Goal: Task Accomplishment & Management: Manage account settings

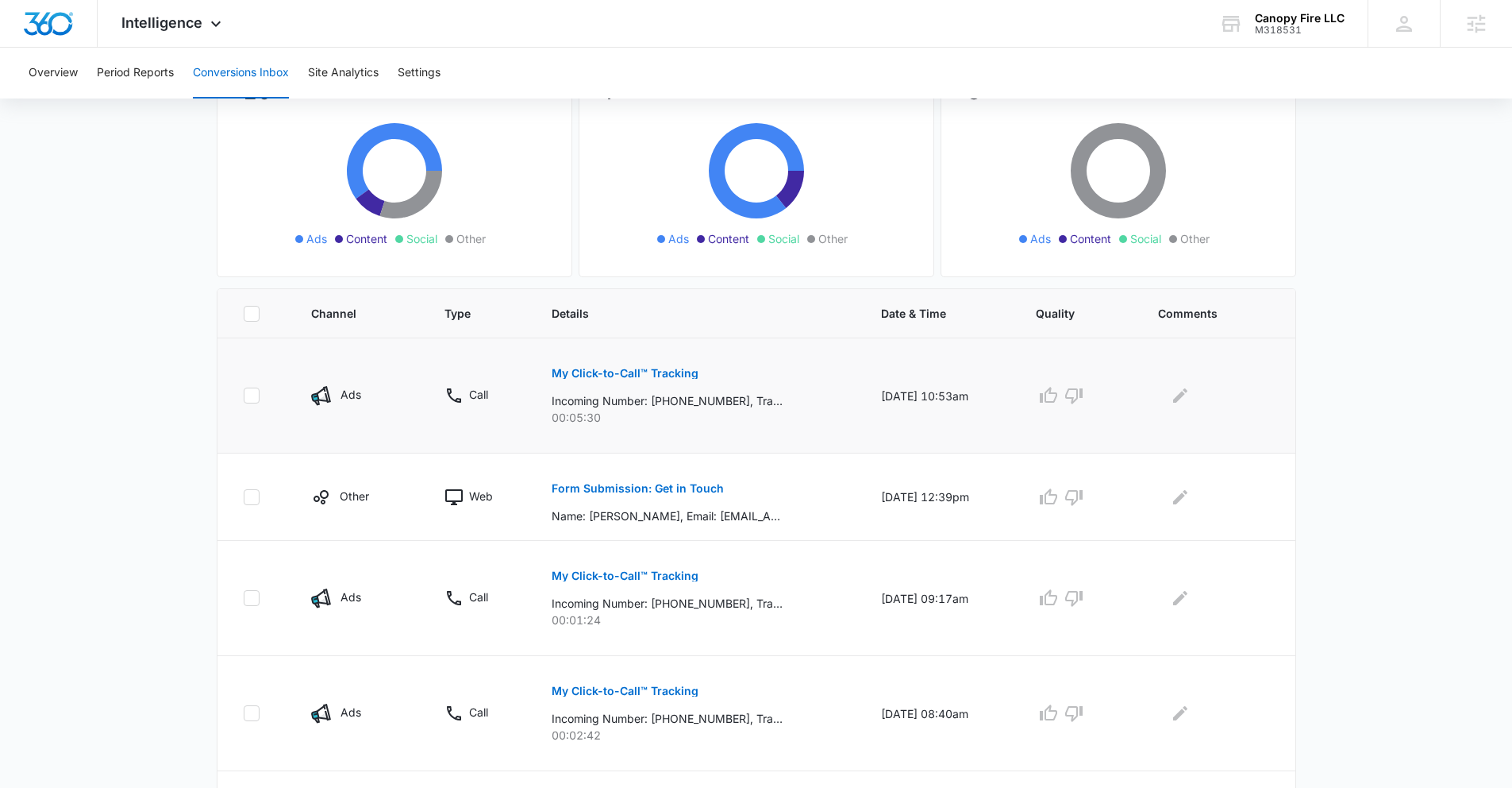
click at [623, 371] on p "My Click-to-Call™ Tracking" at bounding box center [624, 373] width 147 height 11
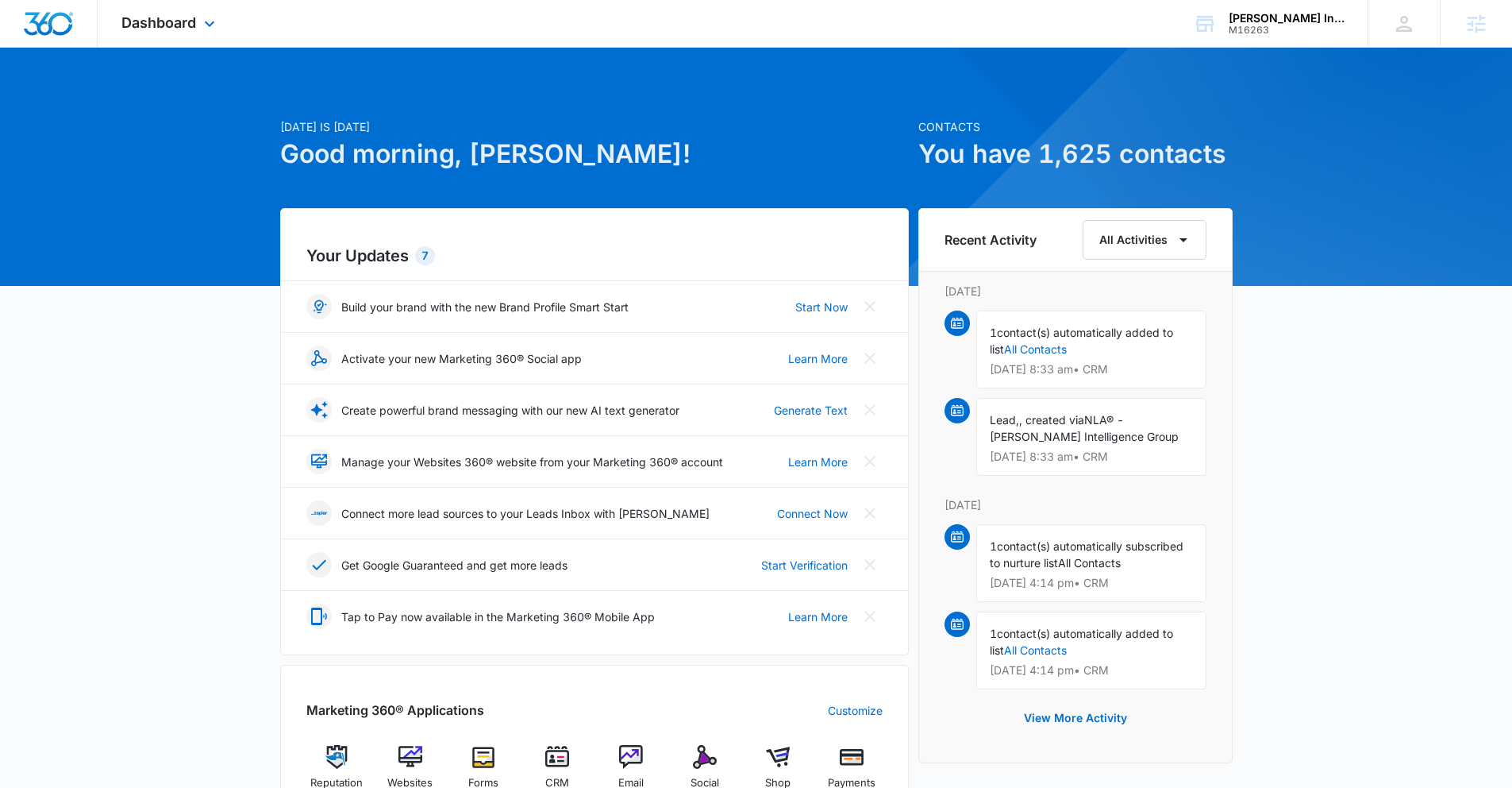
click at [188, 9] on div "Dashboard Apps Reputation Websites Forms CRM Email Social Shop Payments POS Con…" at bounding box center [170, 23] width 145 height 47
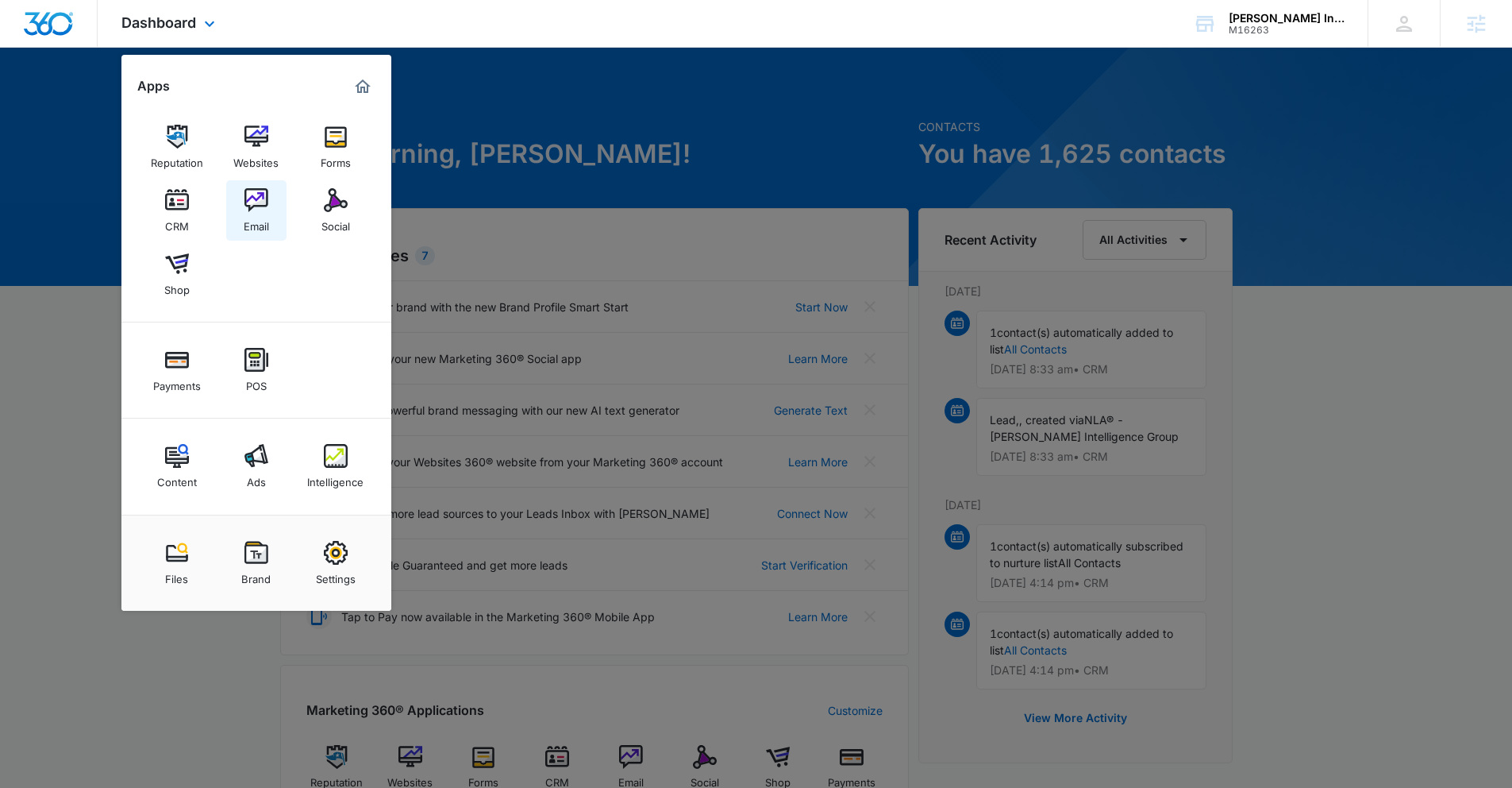
click at [266, 217] on div "Email" at bounding box center [256, 222] width 25 height 20
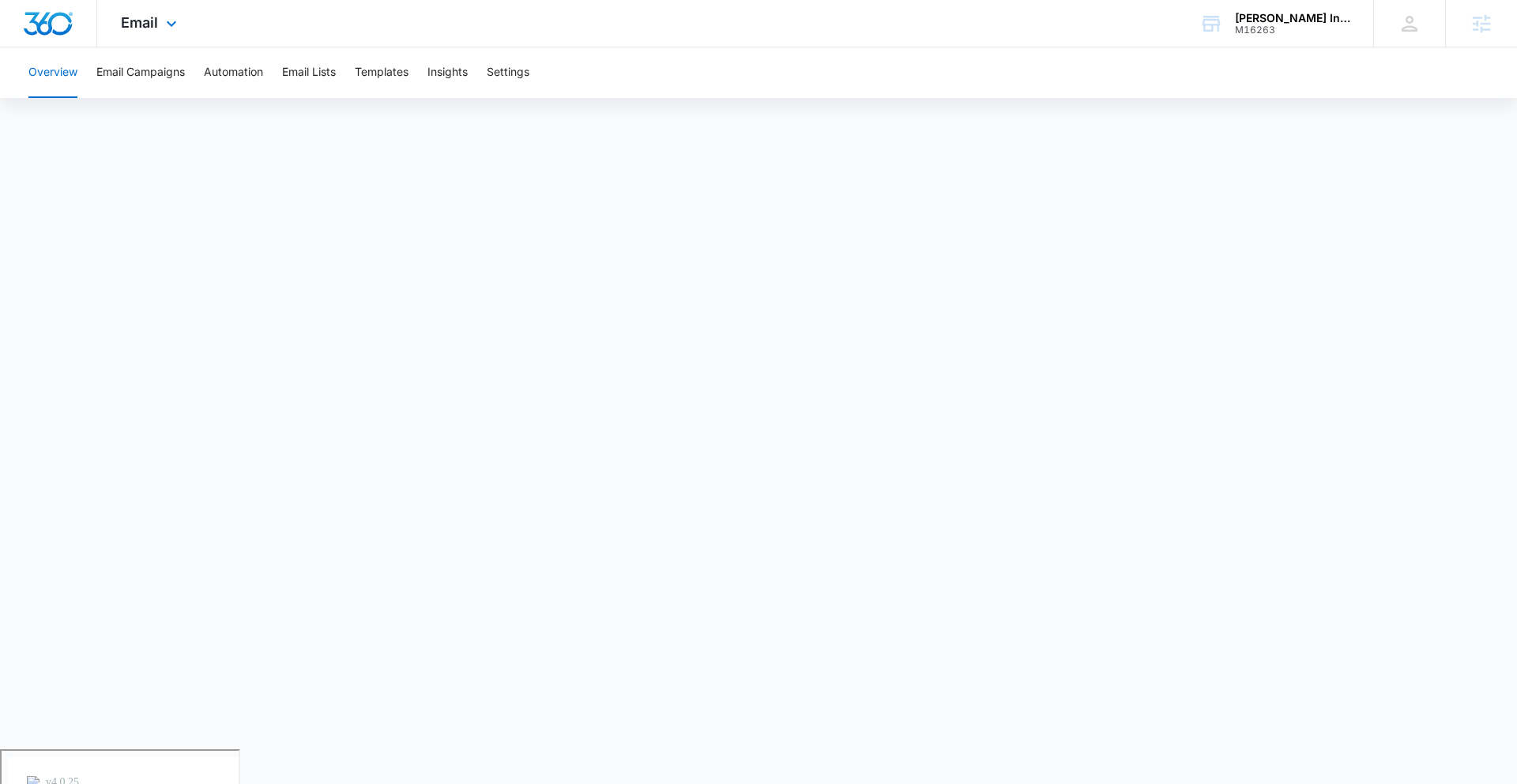
click at [159, 29] on div "Email Apps Reputation Websites Forms CRM Email Social Shop Payments POS Content…" at bounding box center [151, 23] width 108 height 46
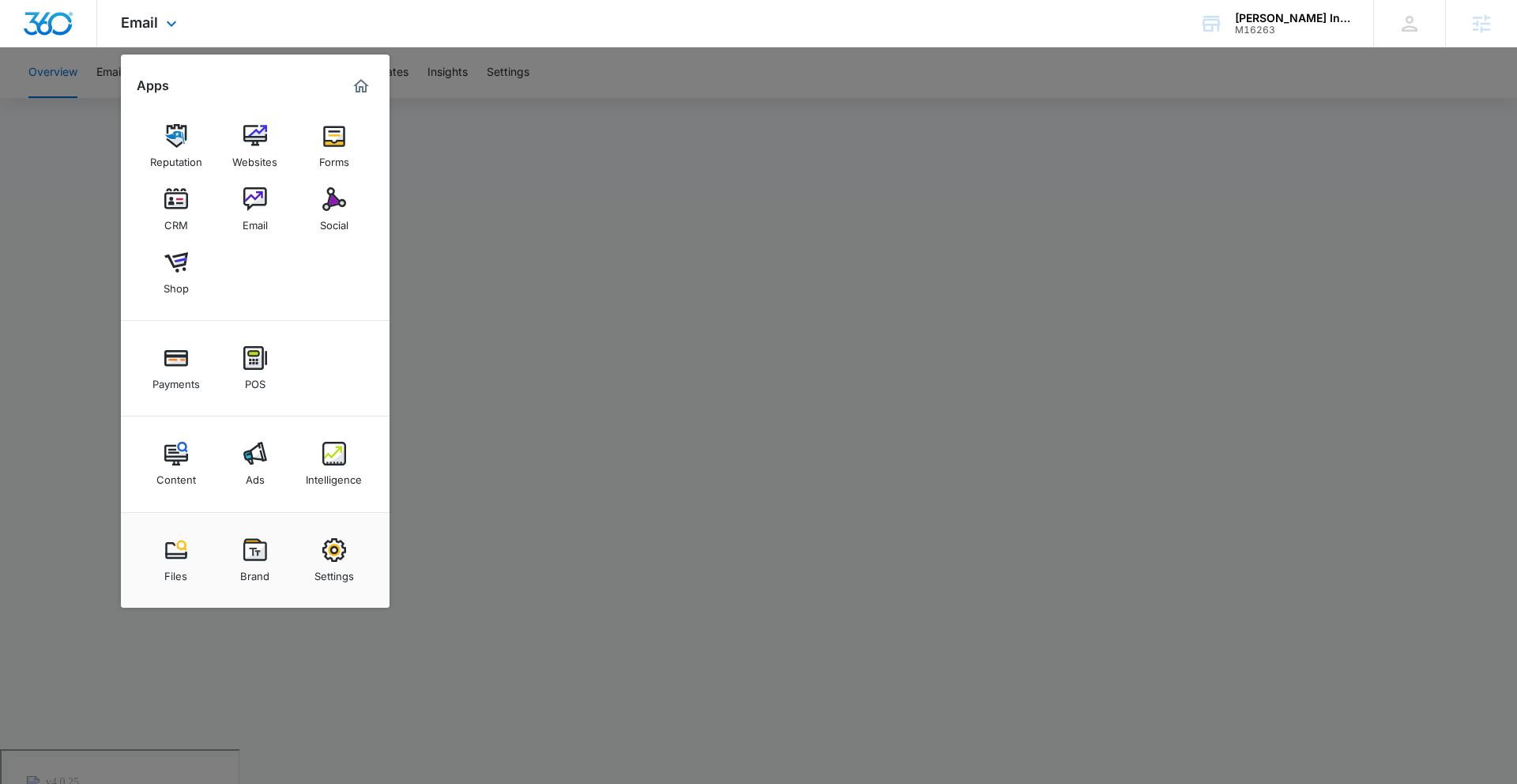
click at [64, 14] on img "Dashboard" at bounding box center [48, 24] width 51 height 24
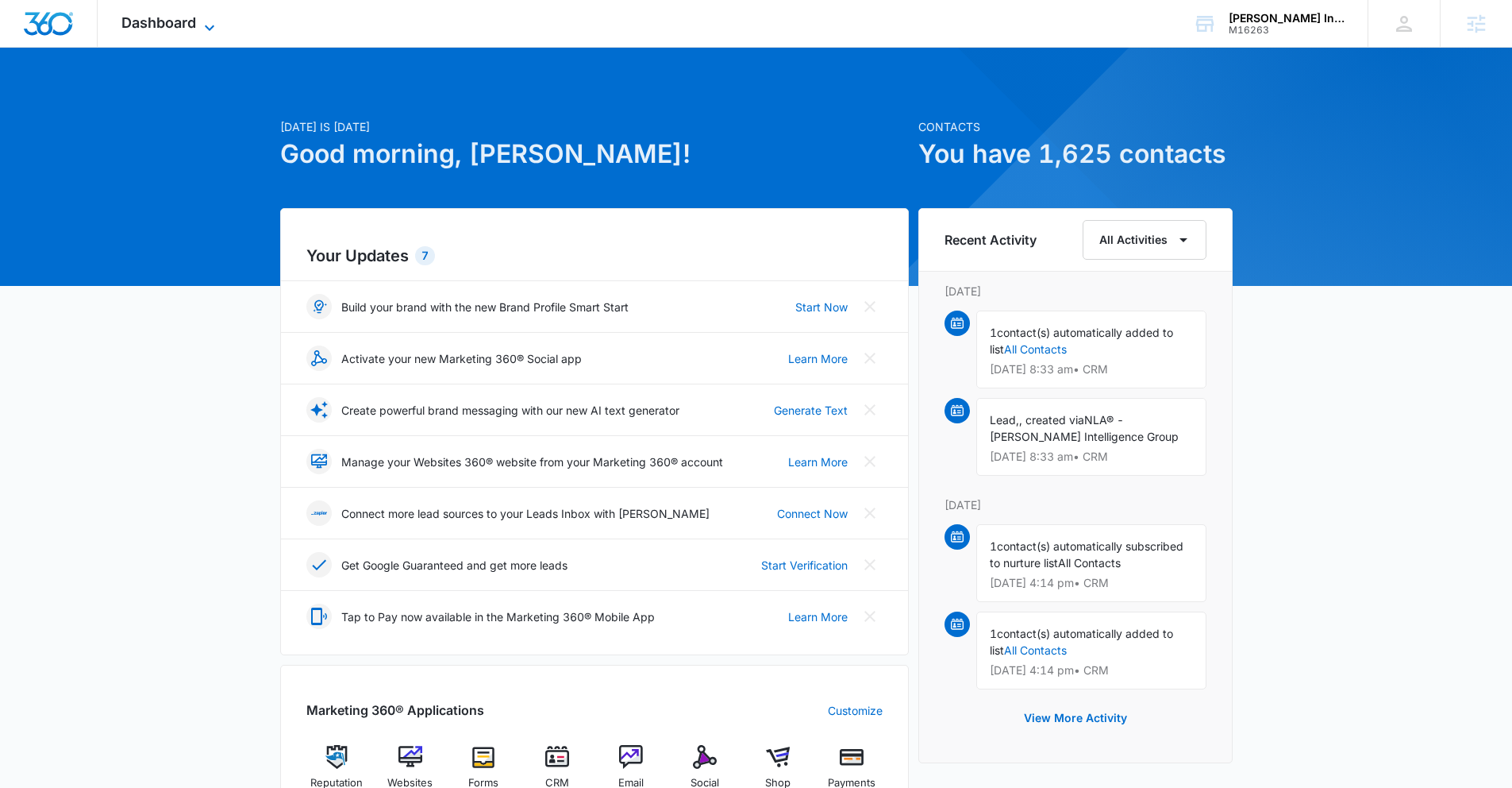
click at [142, 18] on span "Dashboard" at bounding box center [158, 22] width 75 height 17
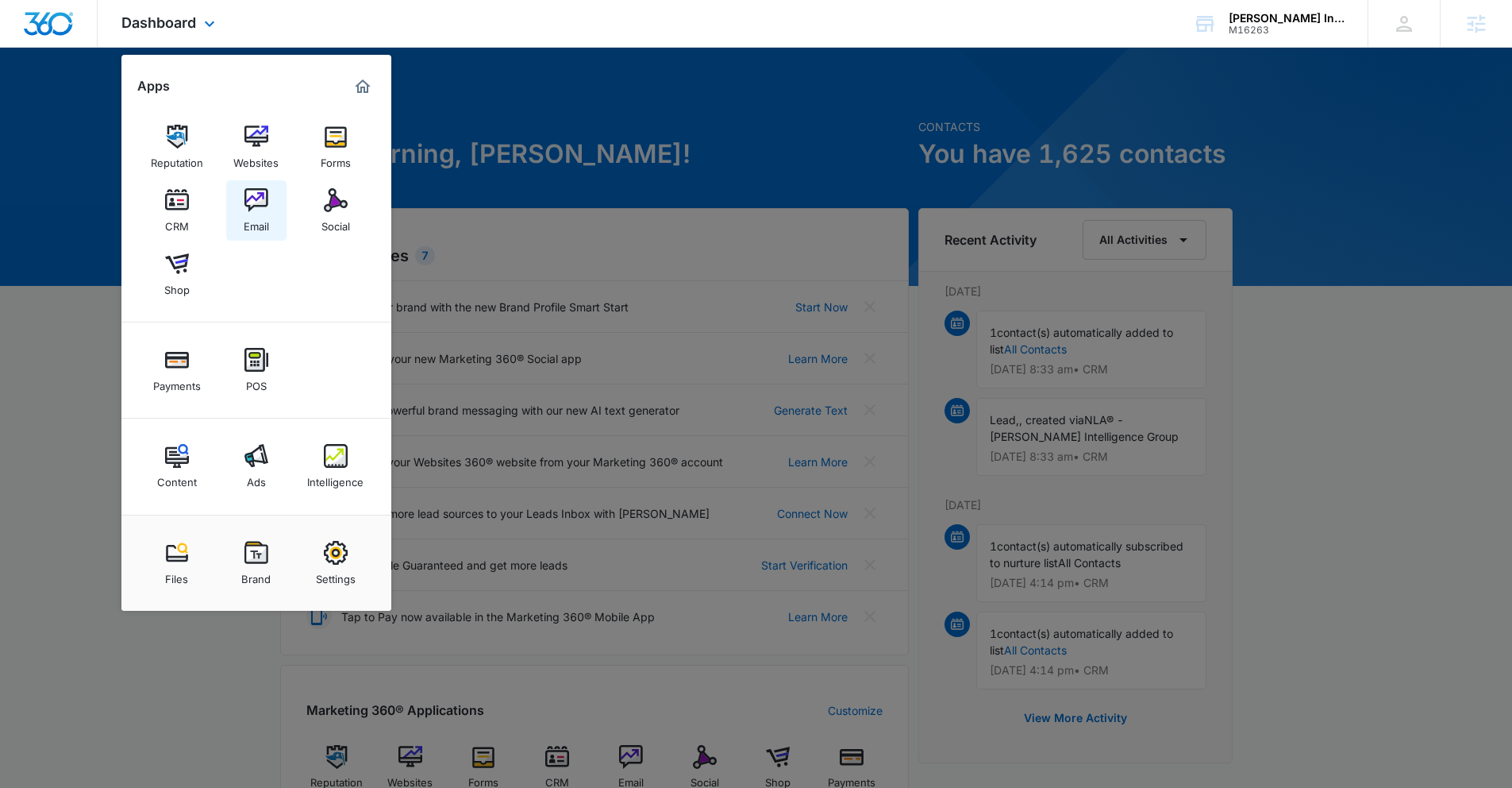
click at [239, 215] on link "Email" at bounding box center [256, 210] width 61 height 61
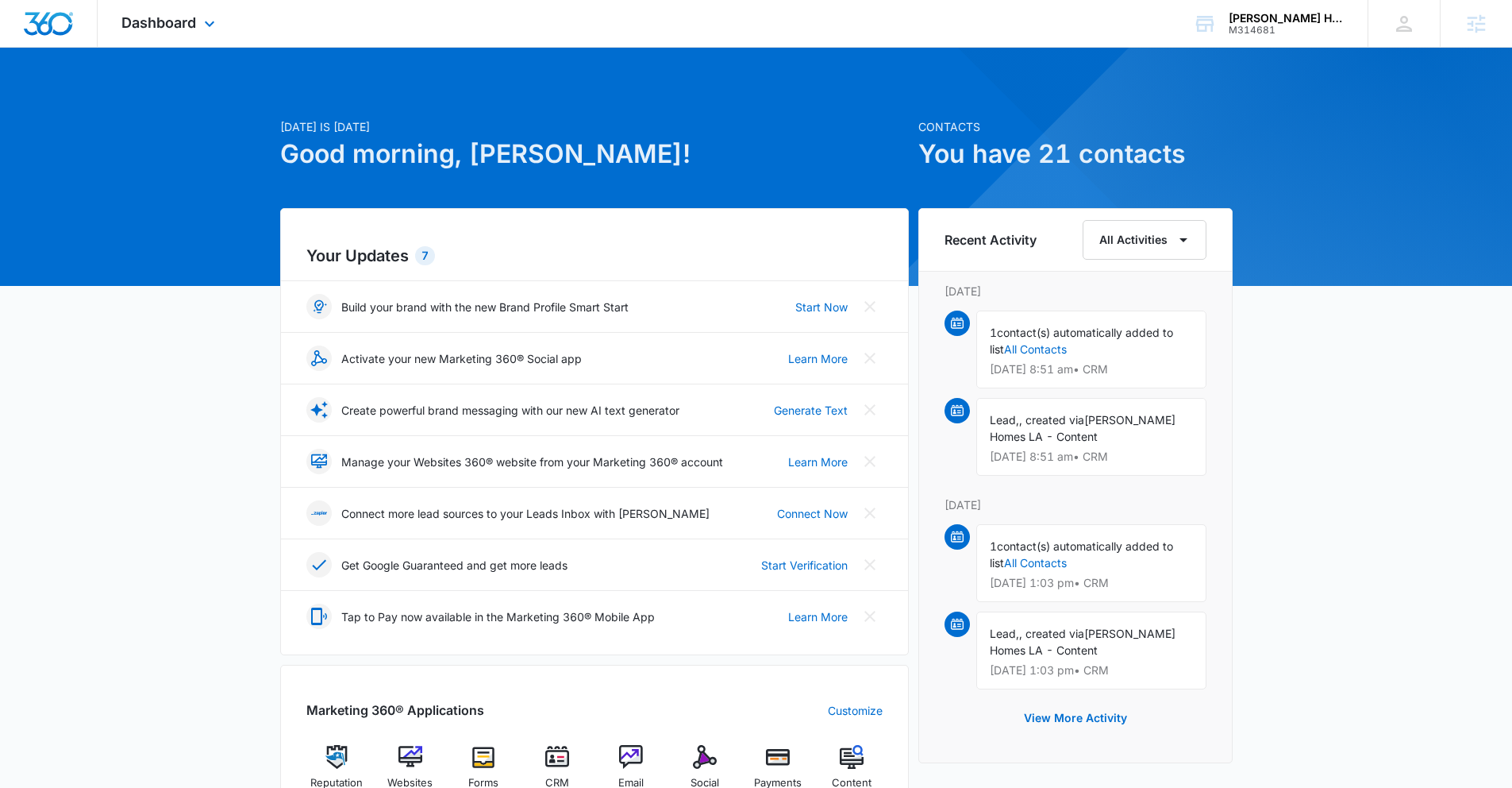
click at [196, 37] on div "Dashboard Apps Reputation Websites Forms CRM Email Social Payments POS Content …" at bounding box center [170, 23] width 145 height 47
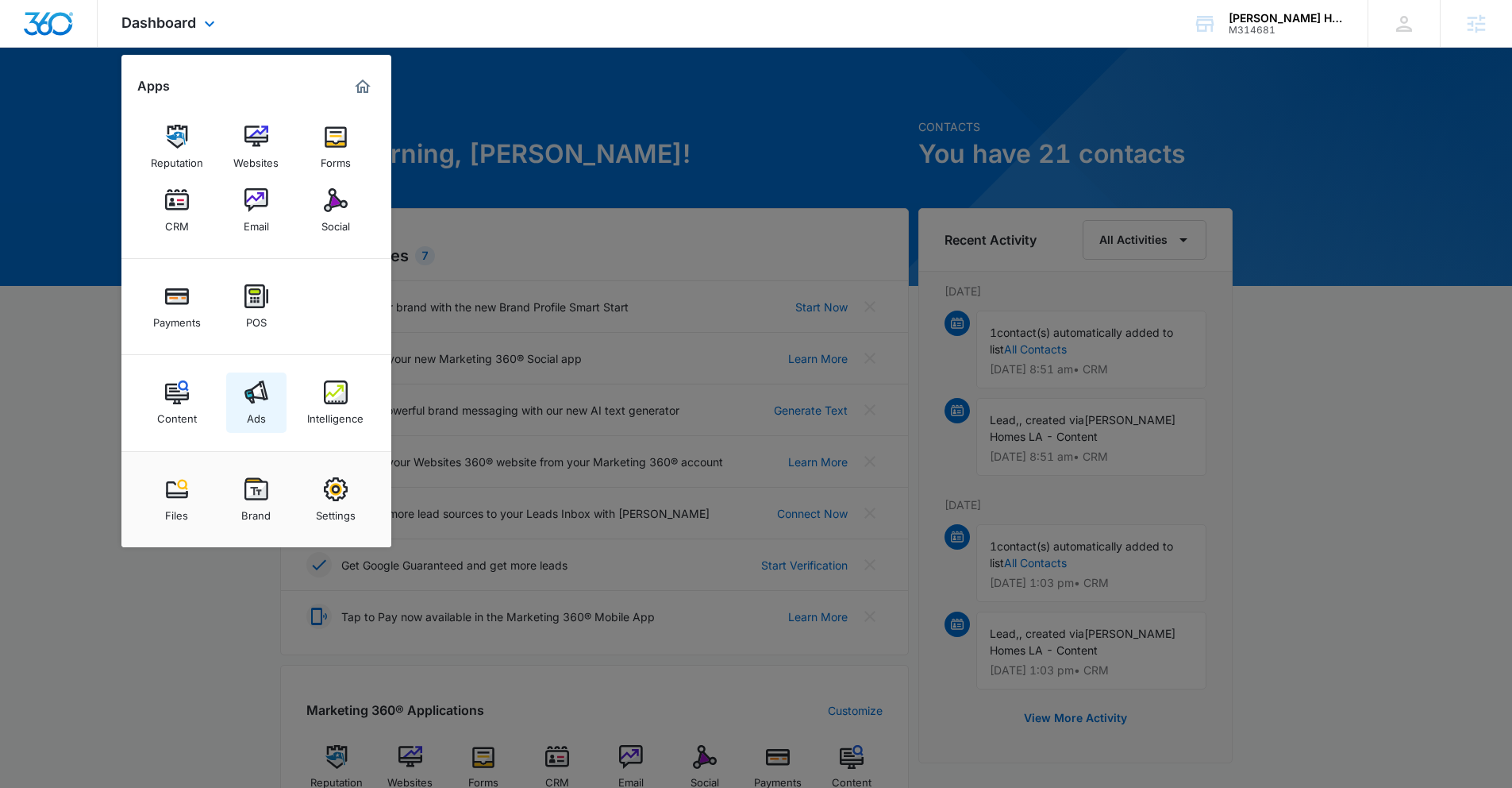
click at [262, 381] on img at bounding box center [256, 391] width 24 height 24
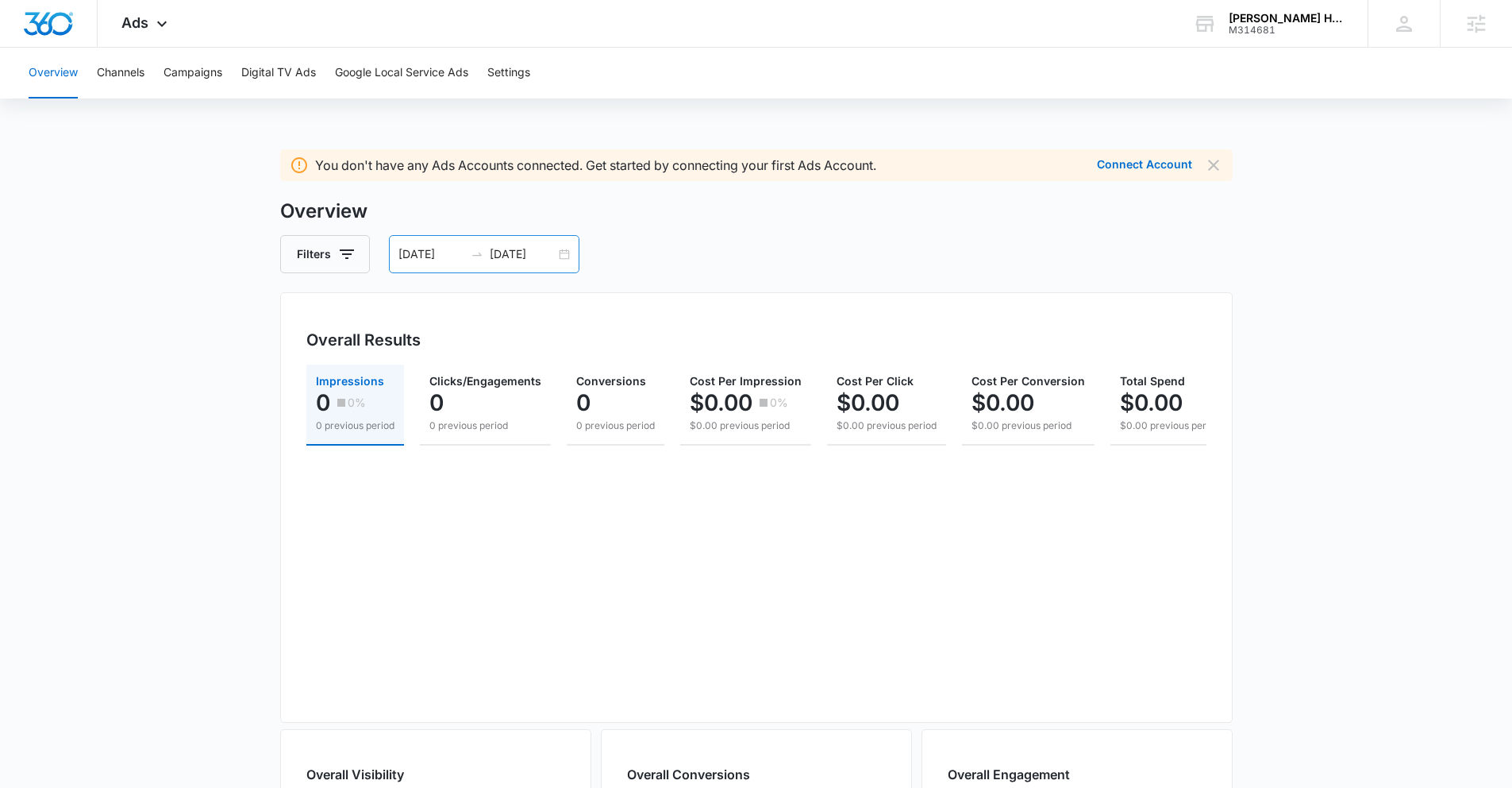
click at [562, 259] on div "04/21/2025 07/20/2025" at bounding box center [483, 253] width 191 height 38
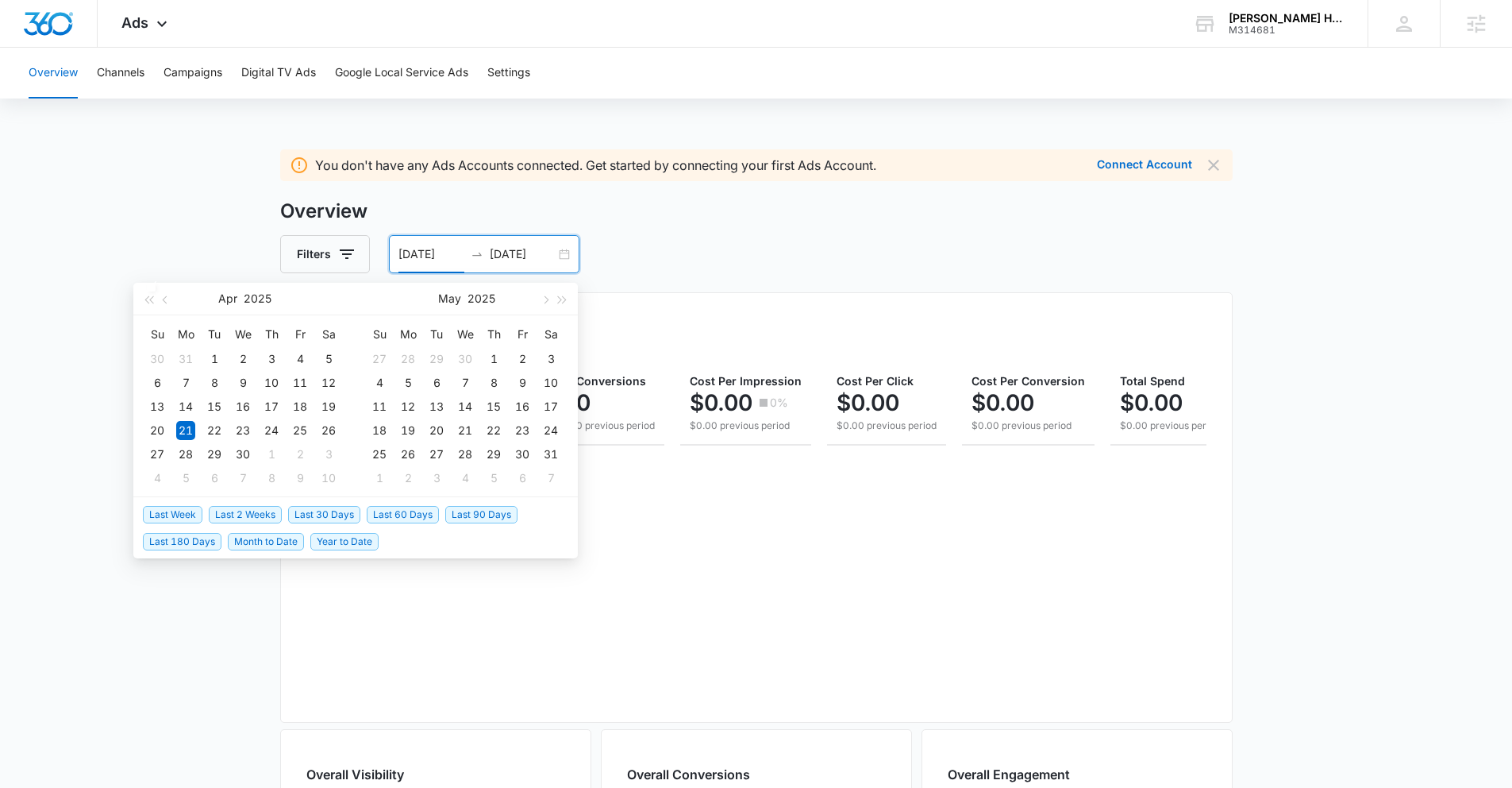
click at [338, 521] on span "Last 30 Days" at bounding box center [324, 514] width 72 height 18
type input "08/06/2025"
type input "09/05/2025"
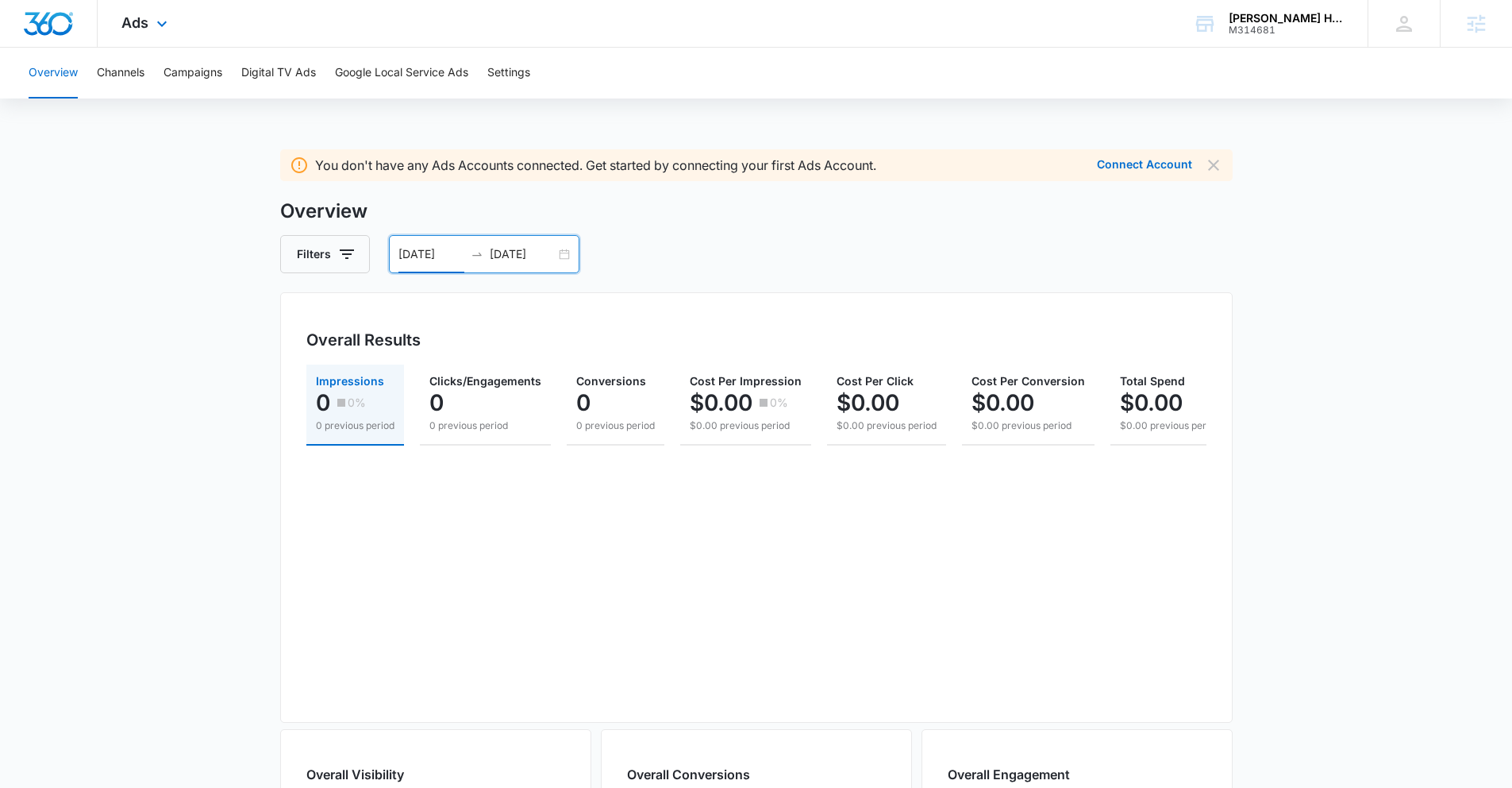
click at [148, 39] on div "Ads Apps Reputation Websites Forms CRM Email Social Payments POS Content Ads In…" at bounding box center [146, 23] width 98 height 47
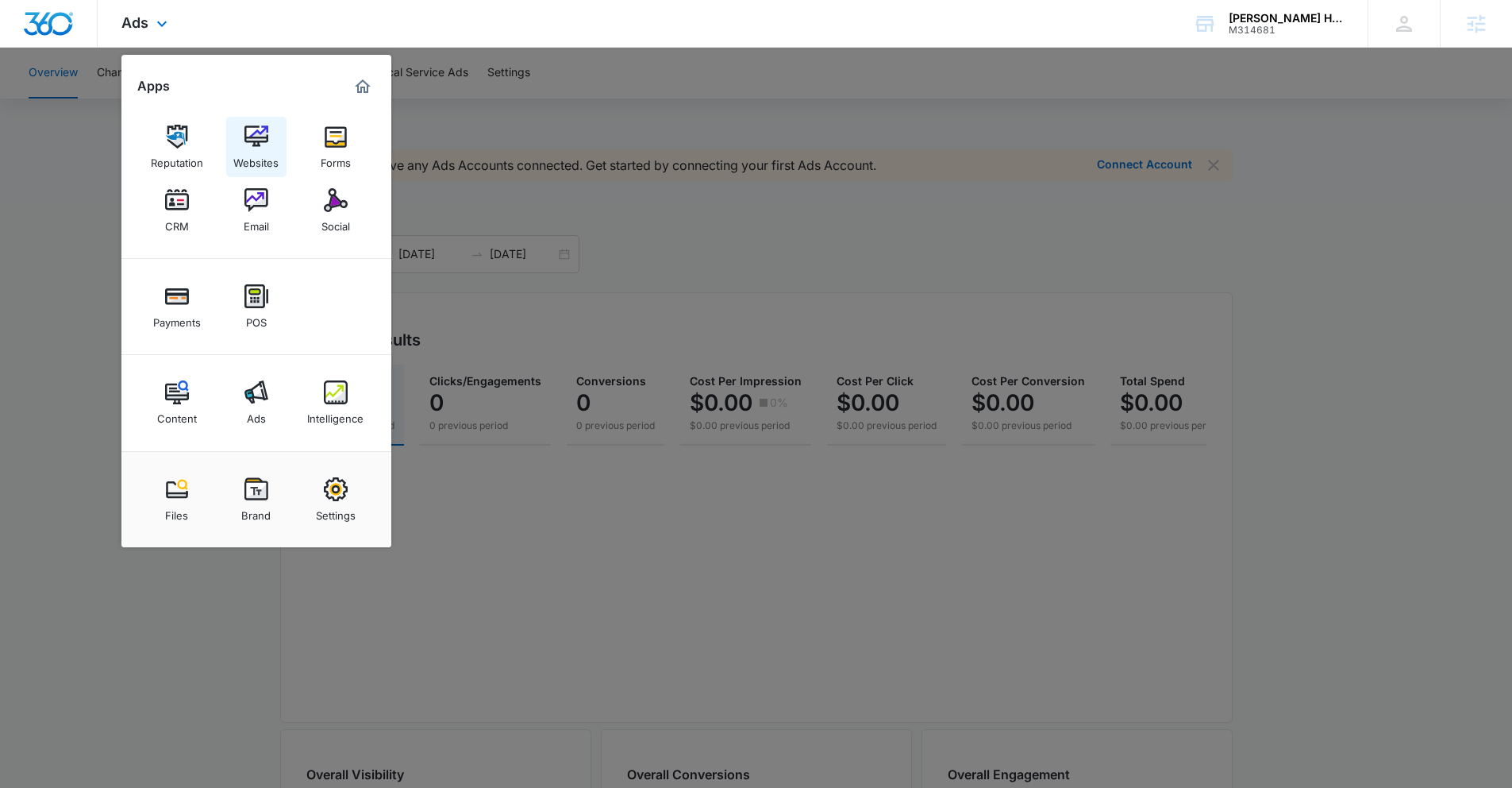
click at [264, 145] on img at bounding box center [256, 136] width 24 height 24
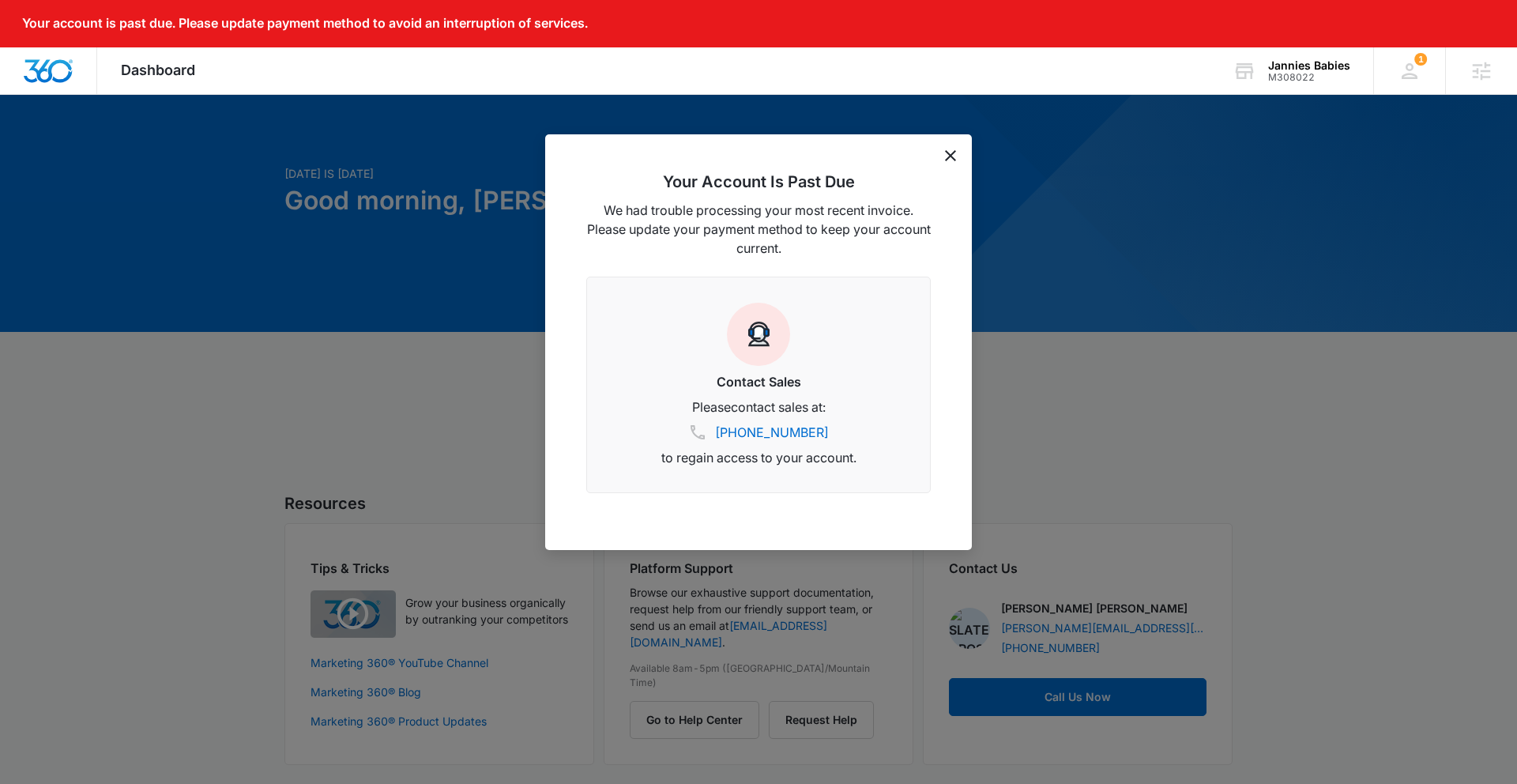
click at [938, 154] on div "Your Account Is Past Due We had trouble processing your most recent invoice. Pl…" at bounding box center [758, 341] width 426 height 416
click at [964, 154] on div "Your Account Is Past Due We had trouble processing your most recent invoice. Pl…" at bounding box center [758, 341] width 426 height 416
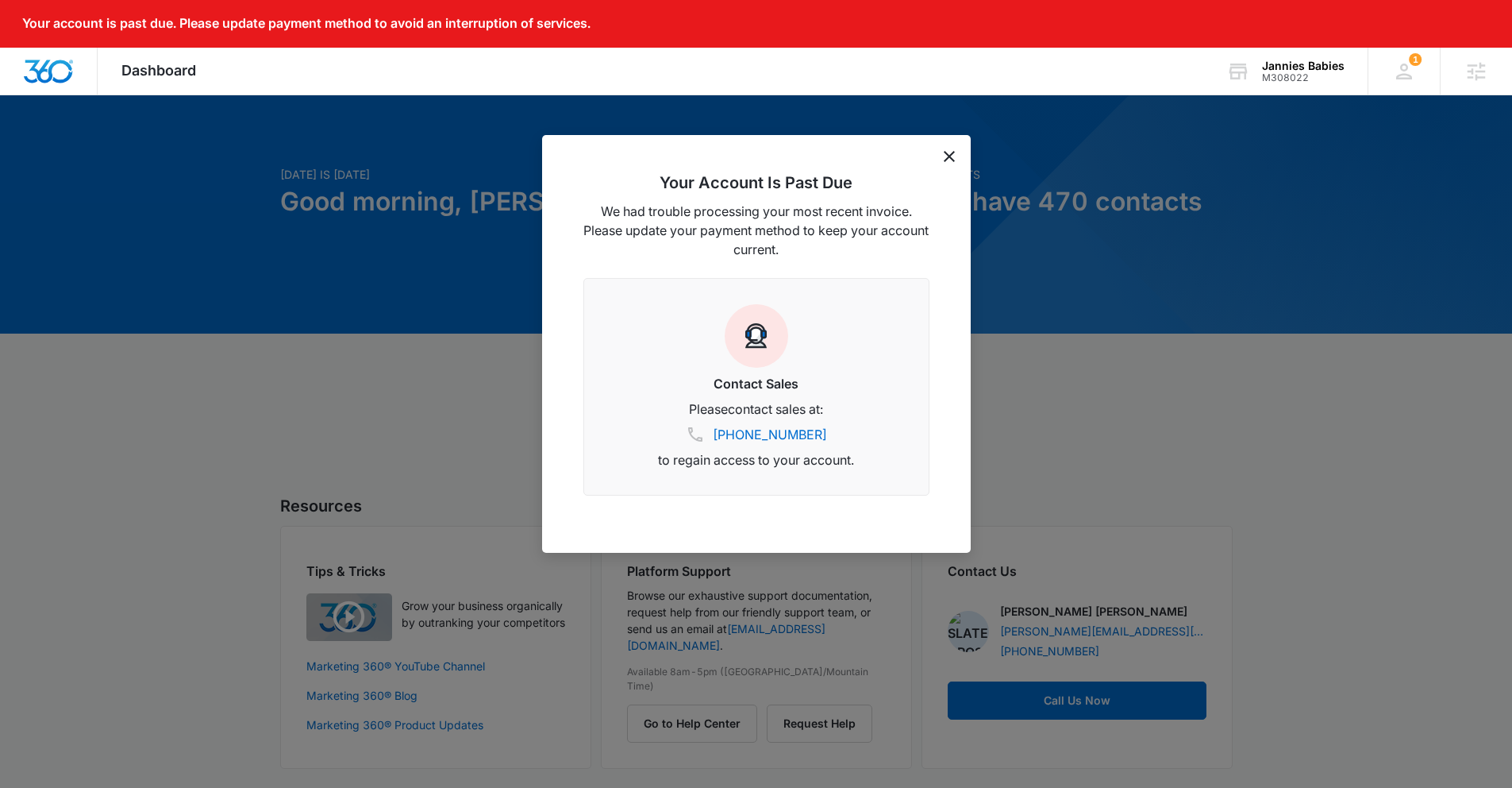
click at [958, 156] on div "Your Account Is Past Due We had trouble processing your most recent invoice. Pl…" at bounding box center [756, 343] width 428 height 418
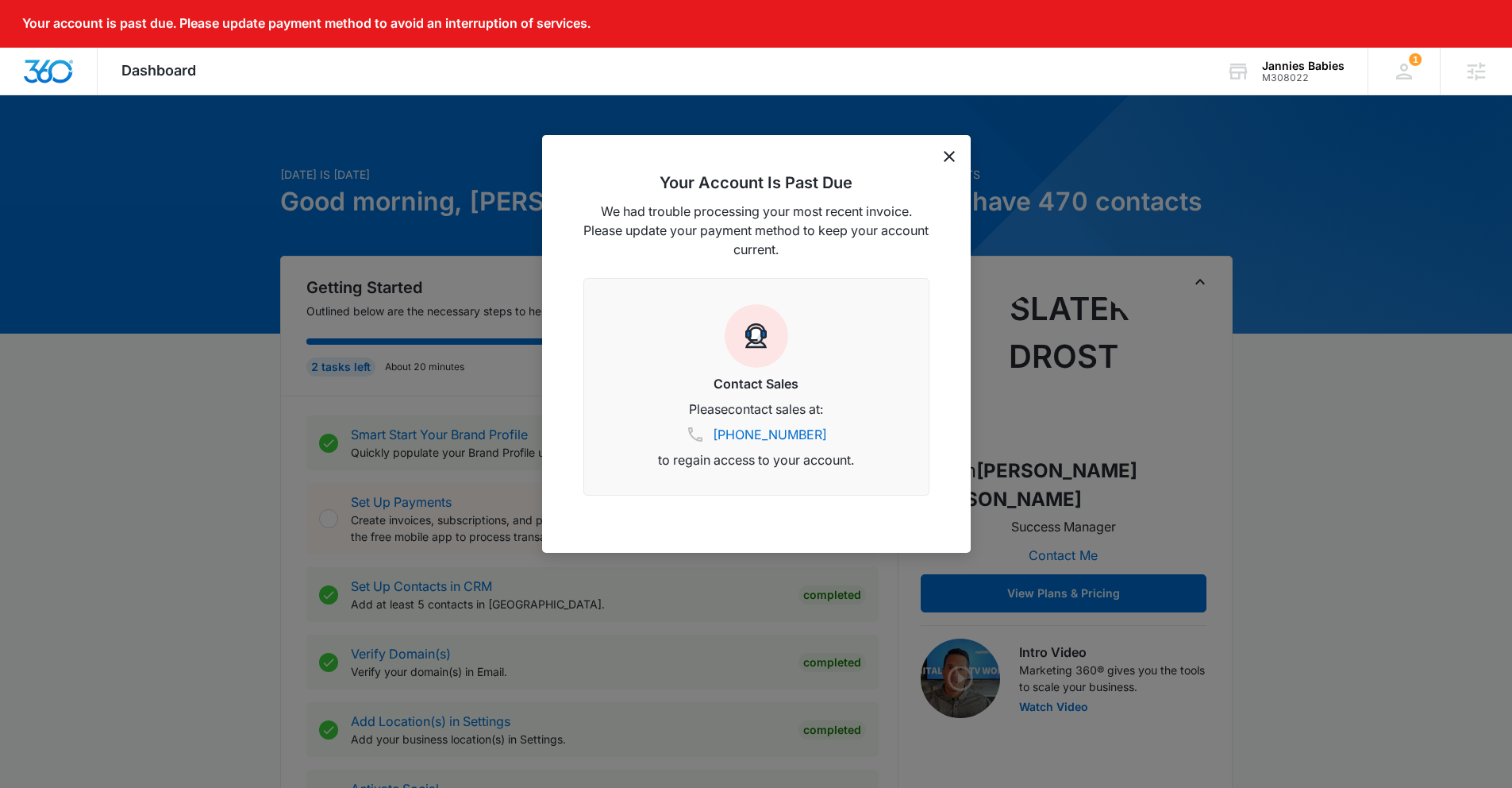
click at [941, 157] on div "Your Account Is Past Due We had trouble processing your most recent invoice. Pl…" at bounding box center [756, 343] width 428 height 418
click at [947, 157] on icon "dismiss this dialog" at bounding box center [949, 157] width 11 height 11
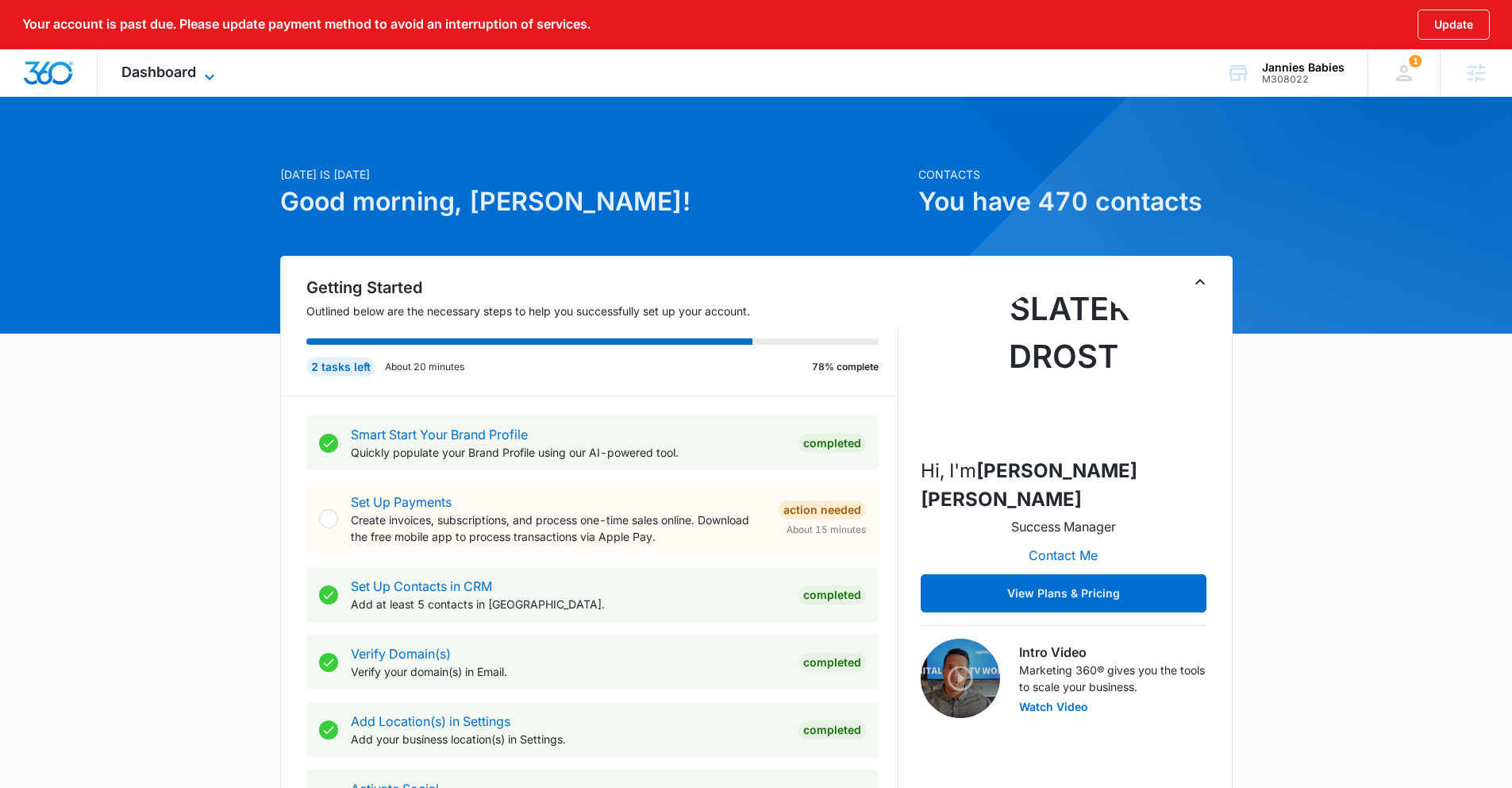
click at [134, 74] on span "Dashboard" at bounding box center [158, 71] width 75 height 17
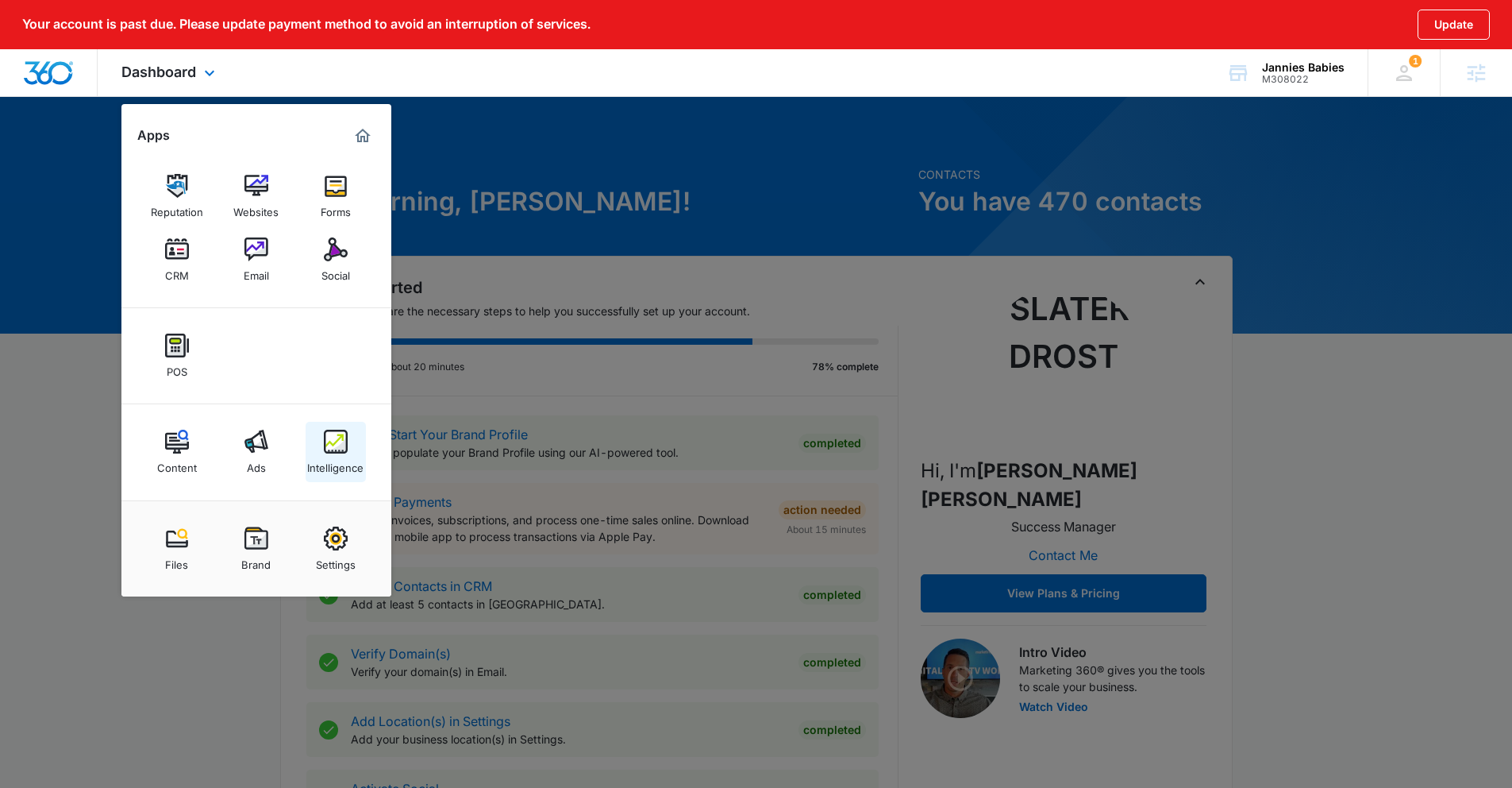
click at [342, 449] on img at bounding box center [335, 441] width 24 height 24
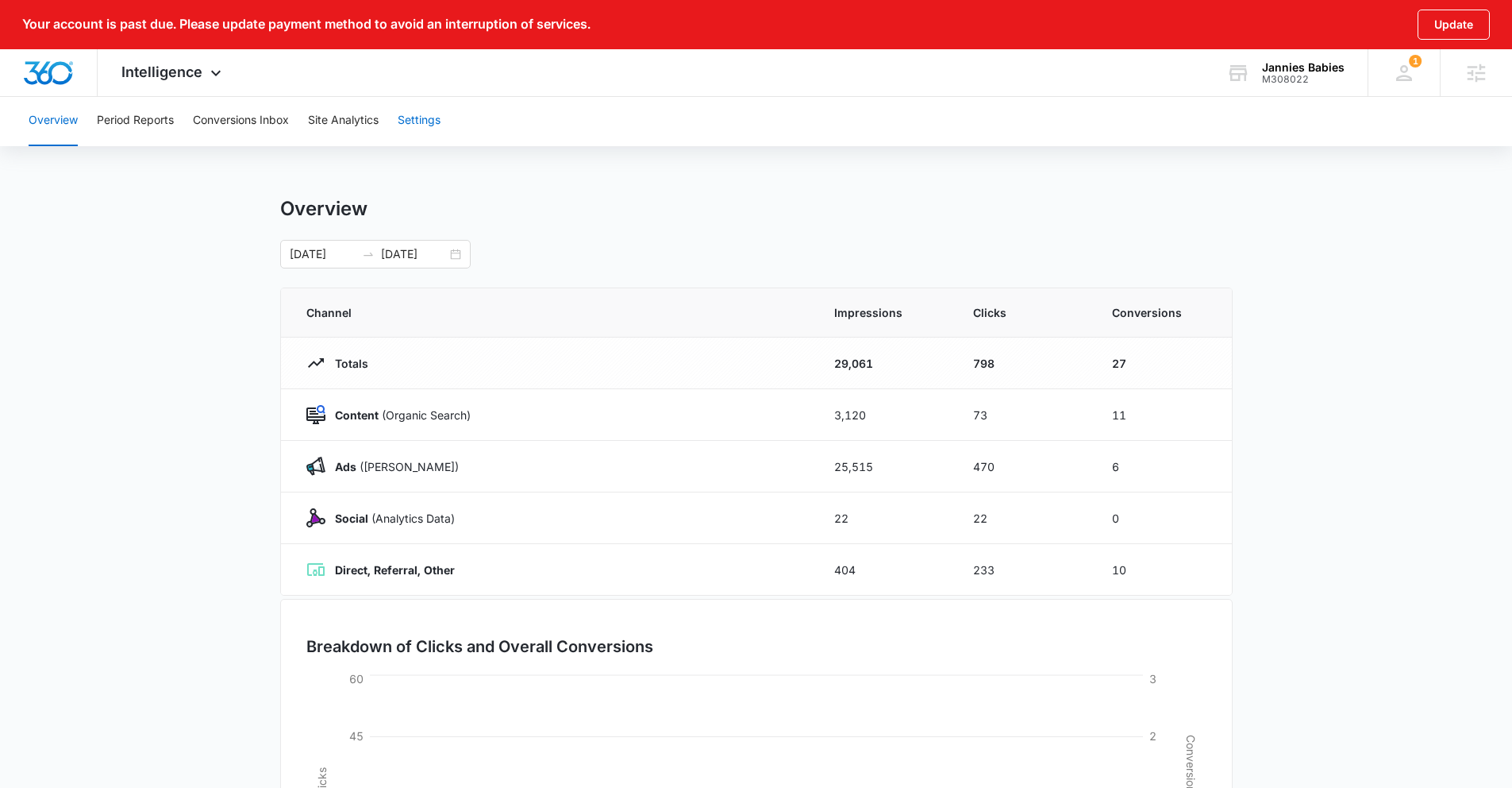
click at [419, 105] on button "Settings" at bounding box center [418, 120] width 43 height 51
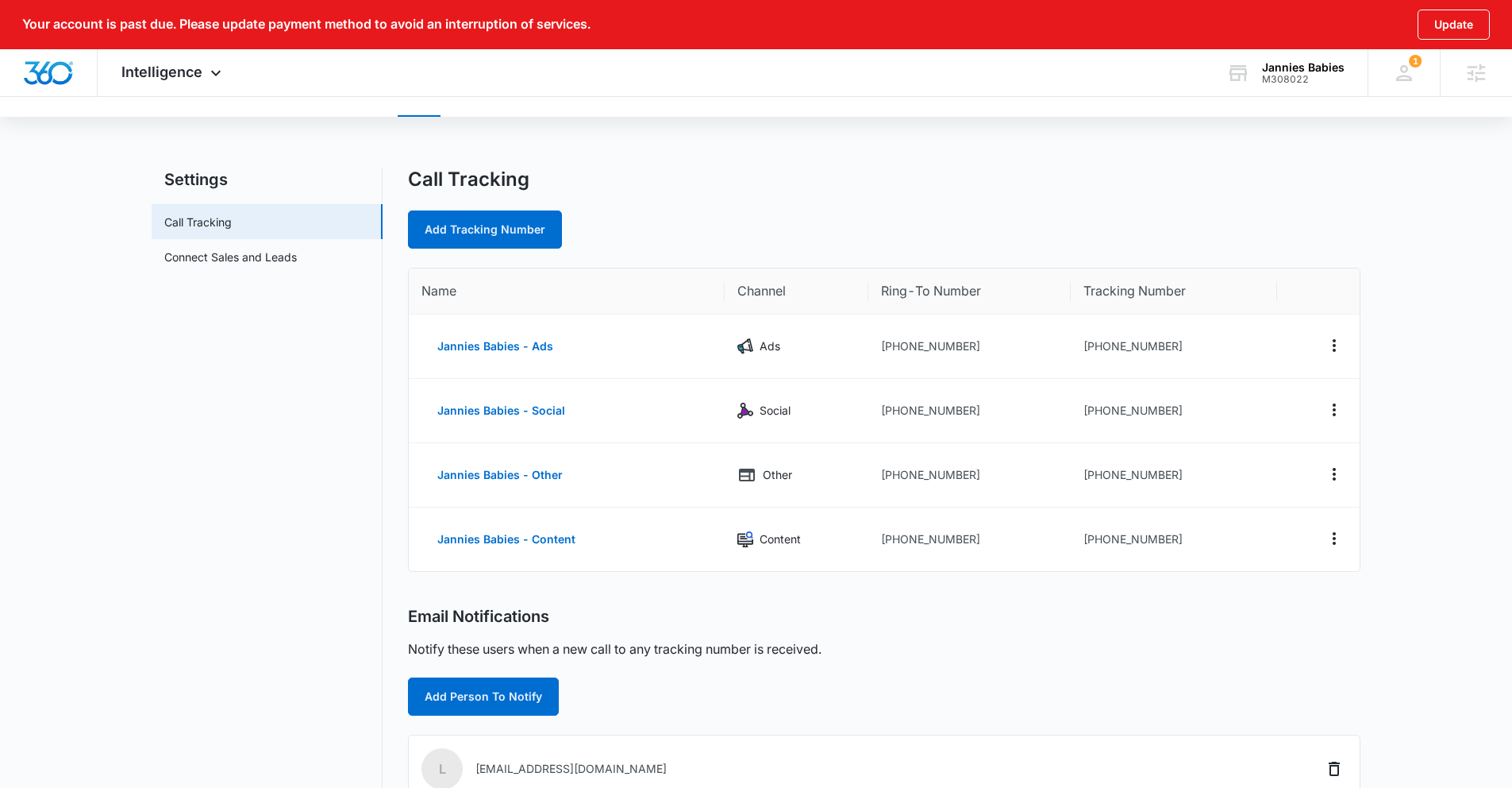
scroll to position [31, 0]
drag, startPoint x: 680, startPoint y: 549, endPoint x: 1009, endPoint y: 544, distance: 329.0
click at [1009, 544] on tr "Jannies Babies - Content Content +17167134615 +17168691507" at bounding box center [883, 537] width 950 height 63
click at [1132, 630] on div "Email Notifications Notify these users when a new call to any tracking number i…" at bounding box center [883, 660] width 952 height 109
drag, startPoint x: 1179, startPoint y: 539, endPoint x: 1024, endPoint y: 537, distance: 155.0
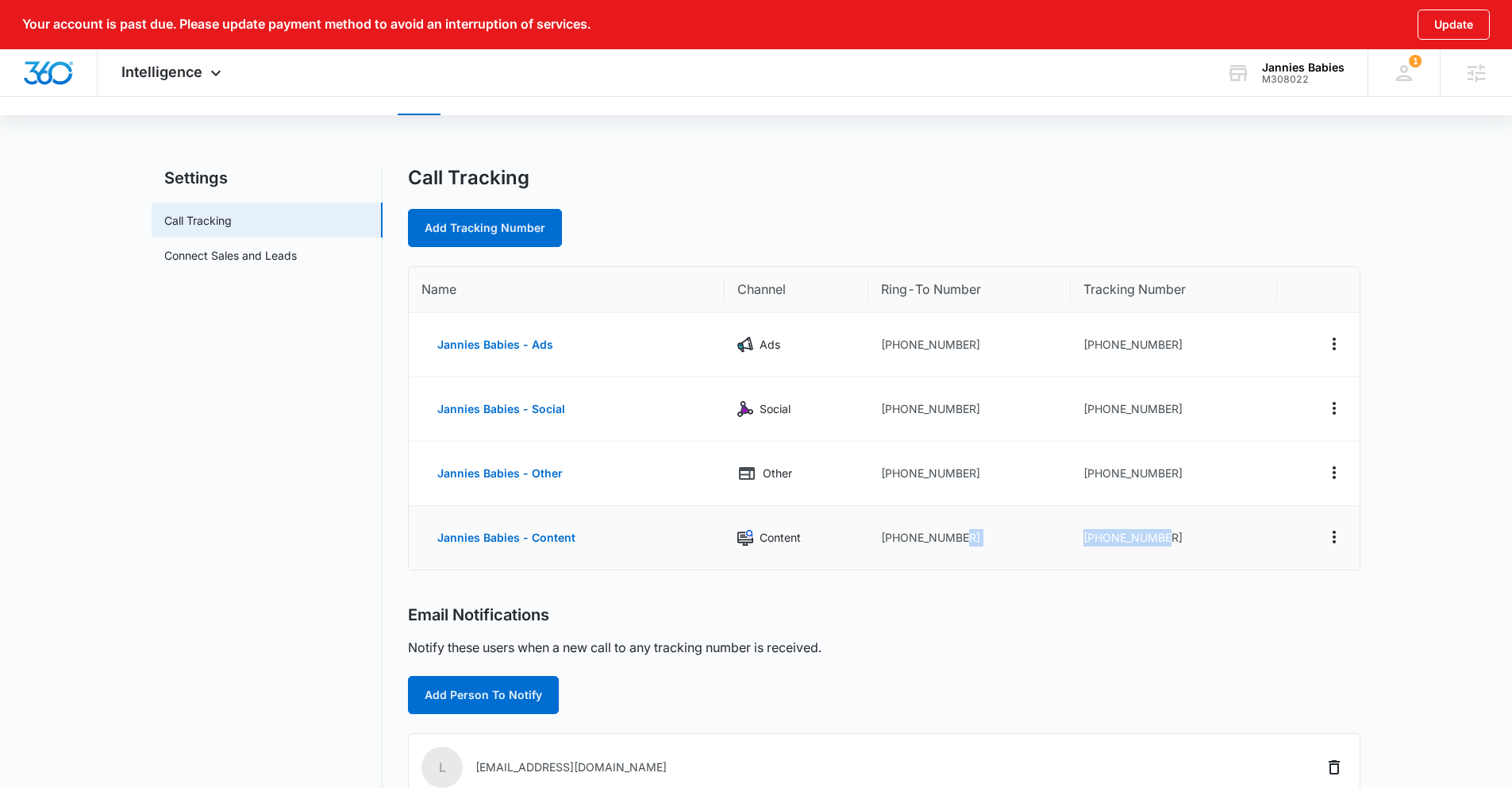
click at [1024, 537] on tr "Jannies Babies - Content Content +17167134615 +17168691507" at bounding box center [883, 537] width 950 height 63
click at [1078, 617] on div "Email Notifications" at bounding box center [883, 615] width 952 height 20
drag, startPoint x: 1185, startPoint y: 536, endPoint x: 1024, endPoint y: 543, distance: 161.2
click at [1024, 543] on tr "Jannies Babies - Content Content +17167134615 +17168691507" at bounding box center [883, 537] width 950 height 63
click at [1053, 624] on div "Email Notifications" at bounding box center [883, 615] width 952 height 20
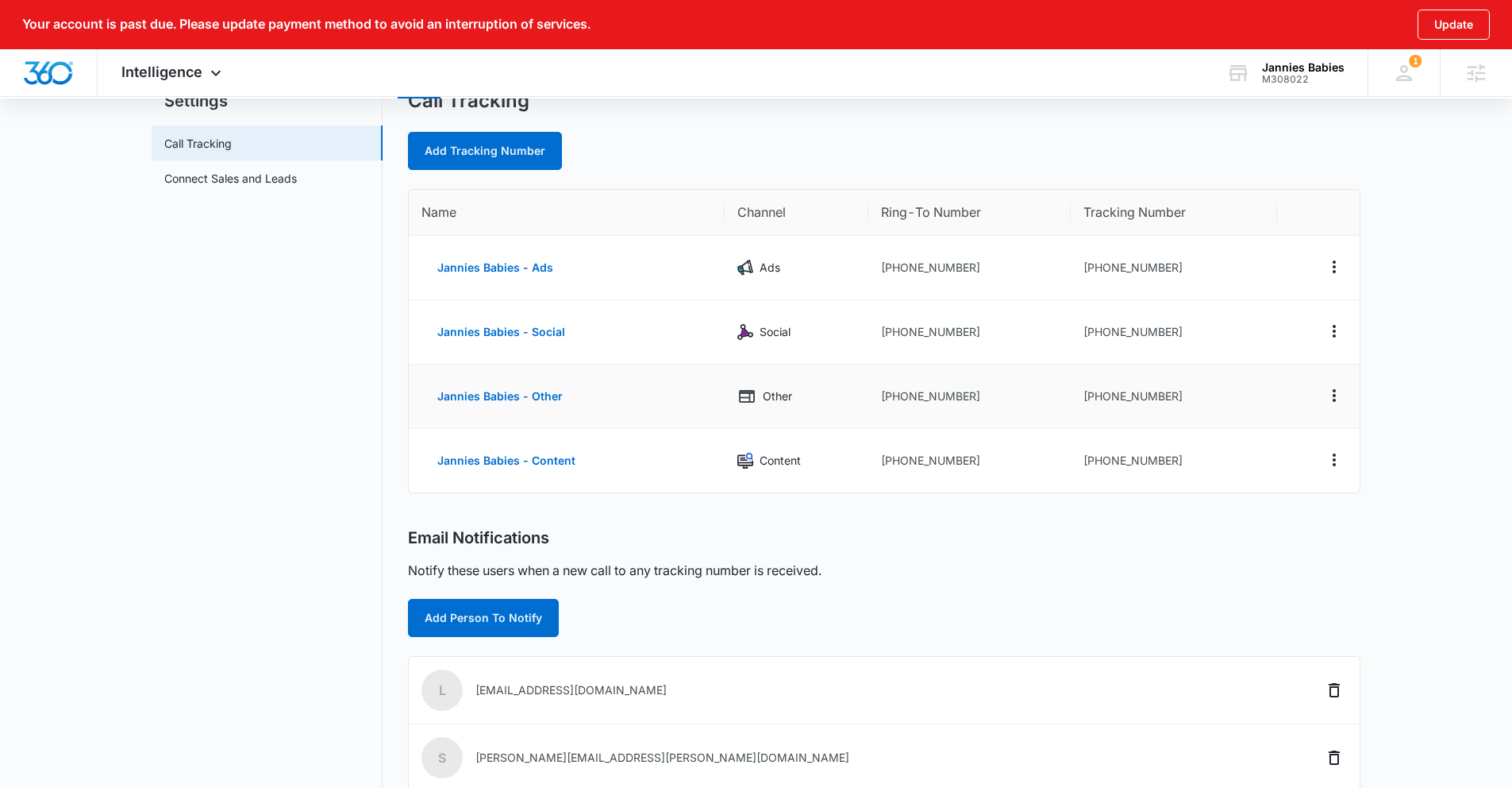
scroll to position [90, 0]
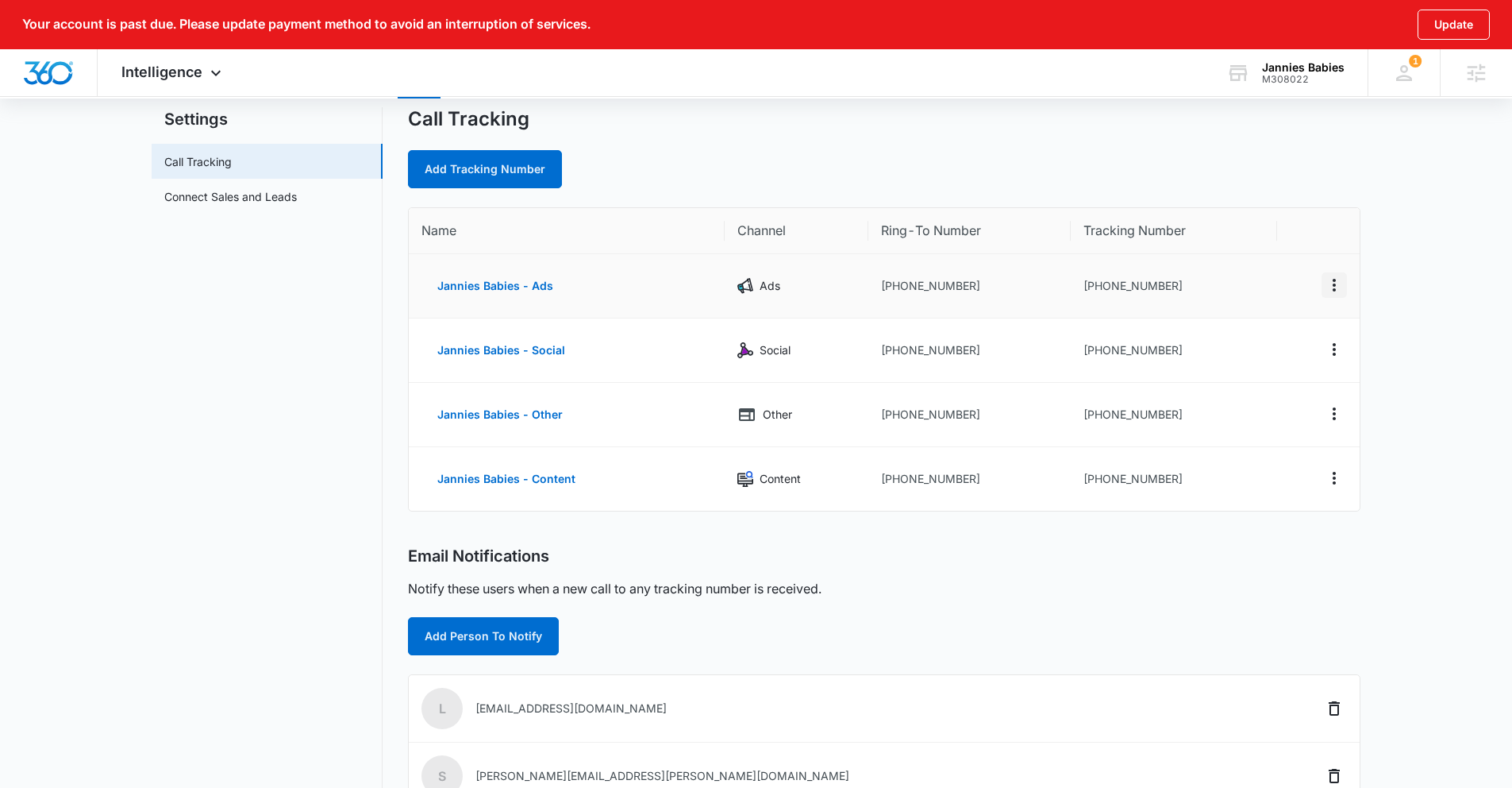
click at [1334, 289] on icon "Actions" at bounding box center [1334, 285] width 4 height 12
click at [1254, 275] on div "Edit" at bounding box center [1260, 273] width 33 height 11
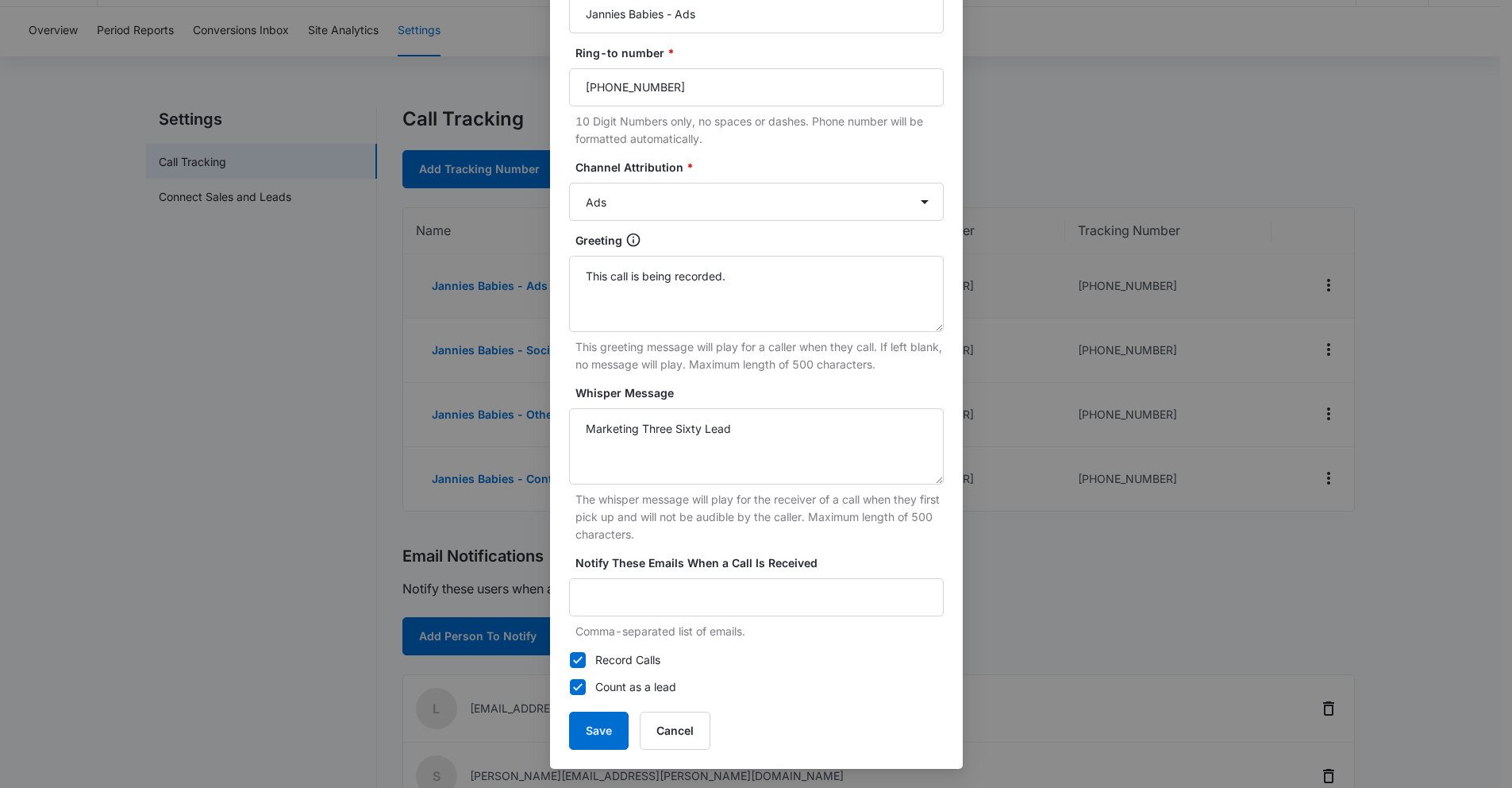
scroll to position [0, 0]
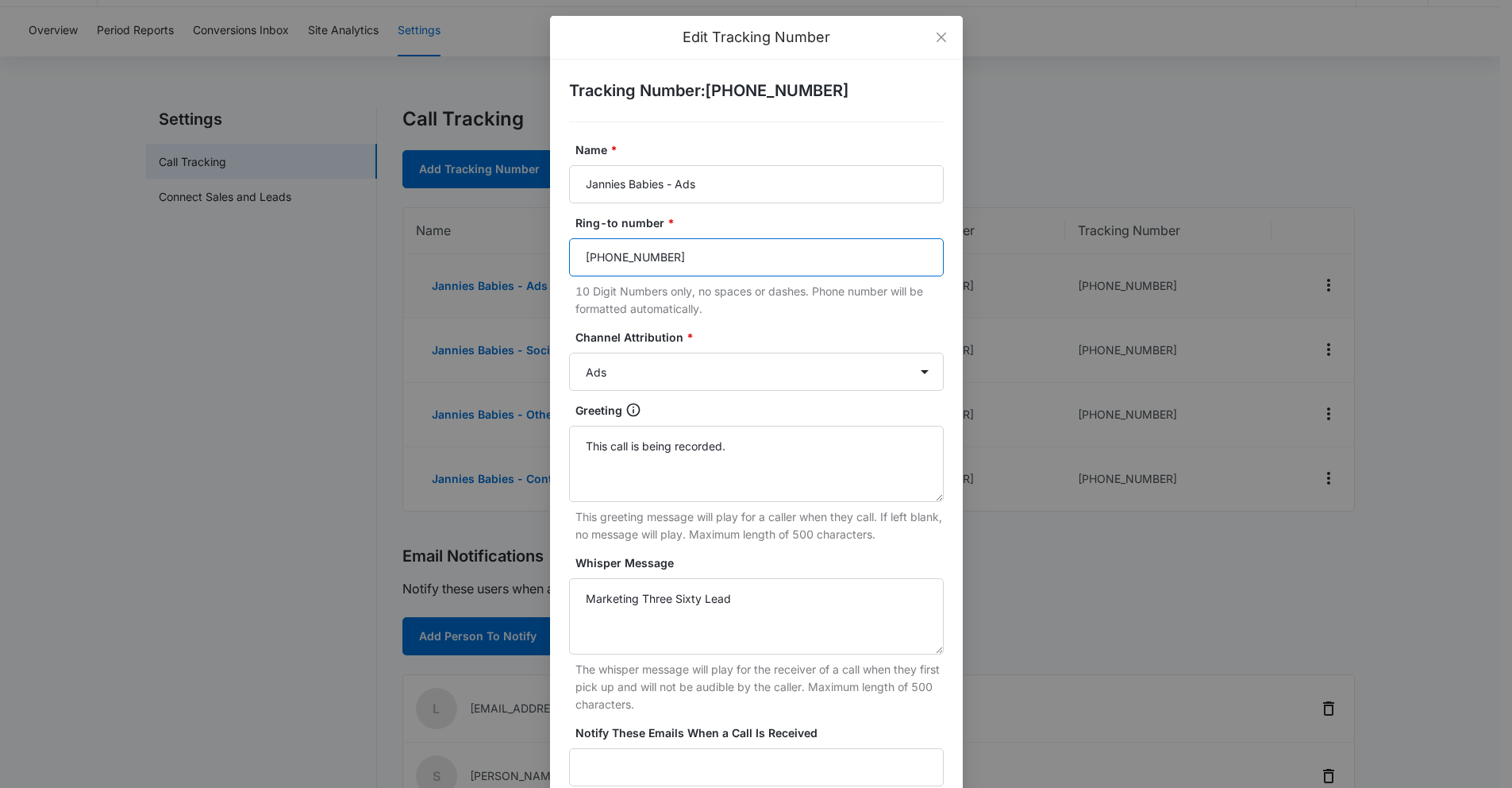
click at [656, 262] on input "(716) 713-4615" at bounding box center [756, 257] width 374 height 38
paste input "391-4664"
type input "(716) 391-4664"
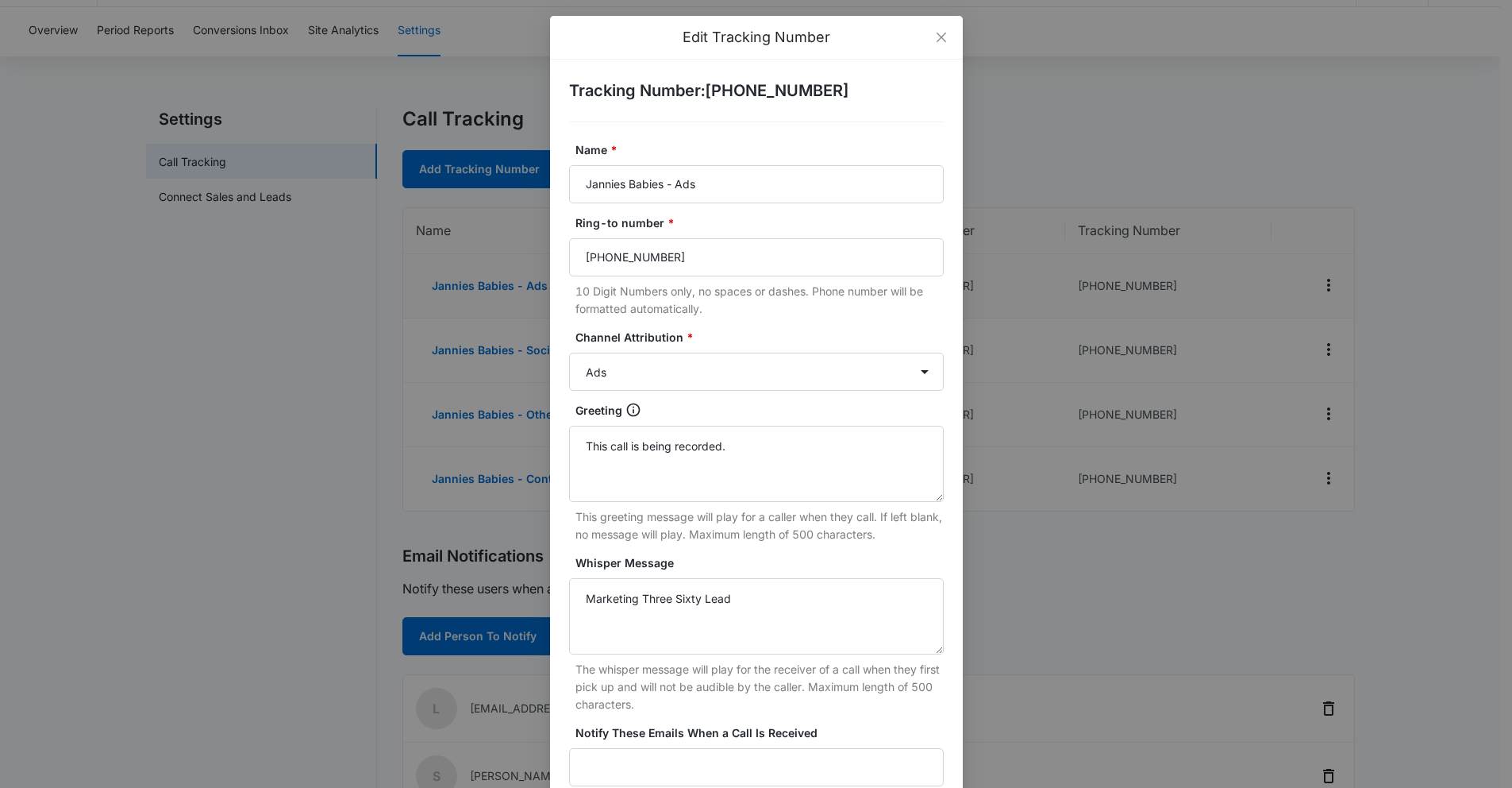
scroll to position [170, 0]
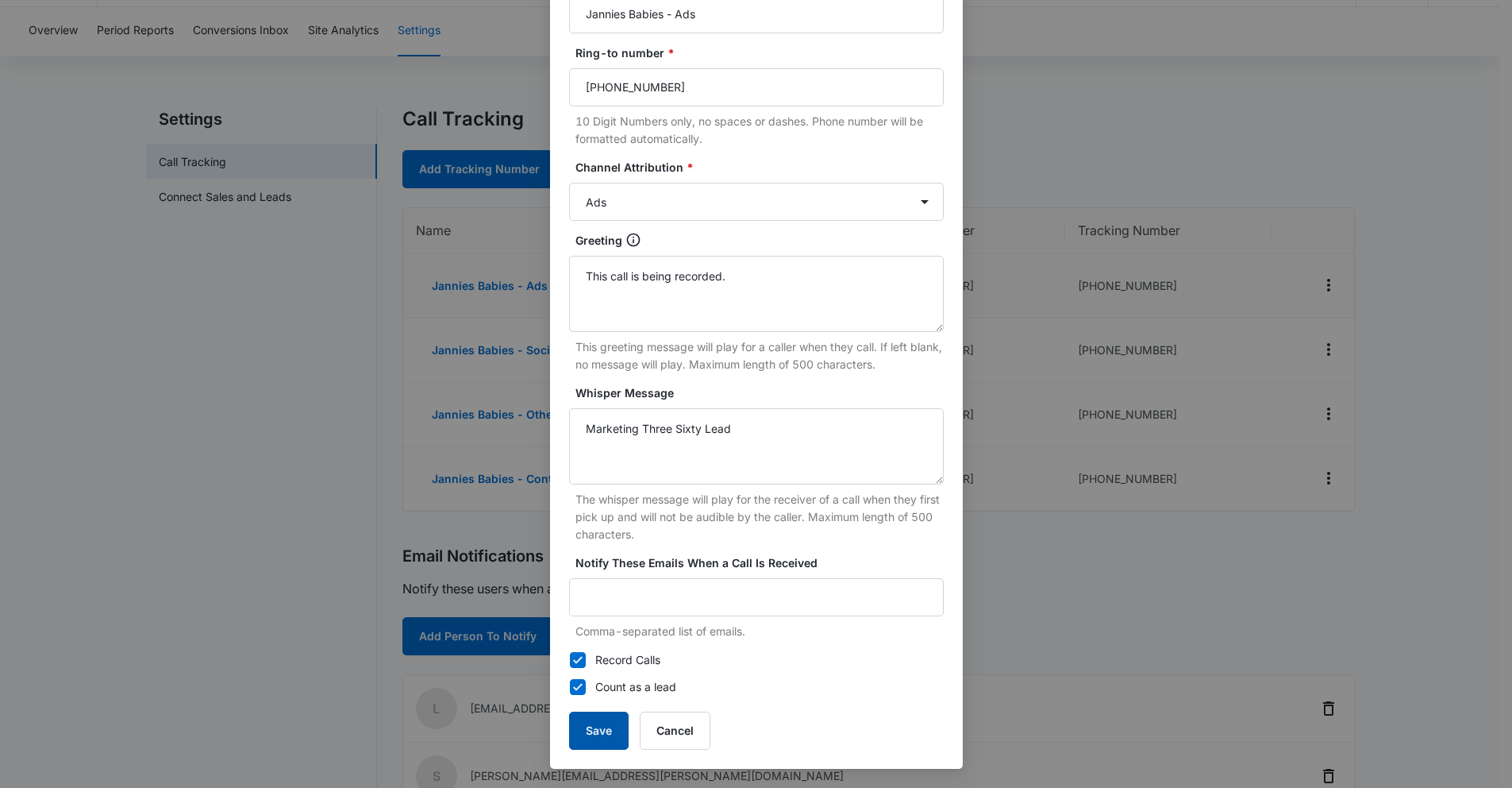
click at [574, 731] on button "Save" at bounding box center [599, 730] width 60 height 38
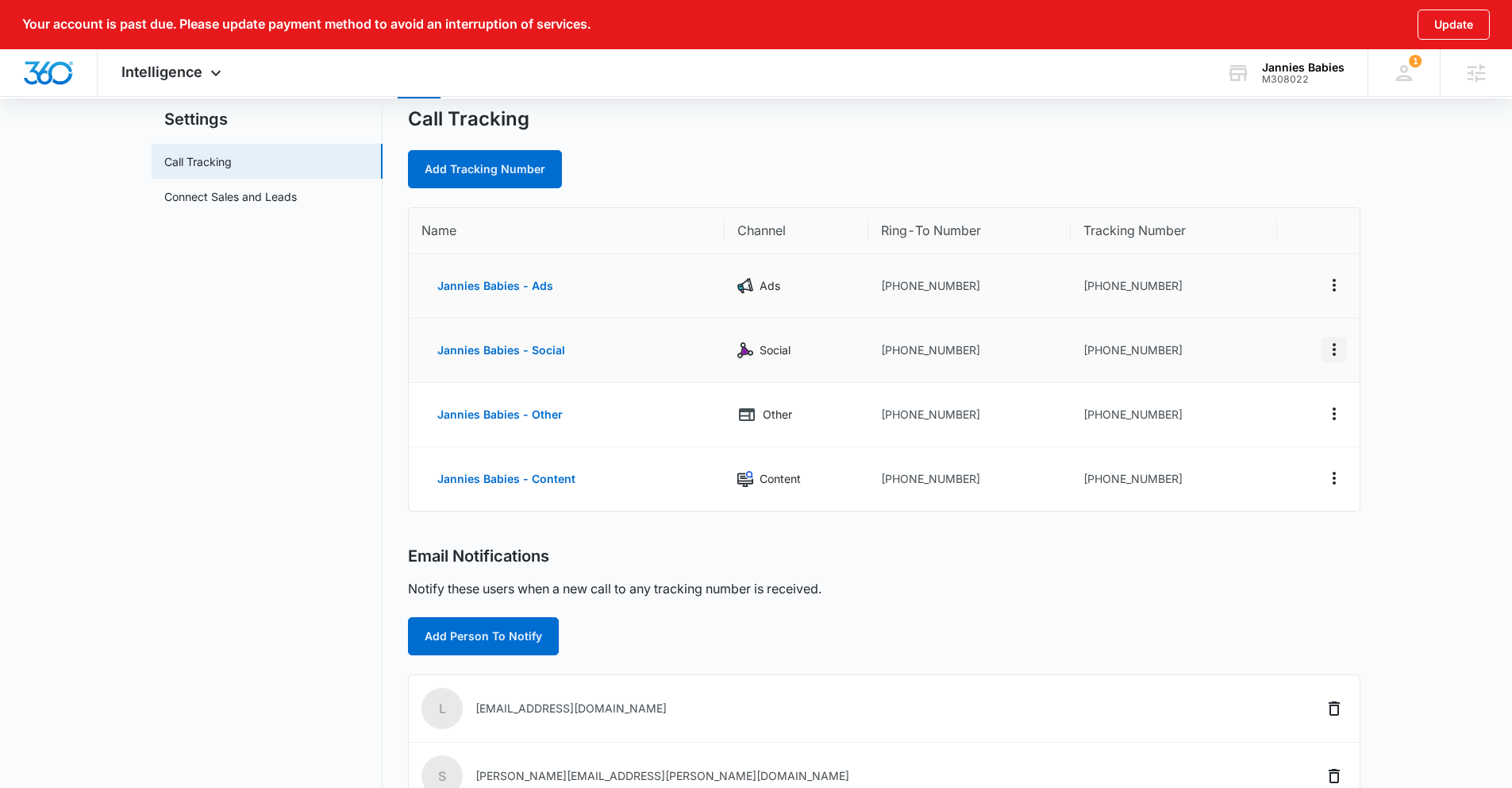
click at [1333, 350] on icon "Actions" at bounding box center [1334, 349] width 19 height 19
click at [1267, 343] on button "Edit" at bounding box center [1268, 337] width 91 height 24
select select "SOCIAL"
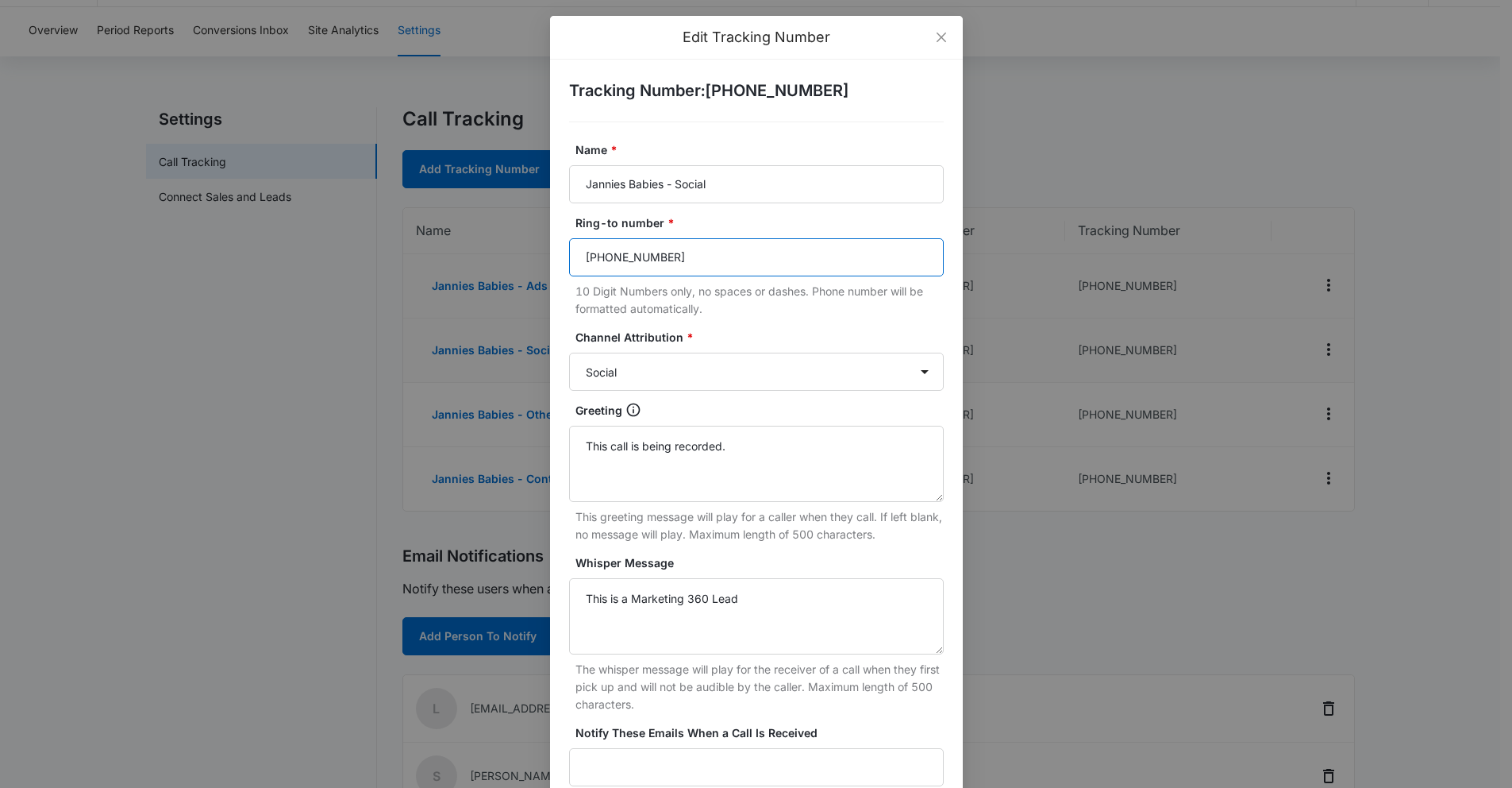
click at [650, 255] on input "(716) 713-4615" at bounding box center [756, 257] width 374 height 38
paste input "391-4664"
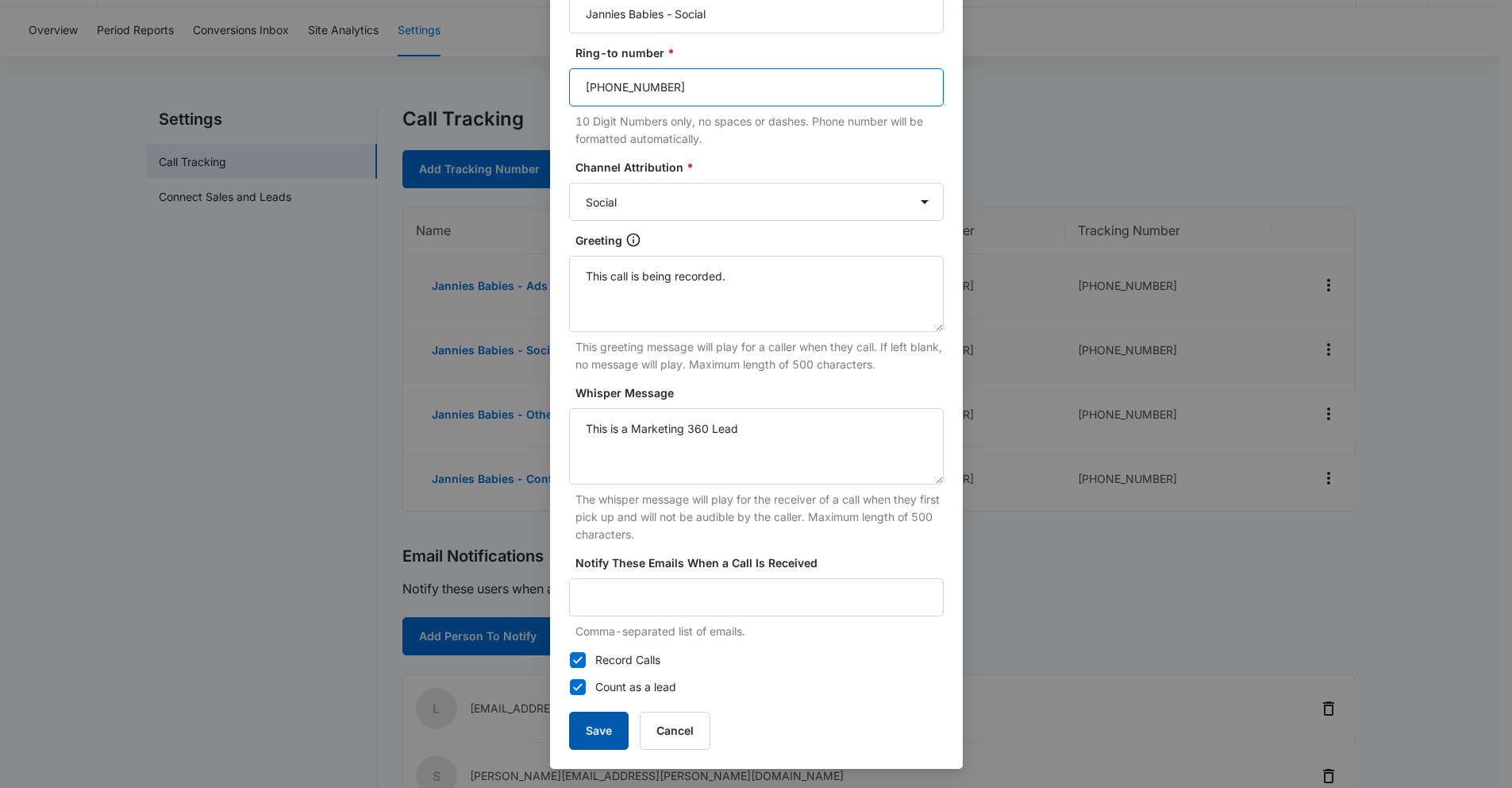
type input "(716) 391-4664"
click at [616, 728] on button "Save" at bounding box center [599, 730] width 60 height 38
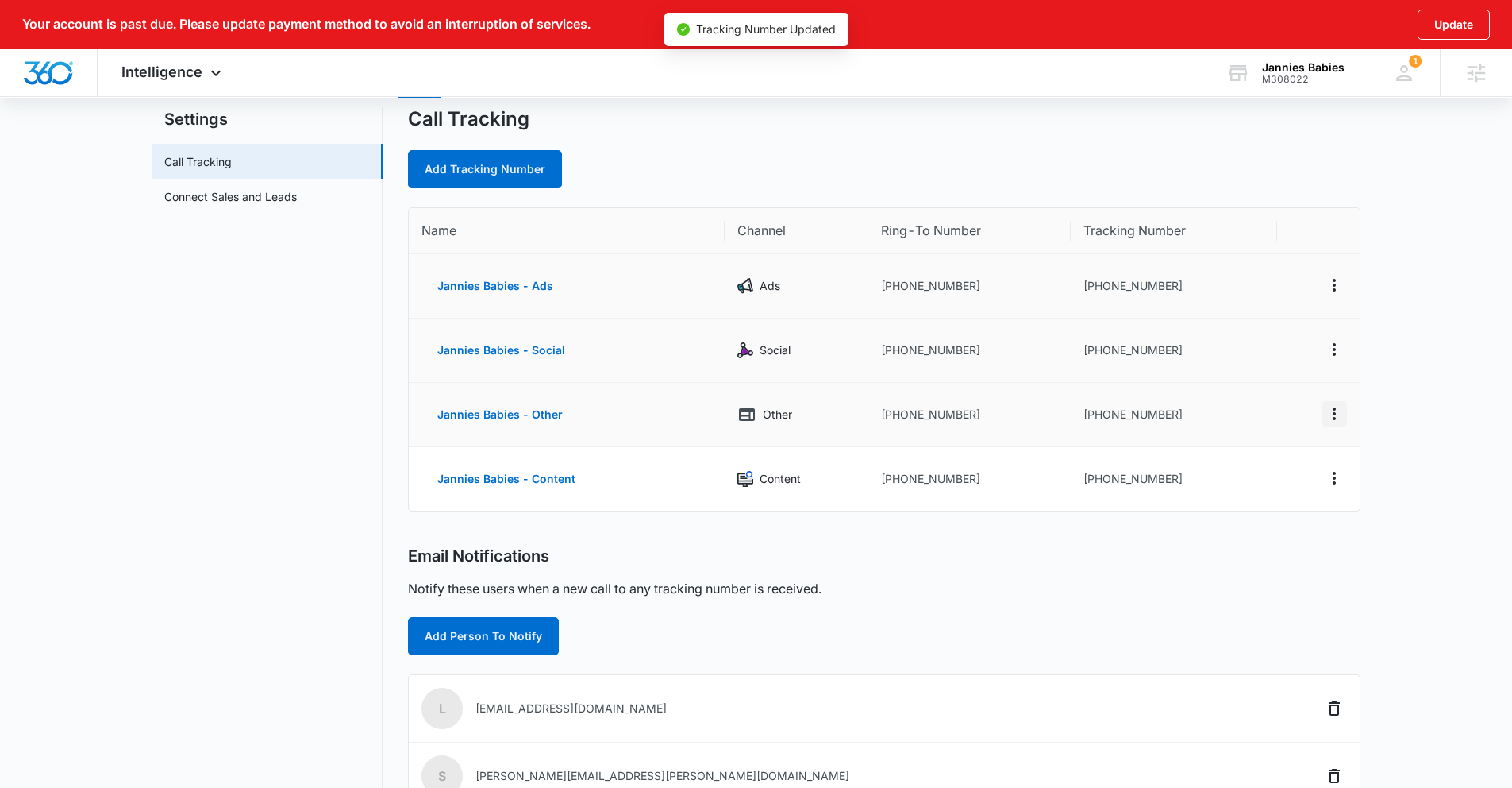
click at [1341, 411] on icon "Actions" at bounding box center [1334, 413] width 19 height 19
click at [1265, 407] on button "Edit" at bounding box center [1268, 401] width 91 height 24
select select "OTHER"
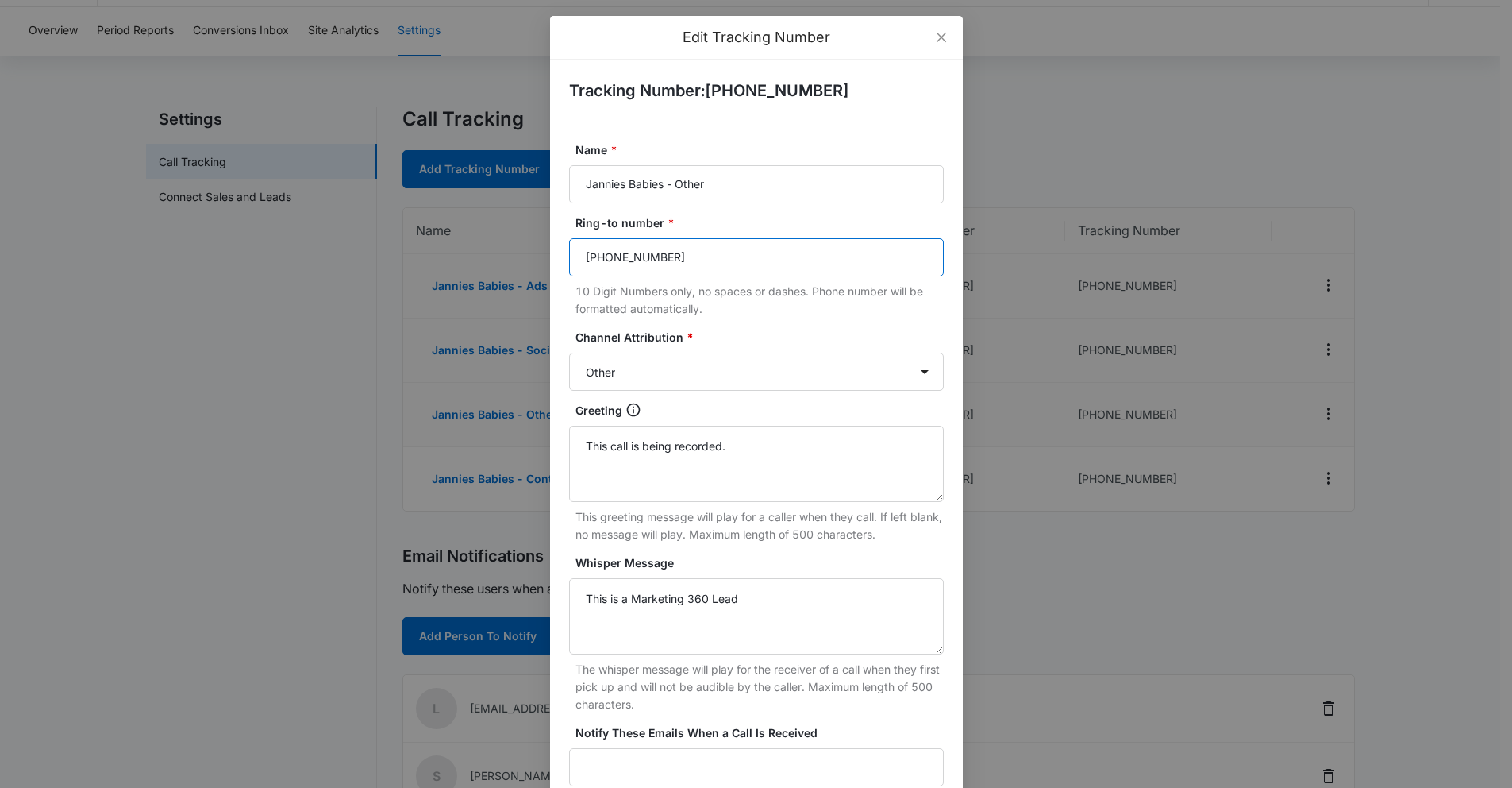
click at [641, 266] on input "(716) 713-4615" at bounding box center [756, 257] width 374 height 38
paste input "391-4664"
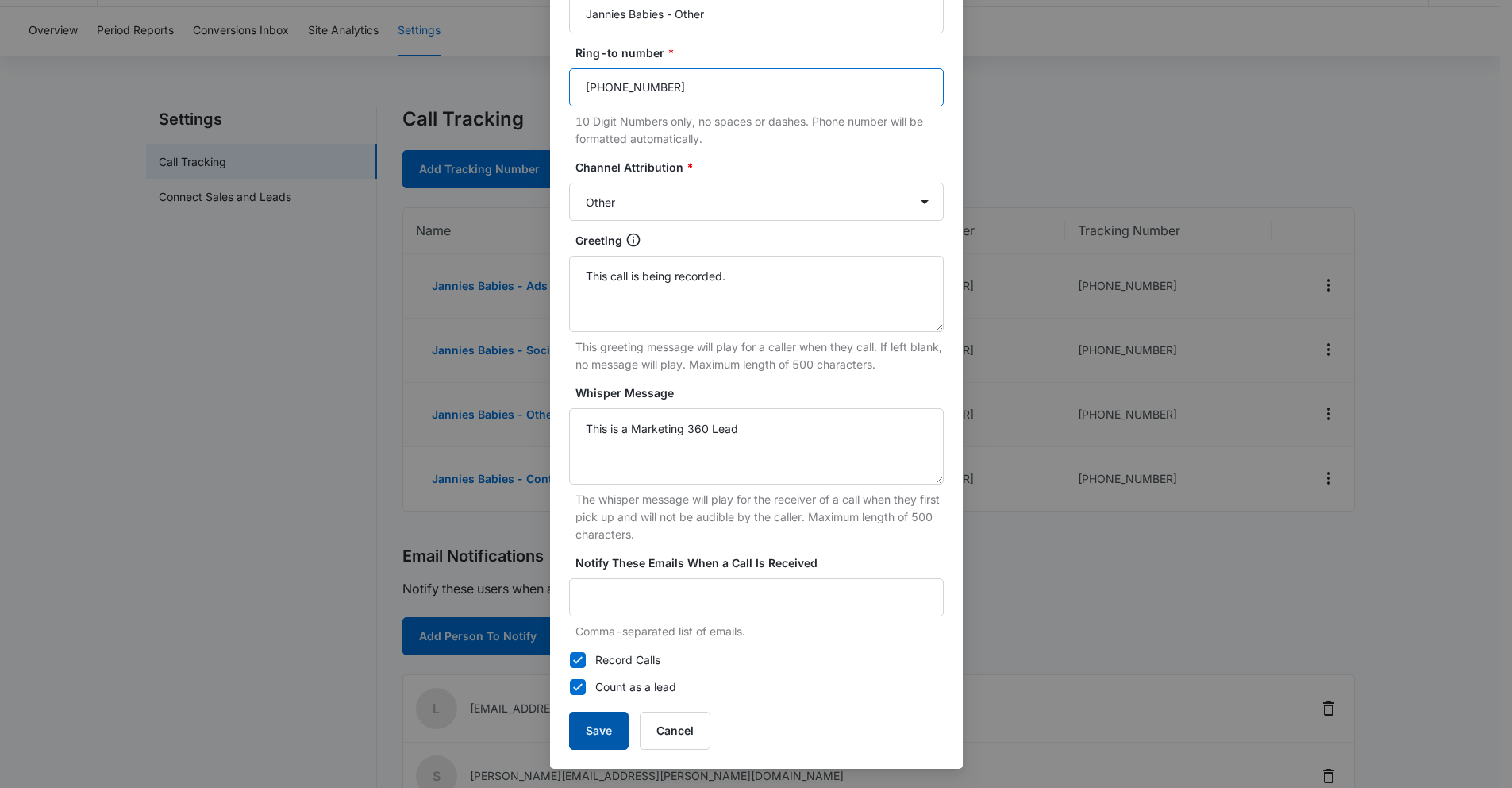
type input "(716) 391-4664"
click at [592, 735] on button "Save" at bounding box center [599, 730] width 60 height 38
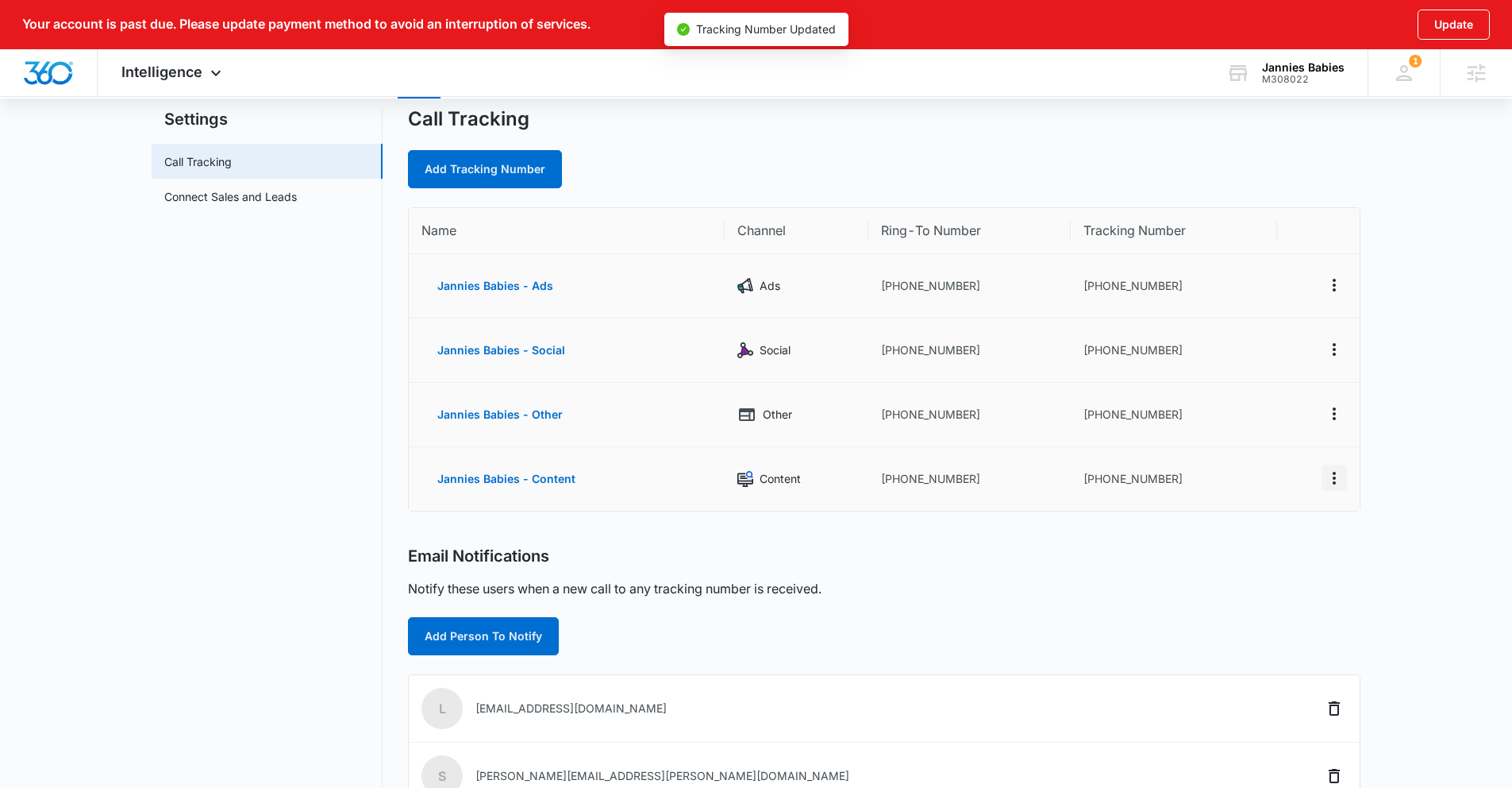
click at [1326, 475] on icon "Actions" at bounding box center [1334, 478] width 19 height 19
click at [1245, 456] on div "Edit" at bounding box center [1260, 461] width 33 height 11
select select "CONTENT"
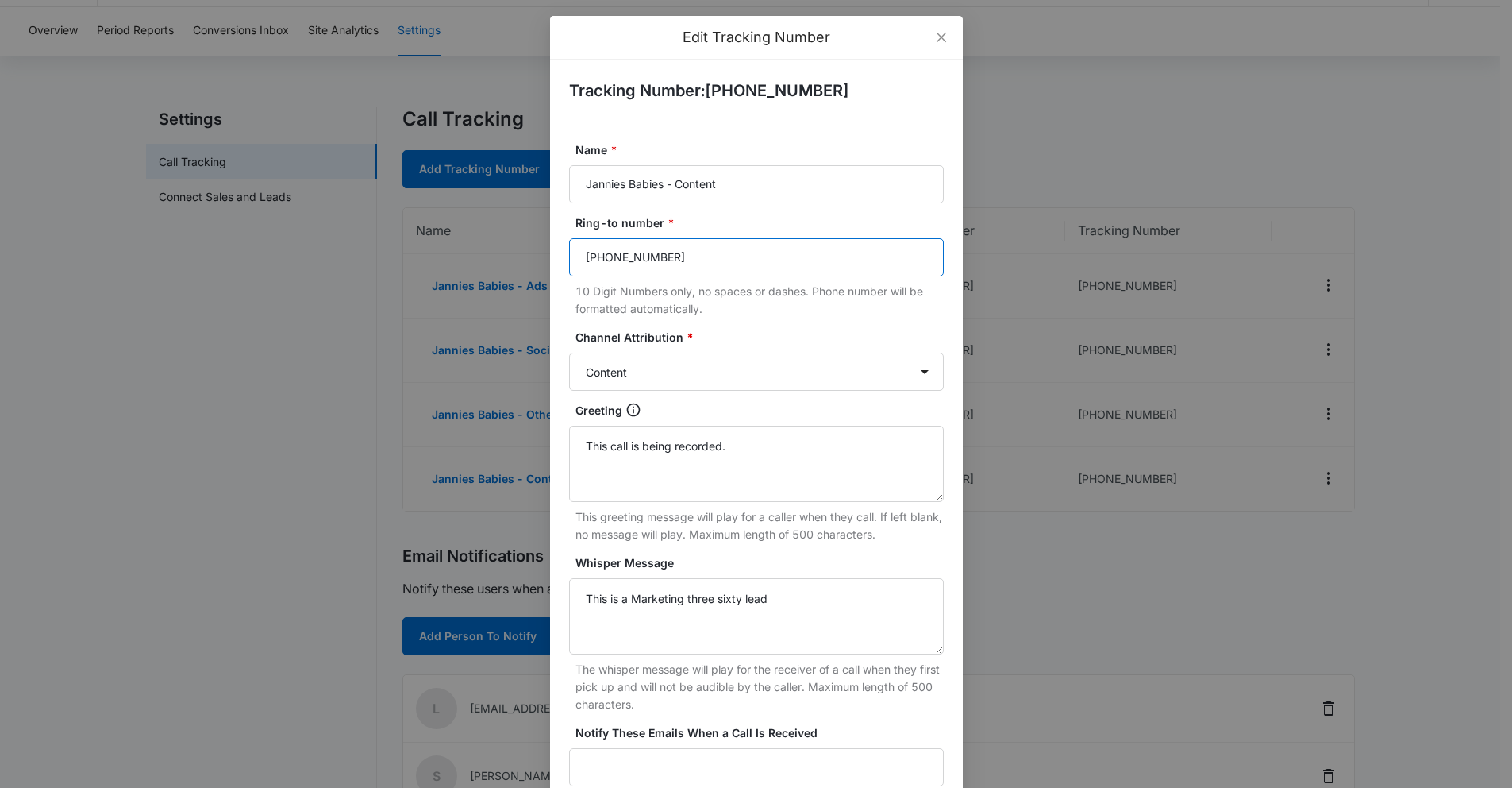
click at [661, 260] on input "(716) 713-4615" at bounding box center [756, 257] width 374 height 38
paste input "391-4664"
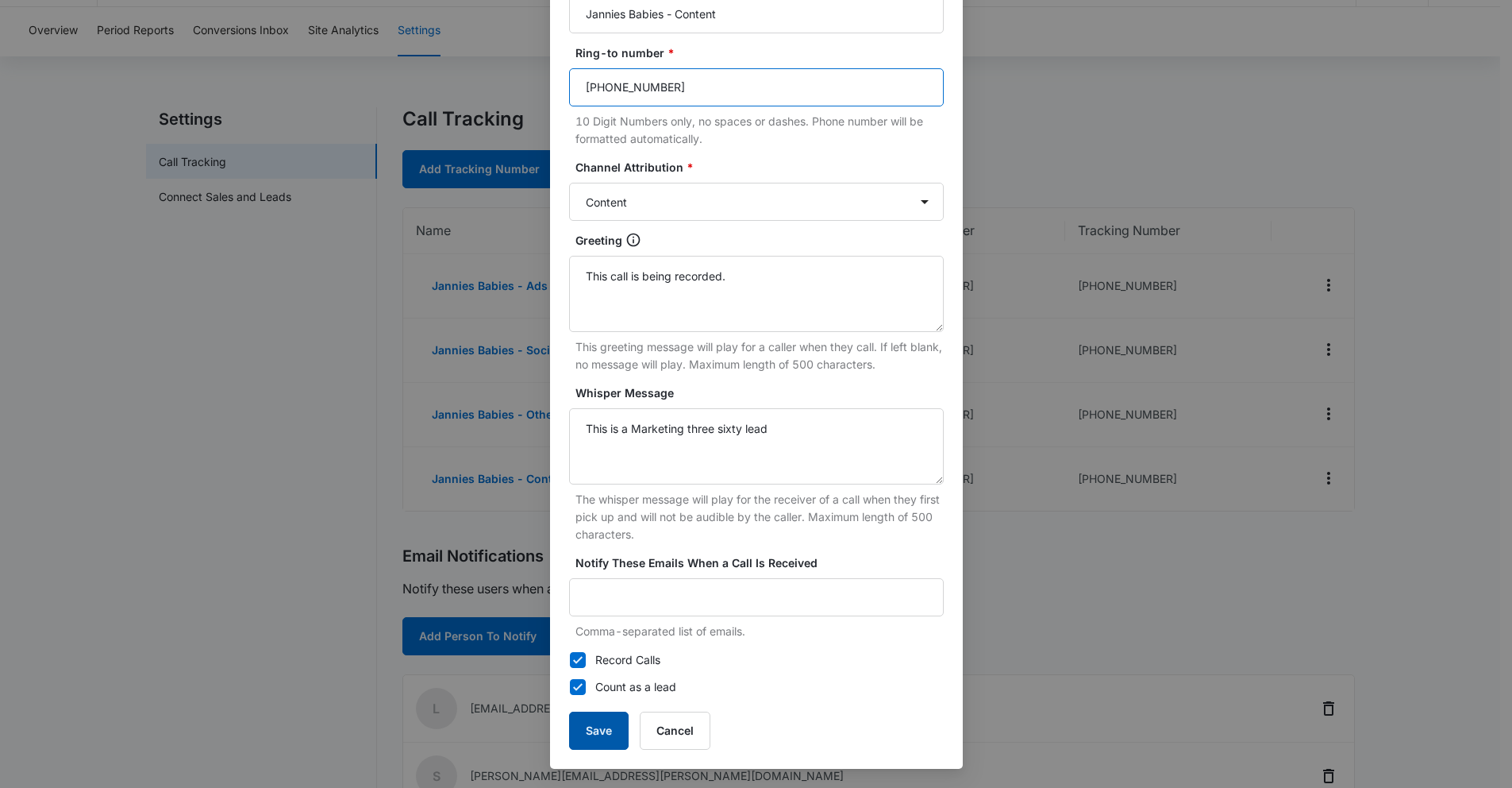
type input "(716) 391-4664"
click at [592, 731] on button "Save" at bounding box center [599, 730] width 60 height 38
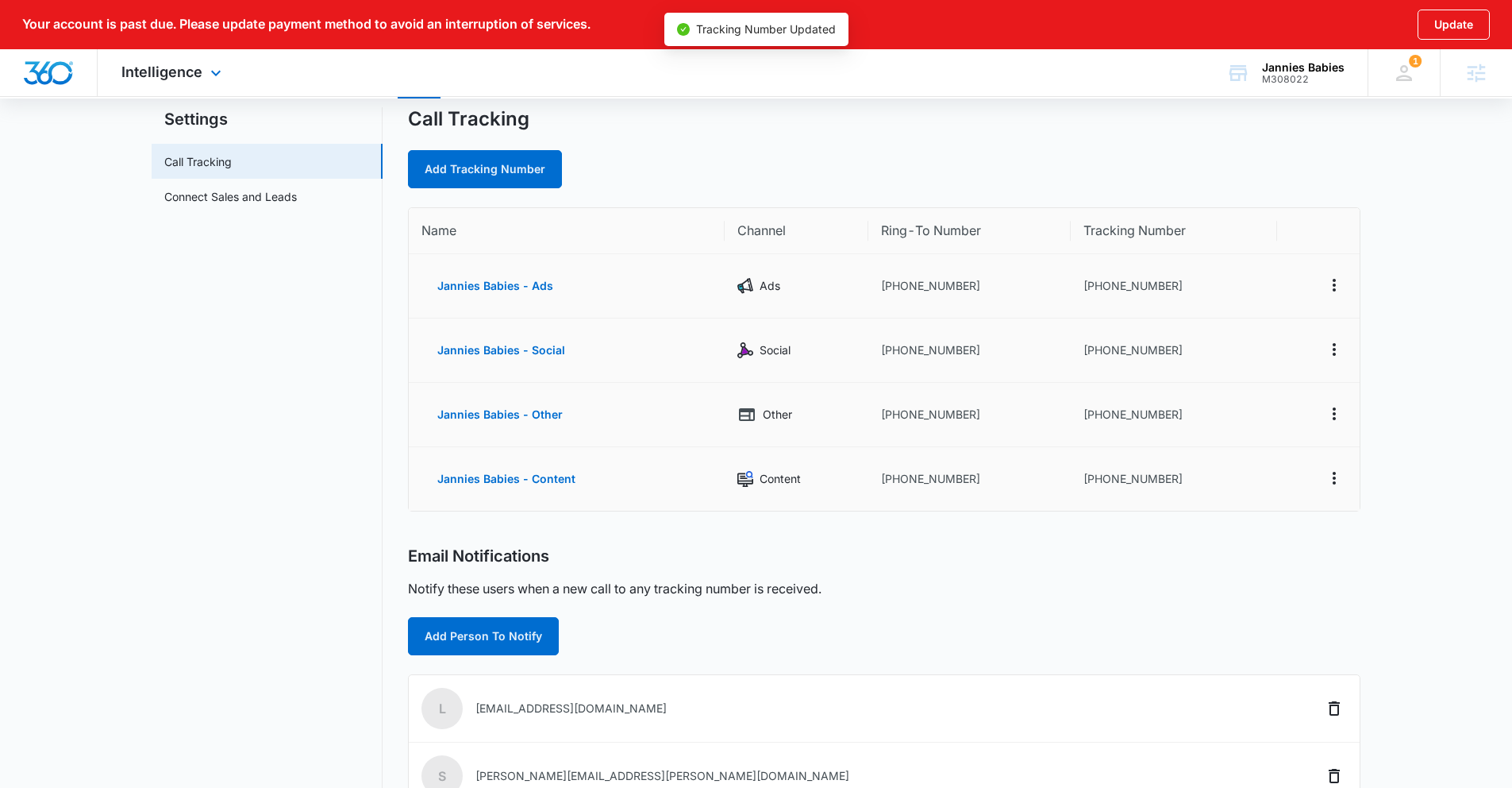
click at [197, 82] on div "Intelligence Apps Reputation Websites Forms CRM Email Social POS Content Ads In…" at bounding box center [173, 72] width 151 height 47
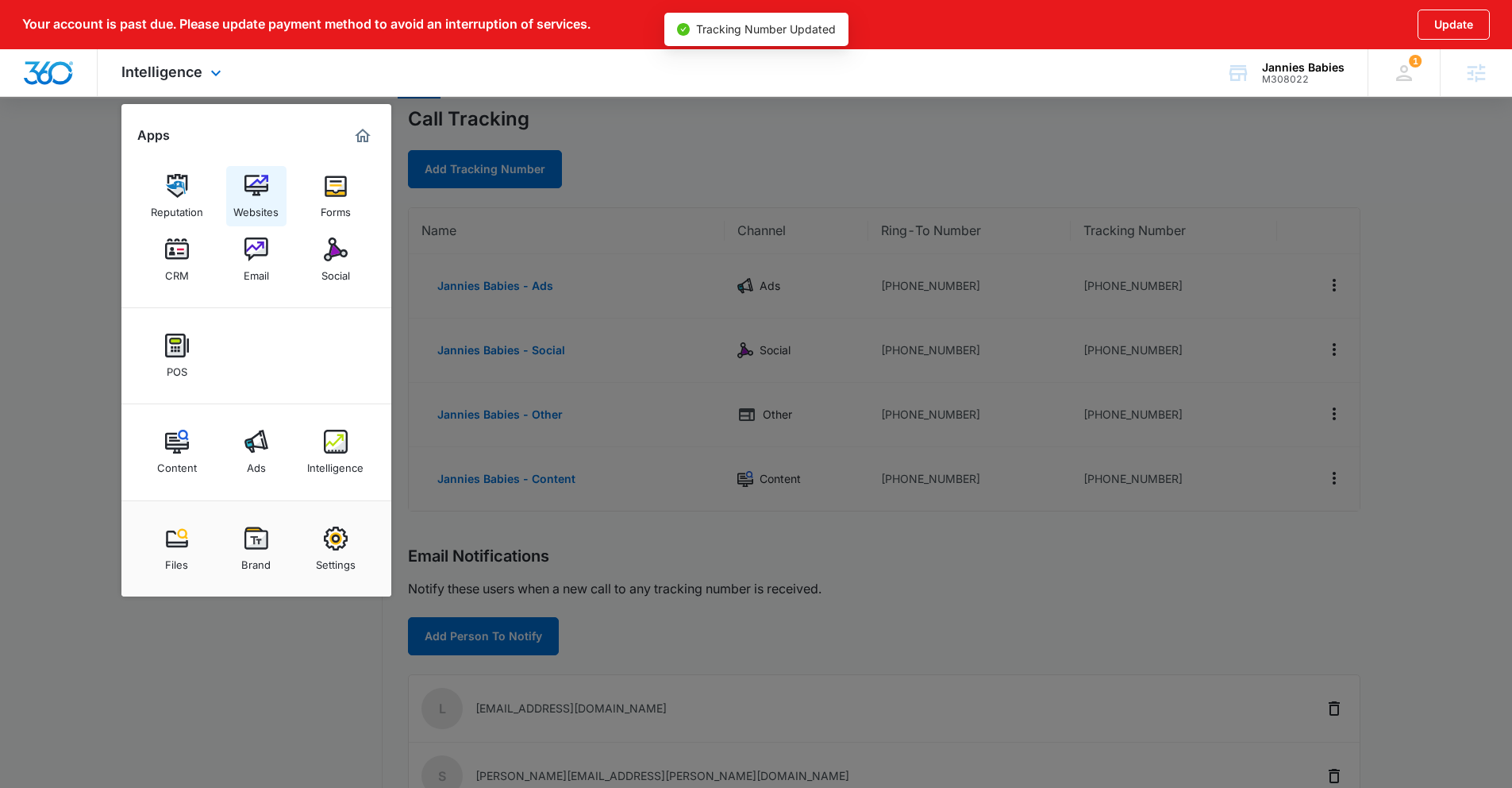
click at [255, 194] on img at bounding box center [256, 186] width 24 height 24
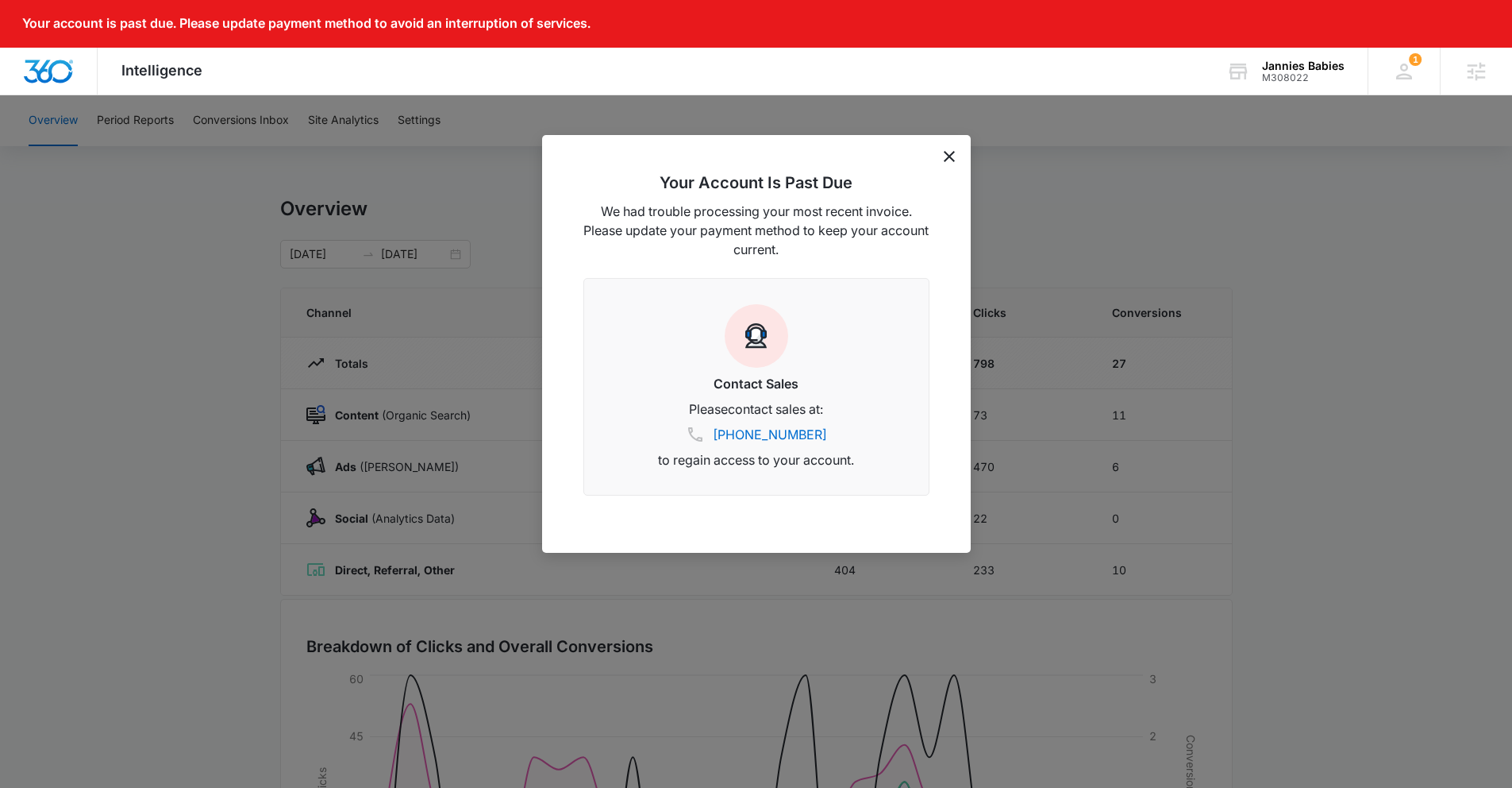
click at [948, 151] on icon "dismiss this dialog" at bounding box center [949, 157] width 11 height 11
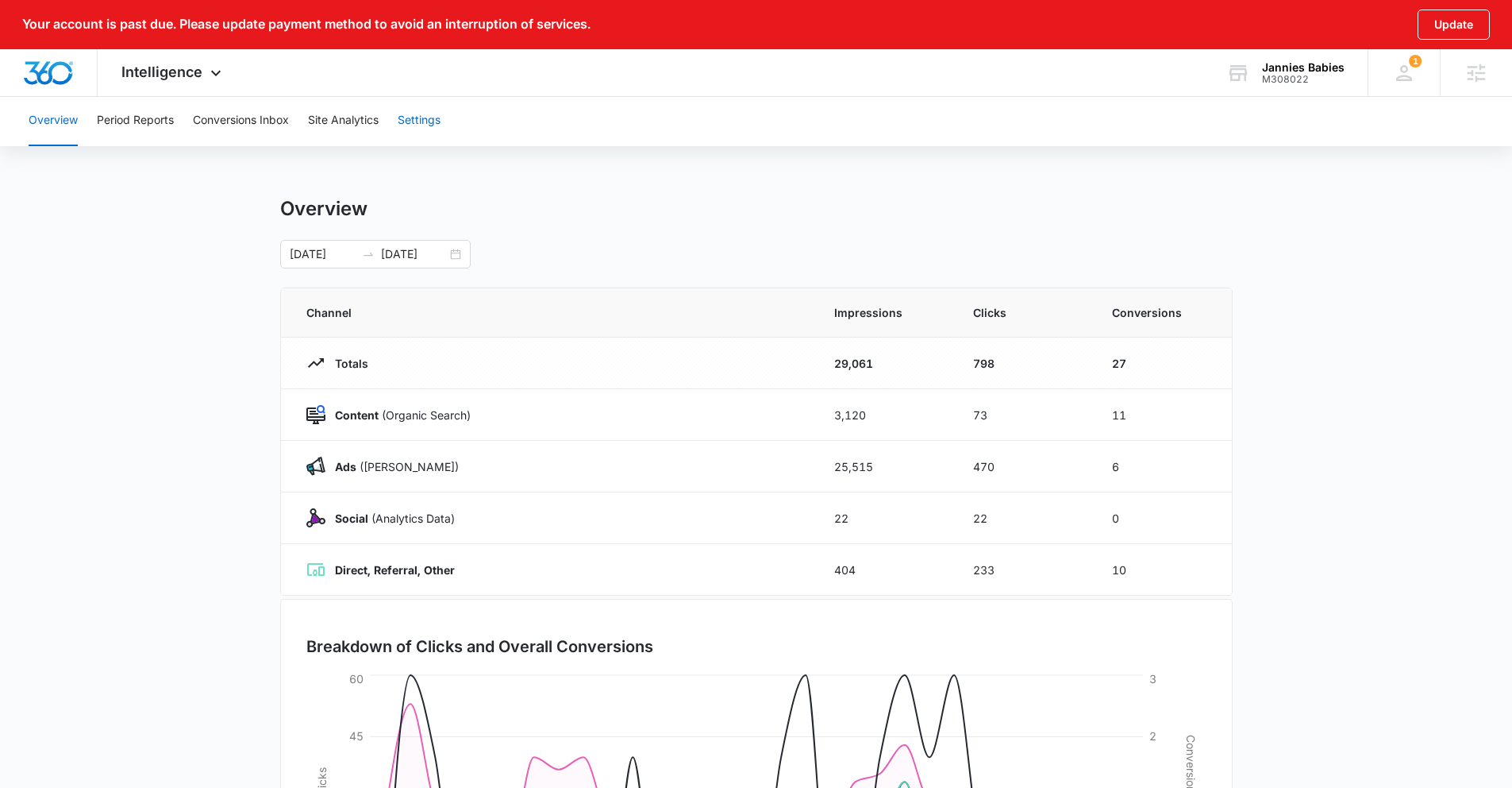
click at [403, 127] on button "Settings" at bounding box center [418, 120] width 43 height 51
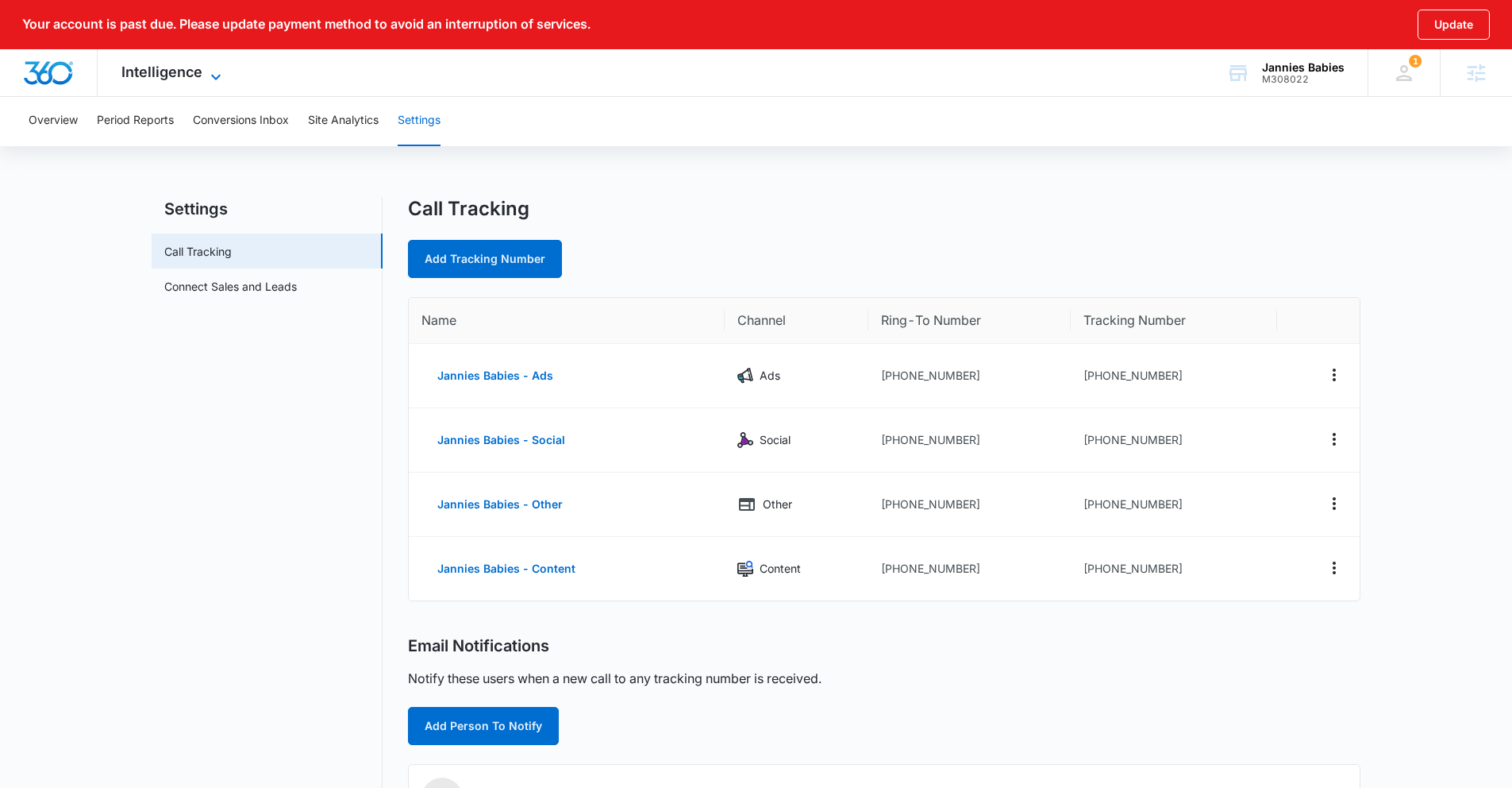
click at [211, 71] on icon at bounding box center [216, 77] width 19 height 19
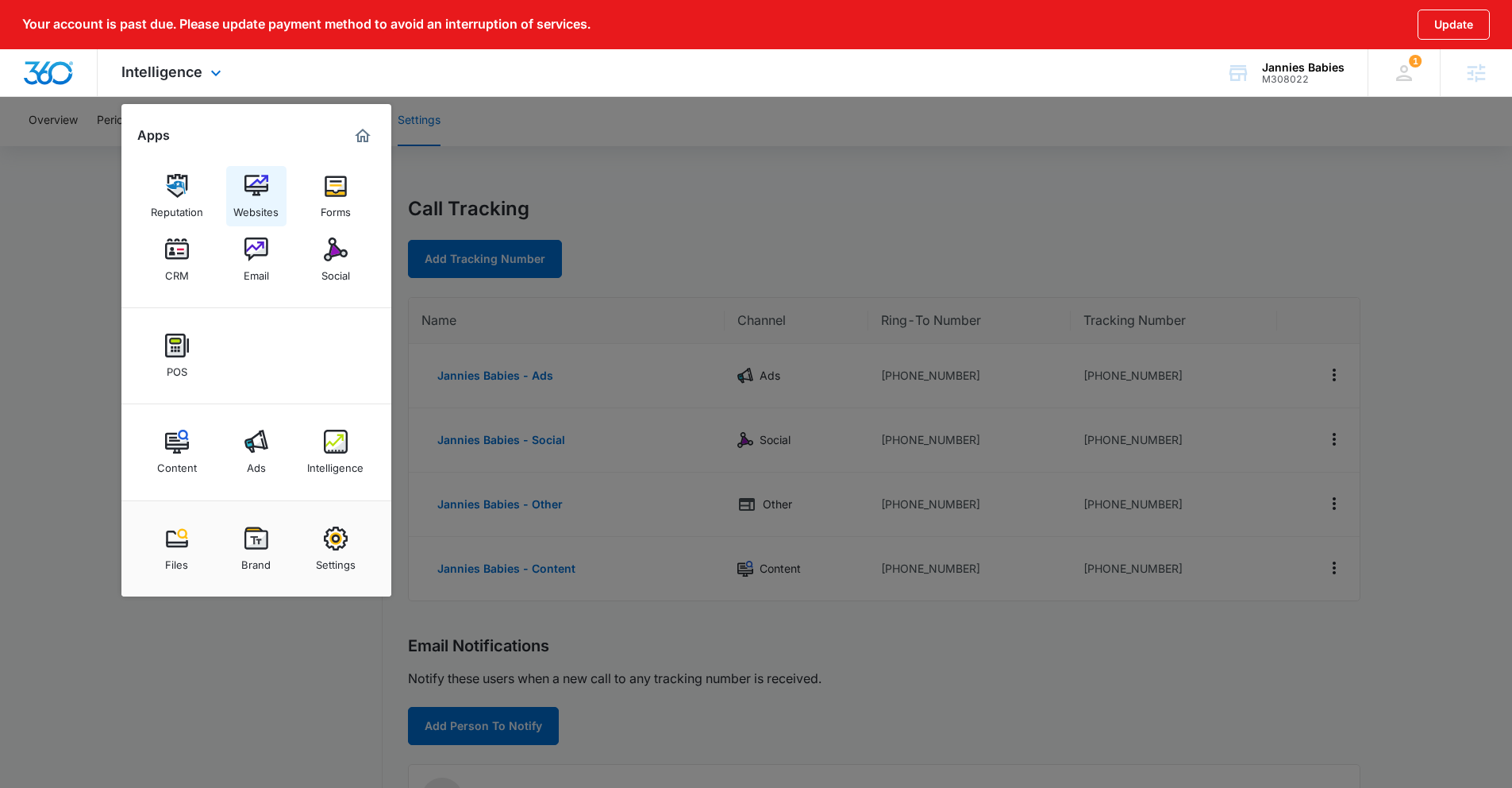
click at [254, 182] on img at bounding box center [256, 186] width 24 height 24
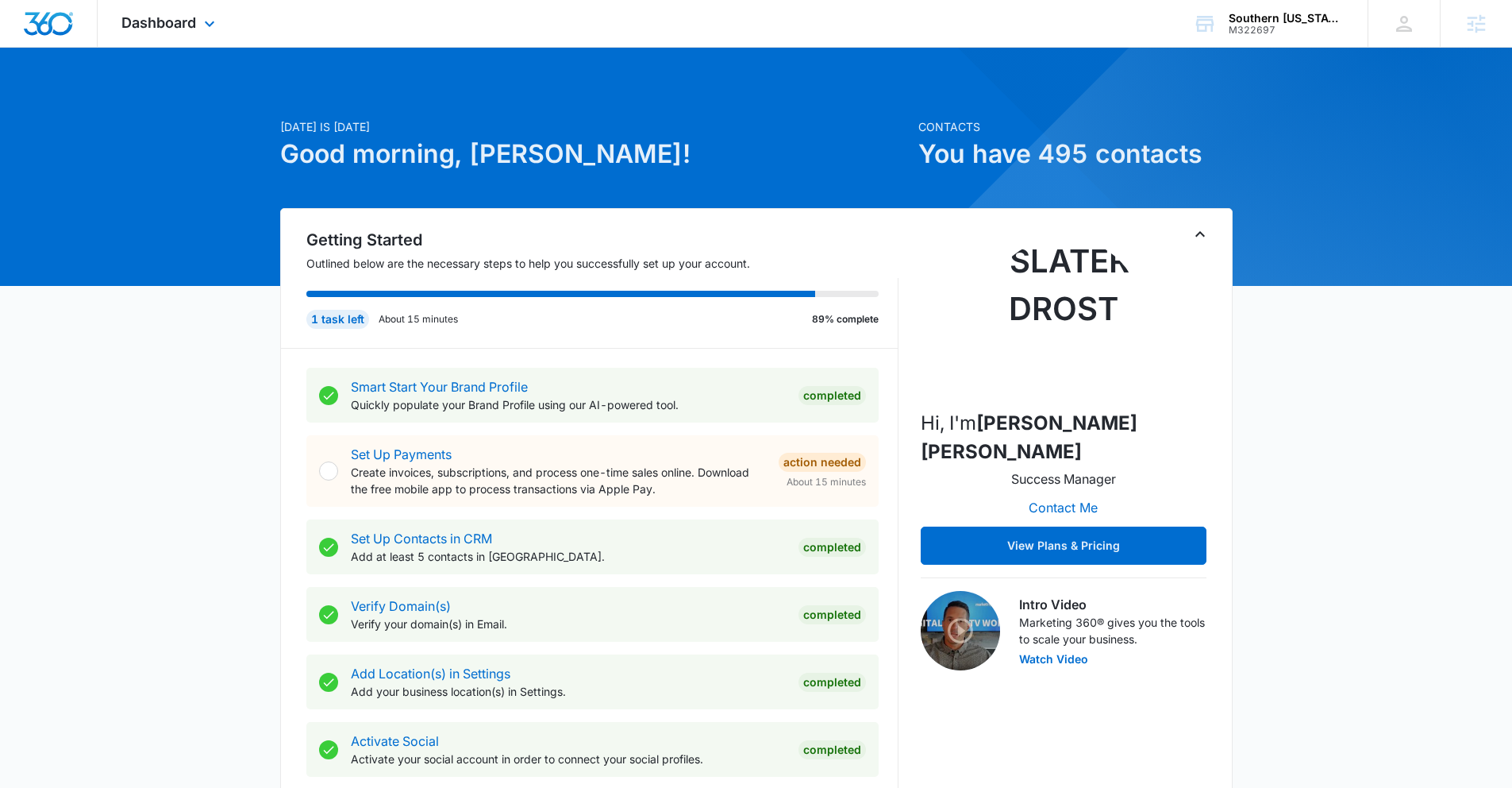
click at [186, 33] on div "Dashboard Apps Reputation Websites Forms CRM Email Social Payments POS Content …" at bounding box center [170, 23] width 145 height 47
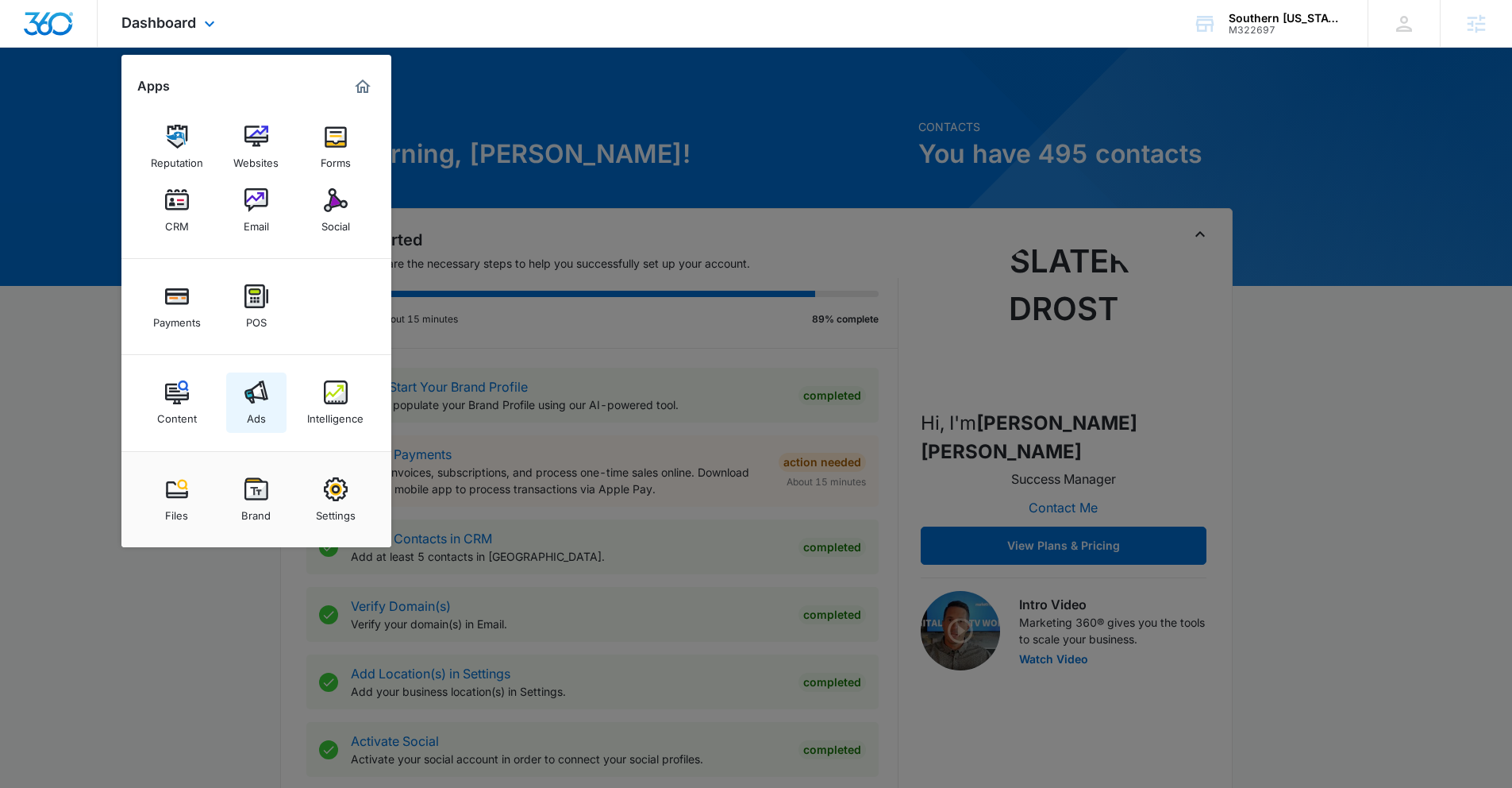
click at [263, 381] on img at bounding box center [256, 391] width 24 height 24
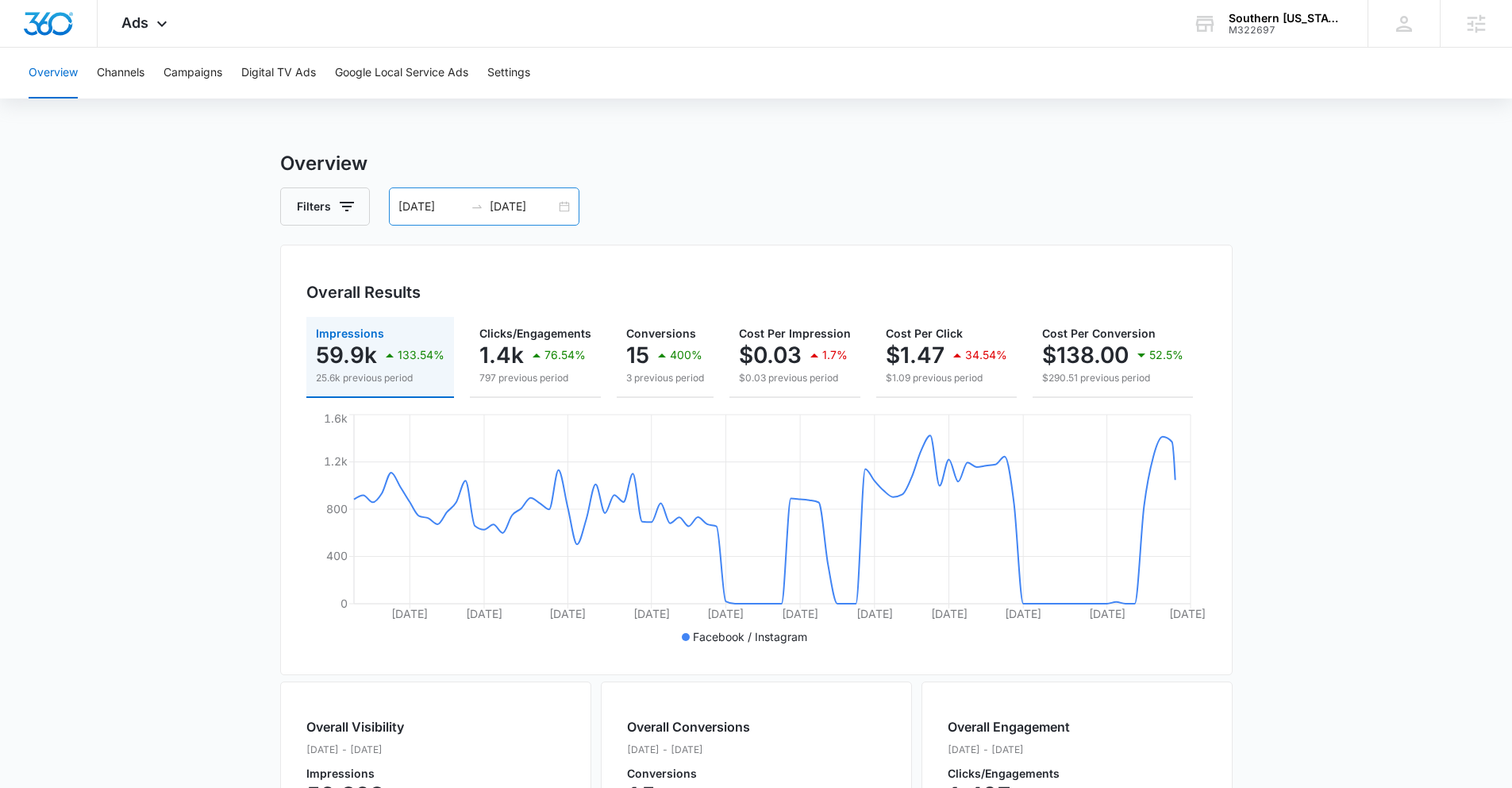
click at [564, 208] on div "05/28/2025 08/26/2025" at bounding box center [483, 206] width 191 height 38
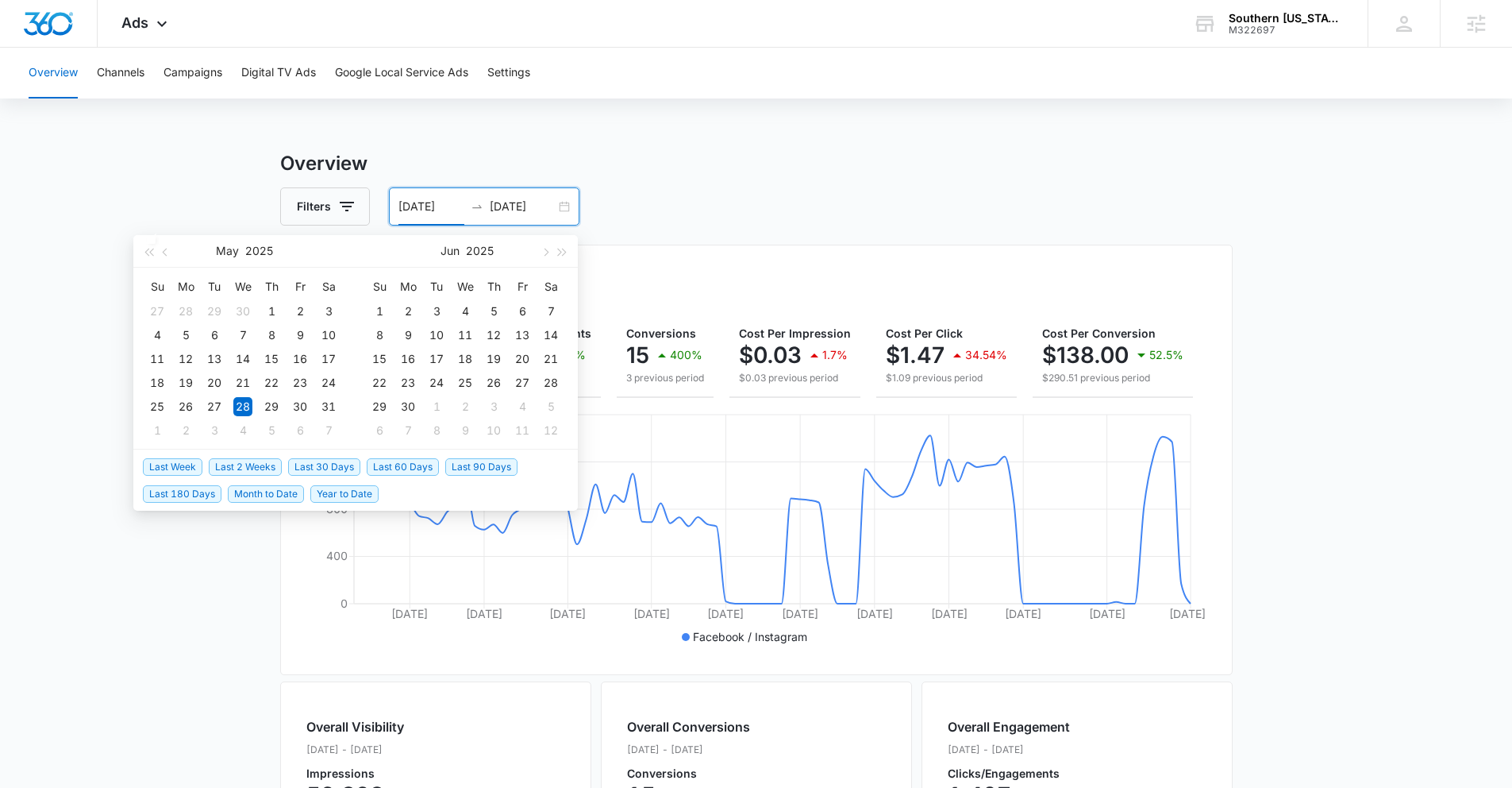
click at [332, 469] on span "Last 30 Days" at bounding box center [324, 467] width 72 height 18
type input "08/06/2025"
type input "09/05/2025"
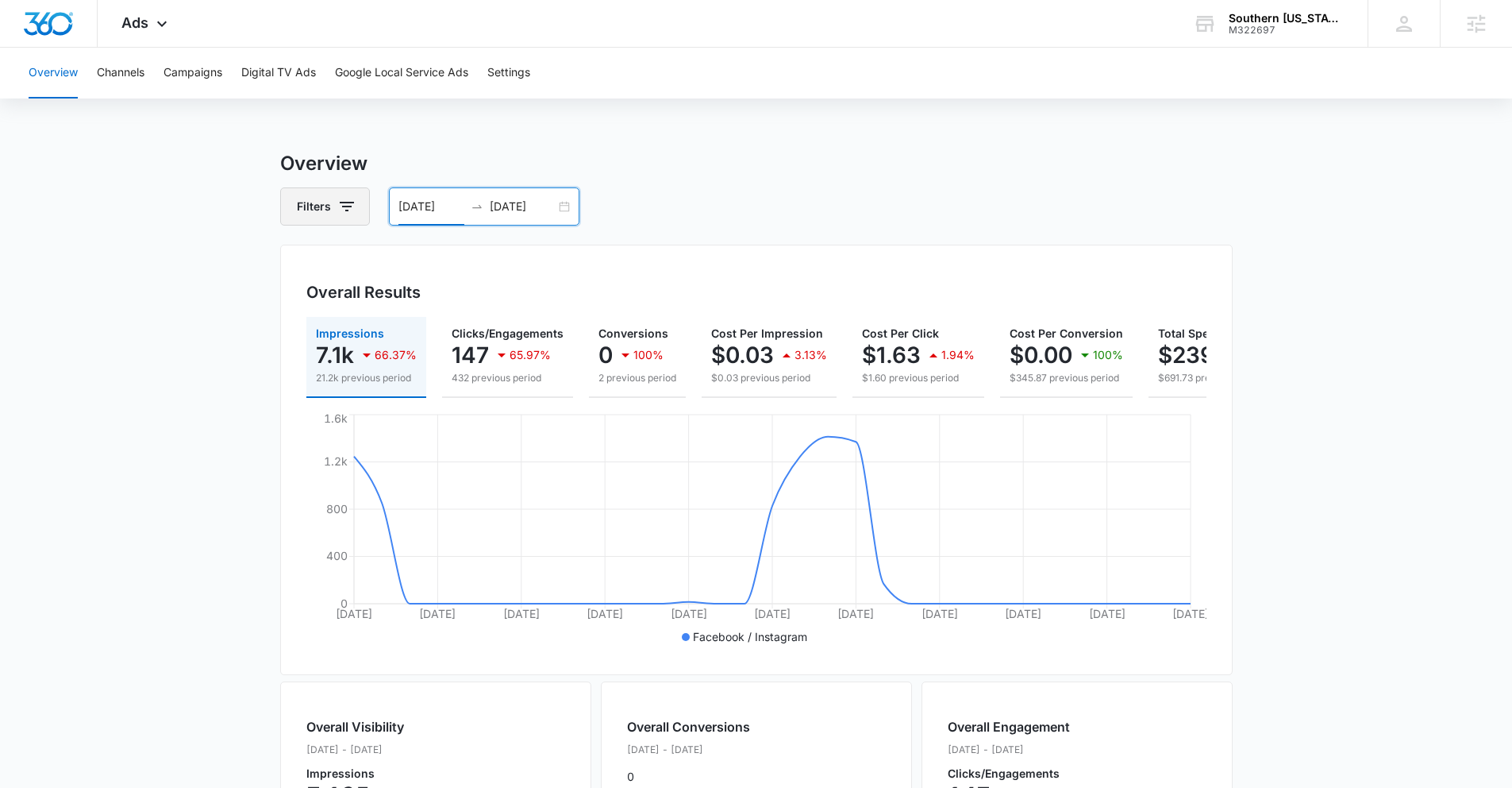
click at [351, 212] on icon "button" at bounding box center [347, 207] width 19 height 19
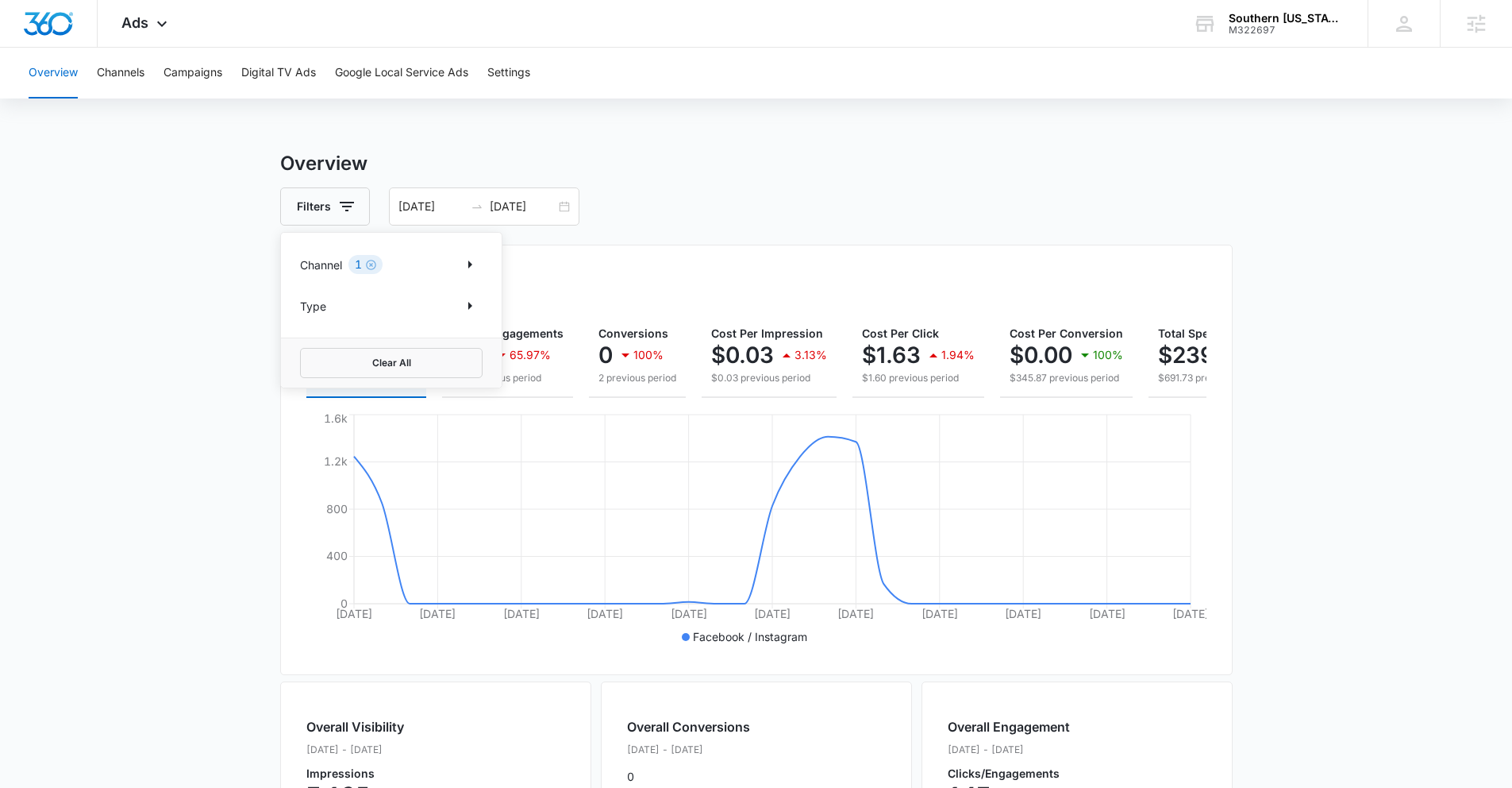
click at [403, 261] on div "Channel 1" at bounding box center [391, 264] width 183 height 26
click at [327, 267] on p "Channel" at bounding box center [321, 265] width 42 height 17
click at [480, 267] on button "Show Channel filters" at bounding box center [469, 264] width 25 height 26
click at [306, 346] on icon at bounding box center [309, 343] width 10 height 7
click at [301, 344] on input "Facebook / Instagram" at bounding box center [300, 343] width 1 height 1
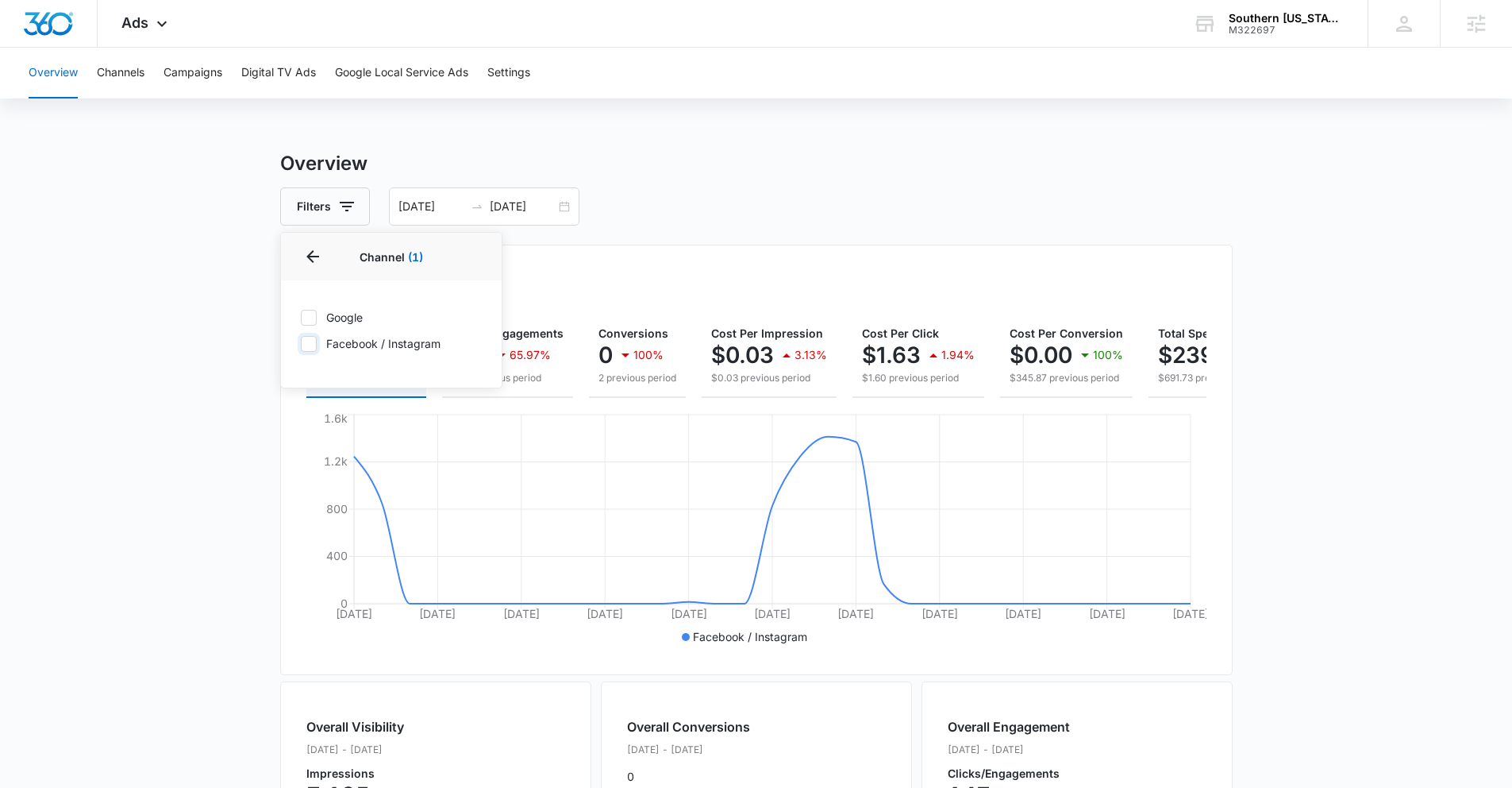
checkbox input "false"
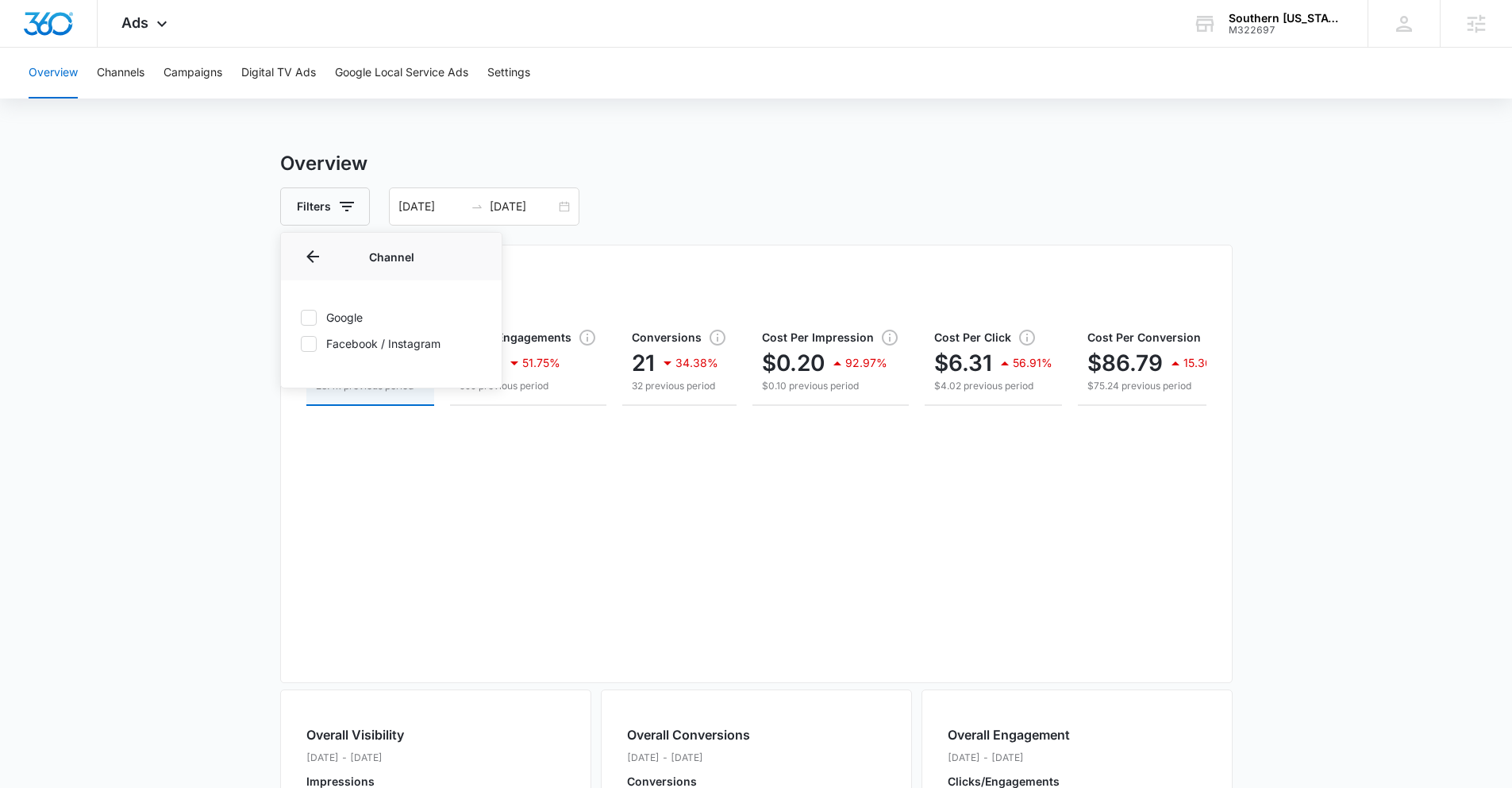
click at [305, 314] on icon at bounding box center [309, 317] width 14 height 14
click at [301, 317] on input "Google" at bounding box center [300, 317] width 1 height 1
checkbox input "true"
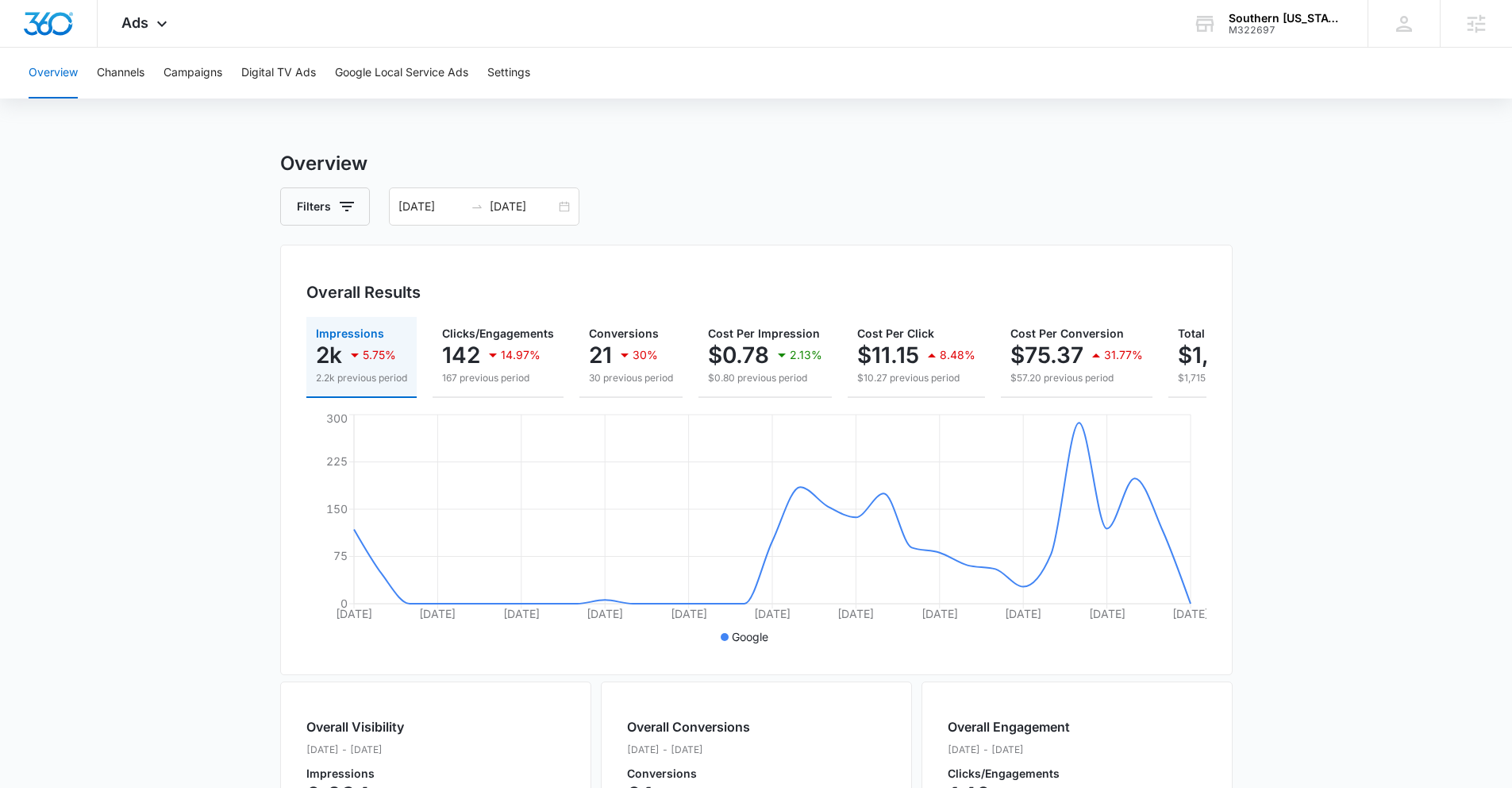
click at [222, 245] on main "Overview Filters 08/06/2025 09/05/2025 Overall Results Impressions 2k 5.75% 2.2…" at bounding box center [756, 719] width 1512 height 1140
click at [563, 203] on div "08/06/2025 09/05/2025" at bounding box center [483, 206] width 191 height 38
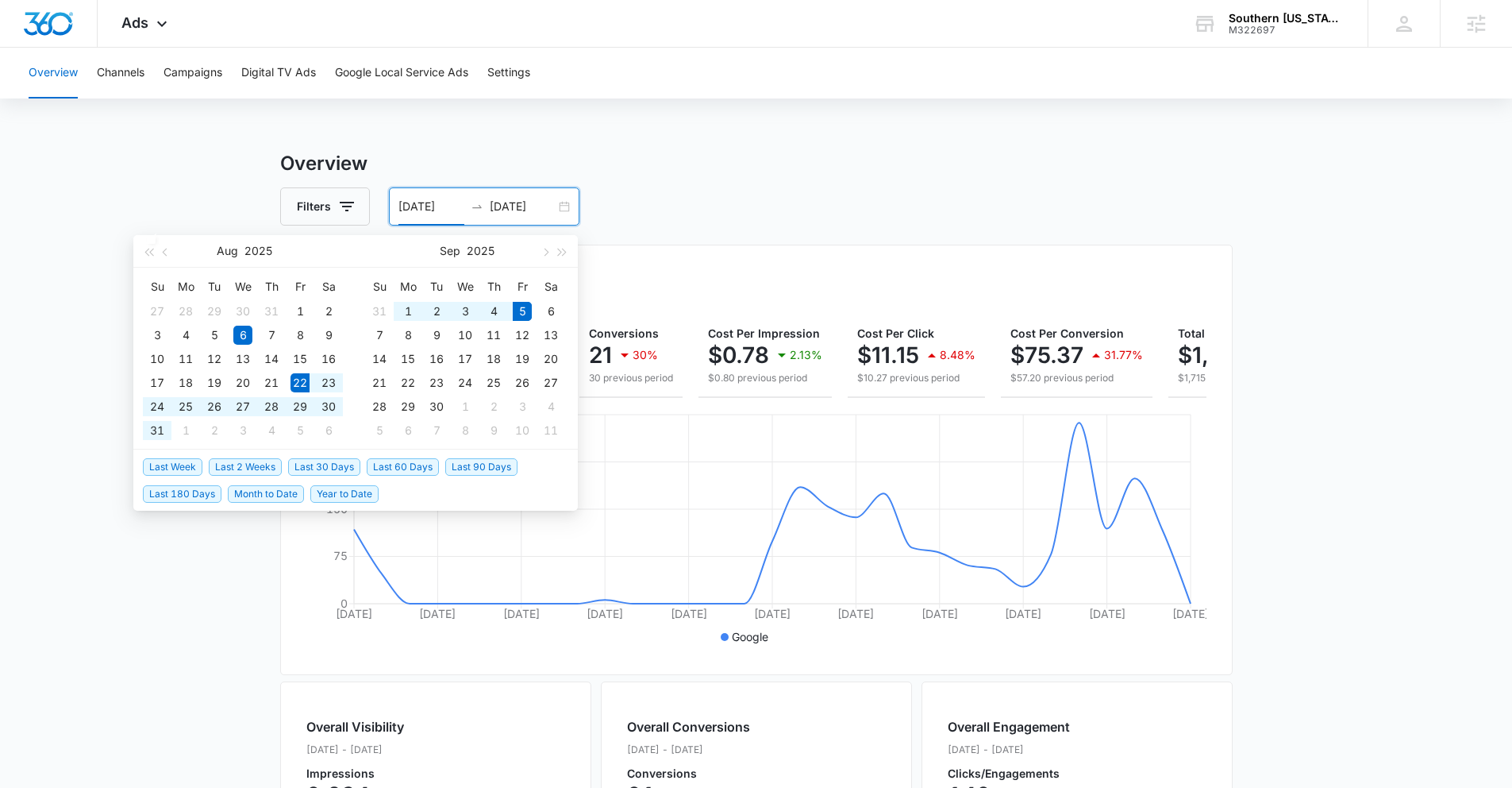
click at [252, 469] on span "Last 2 Weeks" at bounding box center [244, 467] width 73 height 18
type input "08/22/2025"
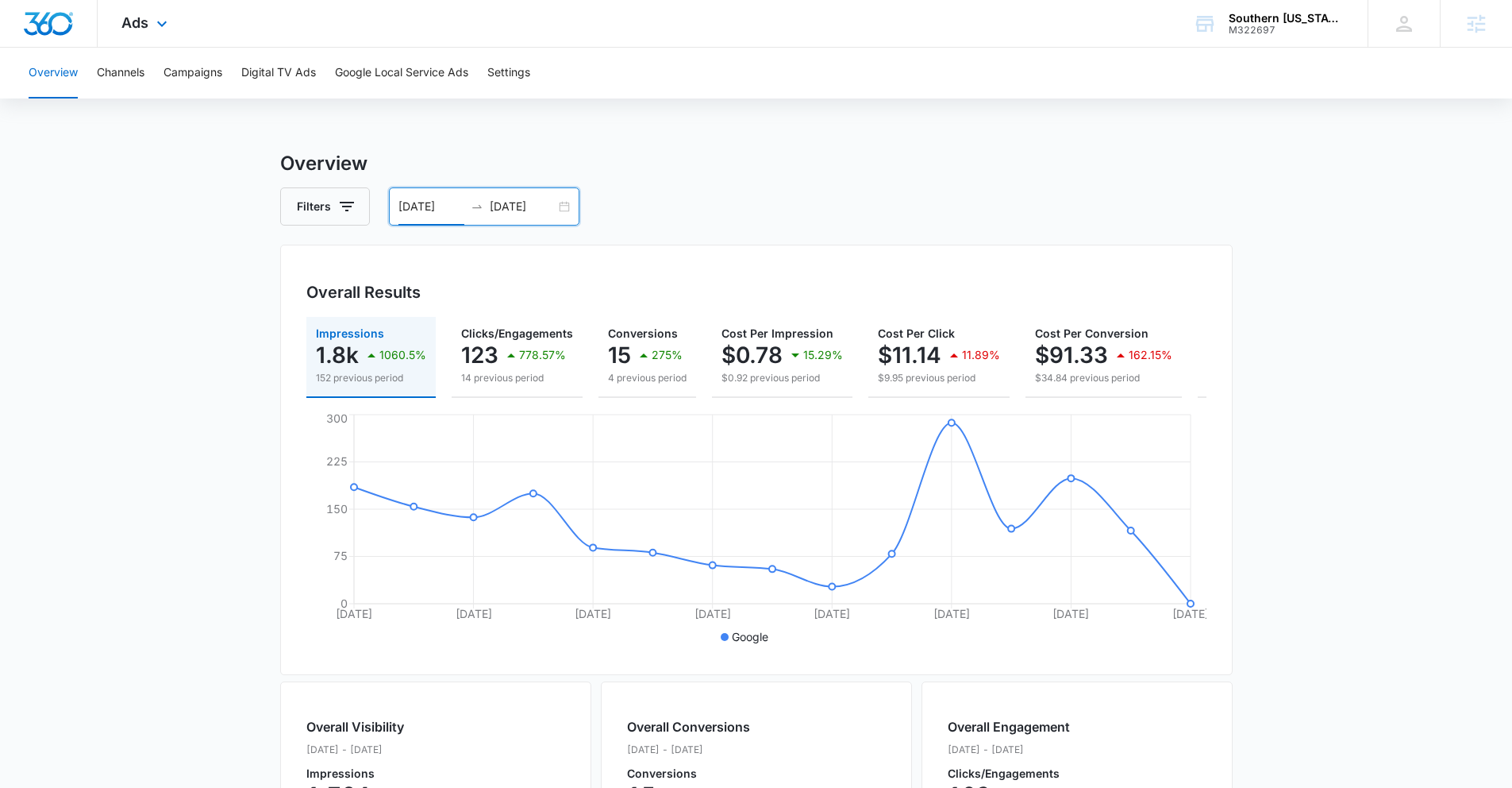
click at [138, 34] on div "Ads Apps Reputation Websites Forms CRM Email Social Payments POS Content Ads In…" at bounding box center [146, 23] width 98 height 47
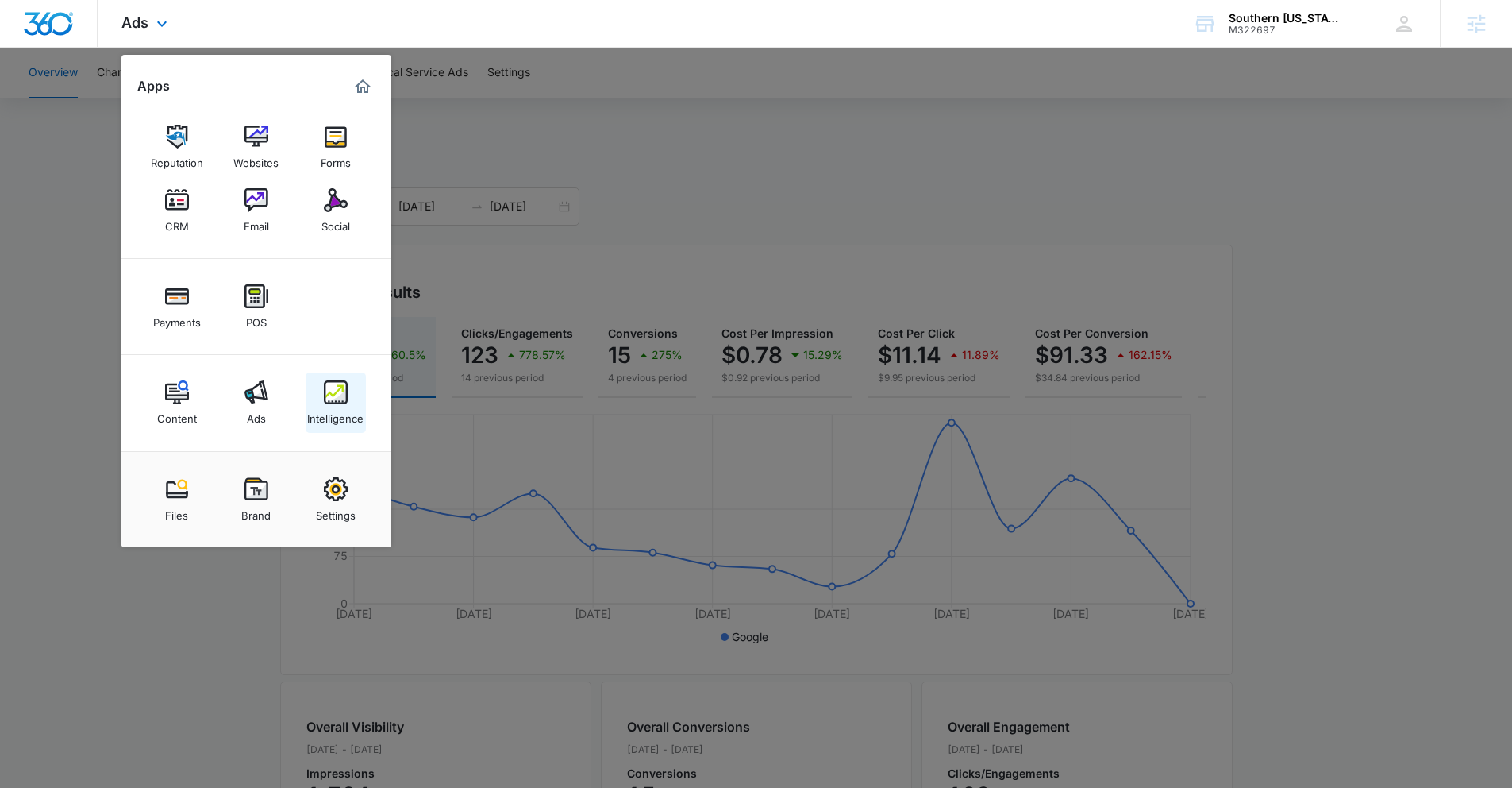
click at [335, 404] on div "Intelligence" at bounding box center [335, 413] width 56 height 20
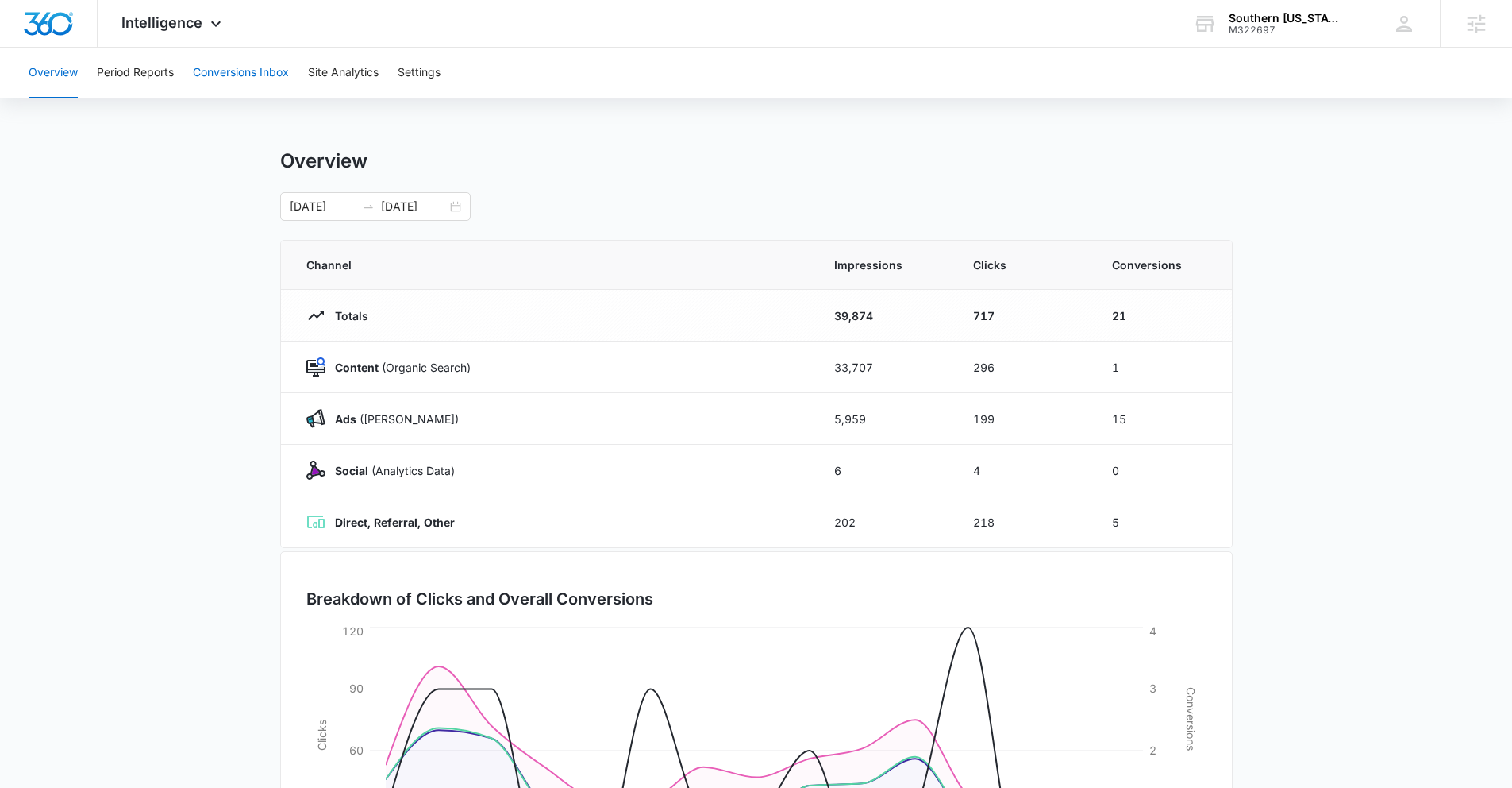
click at [249, 78] on button "Conversions Inbox" at bounding box center [240, 73] width 96 height 51
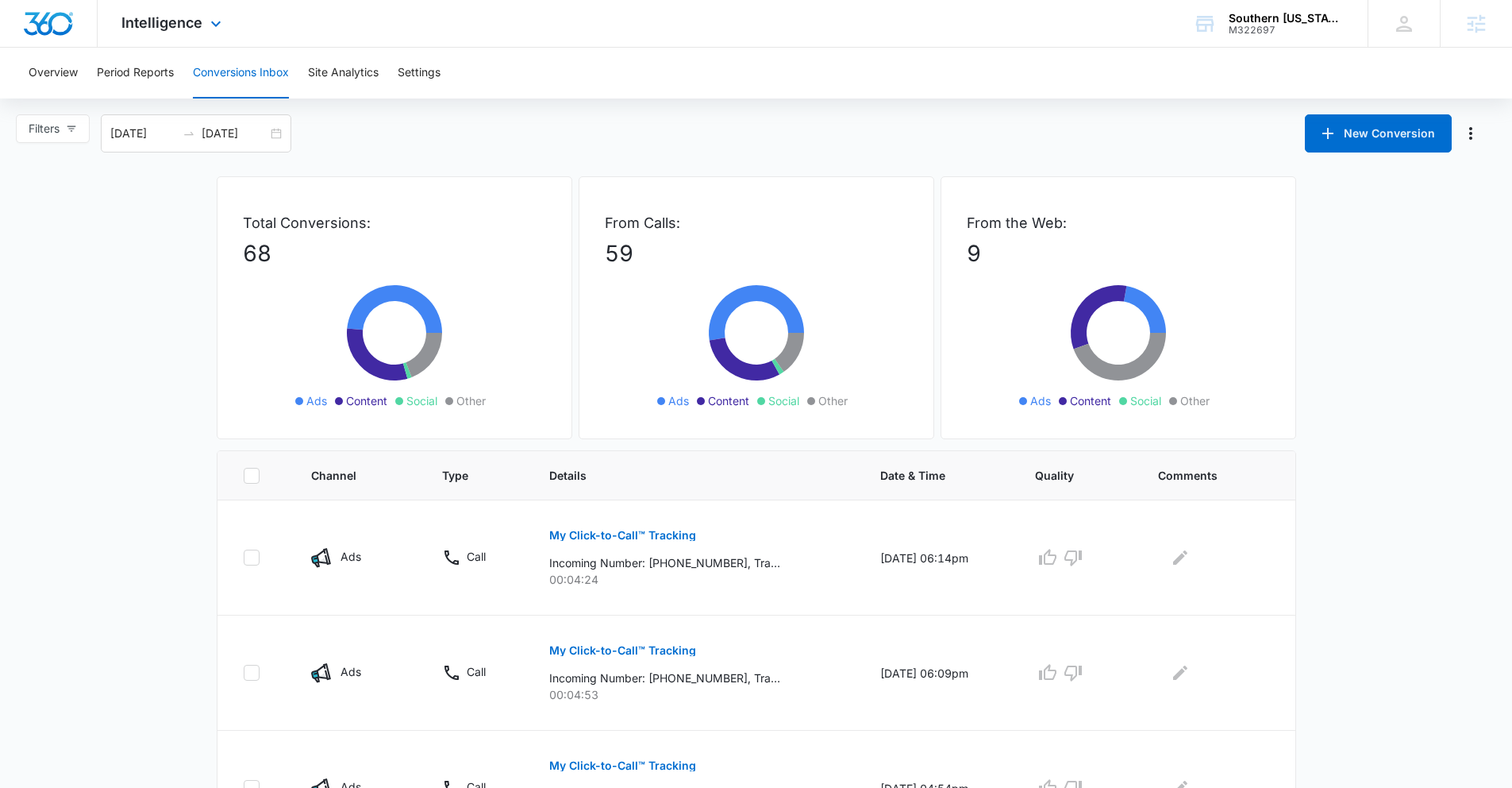
click at [185, 34] on div "Intelligence Apps Reputation Websites Forms CRM Email Social Payments POS Conte…" at bounding box center [173, 23] width 151 height 47
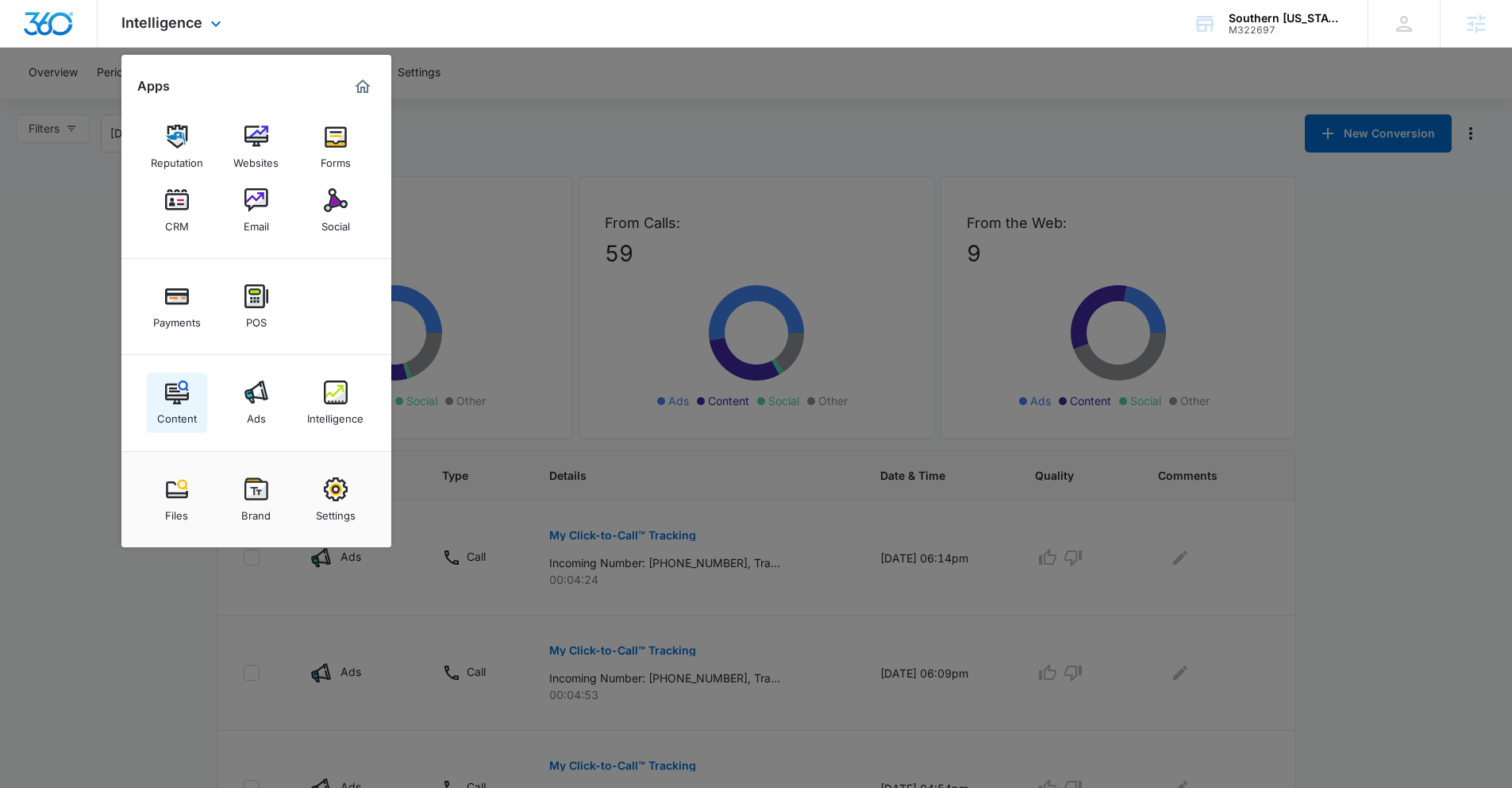
click at [165, 398] on img at bounding box center [177, 391] width 24 height 24
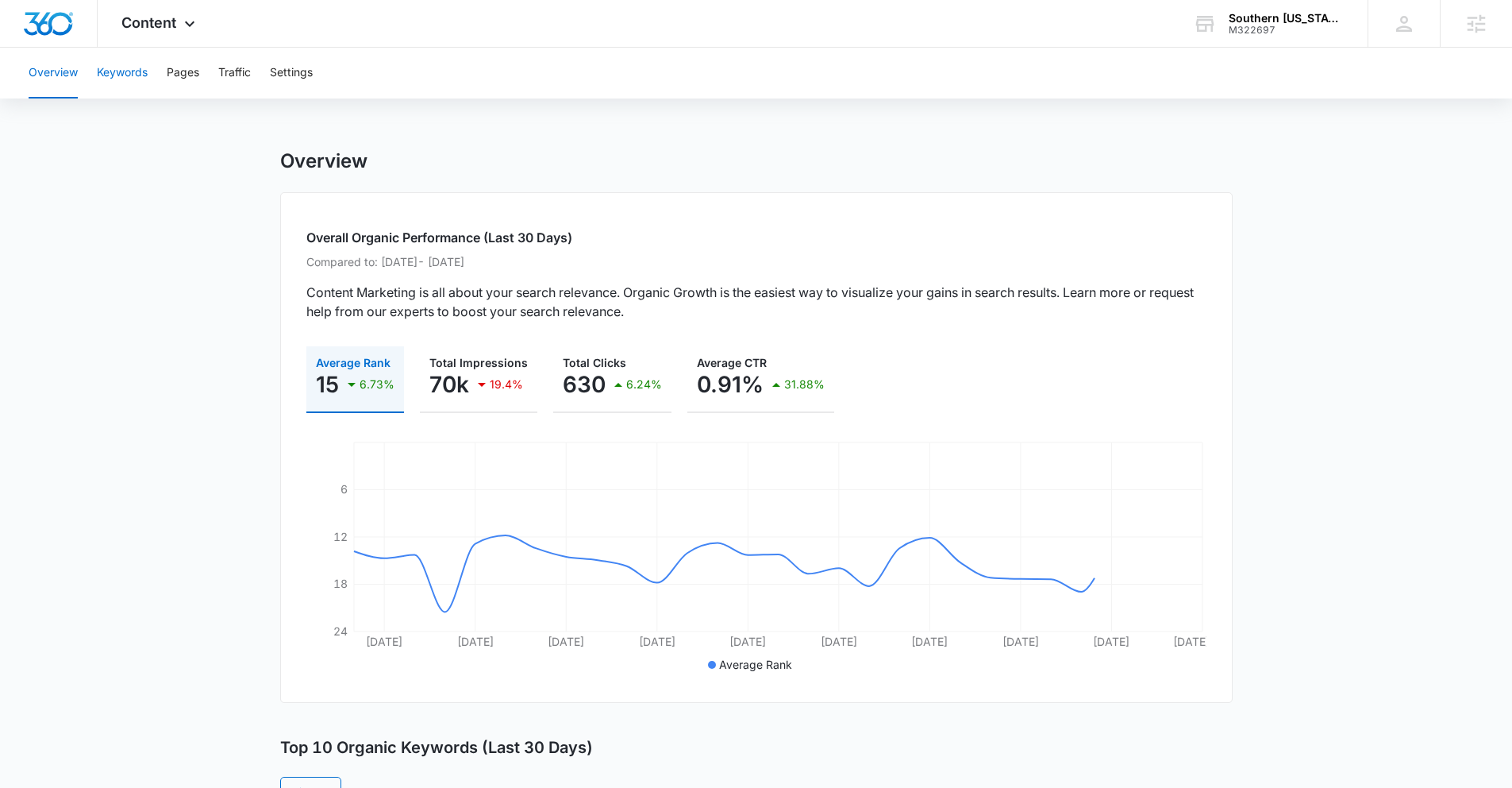
click at [147, 70] on button "Keywords" at bounding box center [122, 73] width 51 height 51
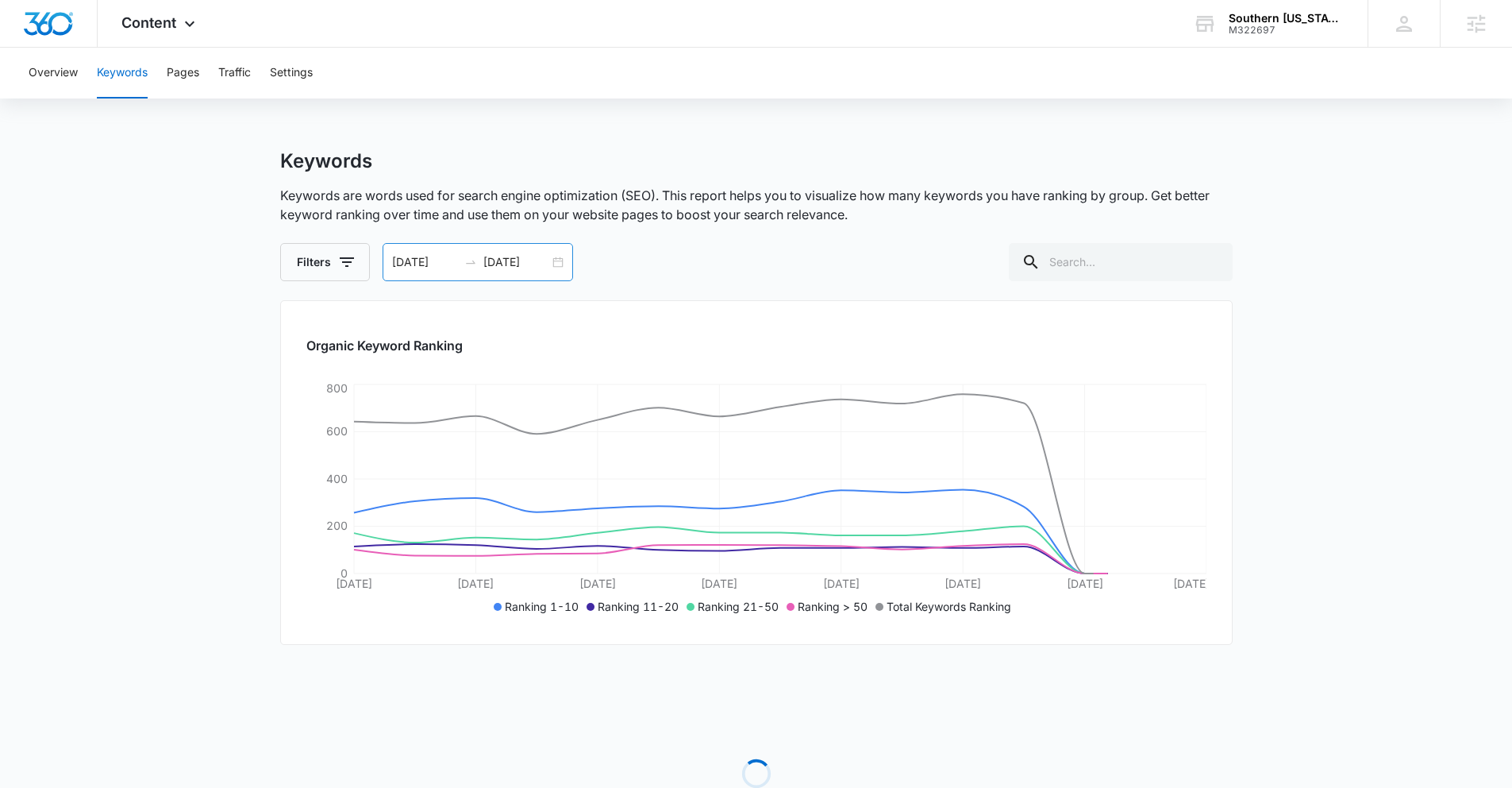
click at [549, 260] on div "08/22/2025 09/05/2025" at bounding box center [477, 261] width 191 height 38
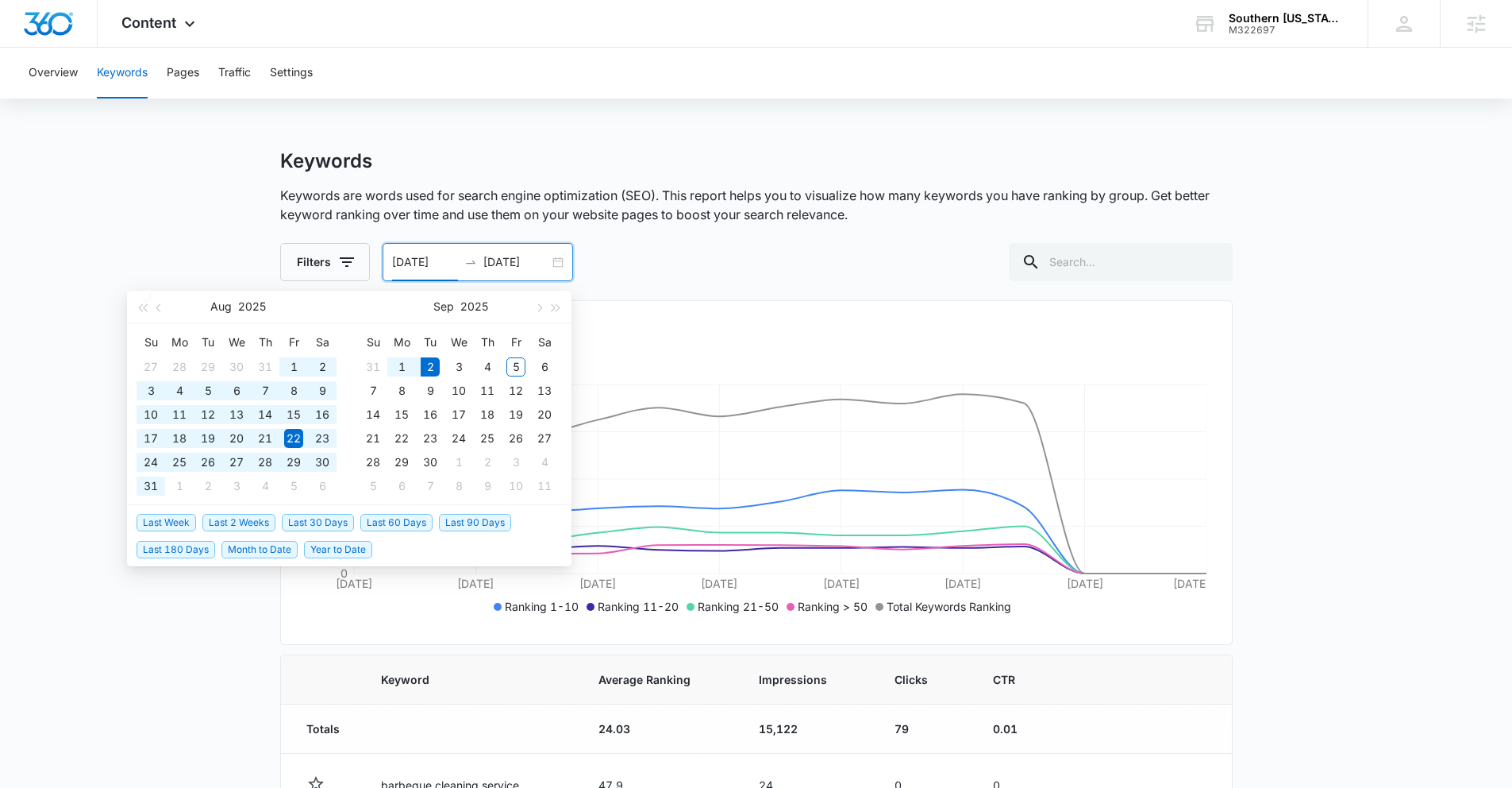
click at [175, 549] on span "Last 180 Days" at bounding box center [175, 550] width 78 height 18
type input "03/06/2025"
type input "09/02/2025"
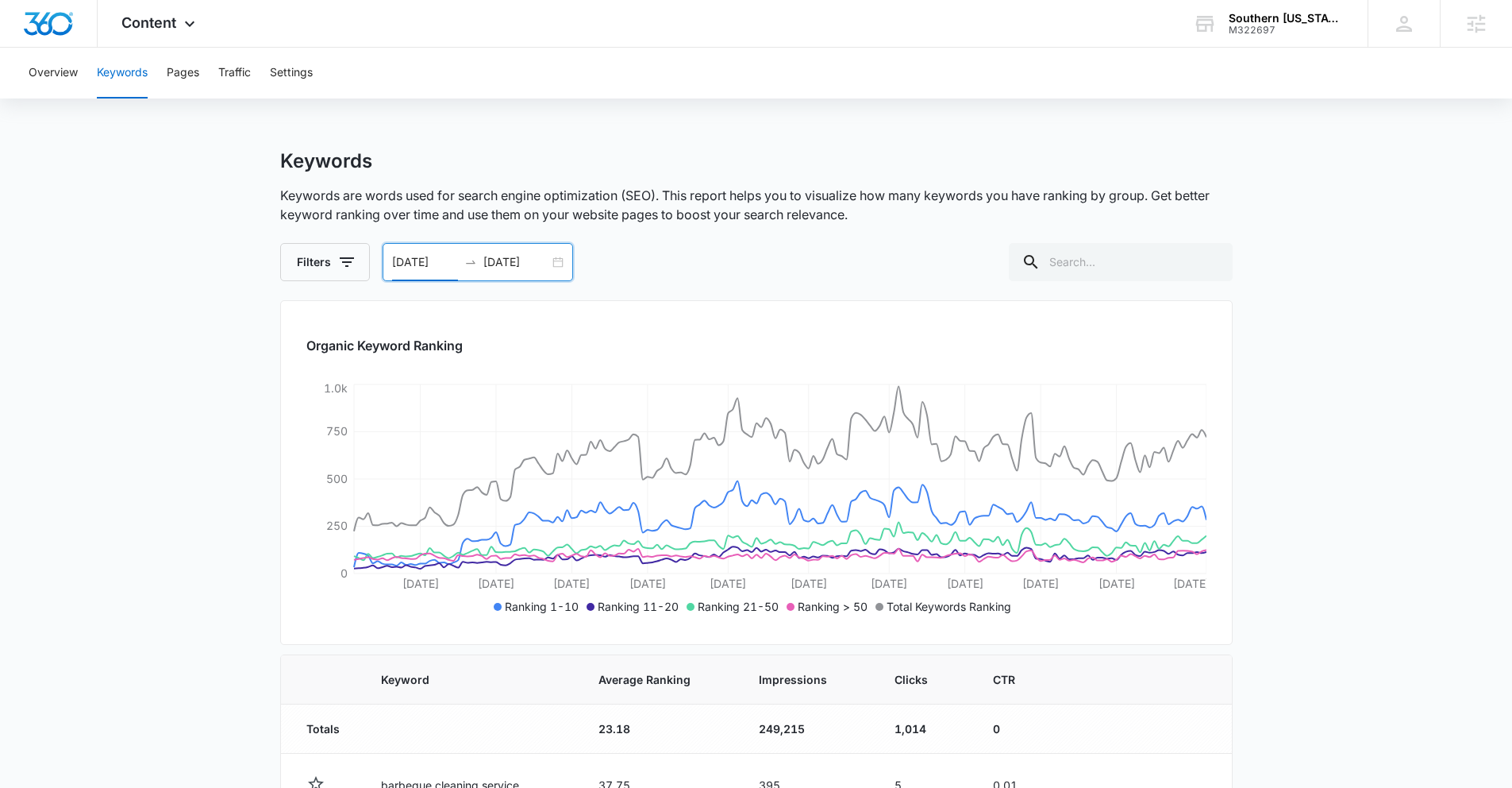
click at [559, 258] on div "03/06/2025 09/02/2025" at bounding box center [477, 261] width 191 height 38
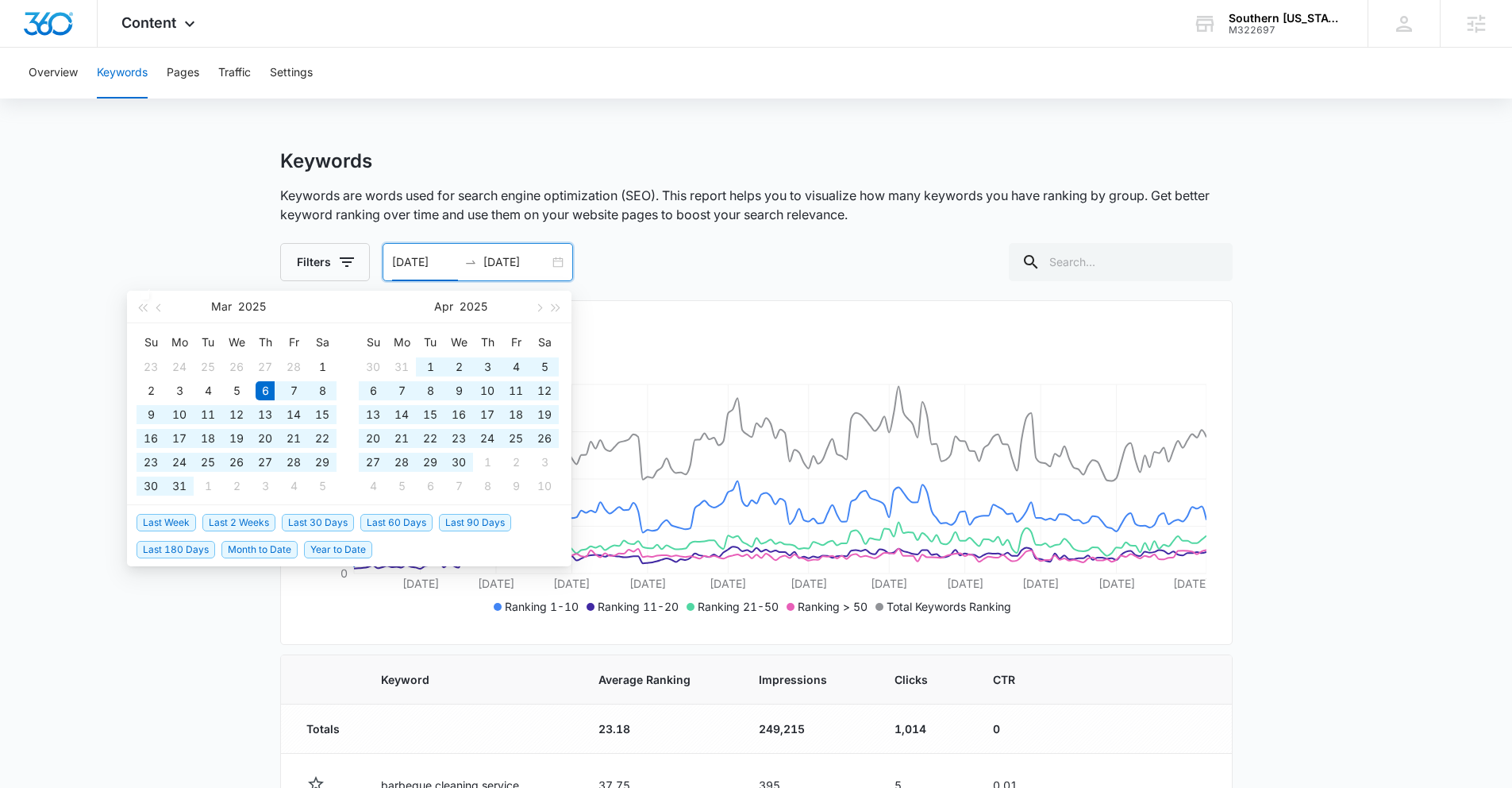
type input "03/06/2025"
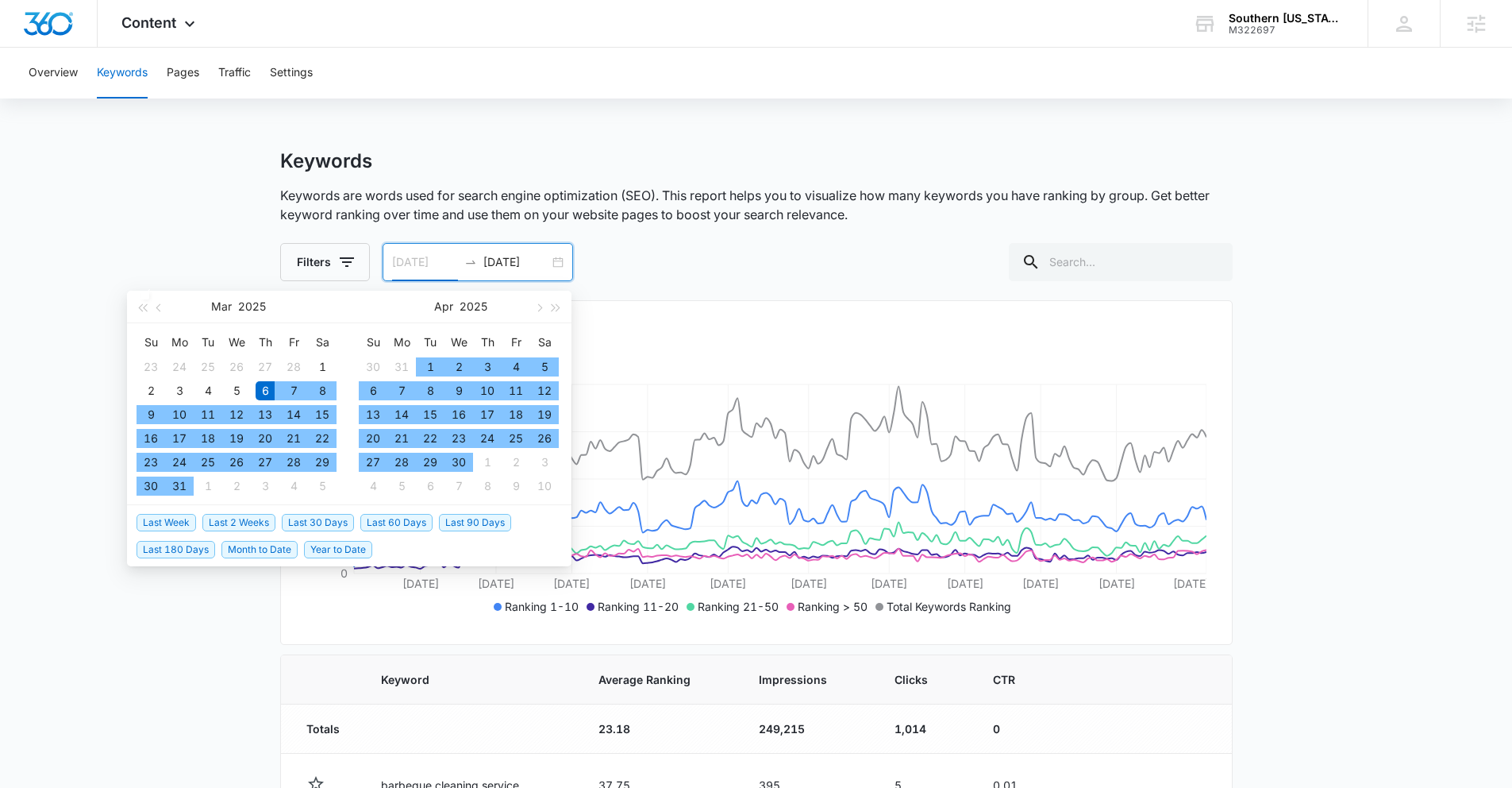
click at [263, 392] on div "6" at bounding box center [265, 390] width 19 height 19
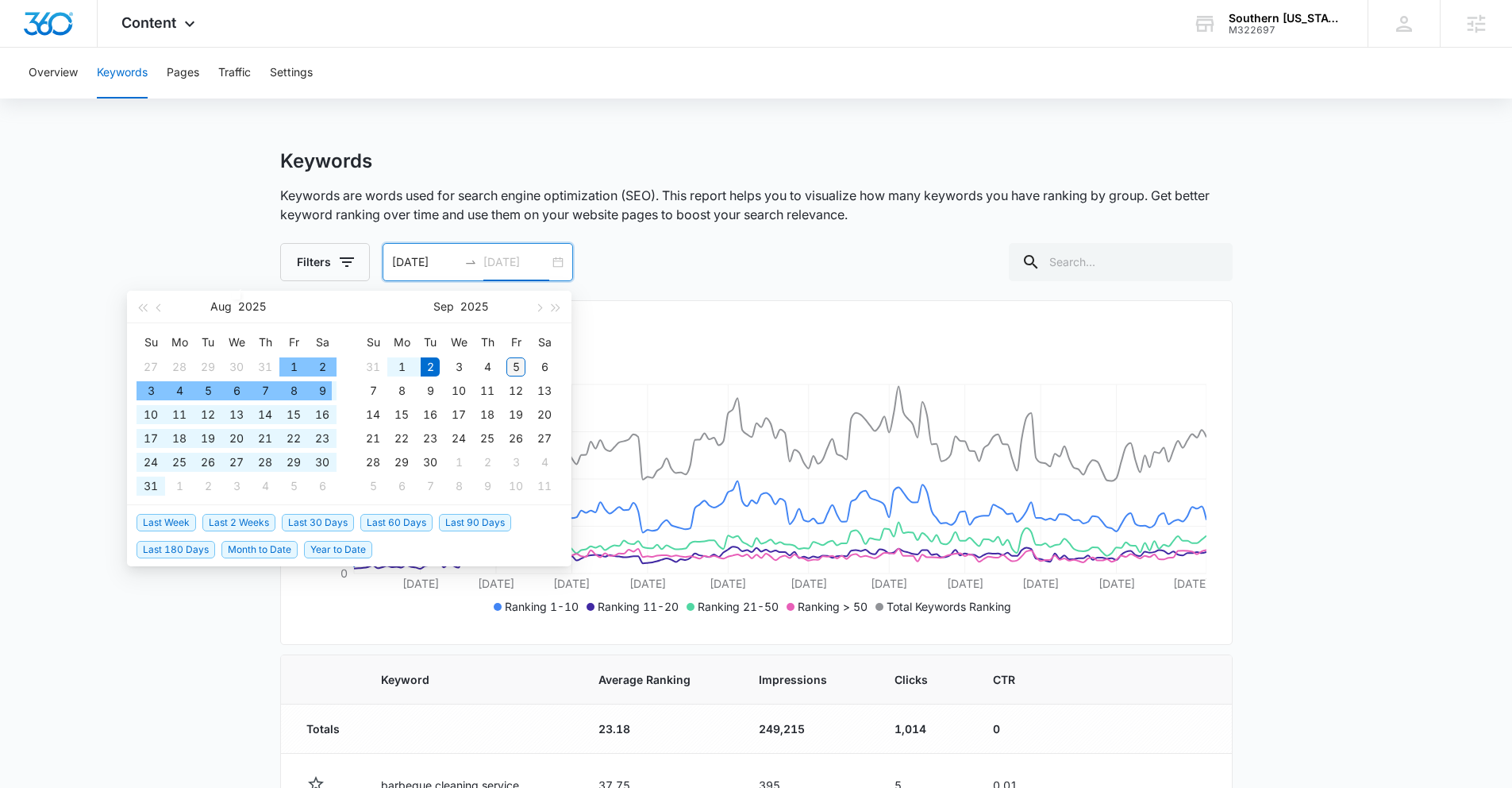
type input "09/05/2025"
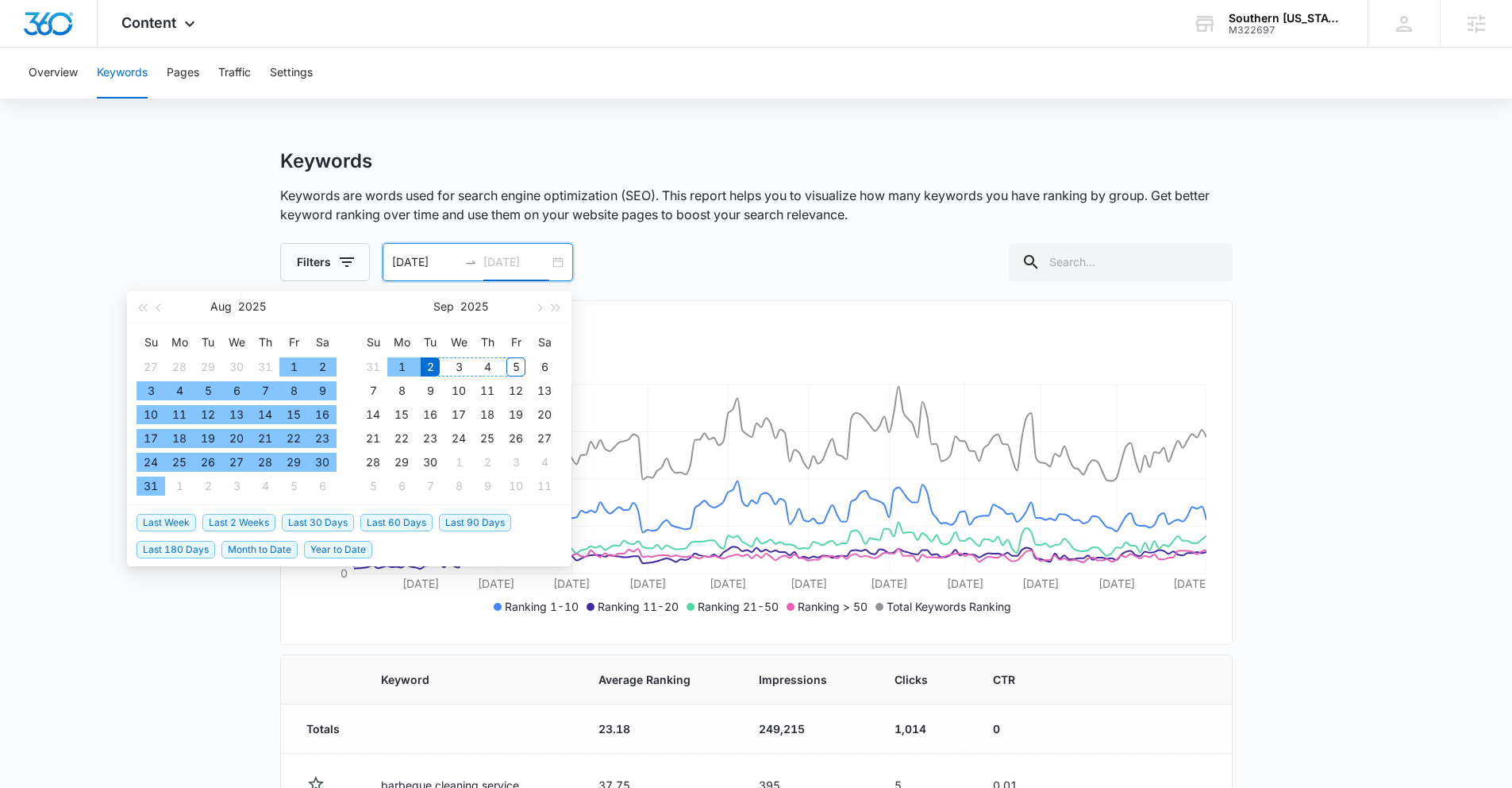
click at [507, 364] on div "5" at bounding box center [516, 367] width 19 height 19
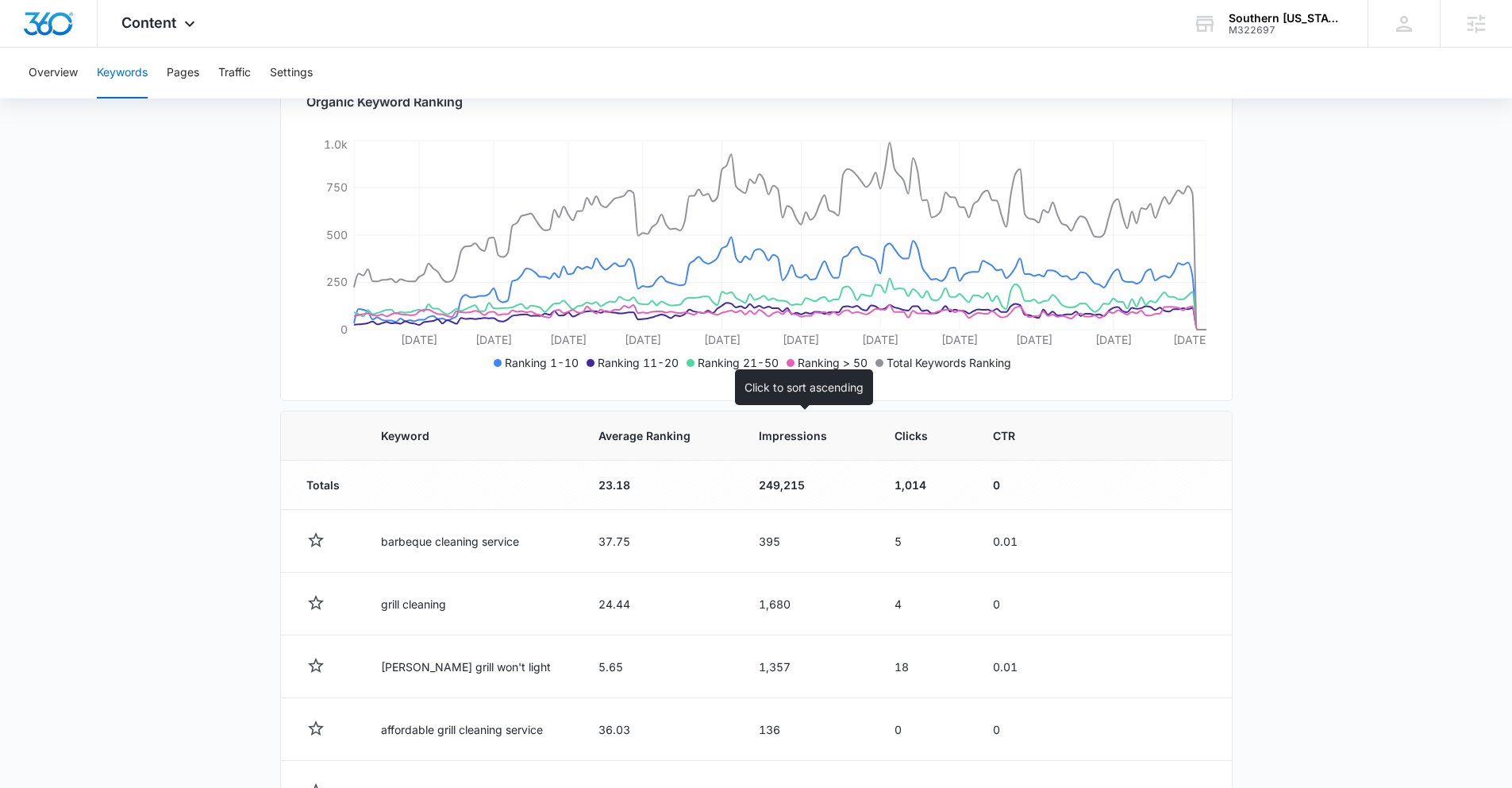
click at [771, 445] on th "Impressions" at bounding box center [807, 436] width 135 height 49
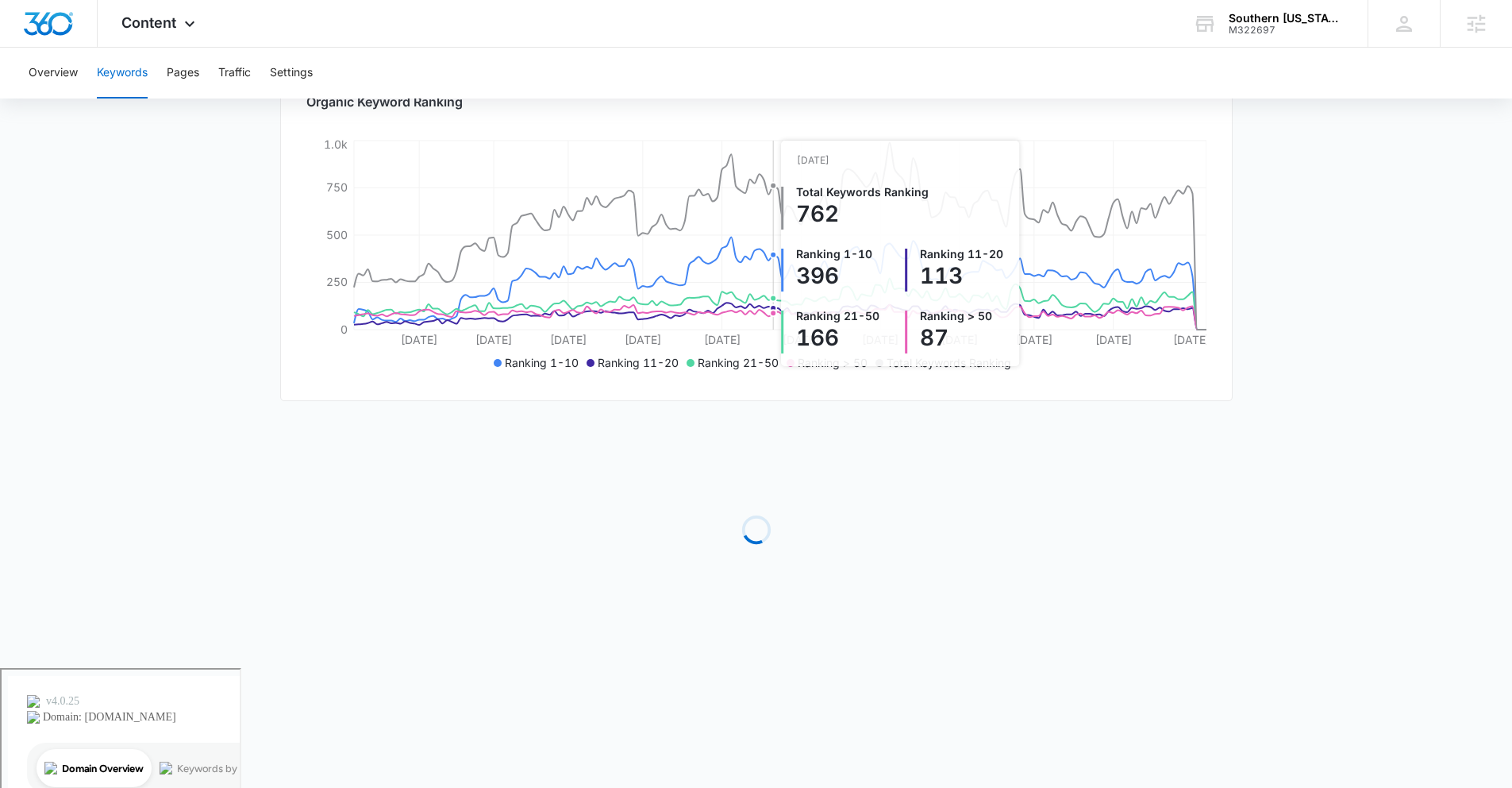
scroll to position [124, 0]
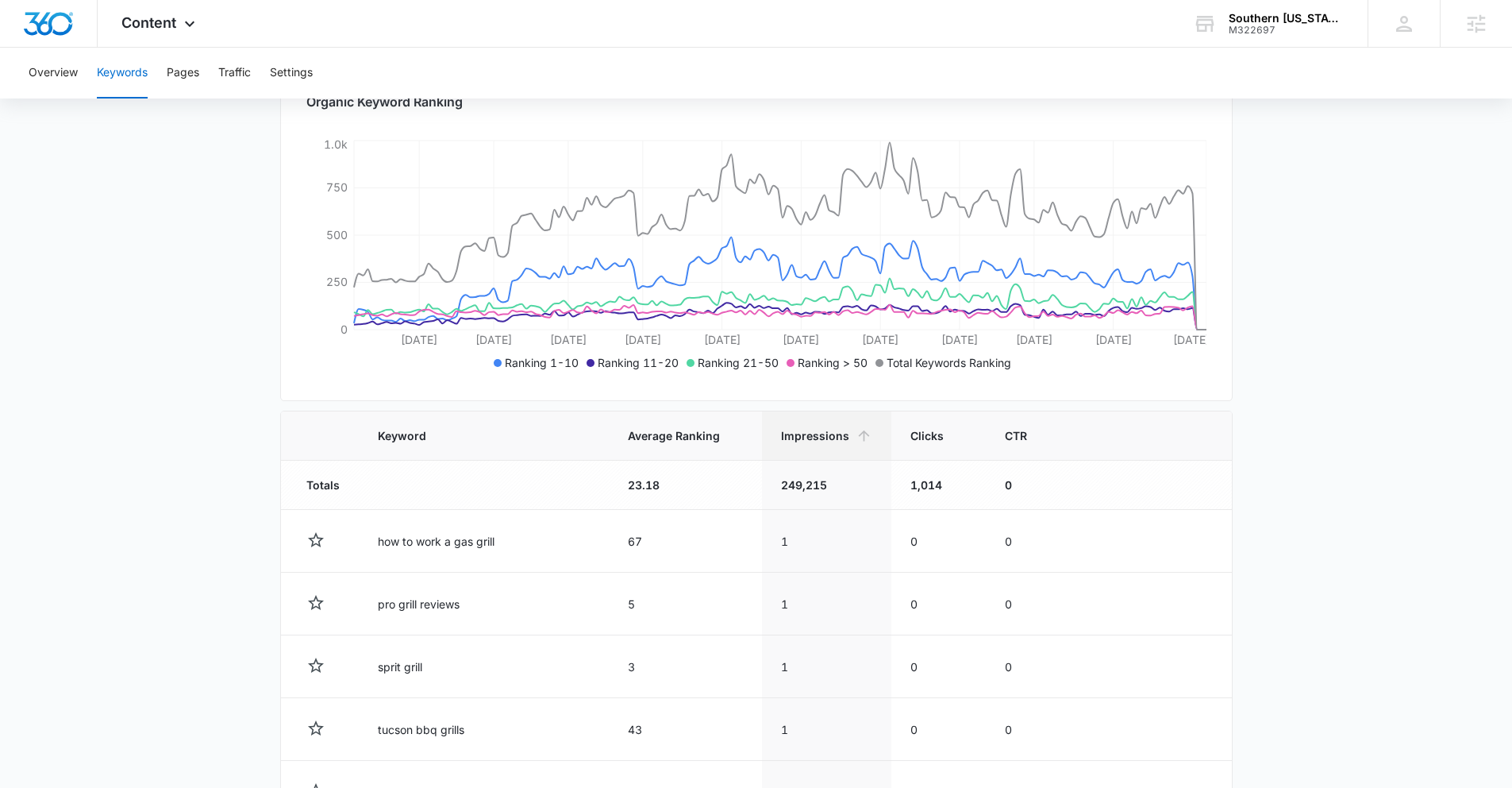
click at [549, 134] on div "Organic Keyword Ranking Mar 20 Apr 5 Apr 21 May 7 May 24 Jun 10 Jun 27 Jul 14 J…" at bounding box center [756, 229] width 952 height 345
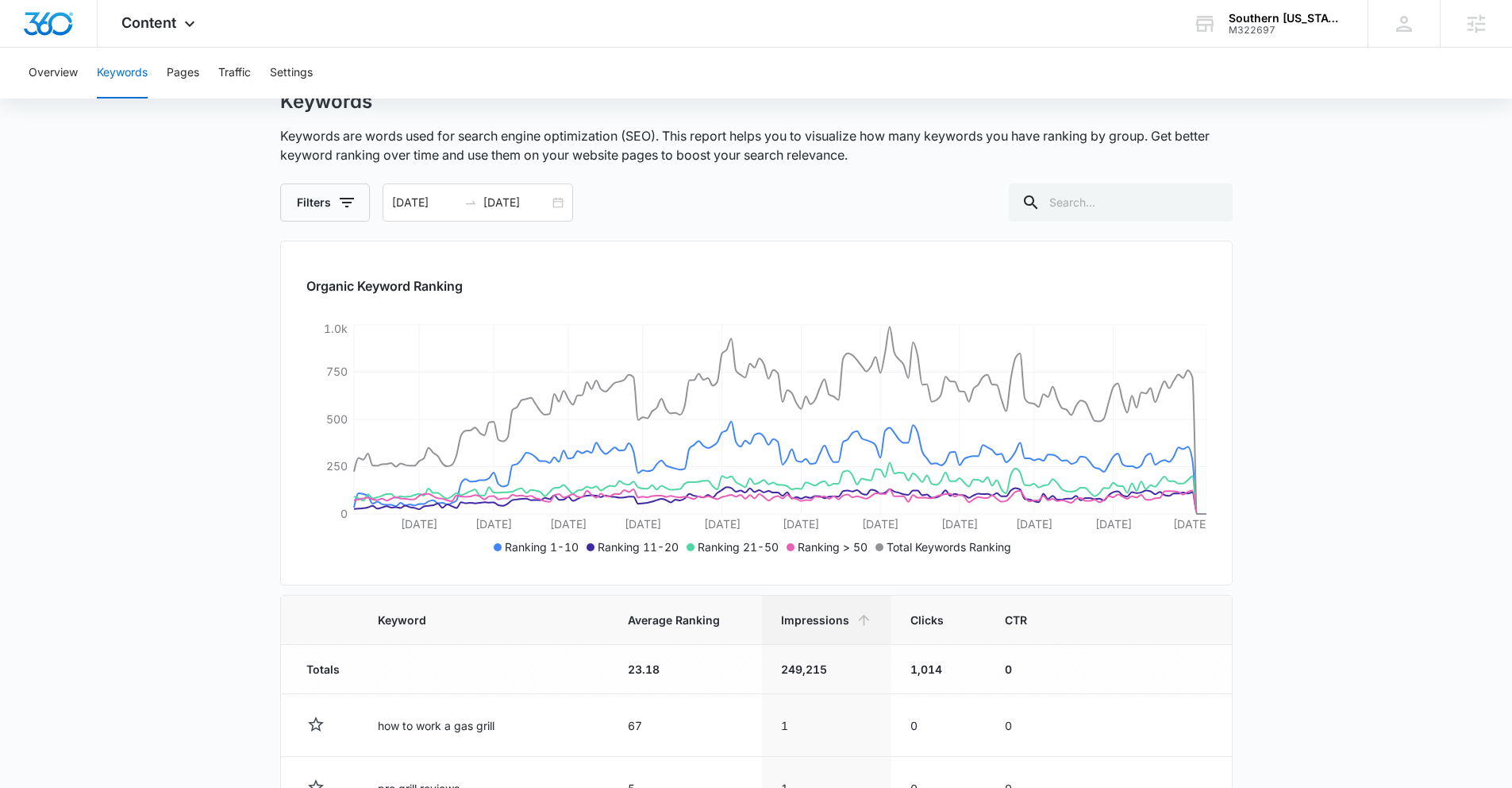
scroll to position [16, 0]
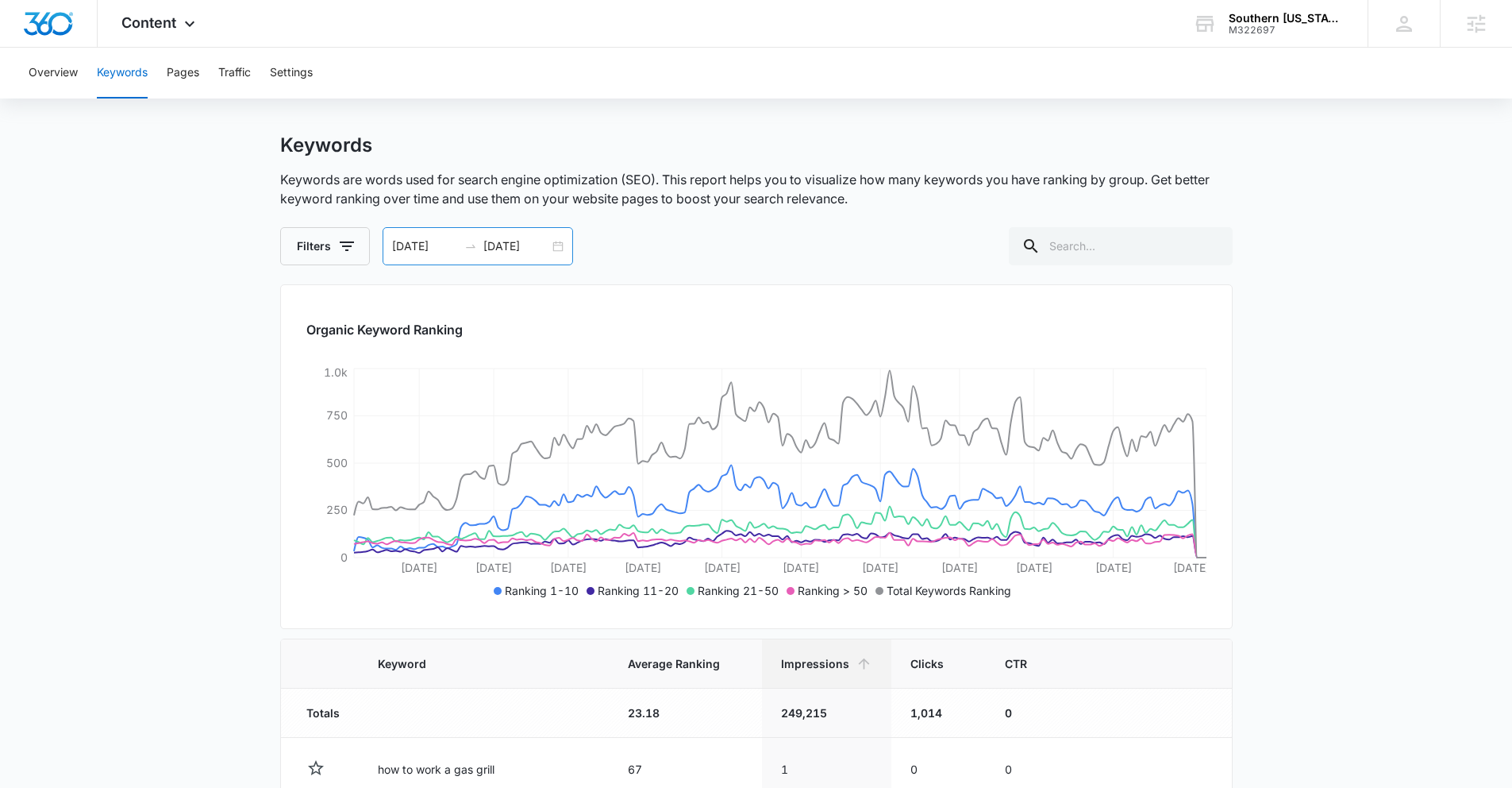
click at [559, 257] on div "03/06/2025 09/05/2025" at bounding box center [477, 245] width 191 height 38
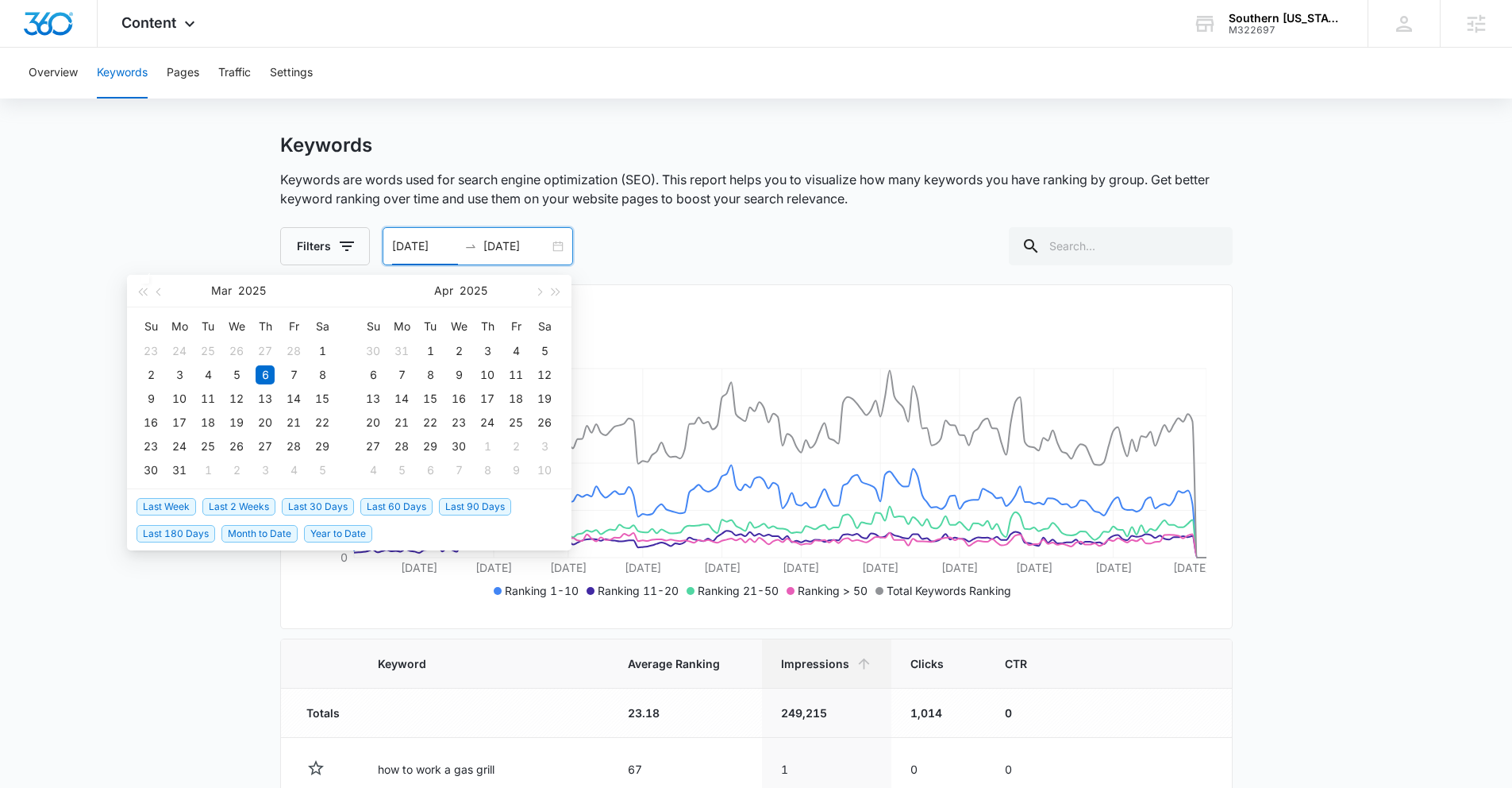
click at [322, 508] on span "Last 30 Days" at bounding box center [317, 507] width 72 height 18
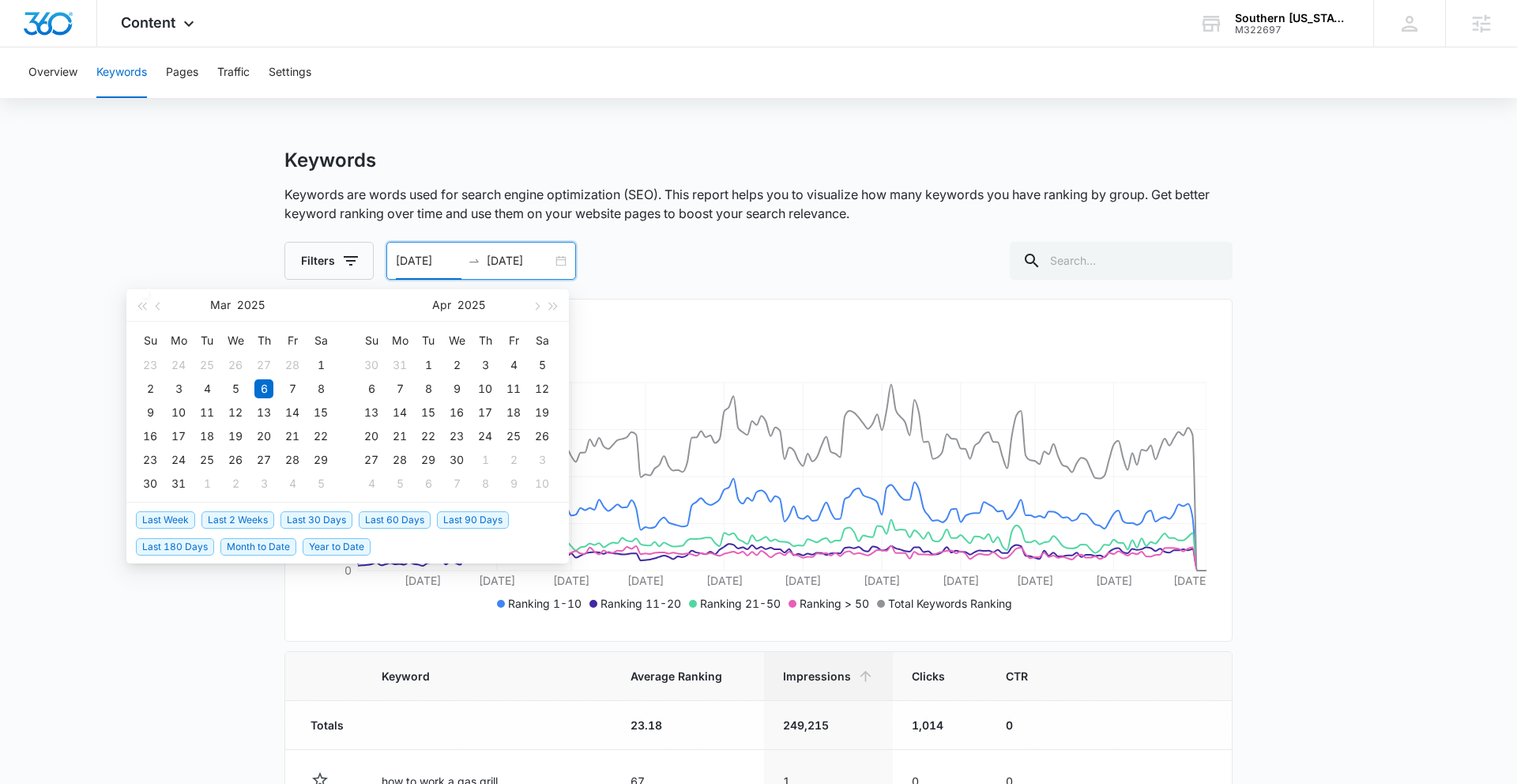
type input "08/03/2025"
type input "09/02/2025"
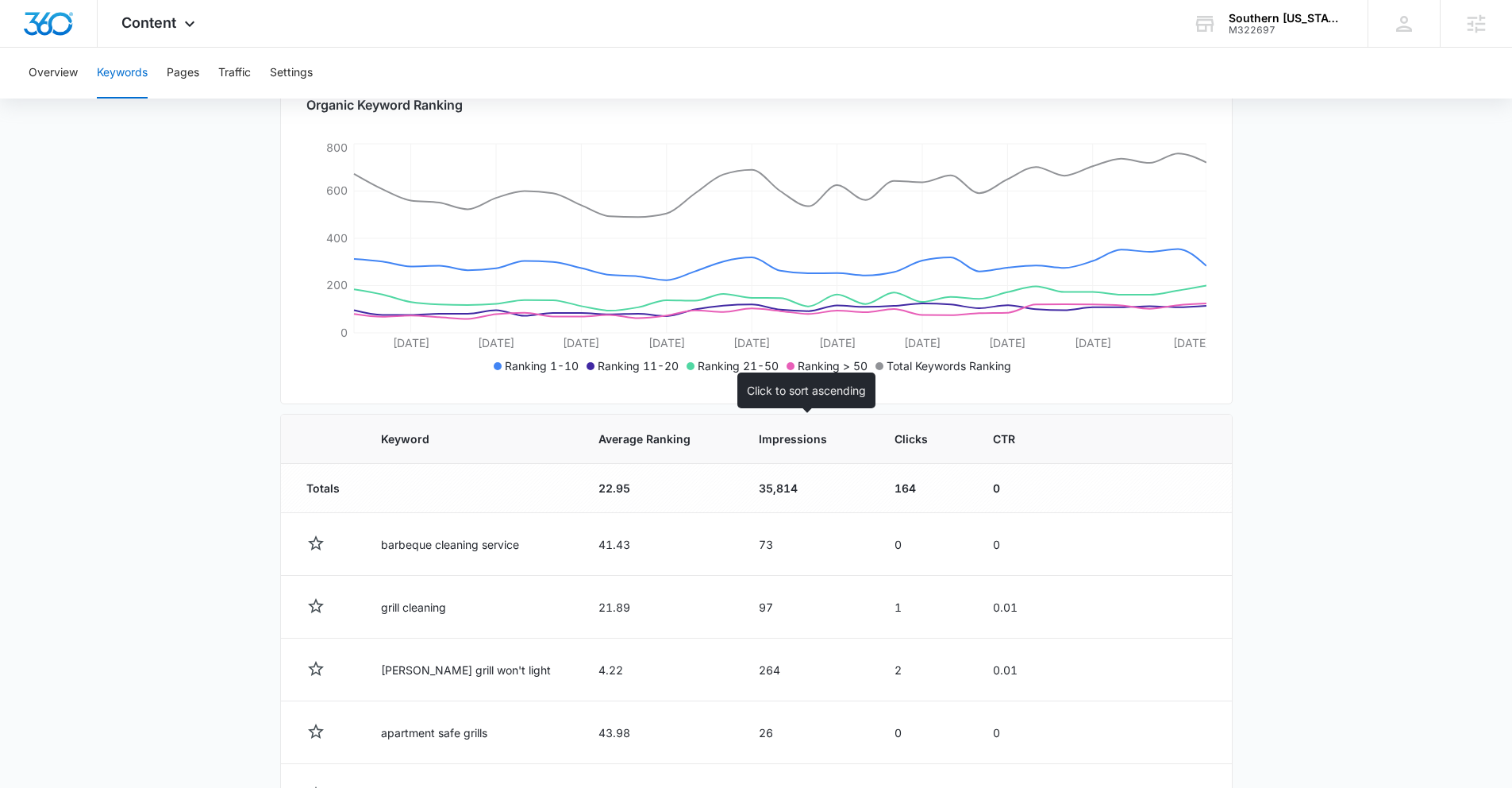
click at [762, 449] on th "Impressions" at bounding box center [807, 439] width 135 height 49
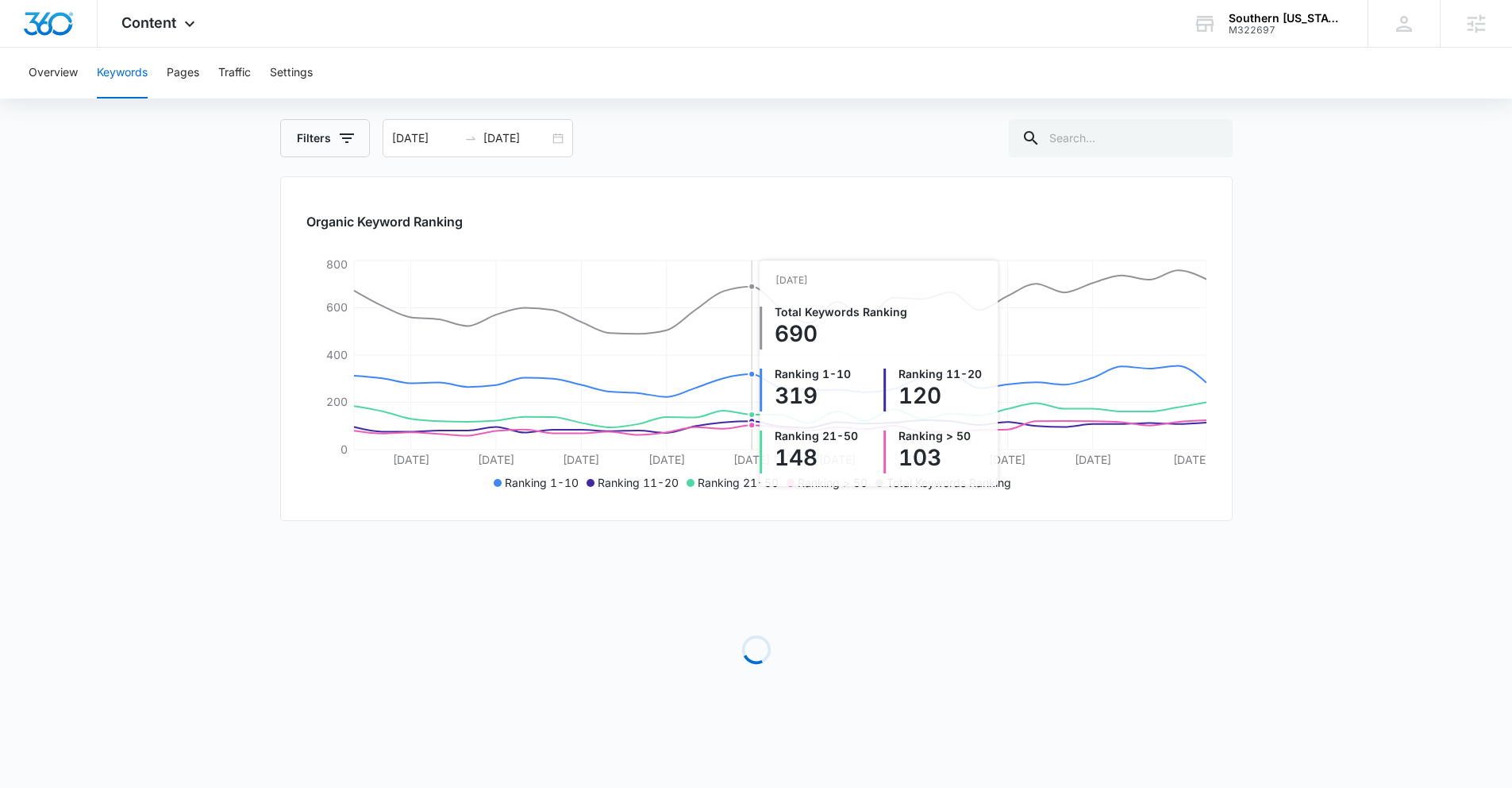
scroll to position [241, 0]
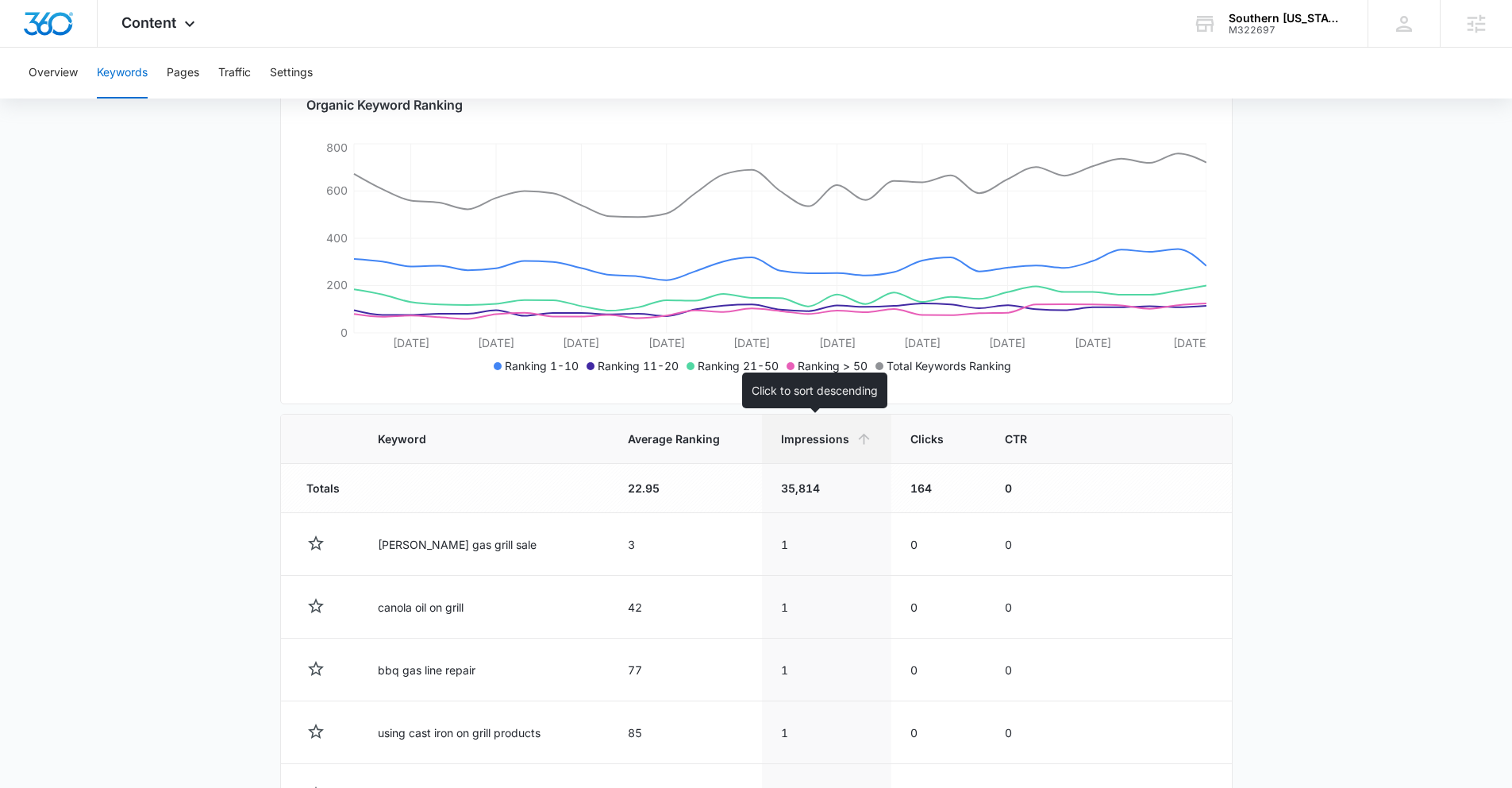
click at [790, 452] on th "Impressions" at bounding box center [826, 439] width 129 height 49
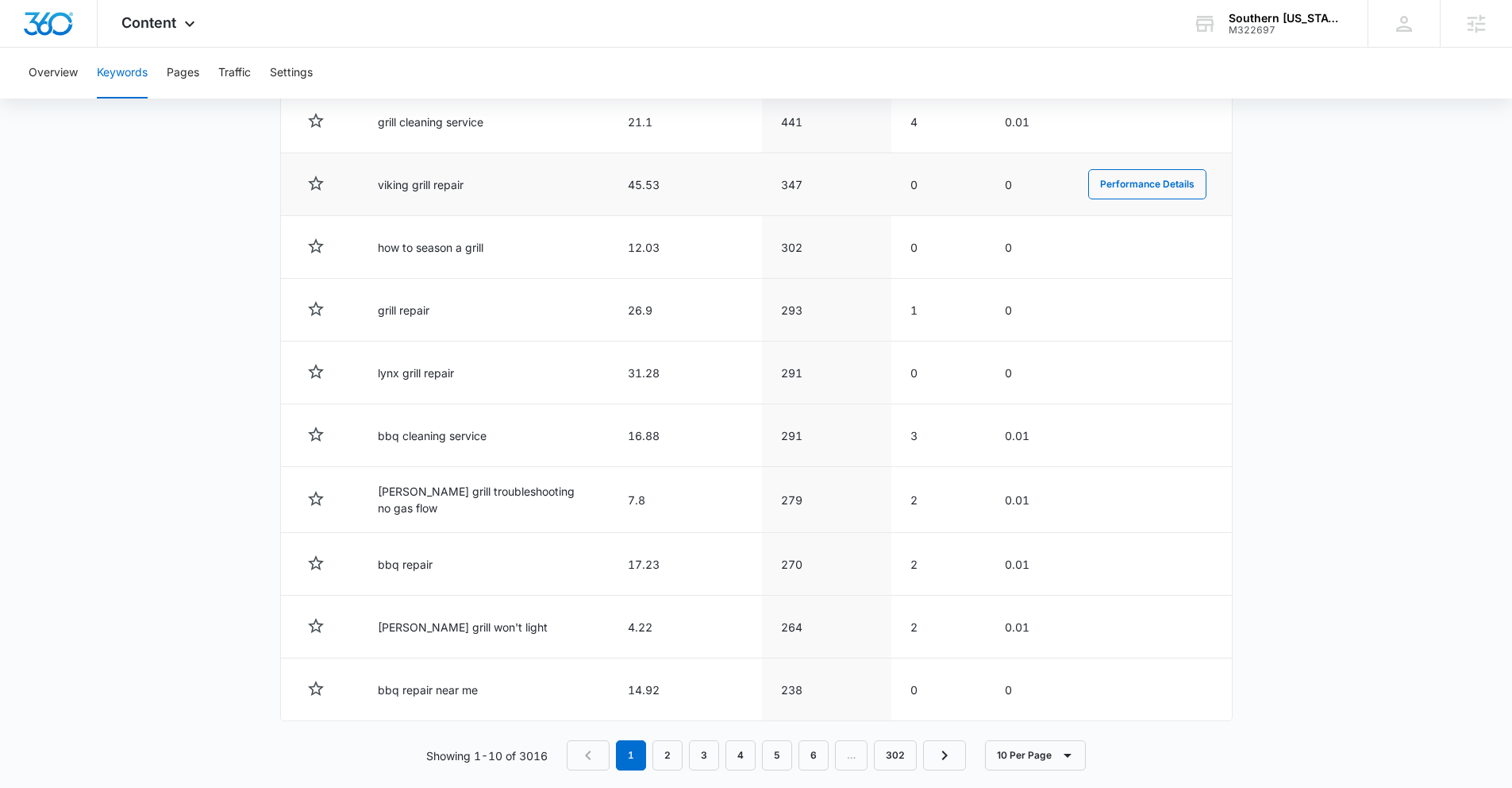
scroll to position [665, 0]
click at [177, 16] on div "Content Apps Reputation Websites Forms CRM Email Social Payments POS Content Ad…" at bounding box center [160, 23] width 126 height 47
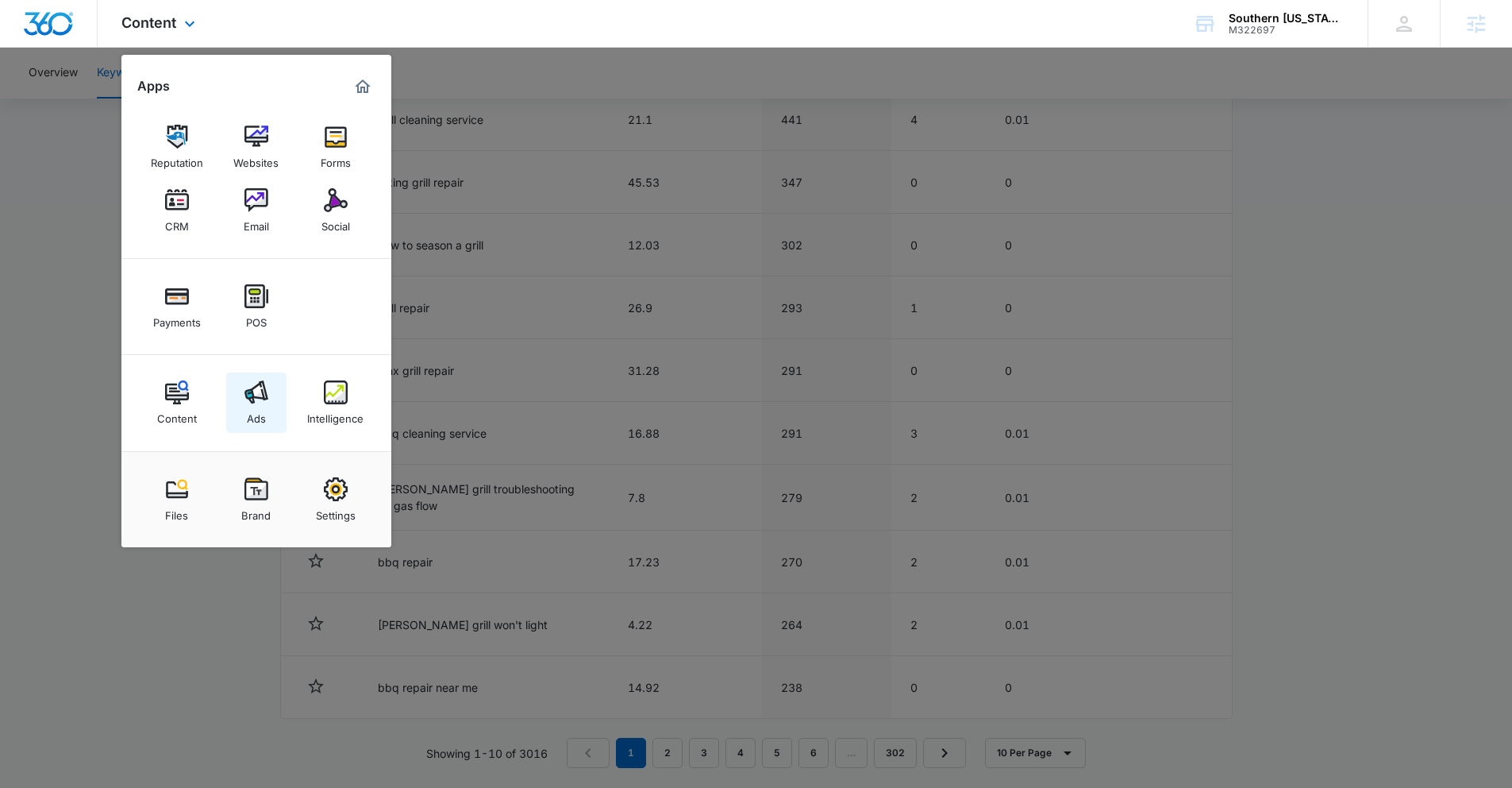
click at [273, 391] on link "Ads" at bounding box center [256, 402] width 61 height 61
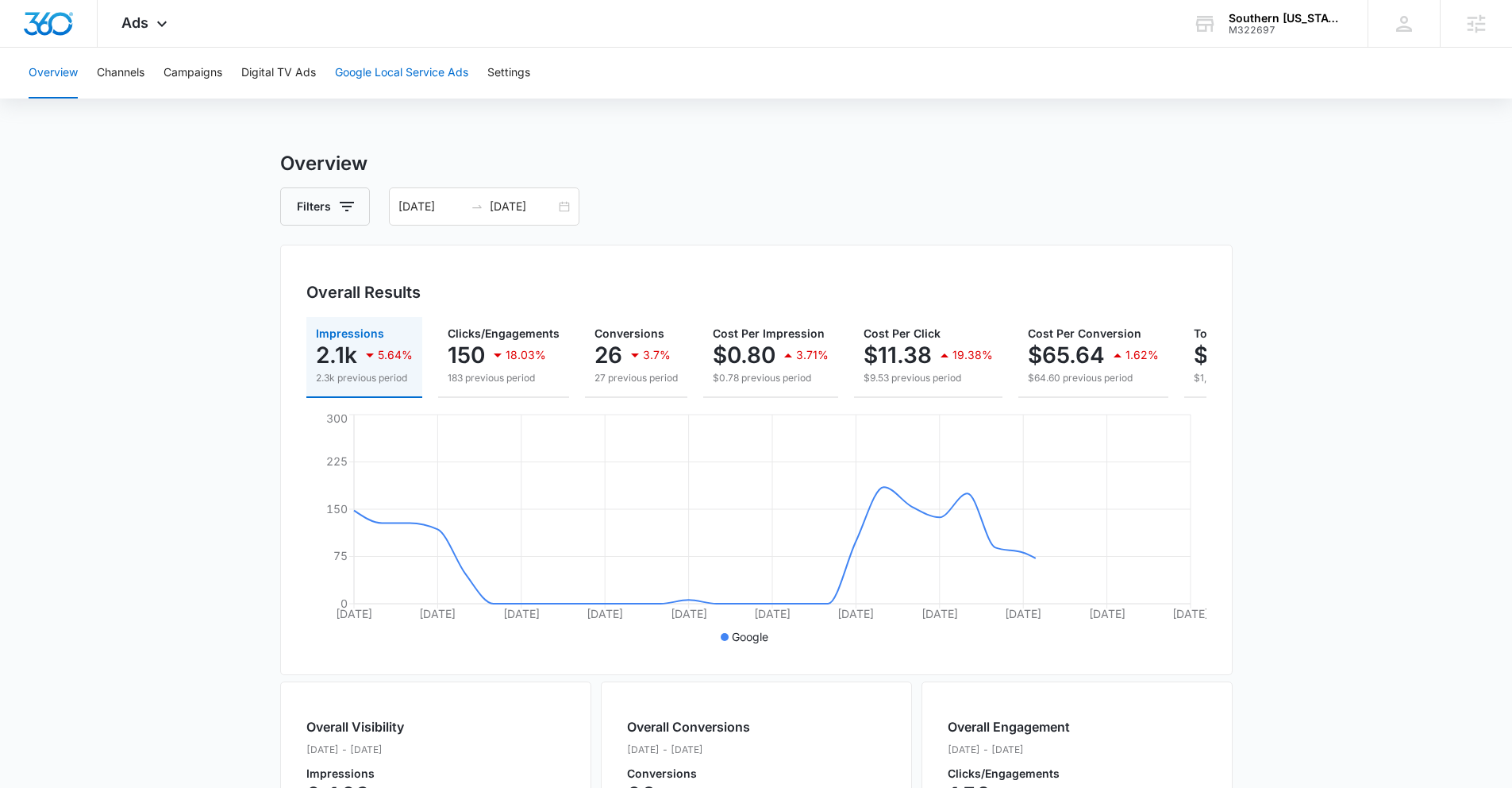
click at [374, 88] on button "Google Local Service Ads" at bounding box center [402, 73] width 134 height 51
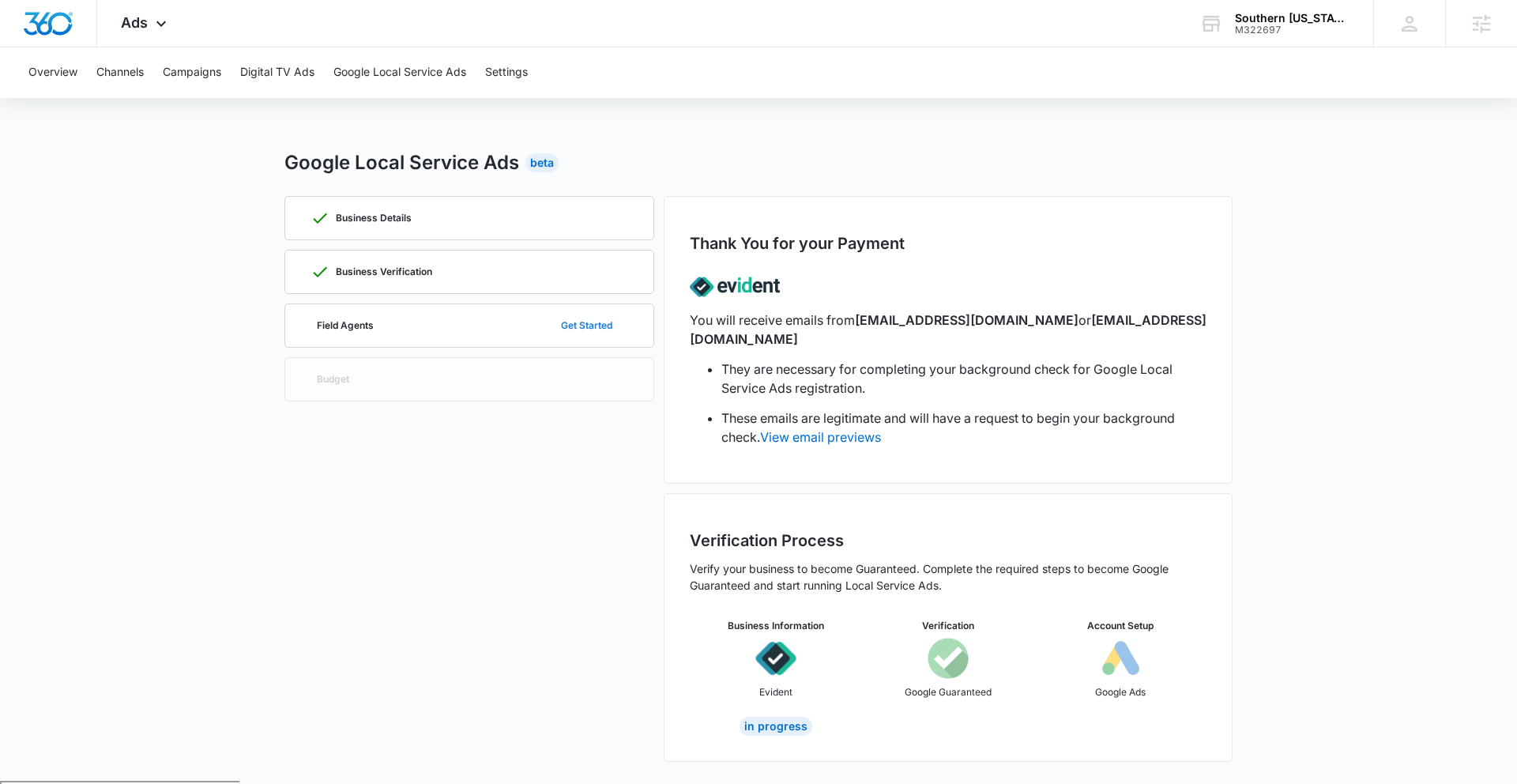
click at [572, 323] on button "Get Started" at bounding box center [586, 325] width 83 height 38
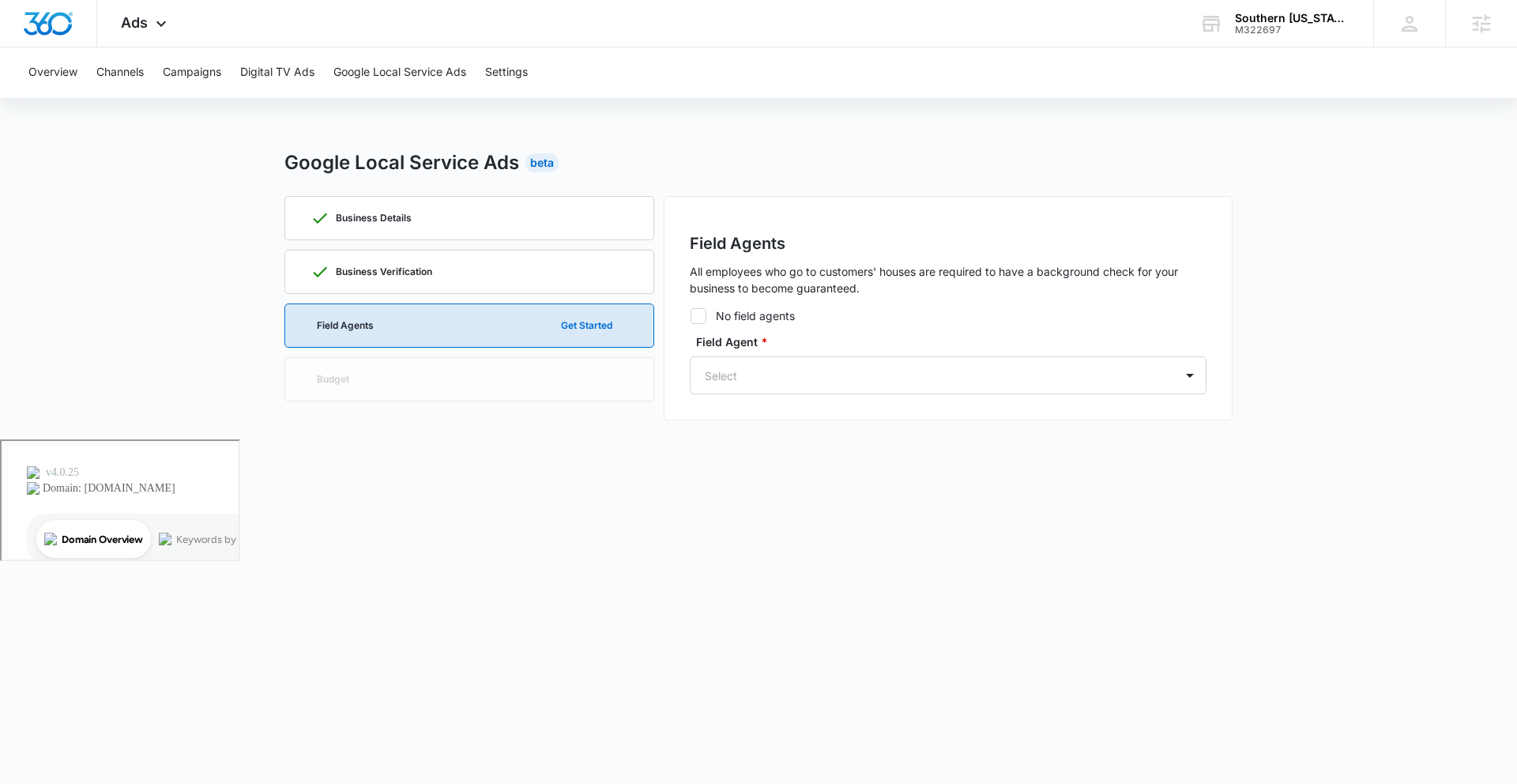
click at [703, 320] on icon at bounding box center [699, 316] width 14 height 14
click at [691, 316] on input "No field agents" at bounding box center [690, 315] width 1 height 1
click at [703, 320] on icon at bounding box center [699, 316] width 14 height 14
click at [691, 316] on input "No field agents" at bounding box center [690, 315] width 1 height 1
checkbox input "false"
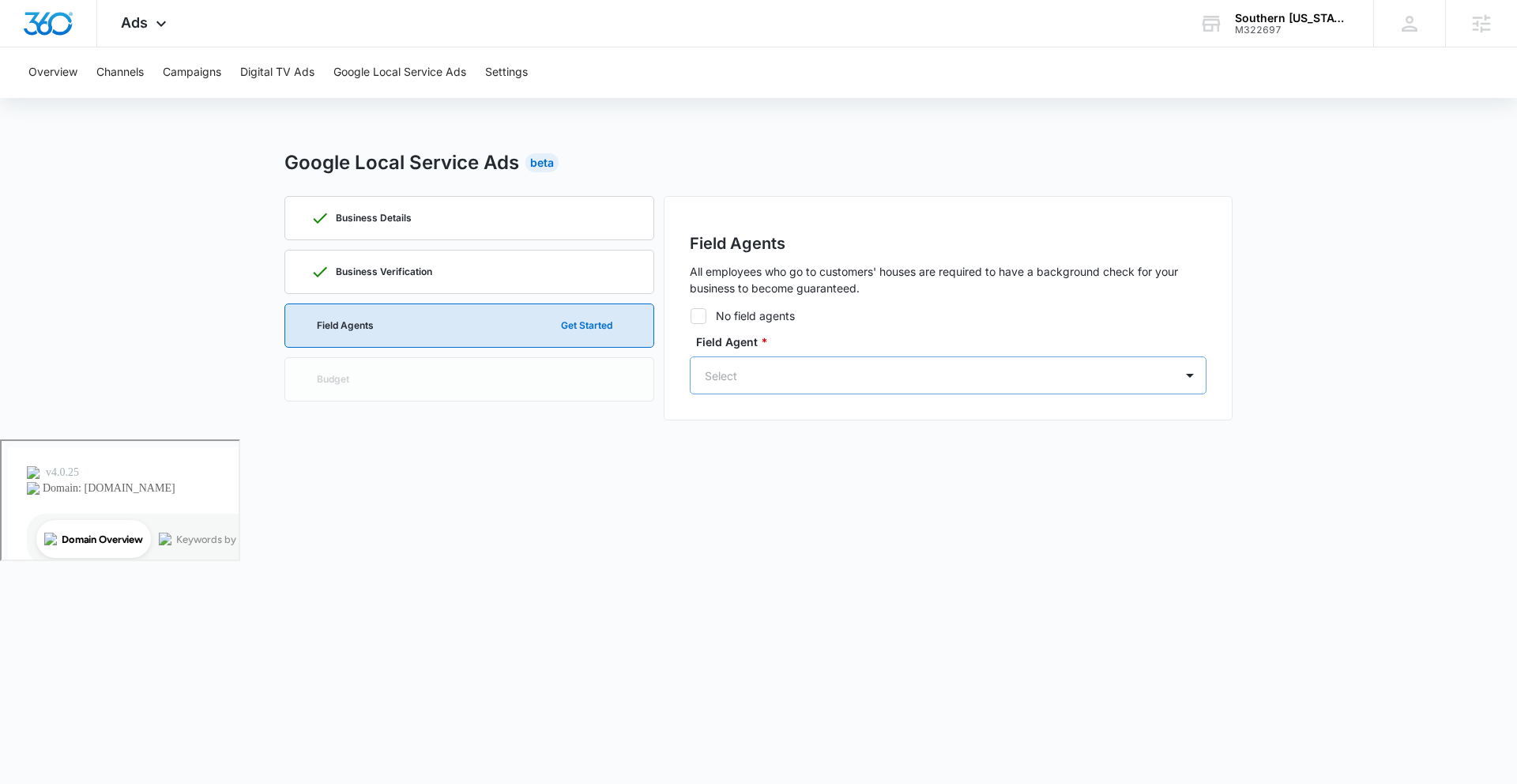
click at [790, 376] on div at bounding box center [929, 375] width 449 height 20
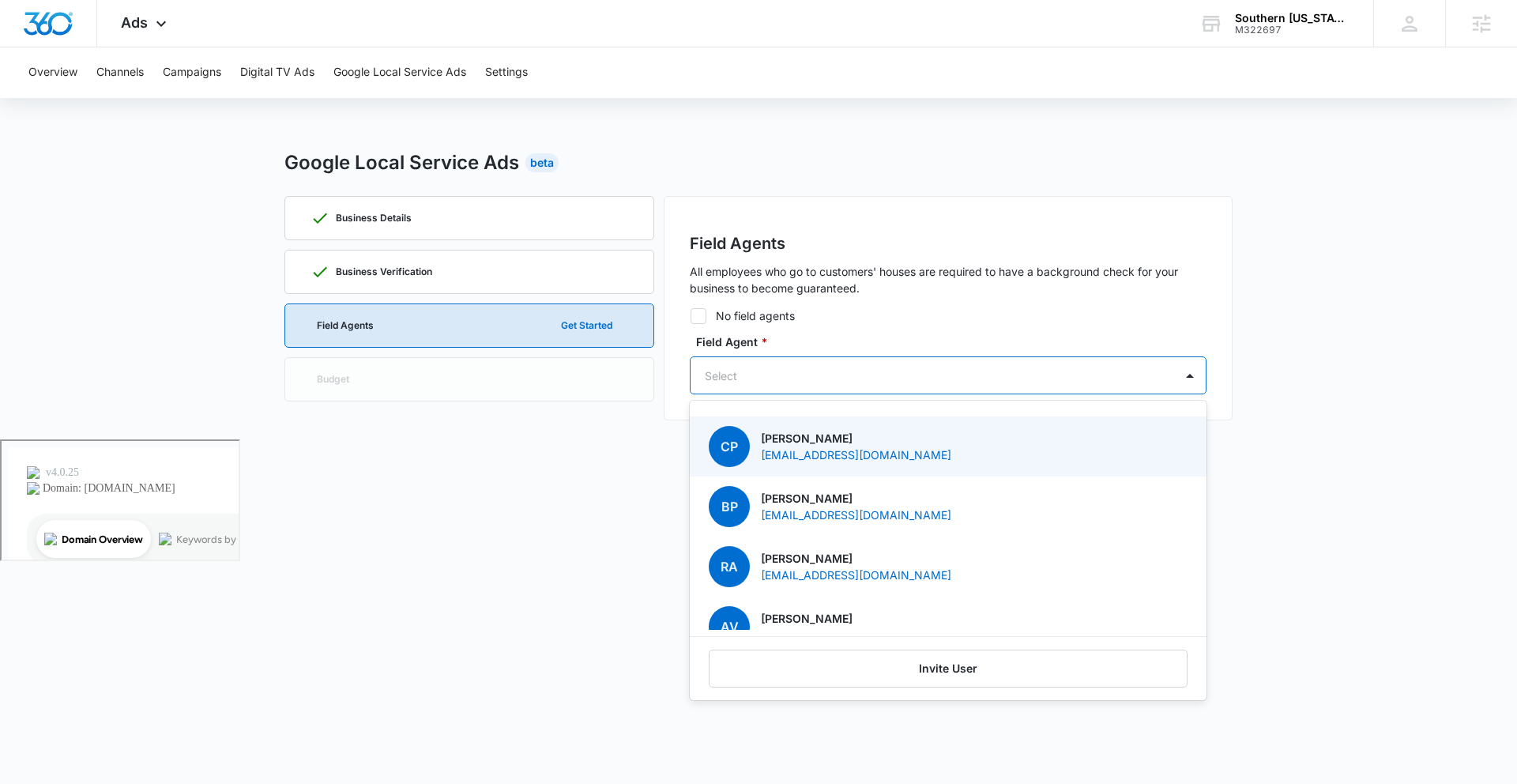
click at [812, 465] on div "CP Cain Pierce cainrpierce@gmail.com" at bounding box center [946, 446] width 475 height 41
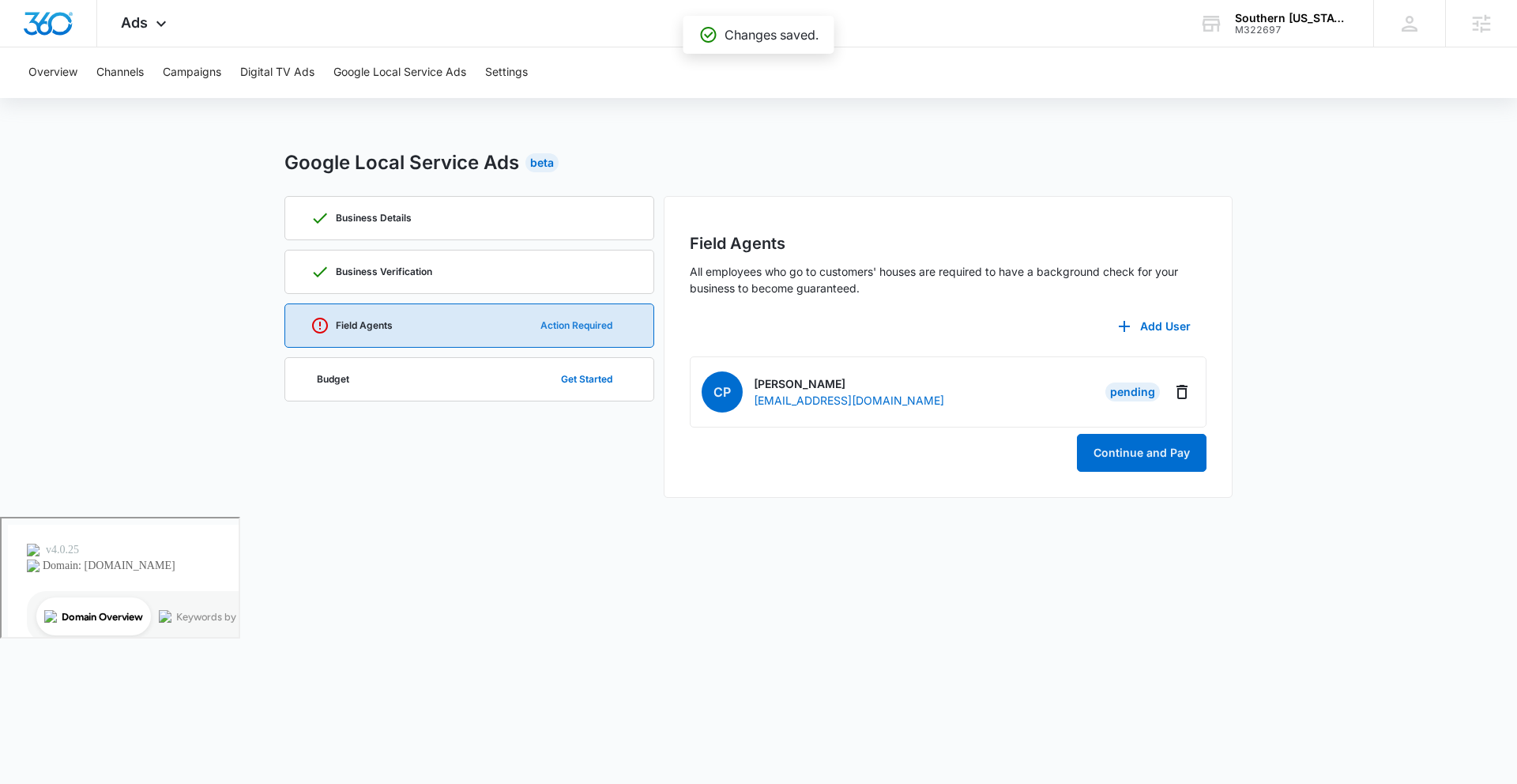
click at [551, 330] on button "Action Required" at bounding box center [576, 325] width 103 height 38
click at [1183, 382] on icon "Delete" at bounding box center [1183, 392] width 19 height 19
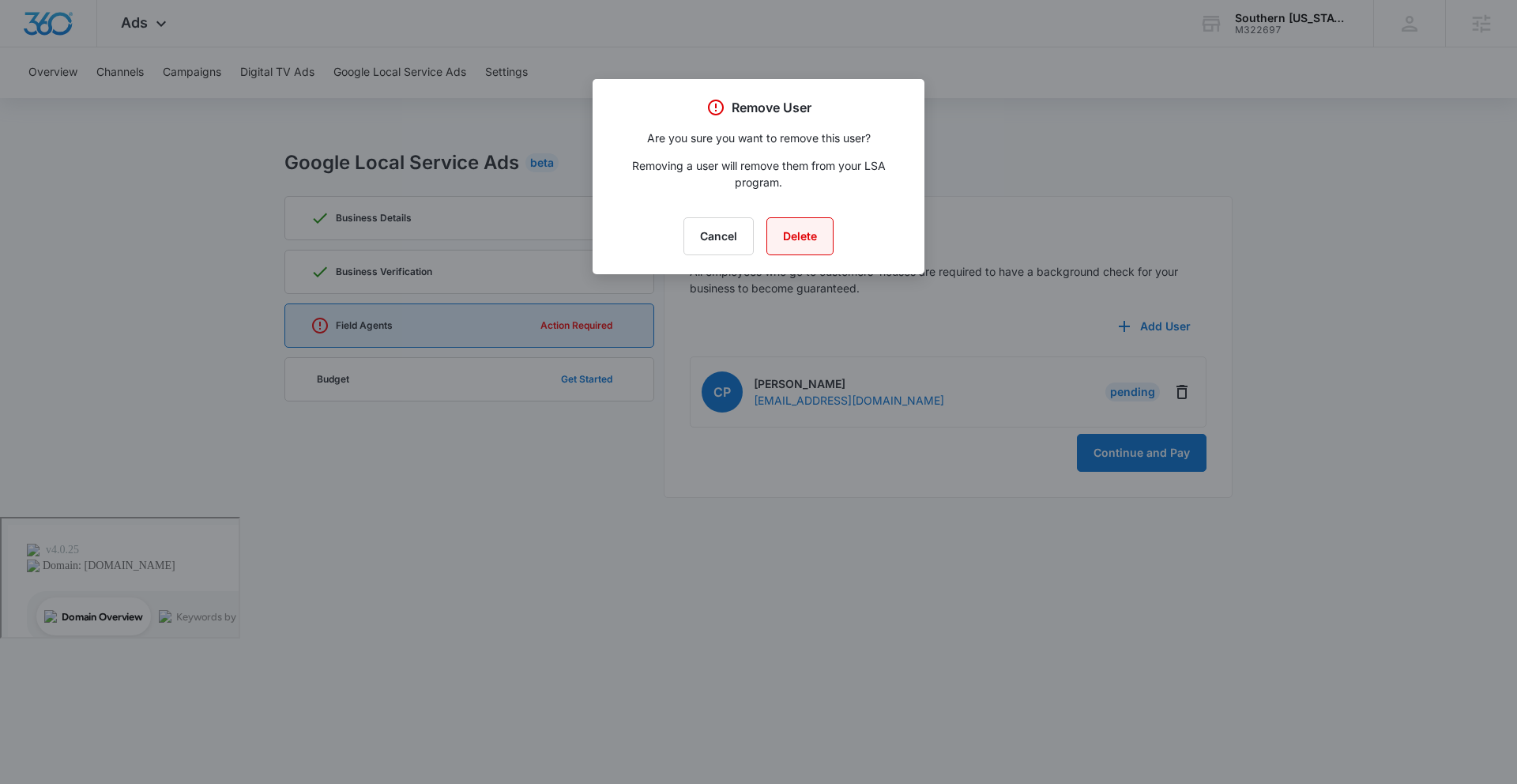
click at [823, 242] on button "Delete" at bounding box center [800, 235] width 67 height 38
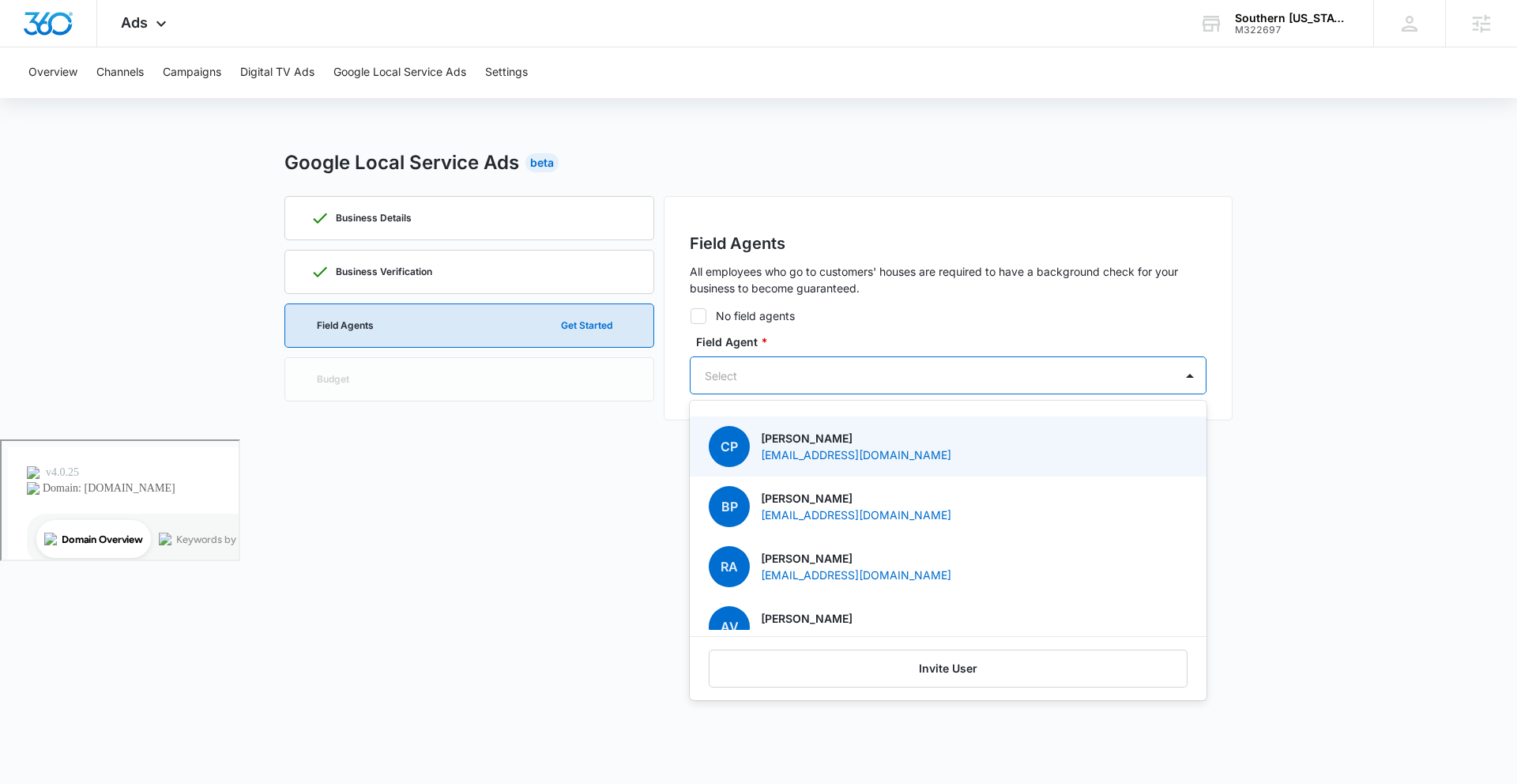
click at [880, 384] on div at bounding box center [929, 375] width 449 height 20
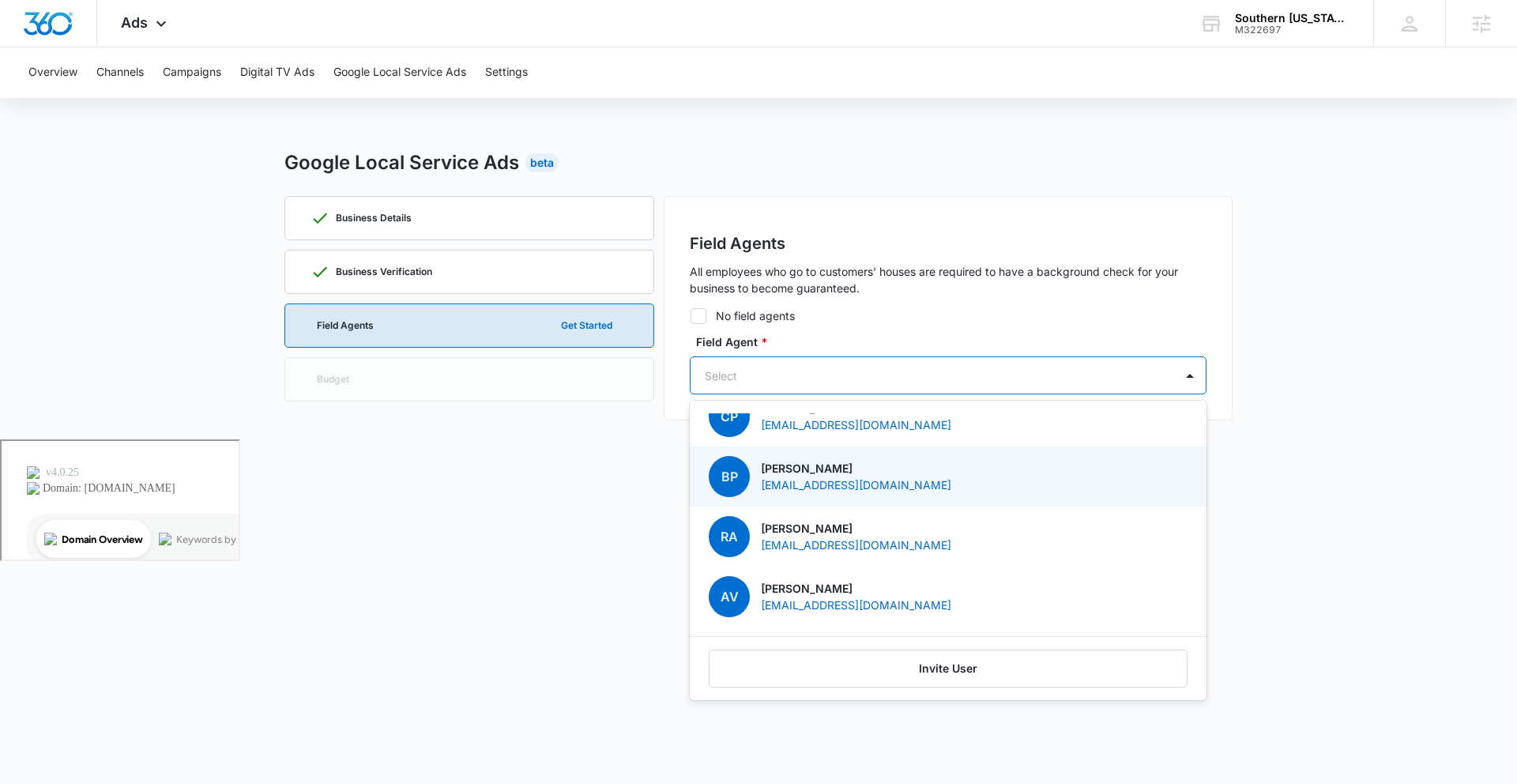
click at [841, 478] on p "info@socalgrillcleaning.com" at bounding box center [856, 484] width 191 height 17
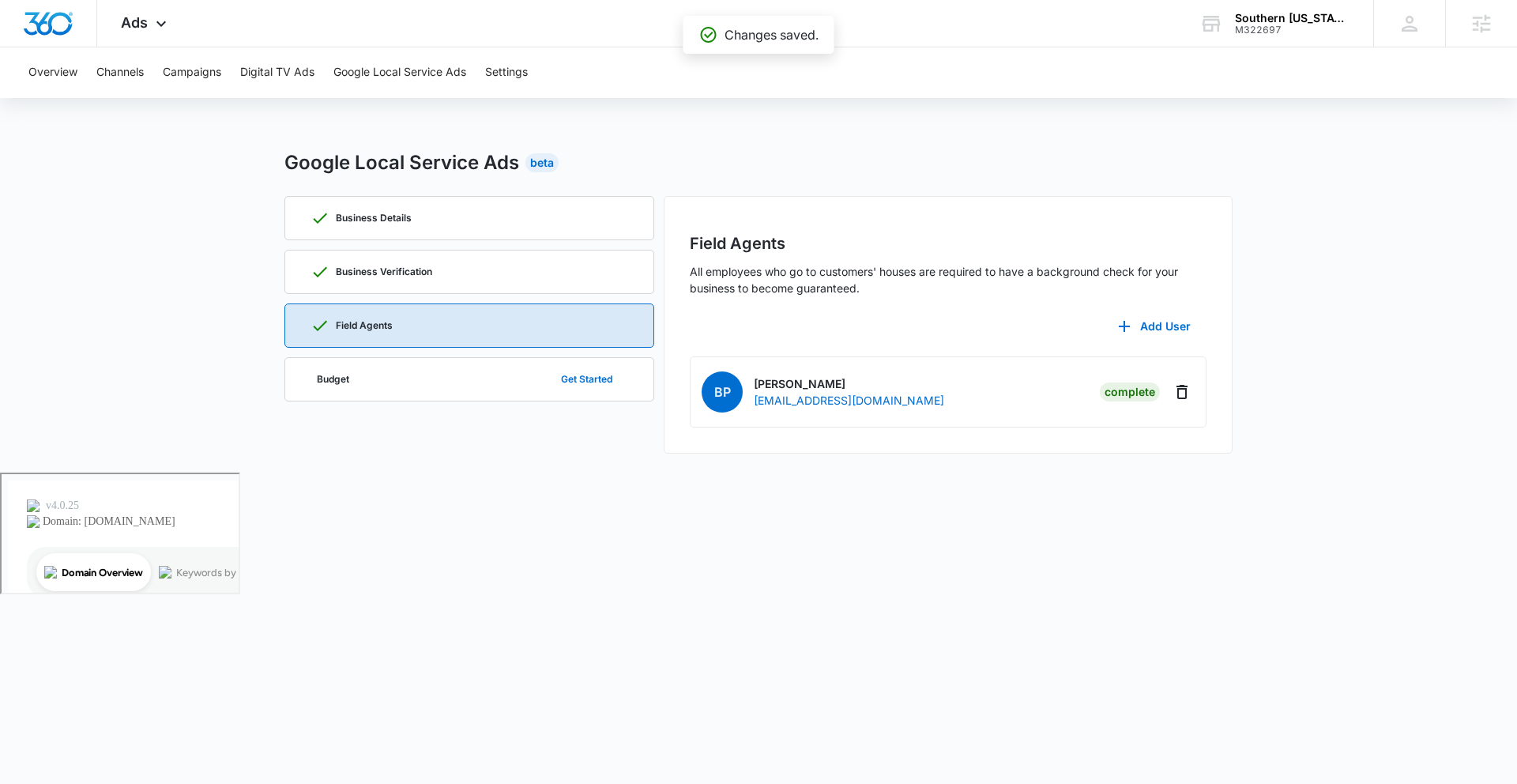
click at [646, 486] on body "Ads Apps Reputation Websites Forms CRM Email Social Payments POS Content Ads In…" at bounding box center [758, 392] width 1517 height 784
click at [586, 380] on button "Get Started" at bounding box center [586, 379] width 83 height 38
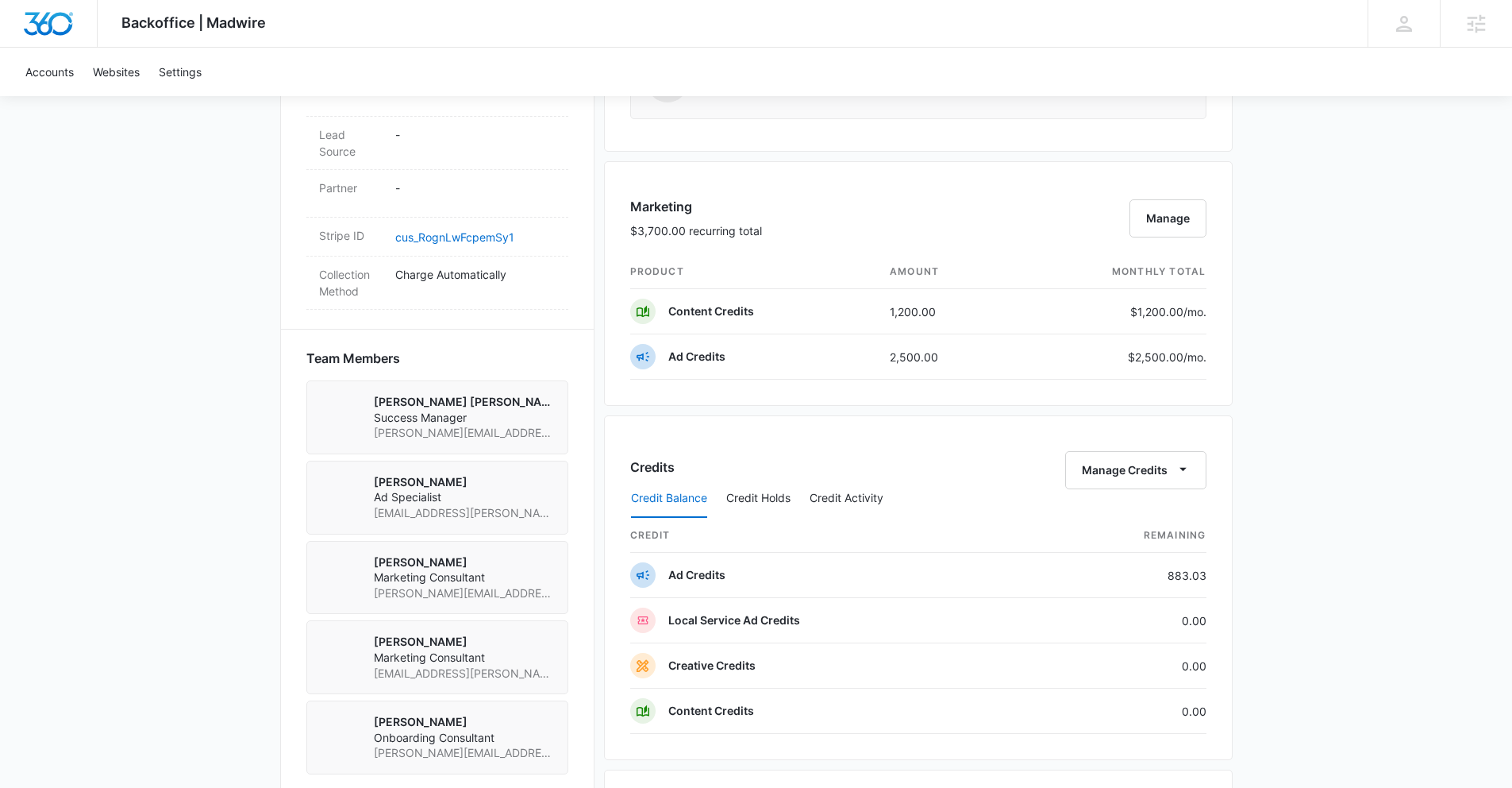
scroll to position [937, 0]
click at [1159, 233] on button "Manage" at bounding box center [1168, 219] width 77 height 38
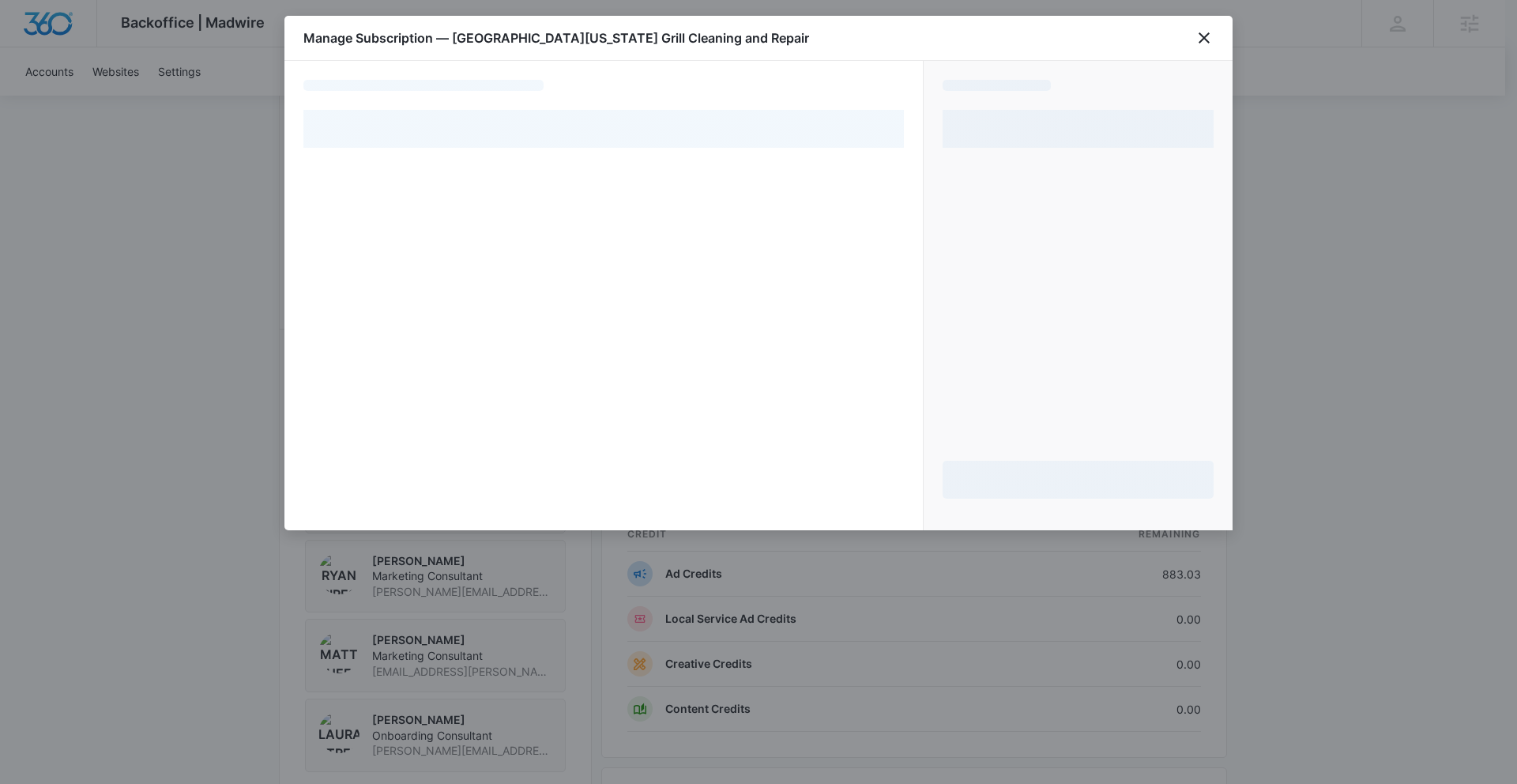
select select "pm_1RkrogA4n8RTgNjUe8rAyLNE"
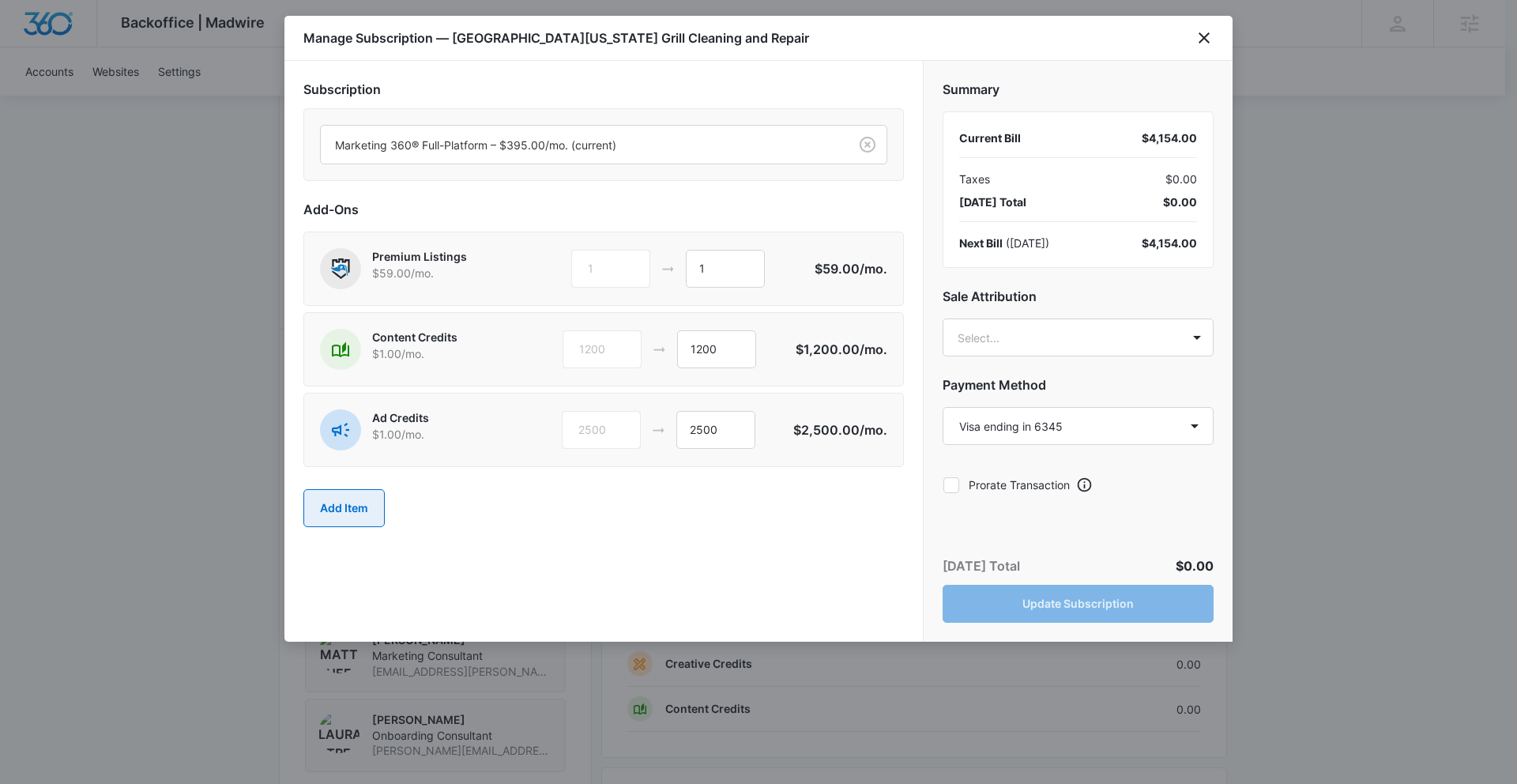
click at [346, 503] on button "Add Item" at bounding box center [344, 508] width 81 height 38
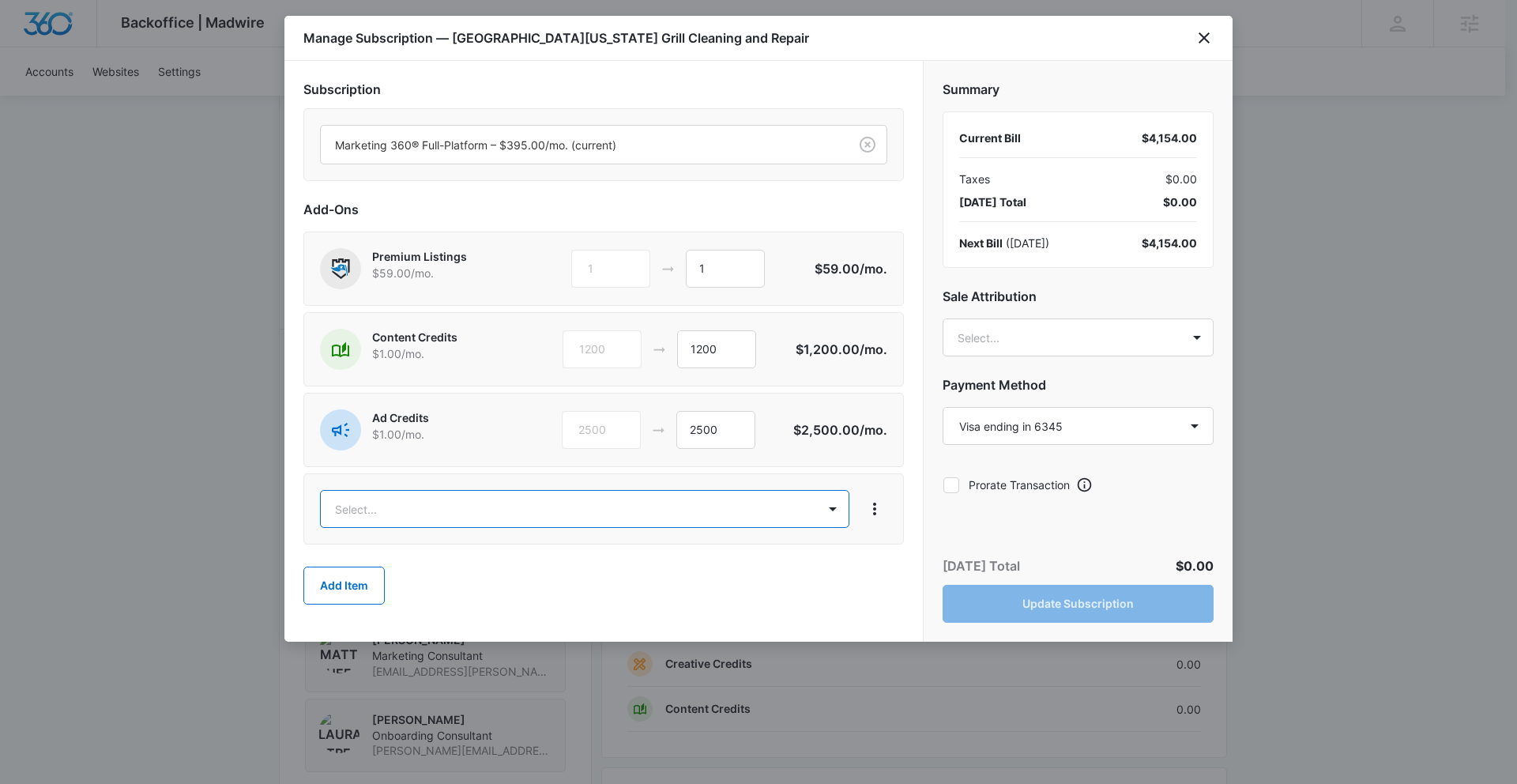
click at [353, 507] on body "Backoffice | Madwire Apps Settings SD Slater Drost slater.drost@madwire.com My …" at bounding box center [758, 272] width 1517 height 2408
type input "lsa"
click at [397, 590] on p "LSA Ad Credits – $1.00/mo." at bounding box center [410, 584] width 142 height 17
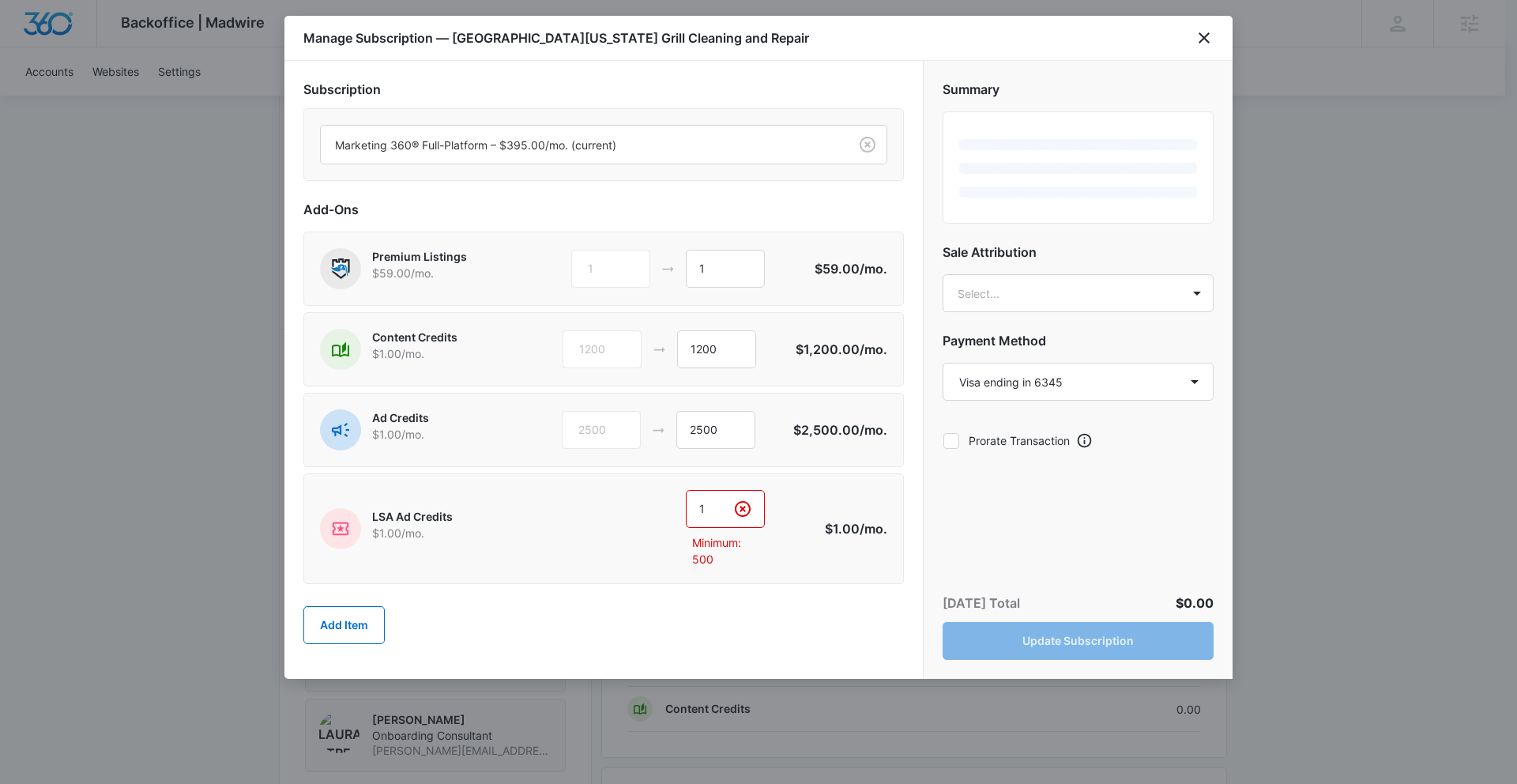
drag, startPoint x: 711, startPoint y: 508, endPoint x: 678, endPoint y: 508, distance: 33.0
click at [686, 508] on input "1" at bounding box center [726, 508] width 79 height 38
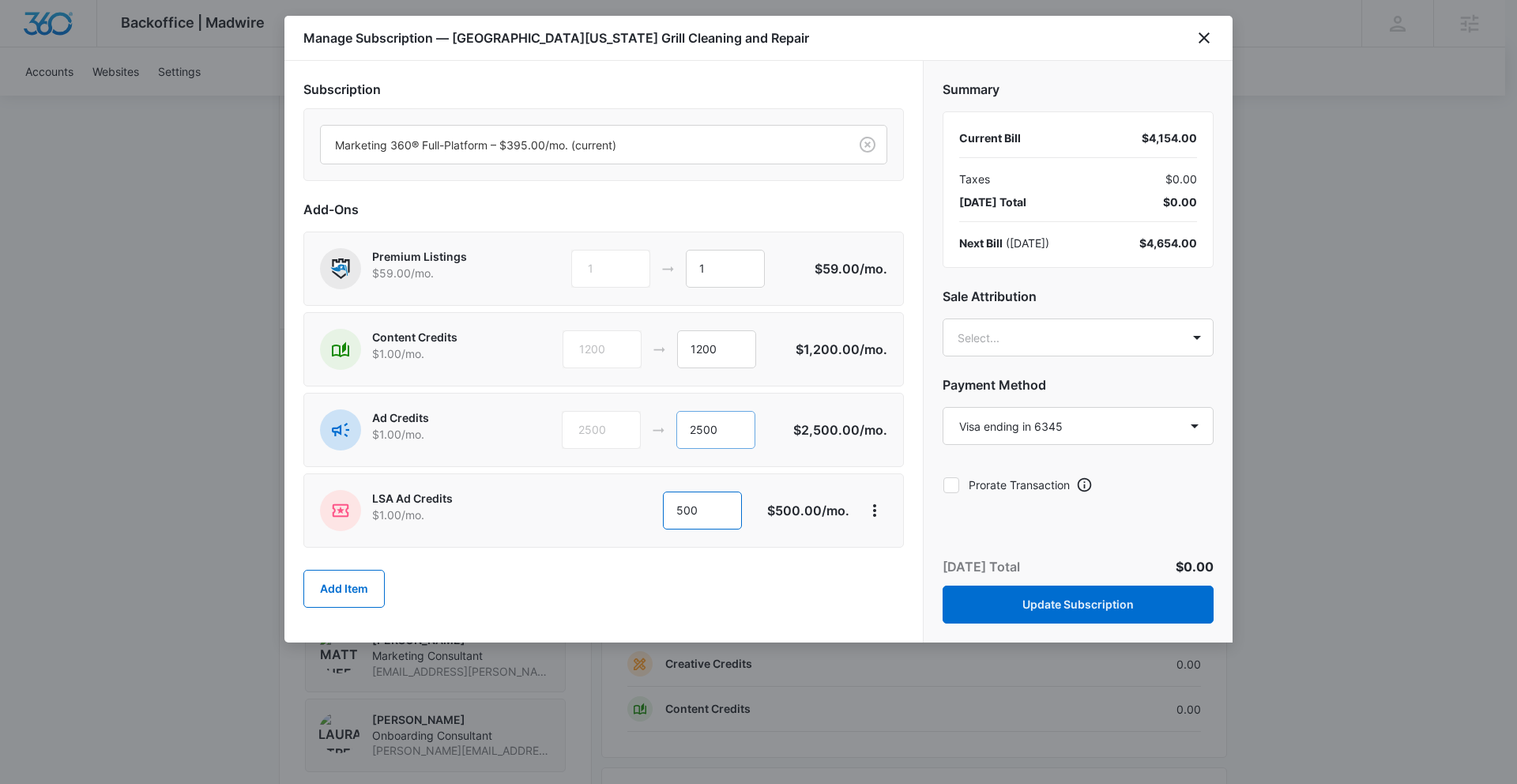
type input "500"
drag, startPoint x: 719, startPoint y: 431, endPoint x: 679, endPoint y: 431, distance: 40.0
click at [679, 431] on input "2500" at bounding box center [716, 429] width 79 height 38
type input "2000"
click at [1101, 337] on body "Backoffice | Madwire Apps Settings SD Slater Drost slater.drost@madwire.com My …" at bounding box center [758, 272] width 1517 height 2408
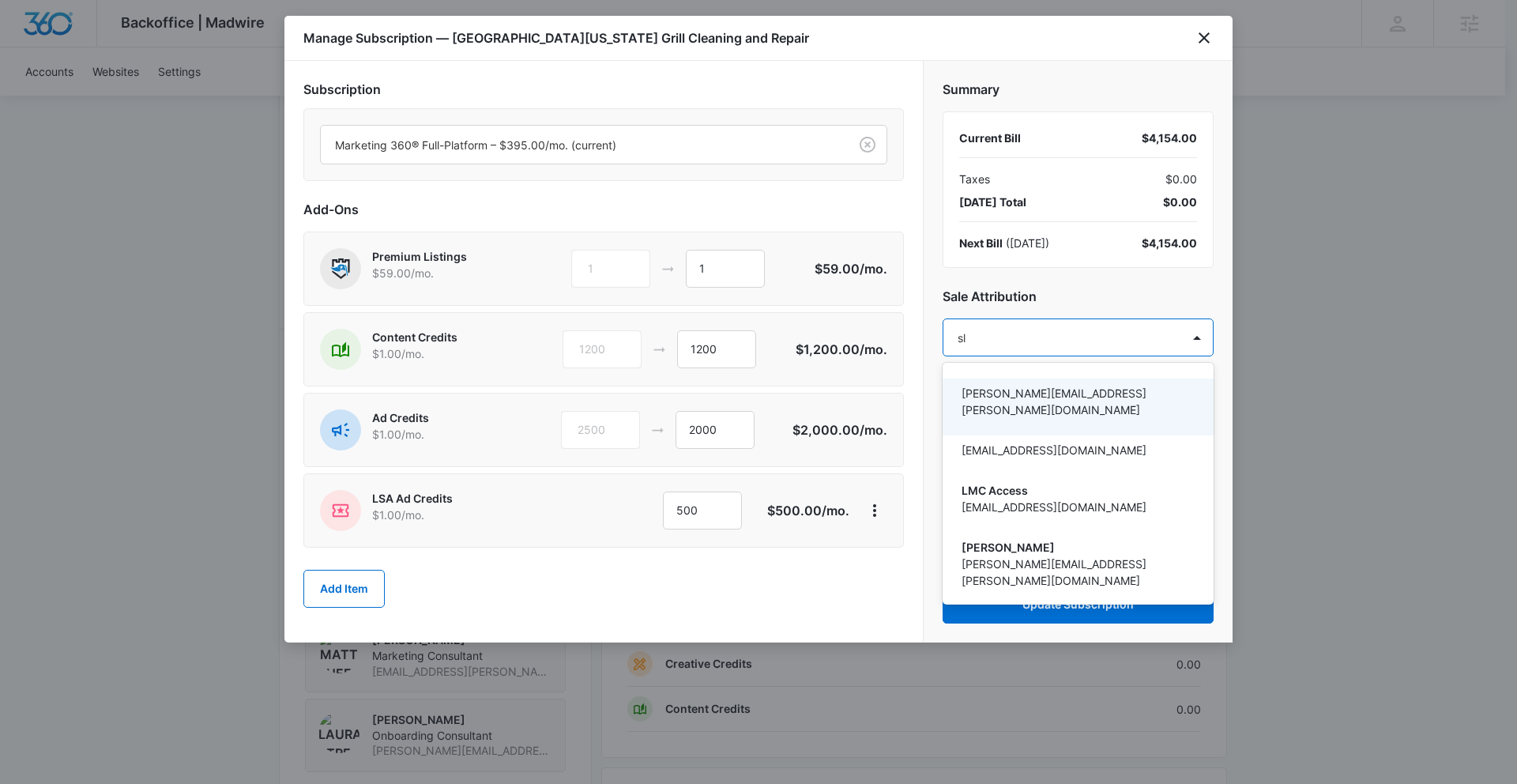
type input "sla"
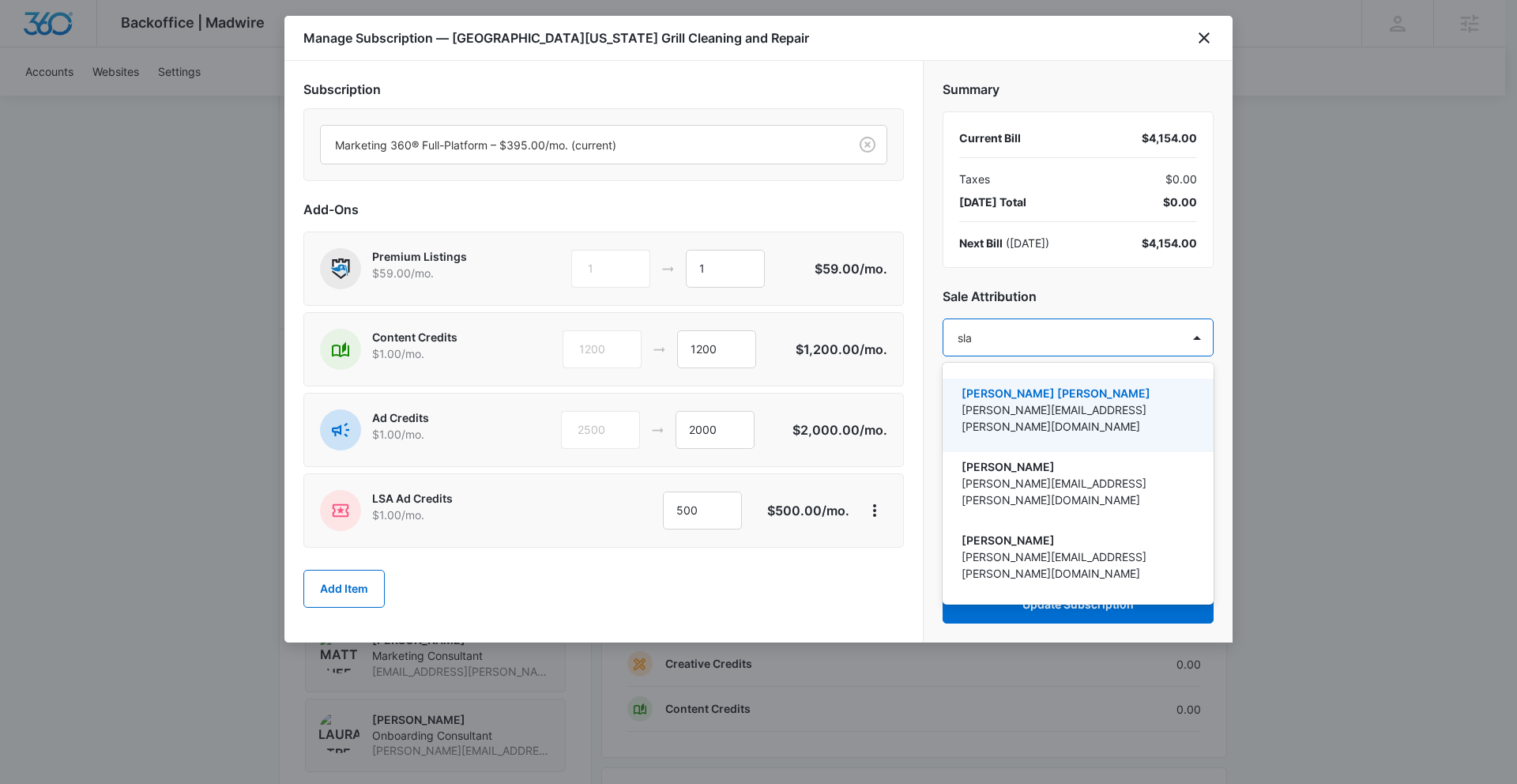
click at [1073, 402] on p "[PERSON_NAME][EMAIL_ADDRESS][PERSON_NAME][DOMAIN_NAME]" at bounding box center [1077, 418] width 230 height 33
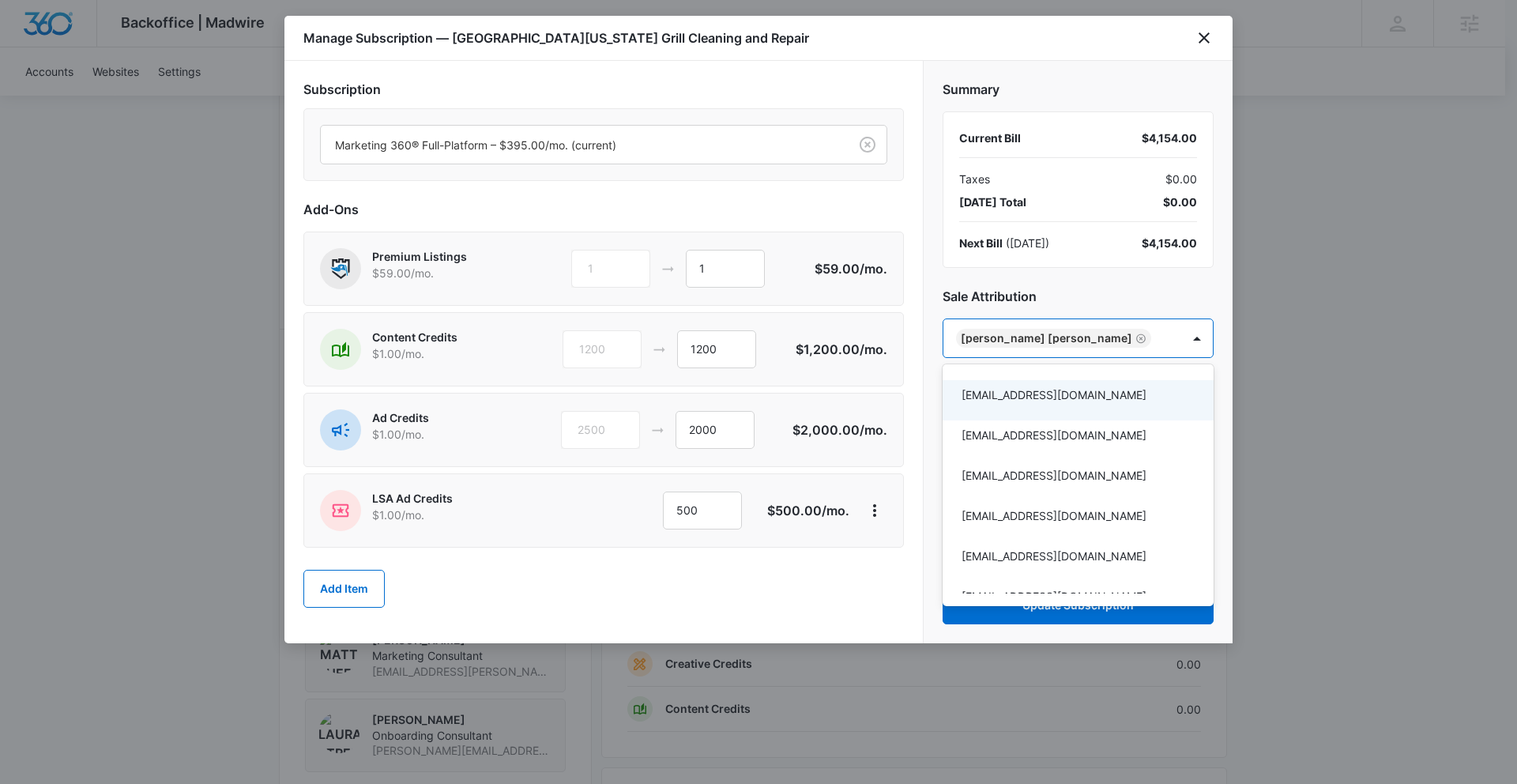
click at [1156, 304] on div at bounding box center [758, 392] width 1517 height 784
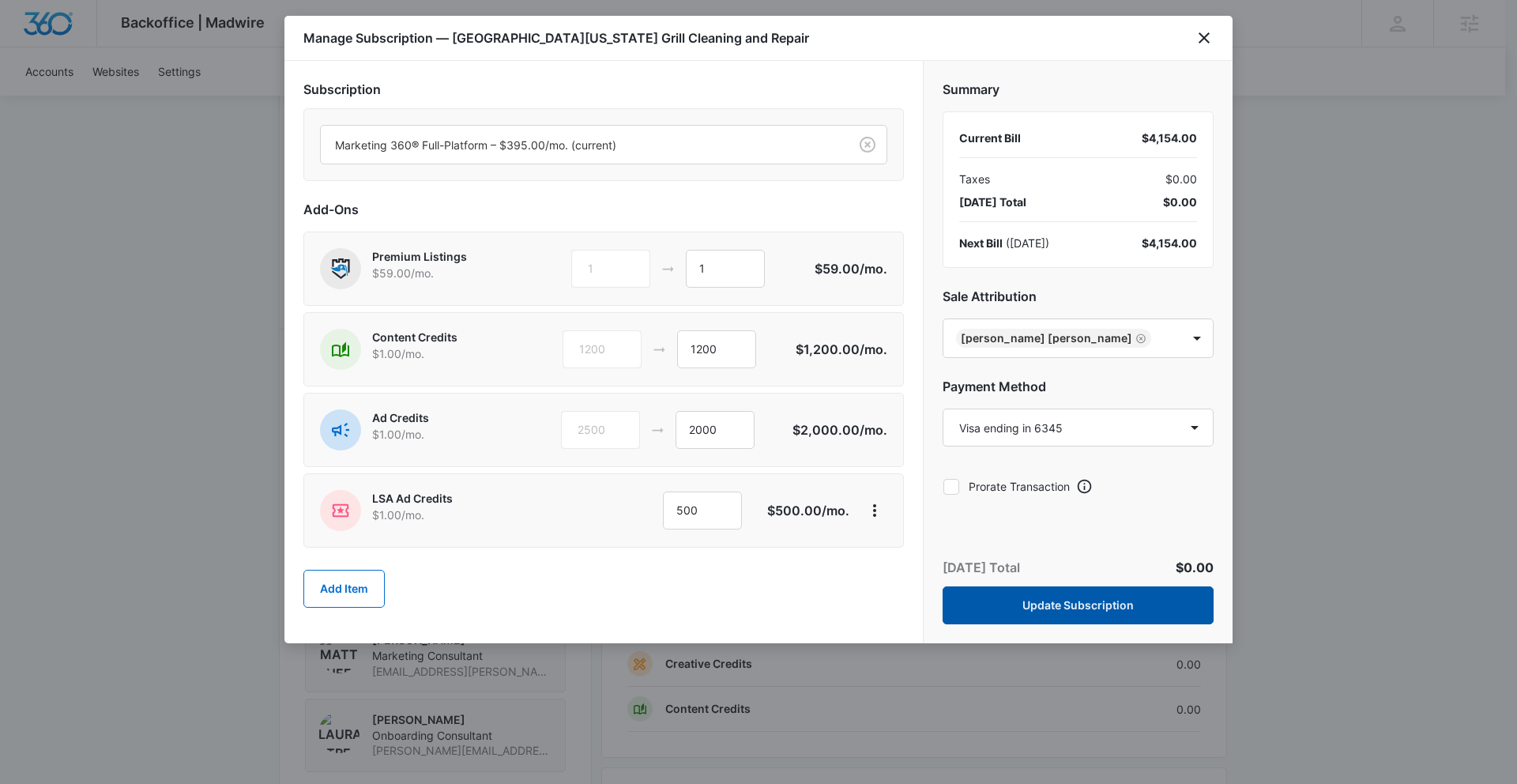
click at [1085, 607] on button "Update Subscription" at bounding box center [1078, 605] width 271 height 38
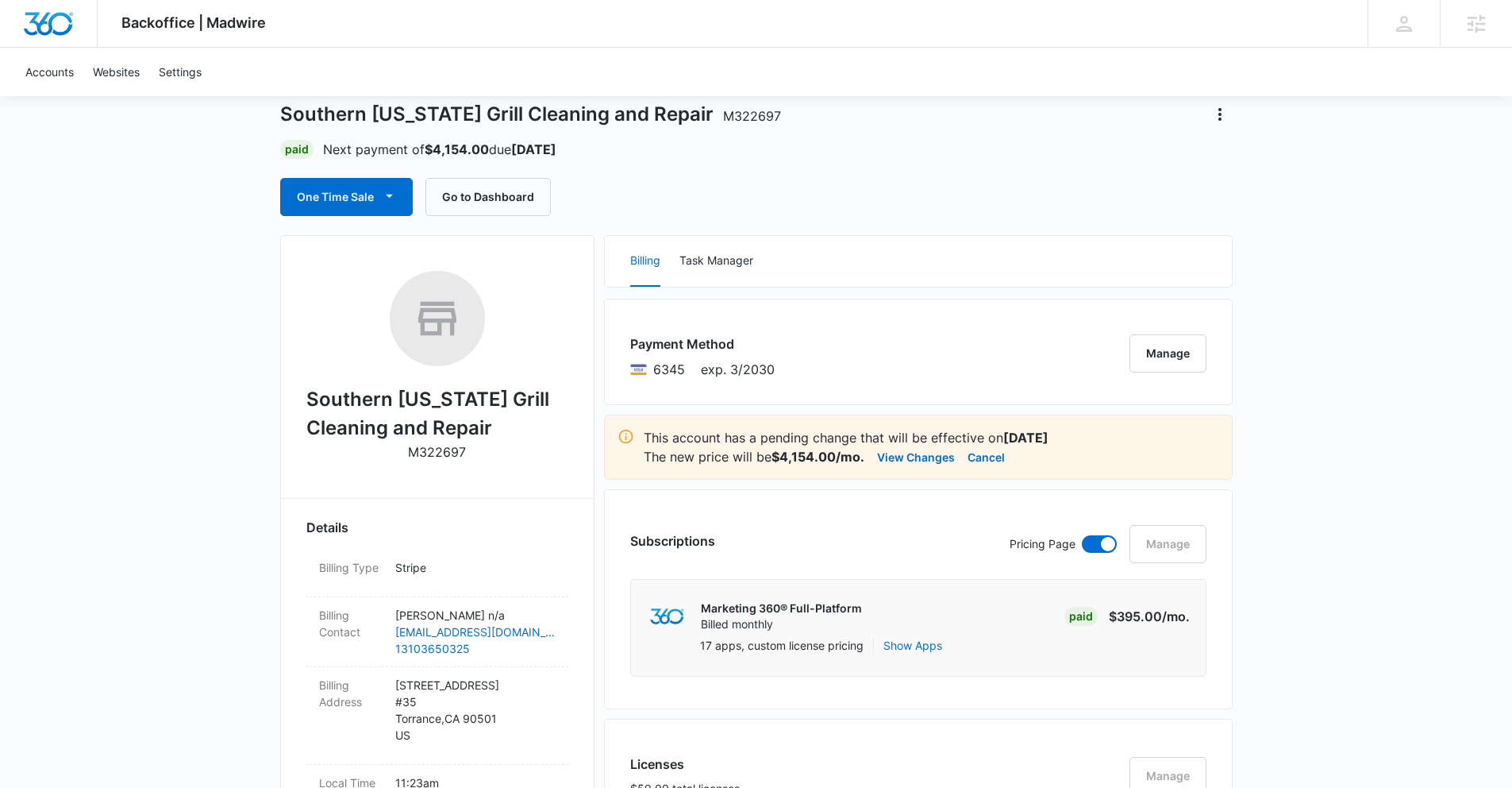
scroll to position [0, 0]
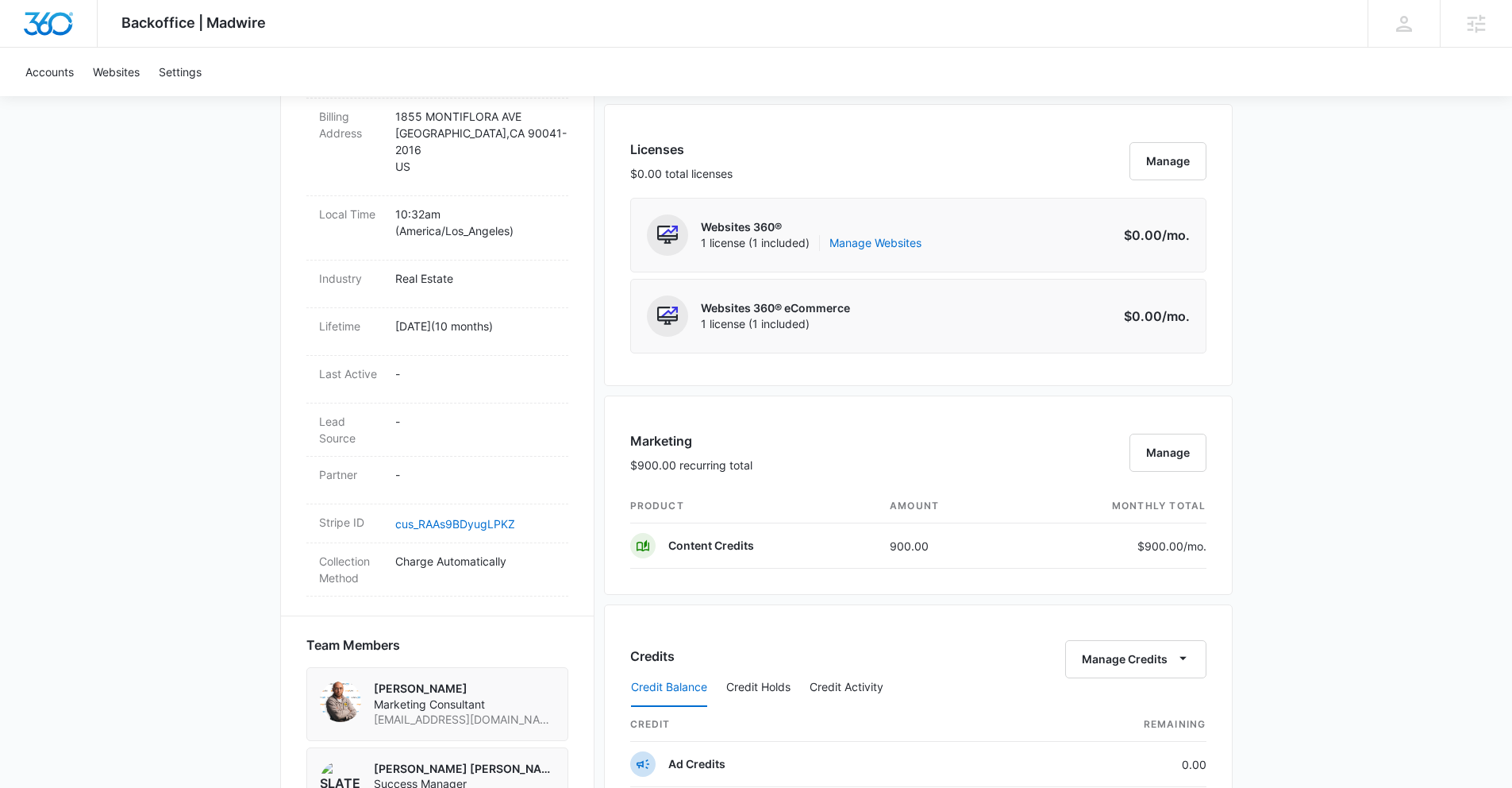
scroll to position [646, 0]
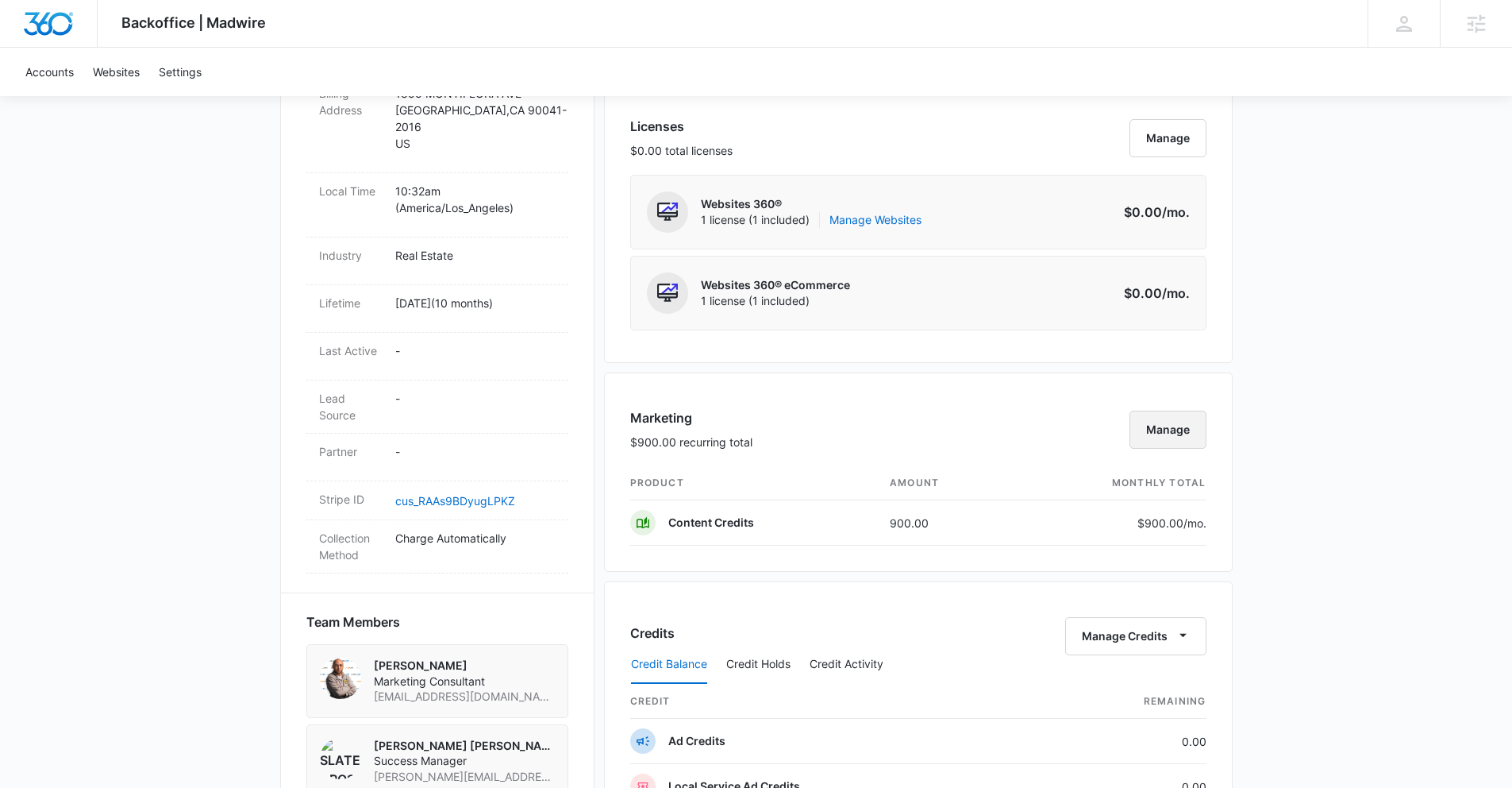
click at [1182, 432] on button "Manage" at bounding box center [1168, 429] width 77 height 38
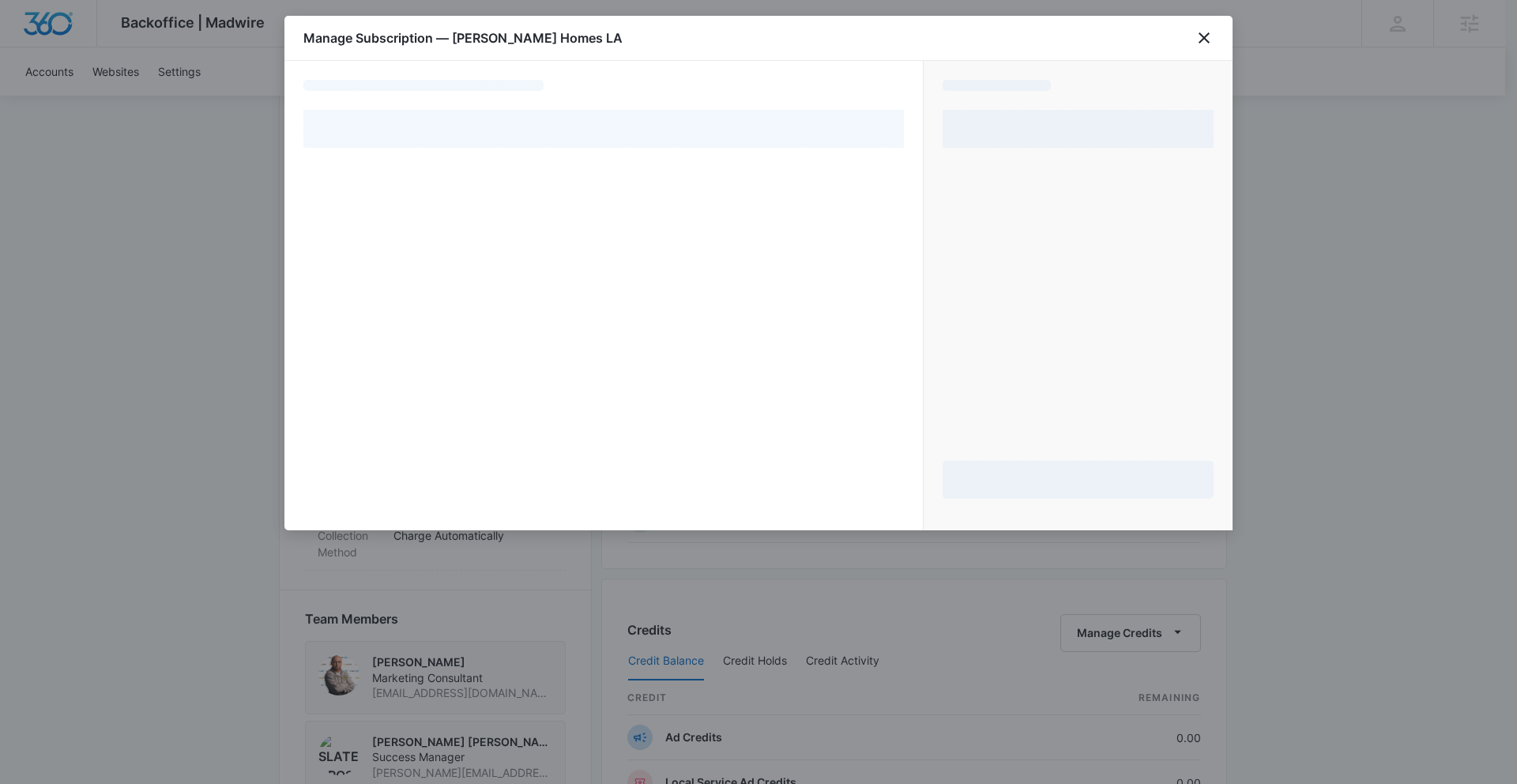
select select "pm_1QUa6wA4n8RTgNjUH8ejMKdR"
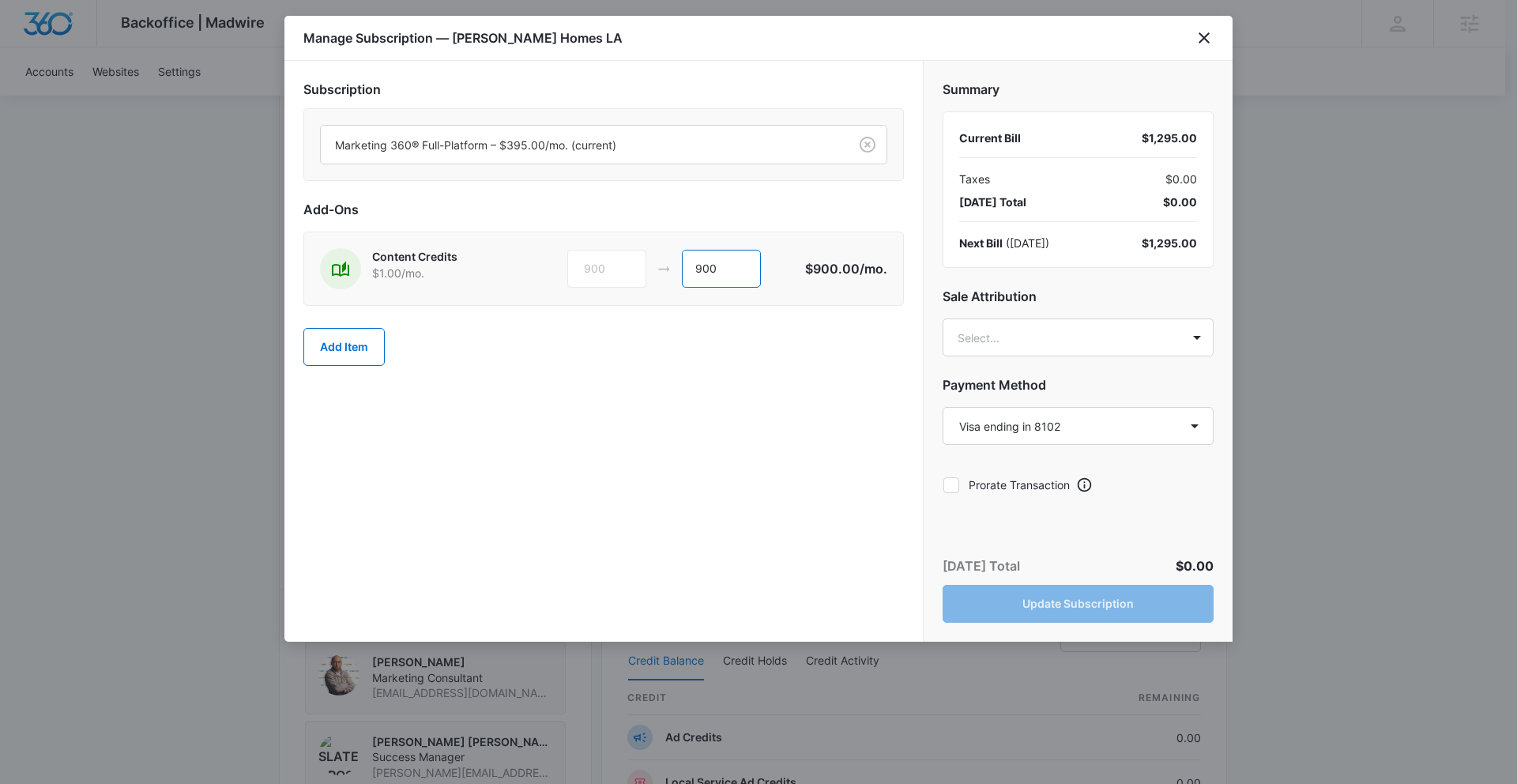
drag, startPoint x: 735, startPoint y: 272, endPoint x: 673, endPoint y: 267, distance: 62.2
click at [673, 267] on div "900 900" at bounding box center [686, 268] width 238 height 38
type input "600"
click at [1177, 337] on body "Backoffice | Madwire Apps Settings SD [PERSON_NAME] [PERSON_NAME] [PERSON_NAME]…" at bounding box center [758, 546] width 1517 height 2378
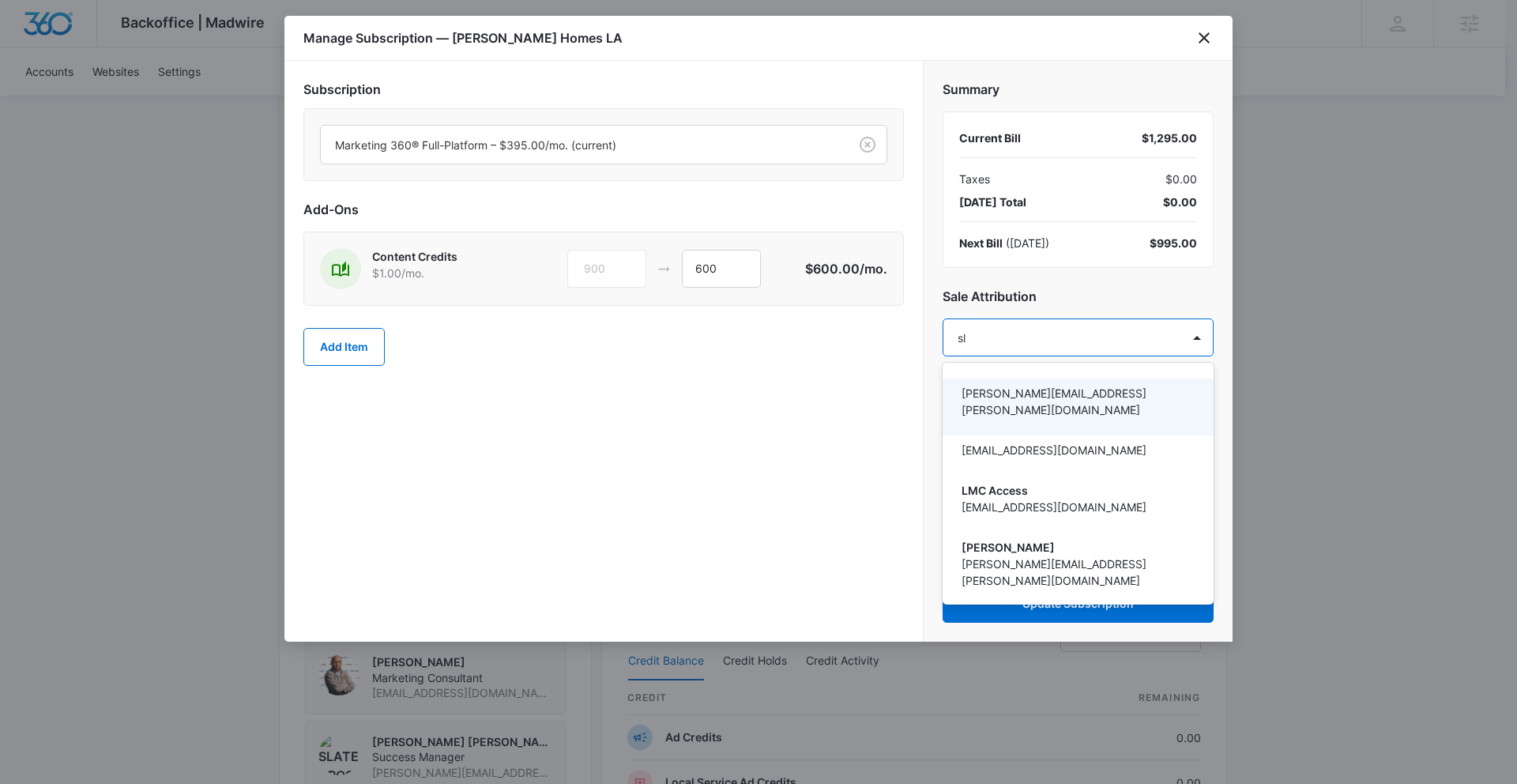
type input "sla"
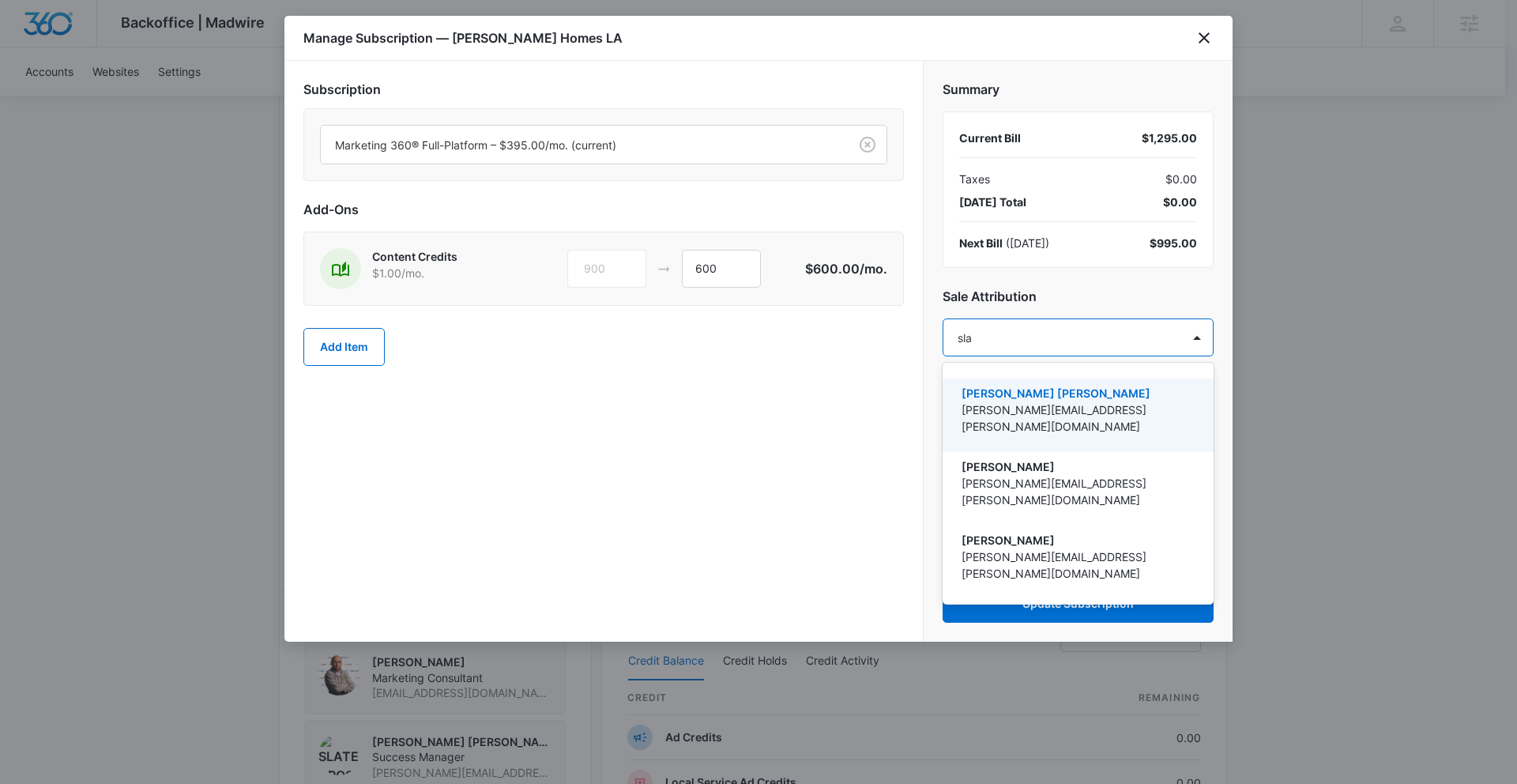
click at [1074, 397] on p "[PERSON_NAME] [PERSON_NAME]" at bounding box center [1077, 393] width 230 height 17
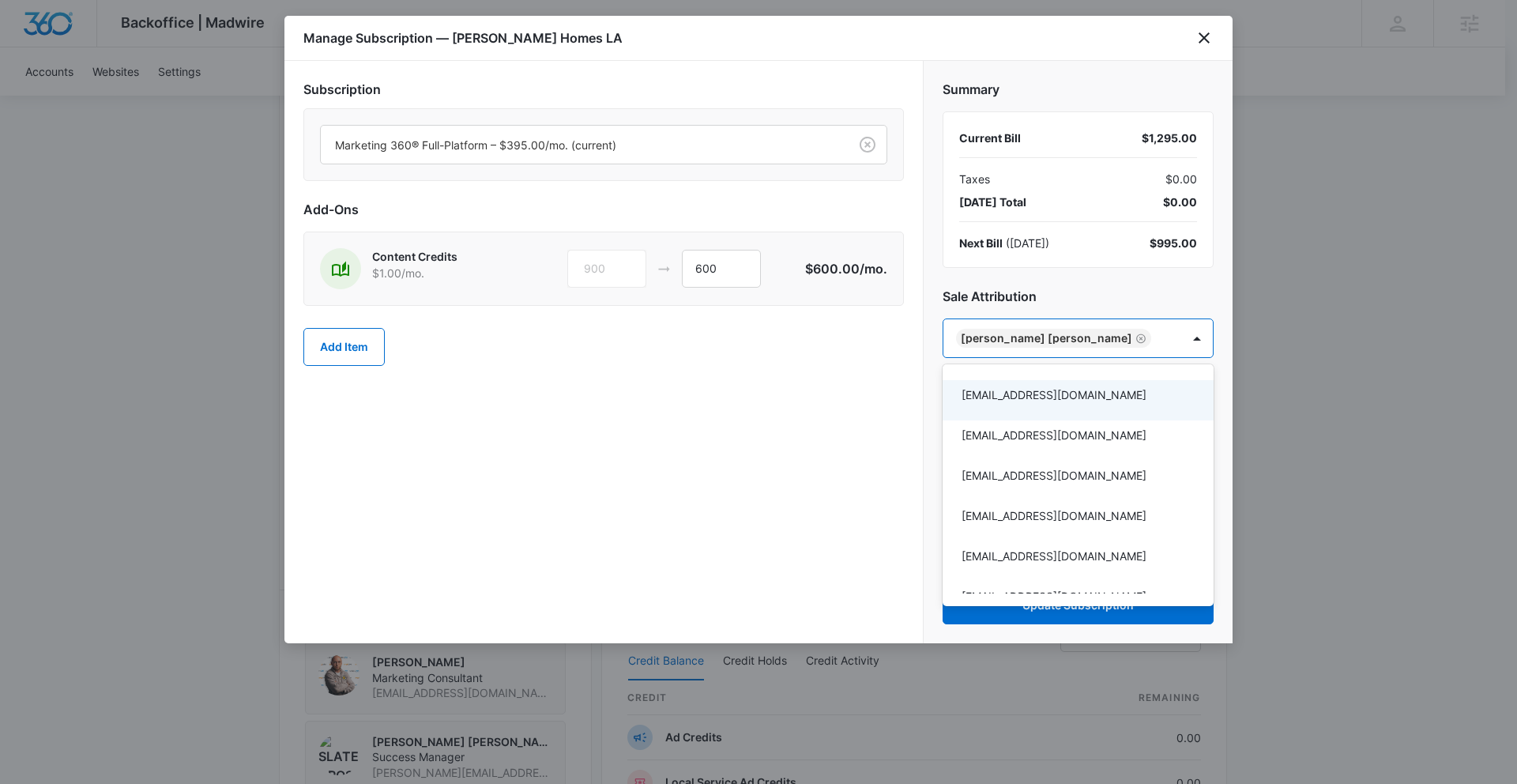
click at [829, 394] on div at bounding box center [758, 392] width 1517 height 784
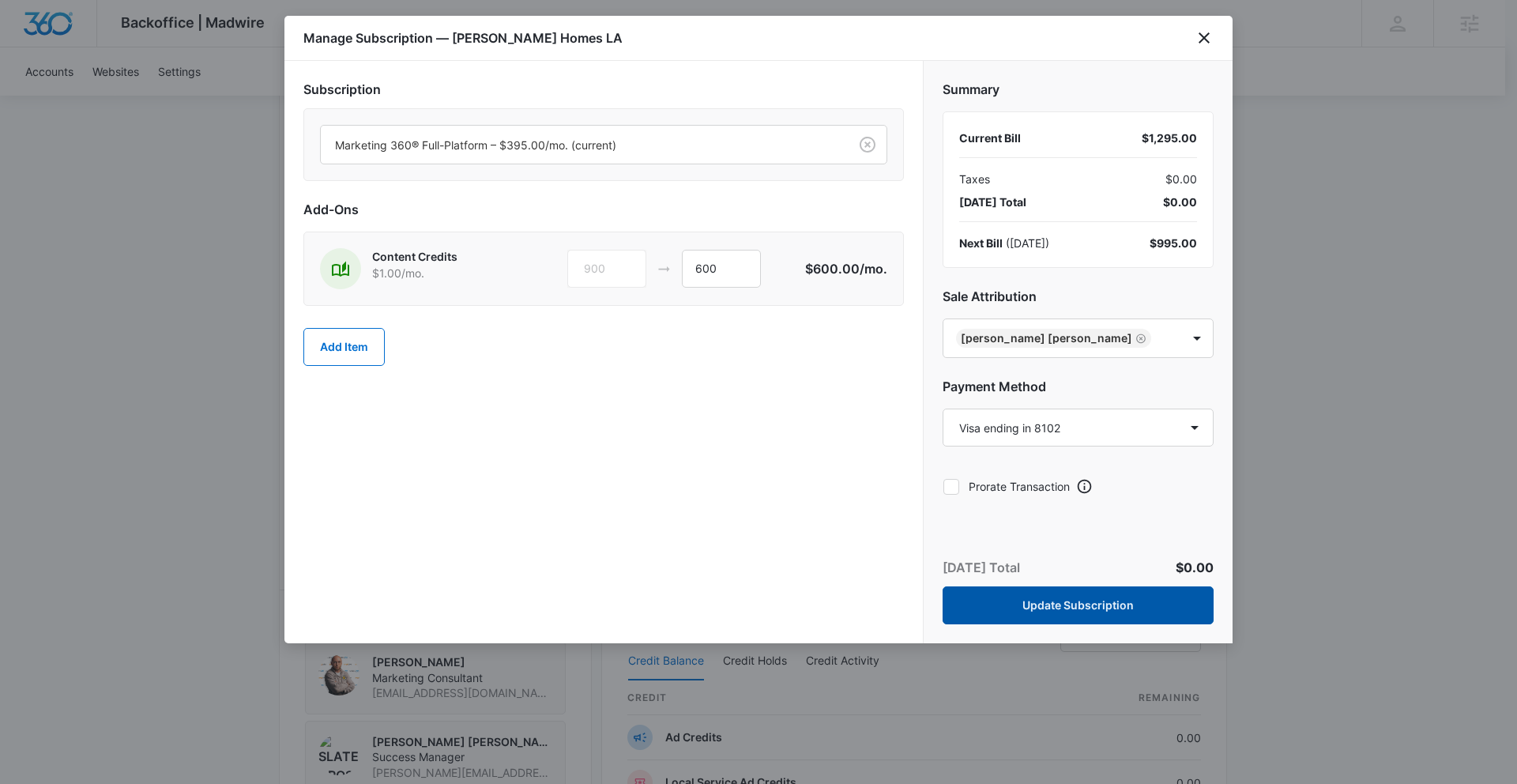
click at [1052, 603] on button "Update Subscription" at bounding box center [1078, 605] width 271 height 38
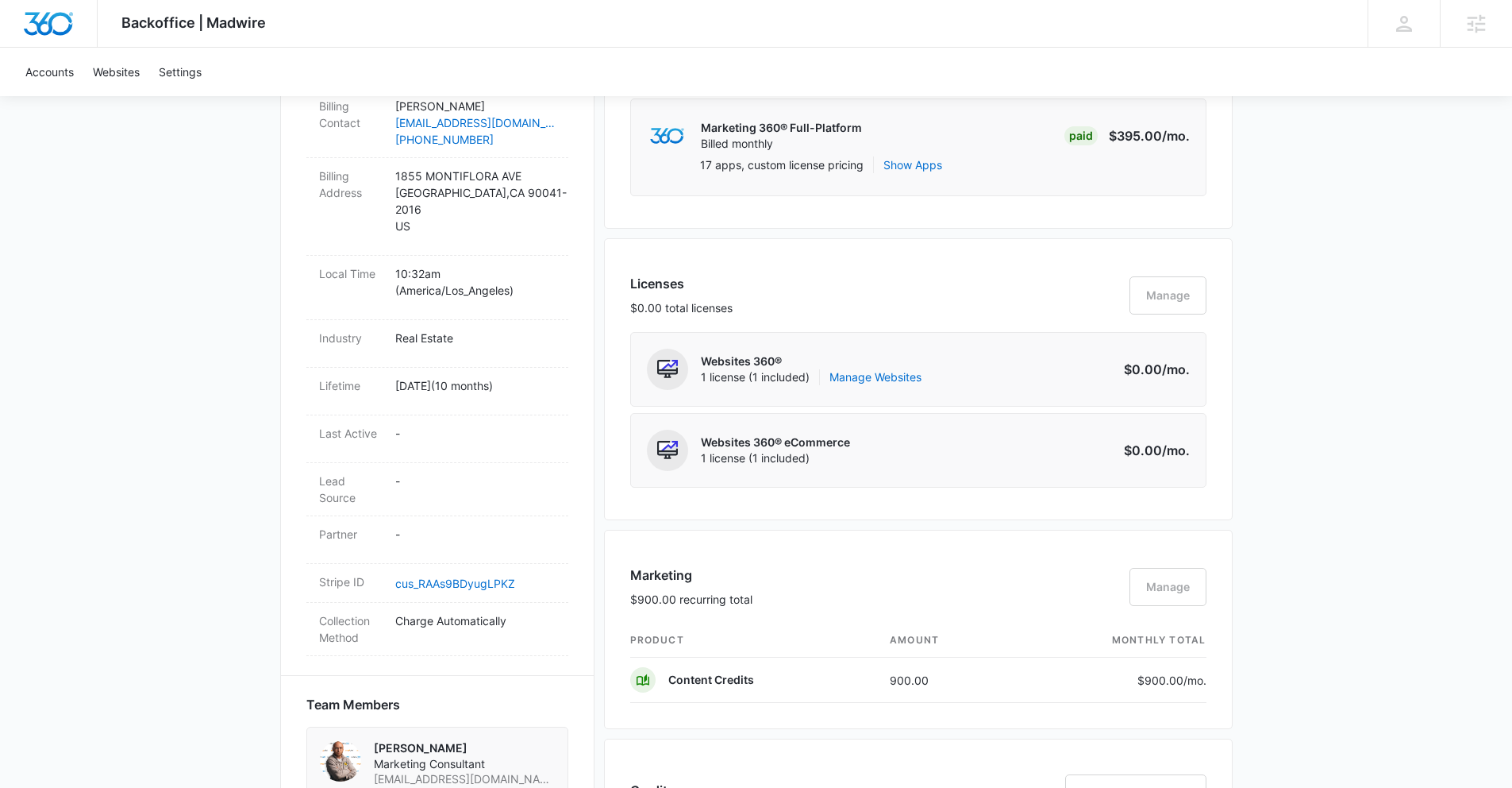
scroll to position [0, 0]
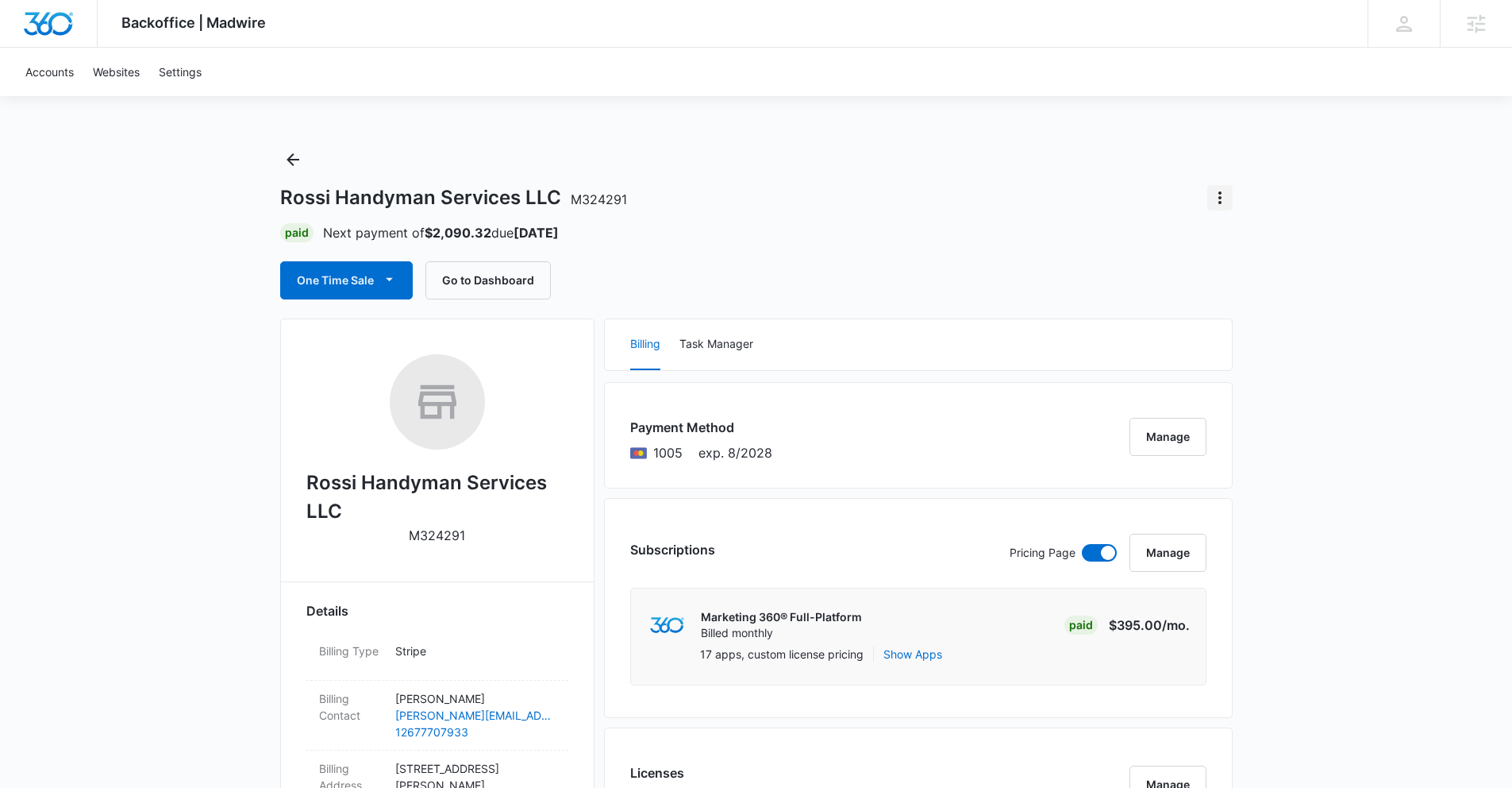
click at [1218, 202] on icon "Actions" at bounding box center [1220, 198] width 19 height 19
click at [1240, 241] on div "Close Account" at bounding box center [1264, 242] width 75 height 11
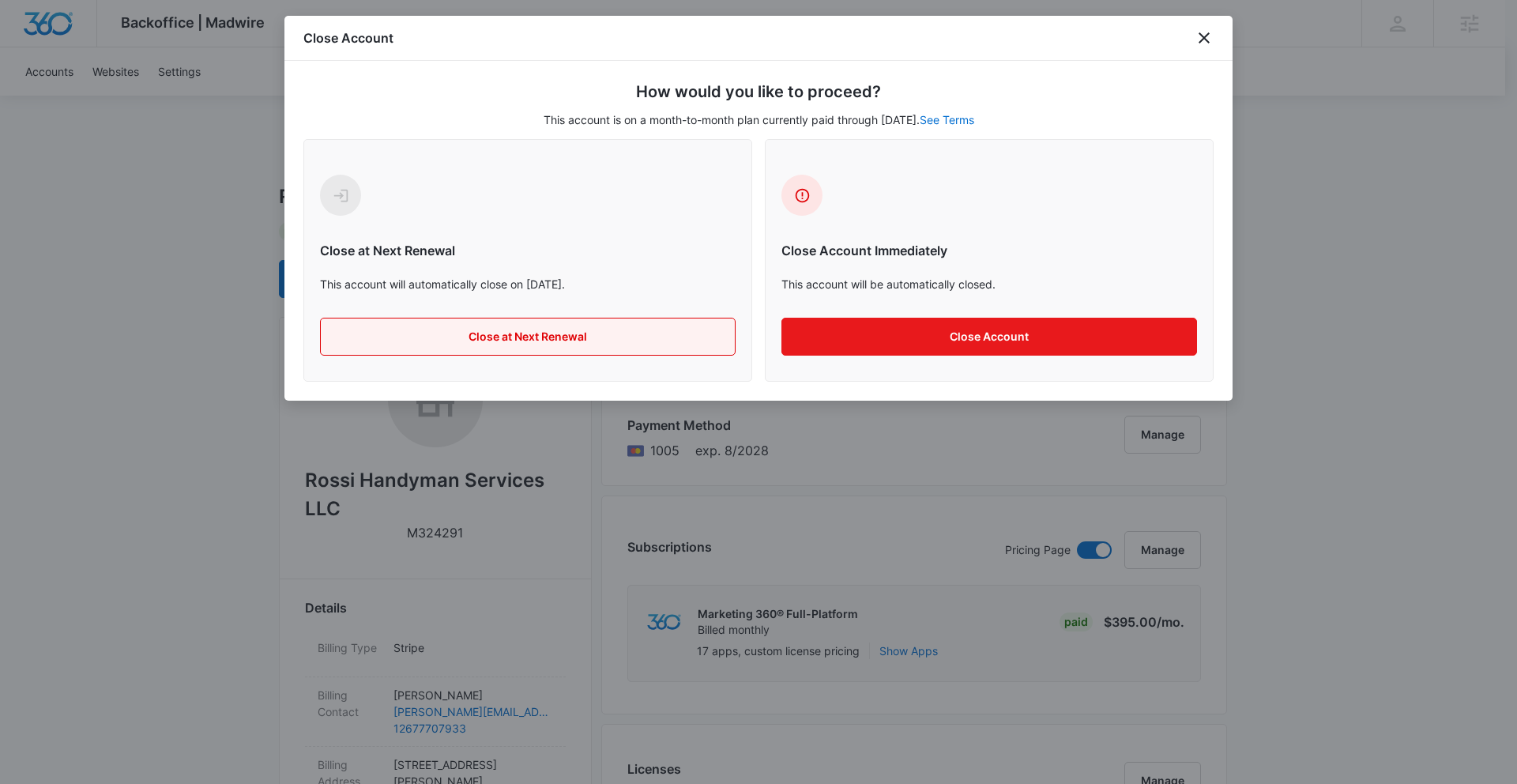
click at [491, 345] on button "Close at Next Renewal" at bounding box center [528, 336] width 416 height 38
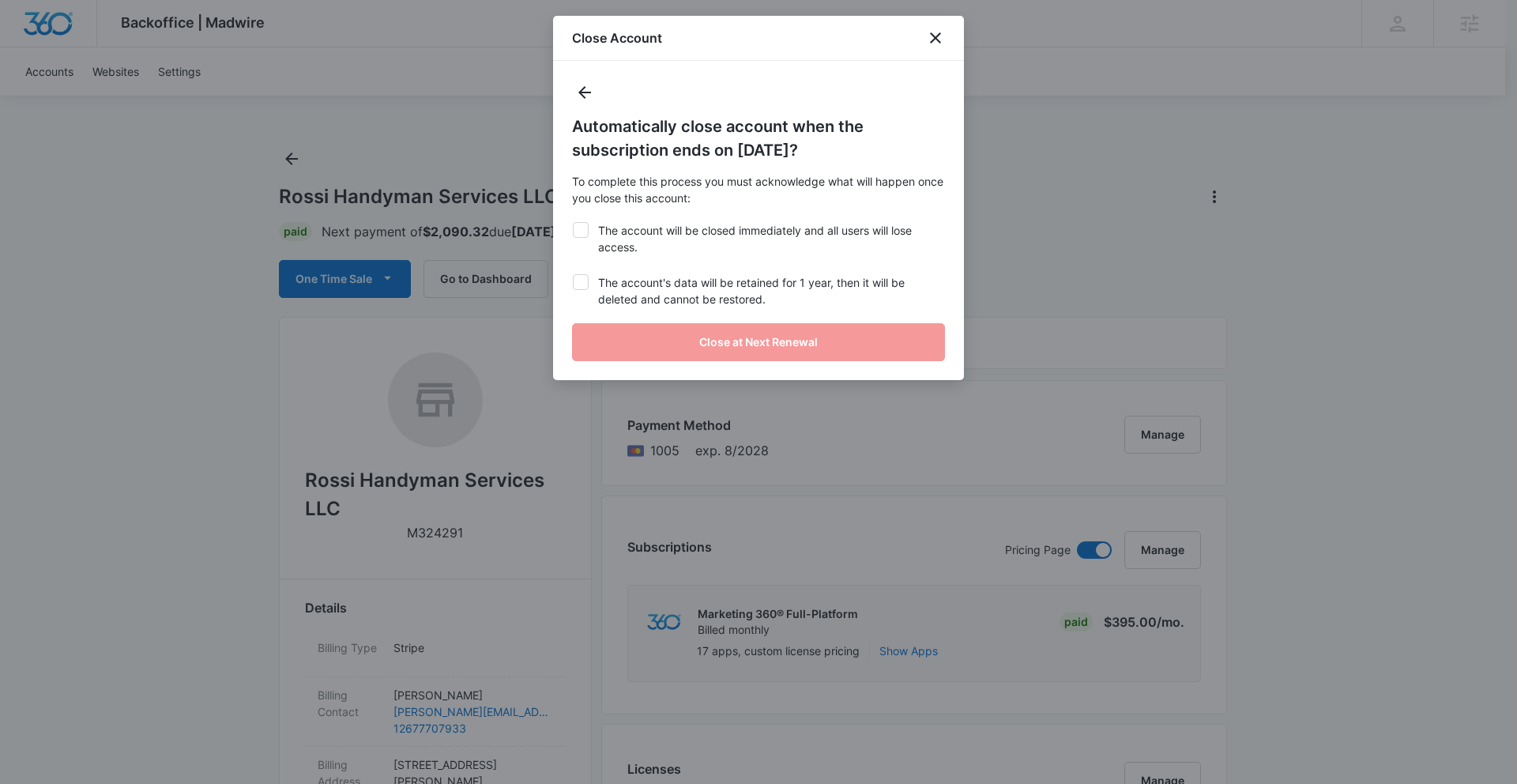
click at [584, 228] on icon at bounding box center [580, 229] width 10 height 7
click at [572, 223] on input "The account will be closed immediately and all users will lose access." at bounding box center [572, 222] width 1 height 1
checkbox input "true"
click at [583, 276] on icon at bounding box center [580, 282] width 14 height 14
click at [572, 275] on input "The account's data will be retained for 1 year, then it will be deleted and can…" at bounding box center [572, 274] width 1 height 1
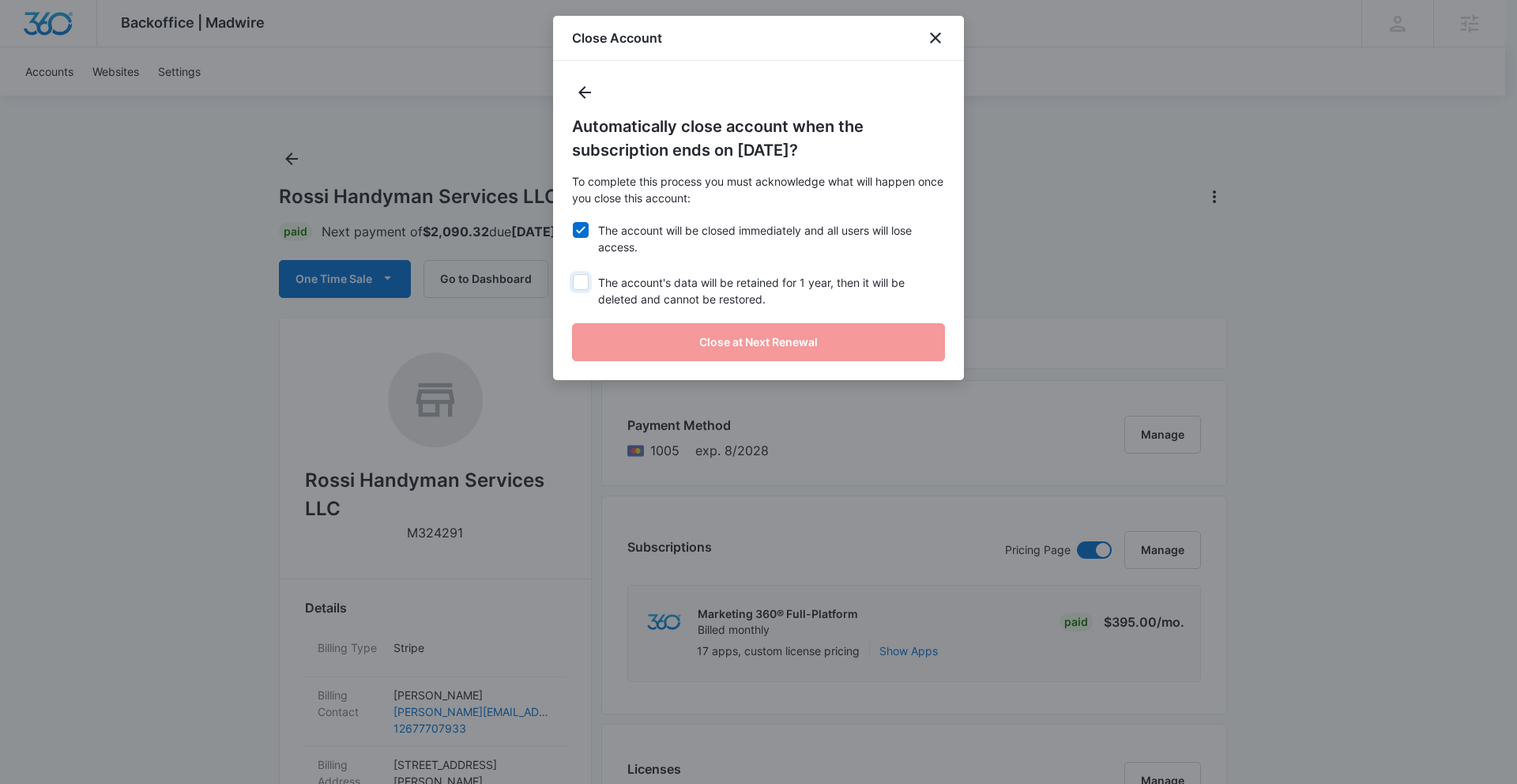
checkbox input "true"
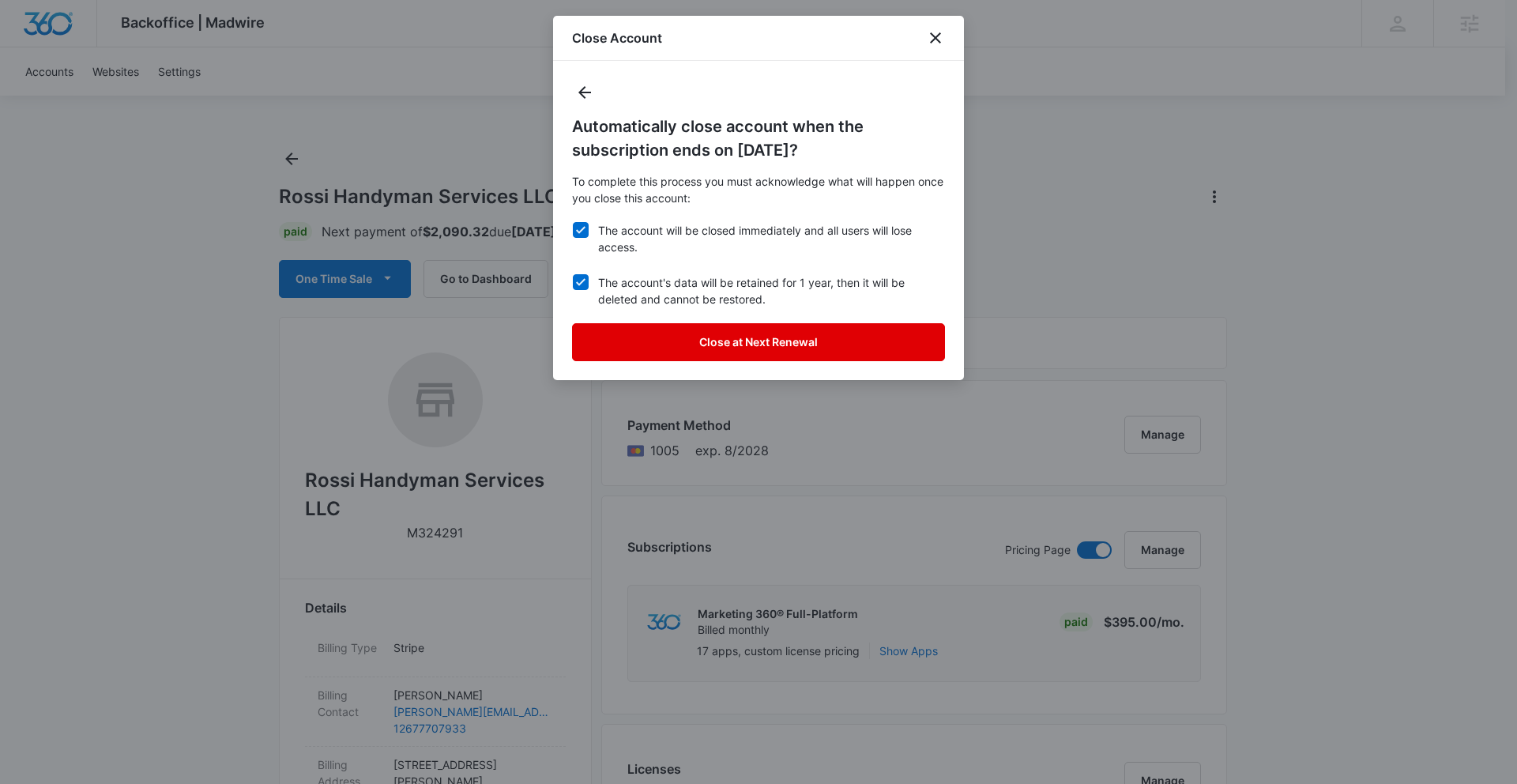
click at [646, 345] on button "Close at Next Renewal" at bounding box center [759, 341] width 373 height 38
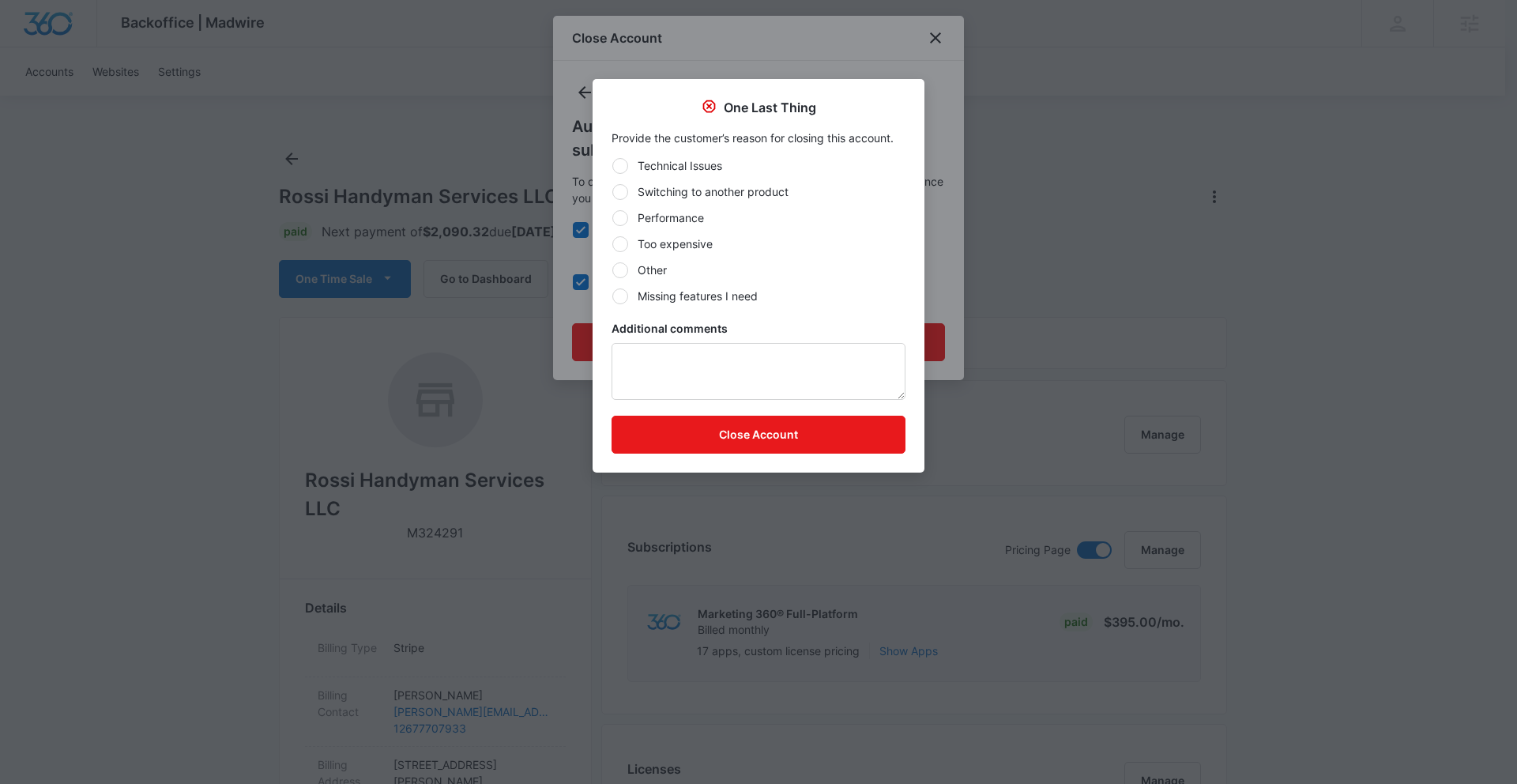
click at [623, 243] on div at bounding box center [621, 244] width 16 height 16
click at [613, 243] on input "Too expensive" at bounding box center [612, 243] width 1 height 1
radio input "true"
click at [704, 438] on button "Close Account" at bounding box center [759, 434] width 294 height 38
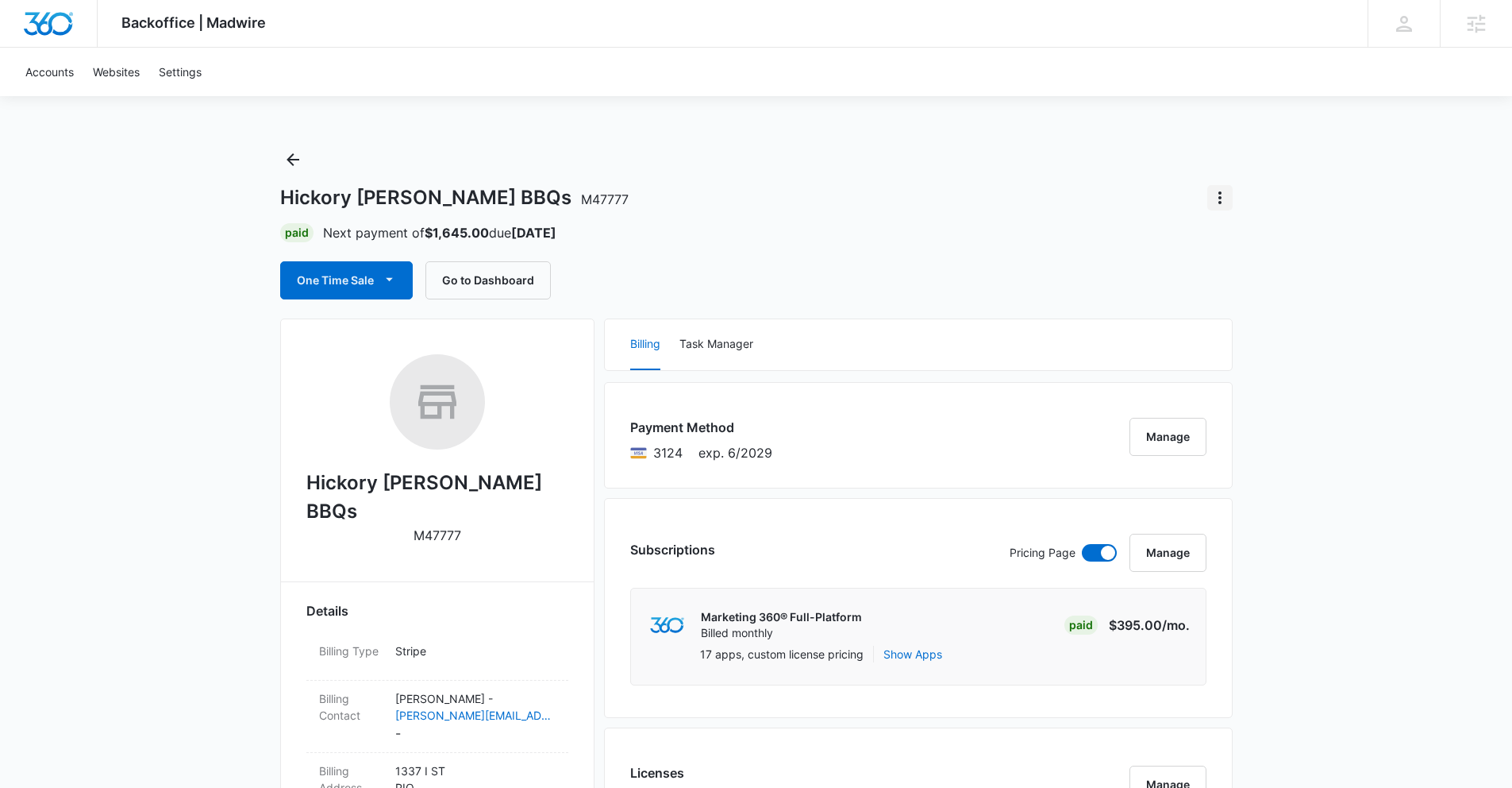
click at [1213, 200] on icon "Actions" at bounding box center [1220, 198] width 19 height 19
click at [1257, 247] on div "Close Account" at bounding box center [1264, 242] width 75 height 11
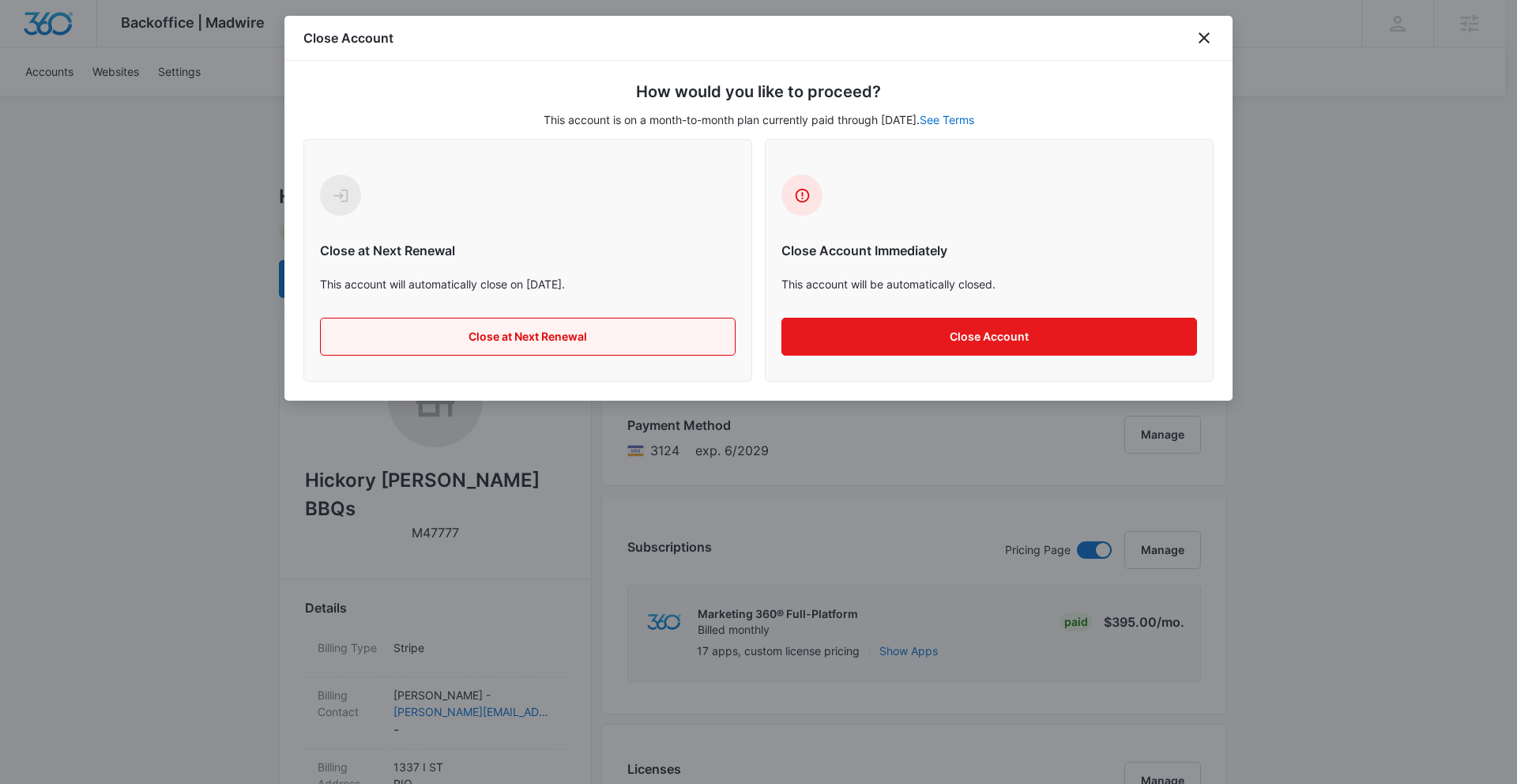
click at [538, 342] on button "Close at Next Renewal" at bounding box center [528, 336] width 416 height 38
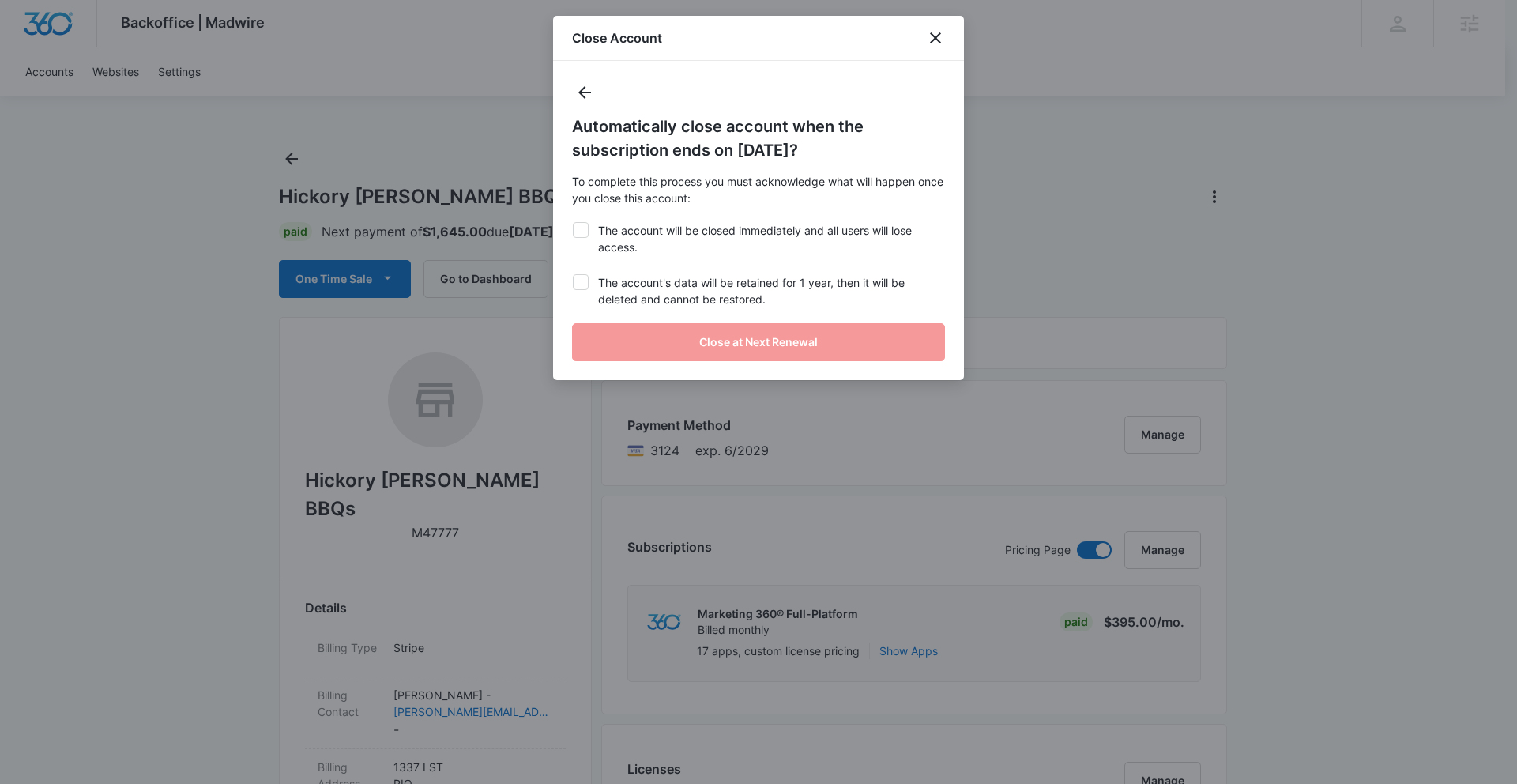
click at [579, 231] on icon at bounding box center [580, 230] width 14 height 14
click at [572, 223] on input "The account will be closed immediately and all users will lose access." at bounding box center [572, 222] width 1 height 1
checkbox input "true"
click at [585, 285] on icon at bounding box center [580, 282] width 14 height 14
click at [572, 275] on input "The account's data will be retained for 1 year, then it will be deleted and can…" at bounding box center [572, 274] width 1 height 1
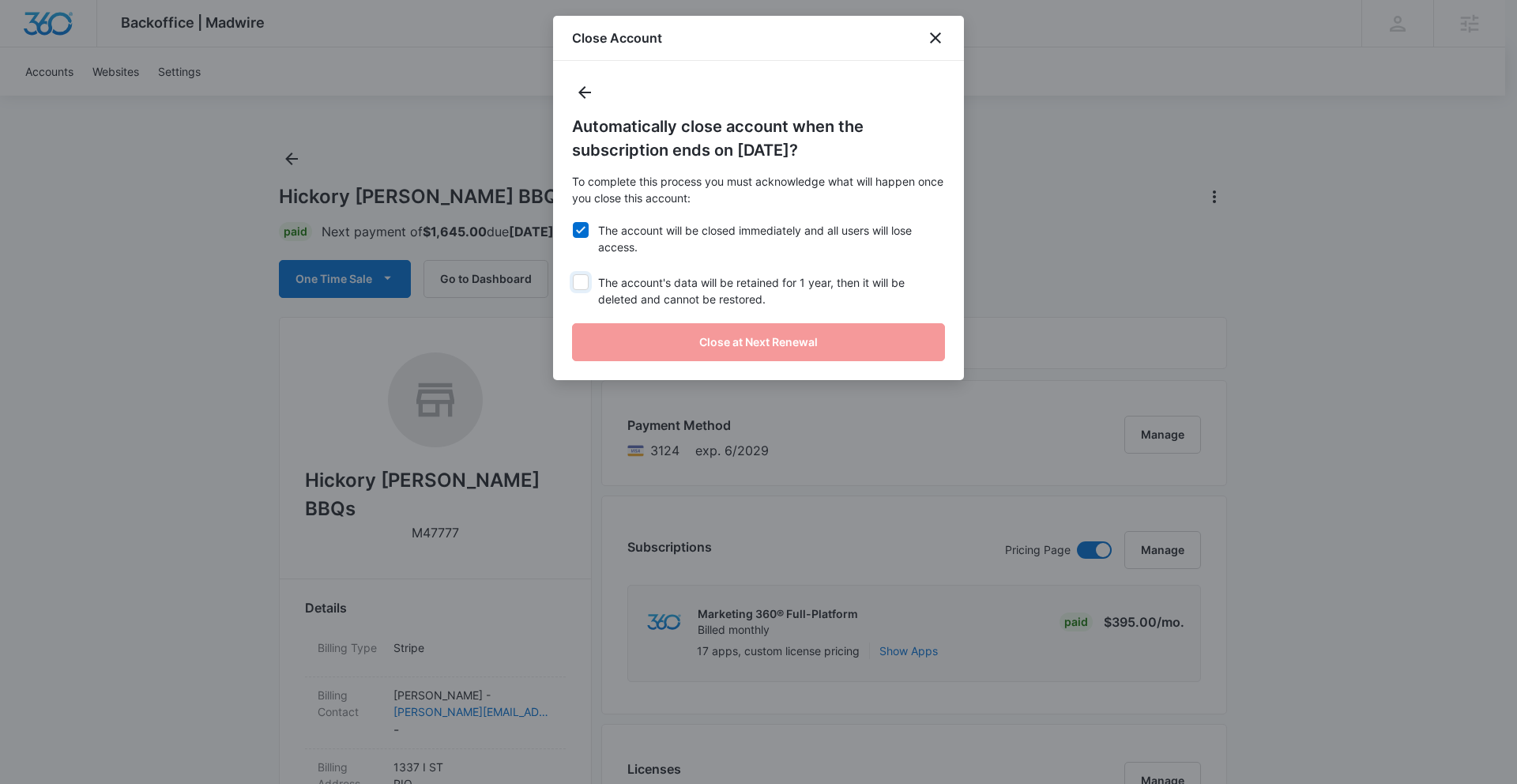
checkbox input "true"
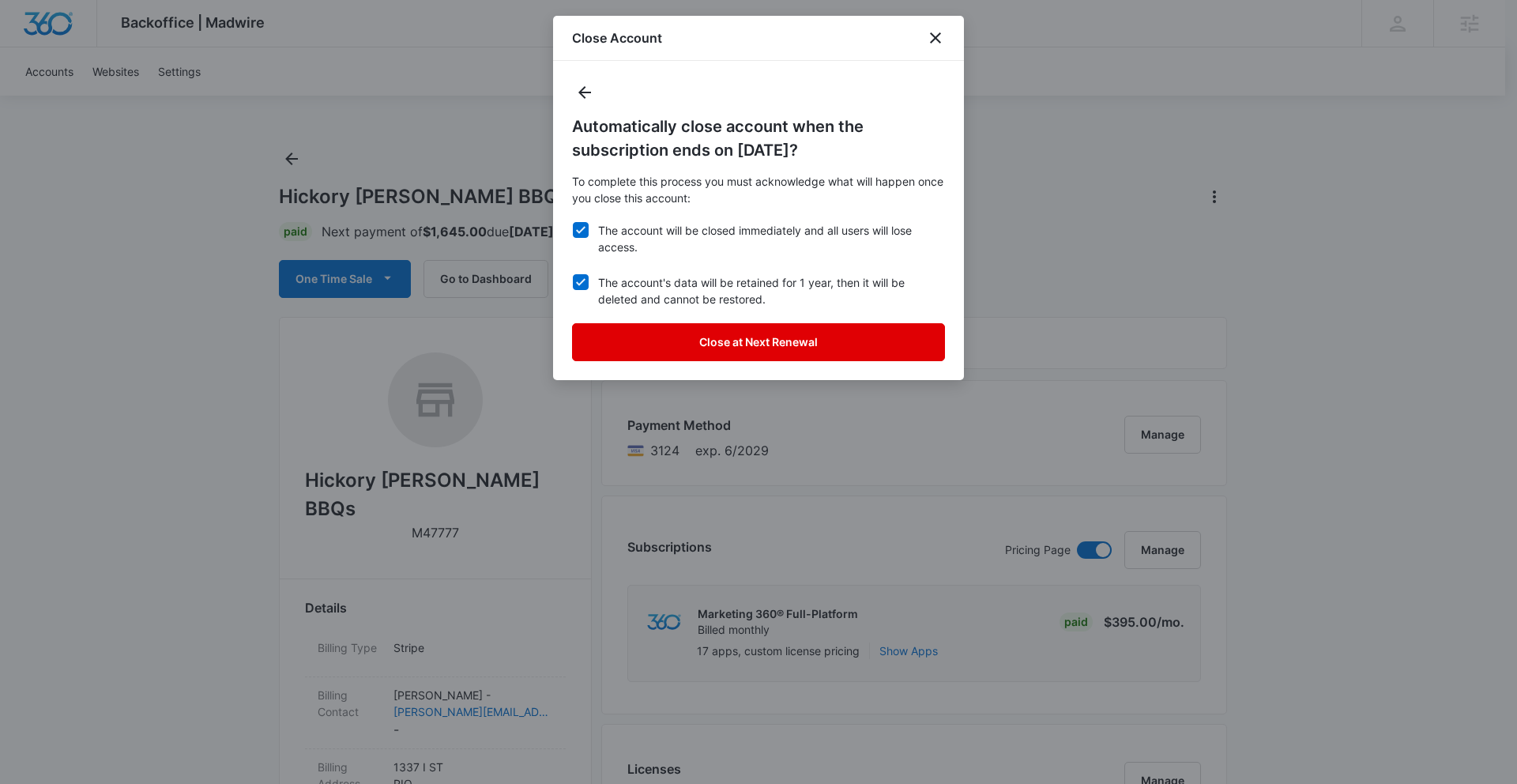
click at [671, 335] on button "Close at Next Renewal" at bounding box center [759, 341] width 373 height 38
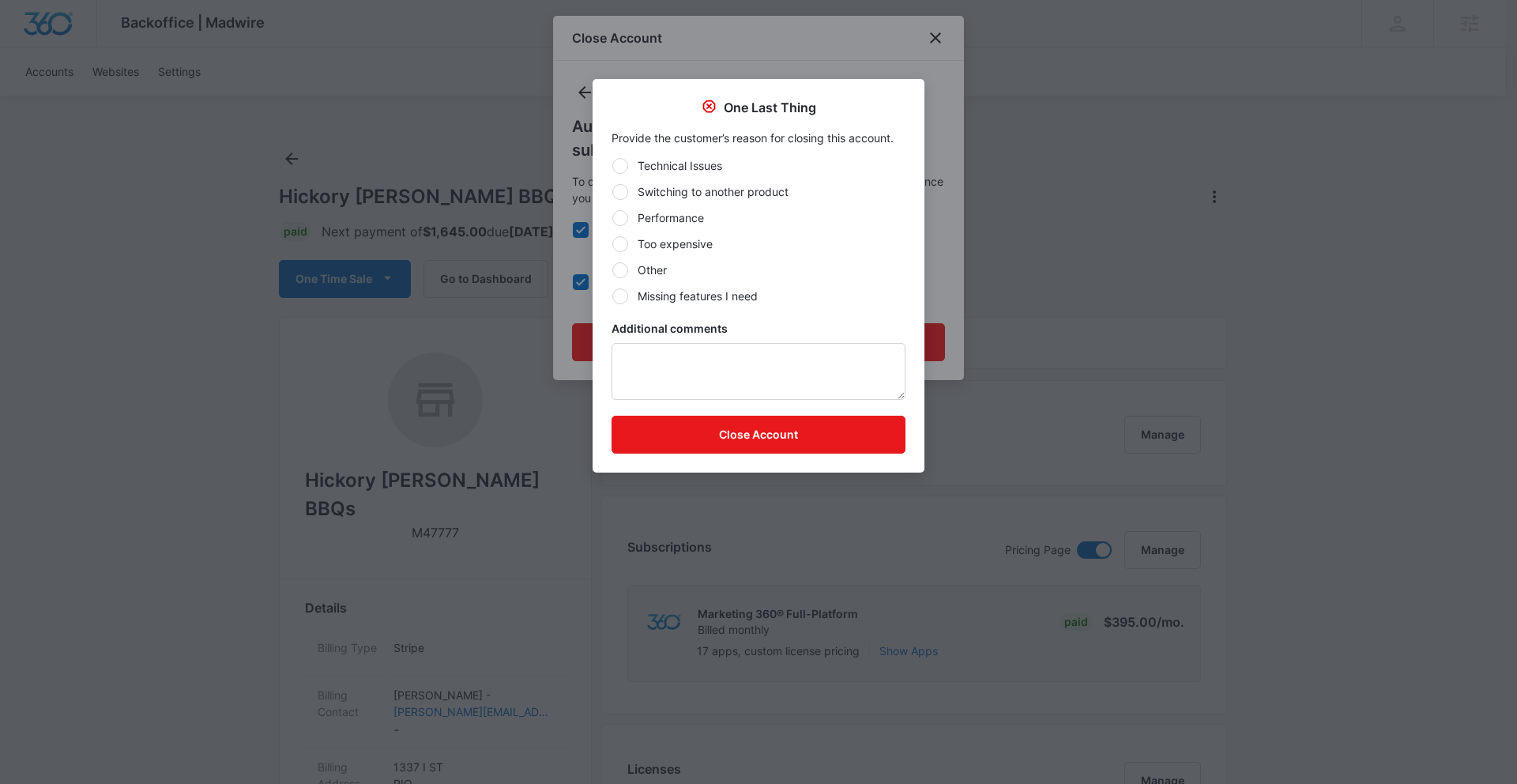
click at [628, 268] on div at bounding box center [621, 270] width 16 height 16
click at [613, 270] on input "Other" at bounding box center [612, 270] width 1 height 1
radio input "true"
click at [646, 360] on textarea "Additional comments" at bounding box center [759, 371] width 294 height 57
type textarea "R"
